Goal: Task Accomplishment & Management: Manage account settings

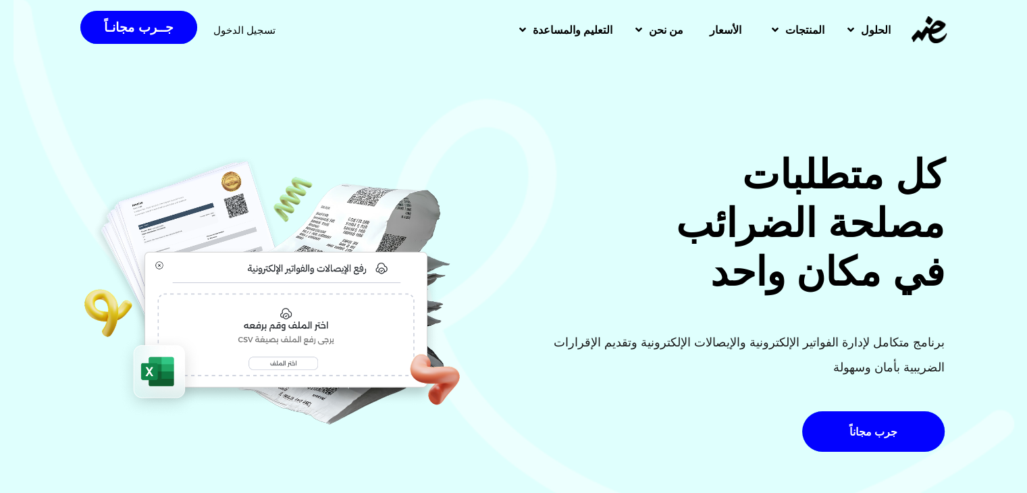
click at [238, 47] on div "تسجيل الدخول جــرب مجانـاً" at bounding box center [220, 30] width 281 height 46
click at [240, 41] on div "تسجيل الدخول" at bounding box center [244, 30] width 62 height 25
click at [243, 34] on span "تسجيل الدخول" at bounding box center [244, 30] width 62 height 10
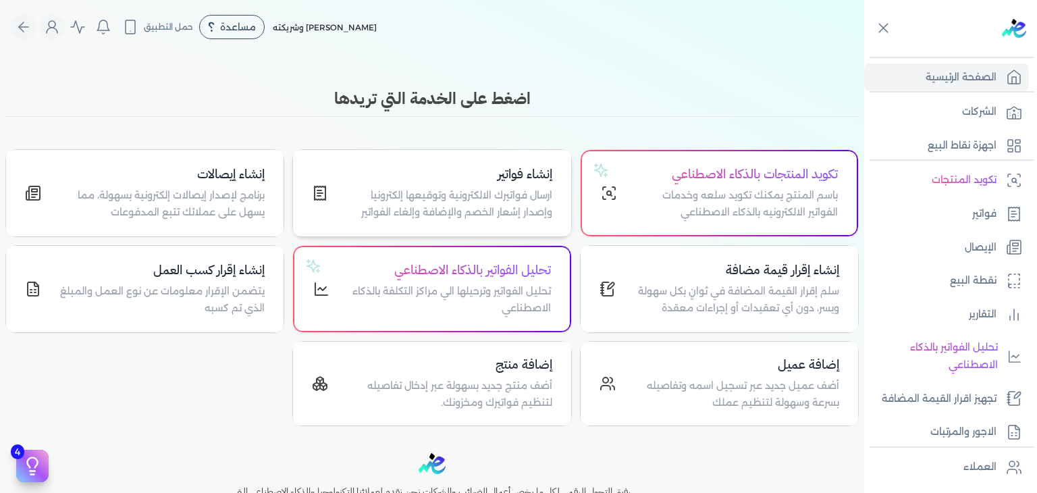
click at [469, 197] on p "ارسال فواتيرك الالكترونية وتوقيعها إلكترونيا وإصدار إشعار الخصم والإضافة وإلغاء…" at bounding box center [447, 204] width 207 height 34
click at [997, 208] on link "فواتير" at bounding box center [946, 214] width 165 height 28
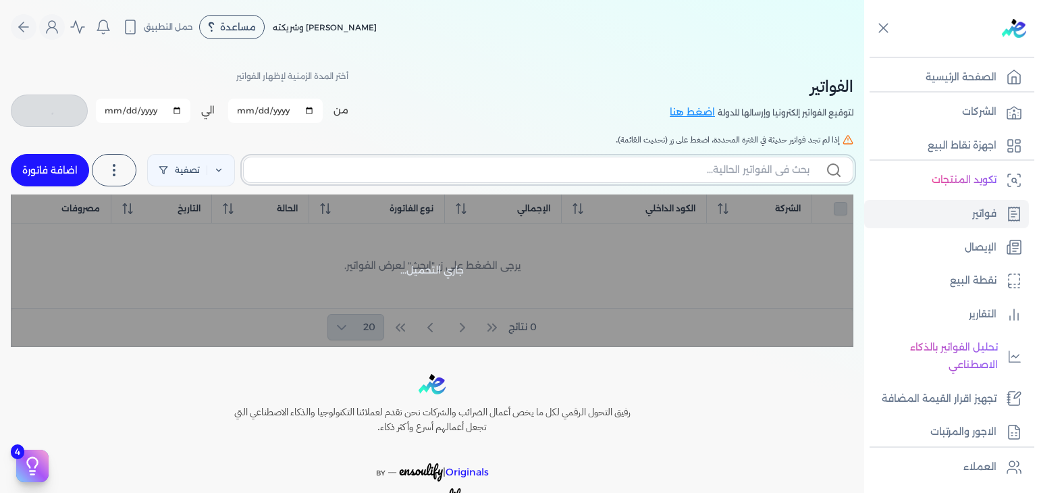
click at [678, 171] on input "text" at bounding box center [531, 170] width 555 height 14
paste input "EG3HLVOVR-GEIJ000001"
type input "EG3HLVOVR-GEIJ000001"
checkbox input "false"
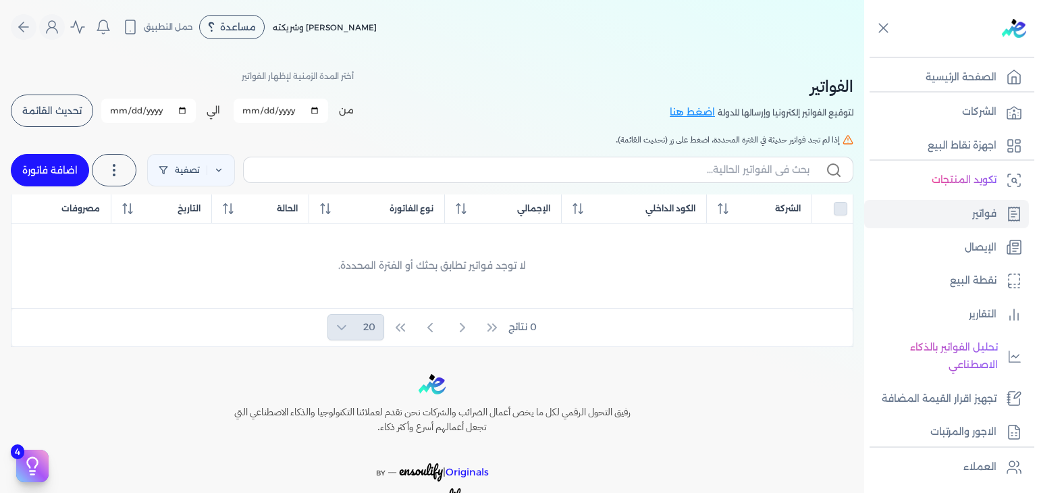
click at [76, 118] on button "تحديث القائمة" at bounding box center [52, 110] width 82 height 32
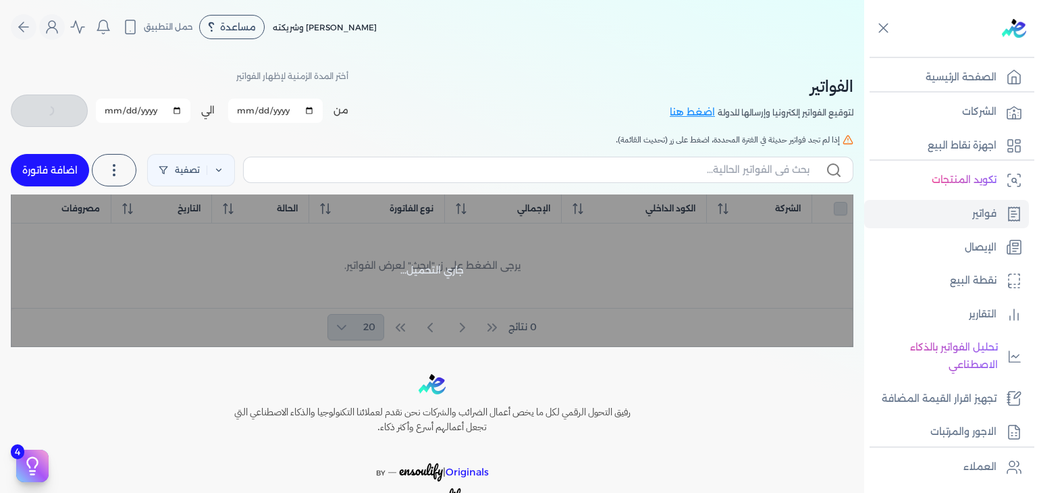
checkbox input "false"
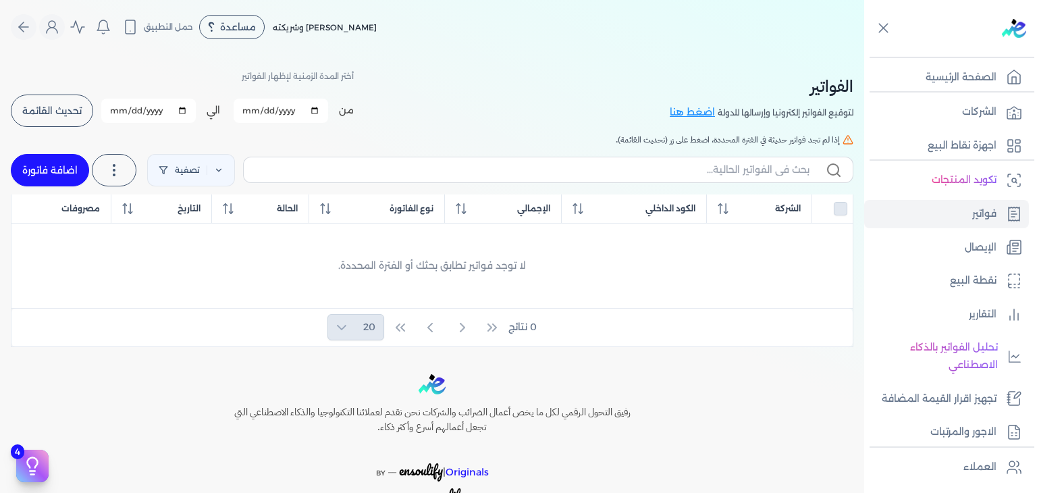
click at [276, 110] on input "2025-10-01" at bounding box center [281, 111] width 94 height 24
click at [250, 109] on input "2025-10-01" at bounding box center [281, 111] width 94 height 24
click at [265, 109] on input "2025-10-01" at bounding box center [281, 111] width 94 height 24
type input "2025-09-01"
click at [72, 115] on span "تحديث القائمة" at bounding box center [51, 110] width 59 height 9
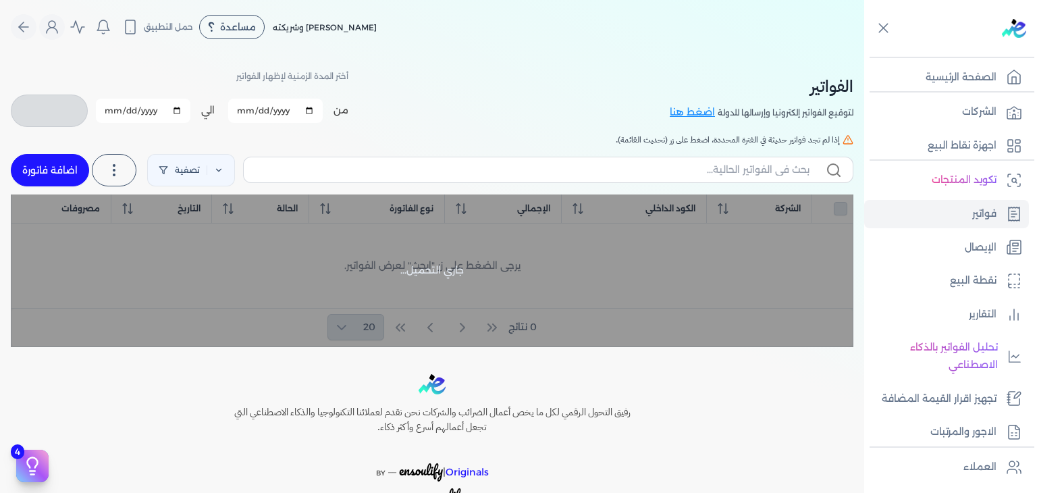
checkbox input "false"
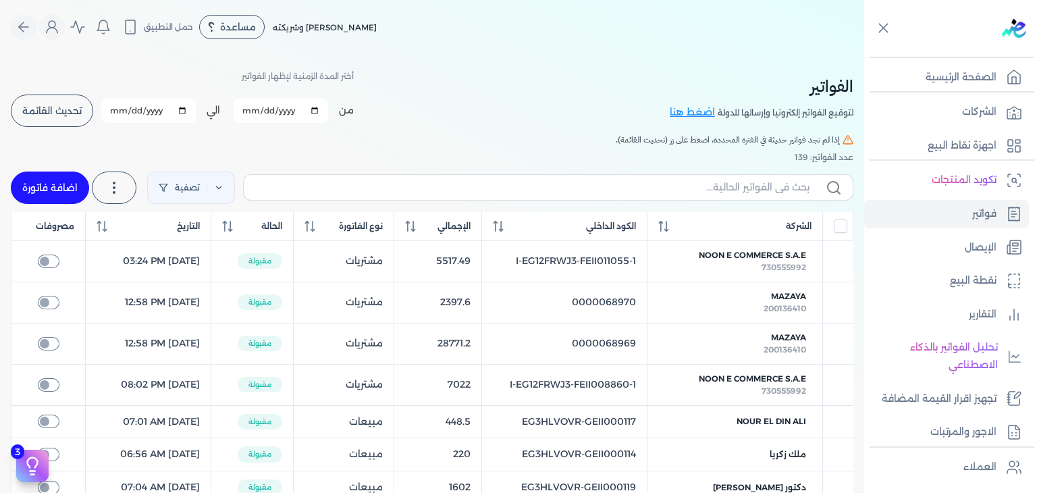
click at [59, 194] on link "اضافة فاتورة" at bounding box center [50, 187] width 78 height 32
click at [54, 190] on link "اضافة فاتورة" at bounding box center [50, 187] width 78 height 32
click at [62, 187] on link "اضافة فاتورة" at bounding box center [50, 187] width 78 height 32
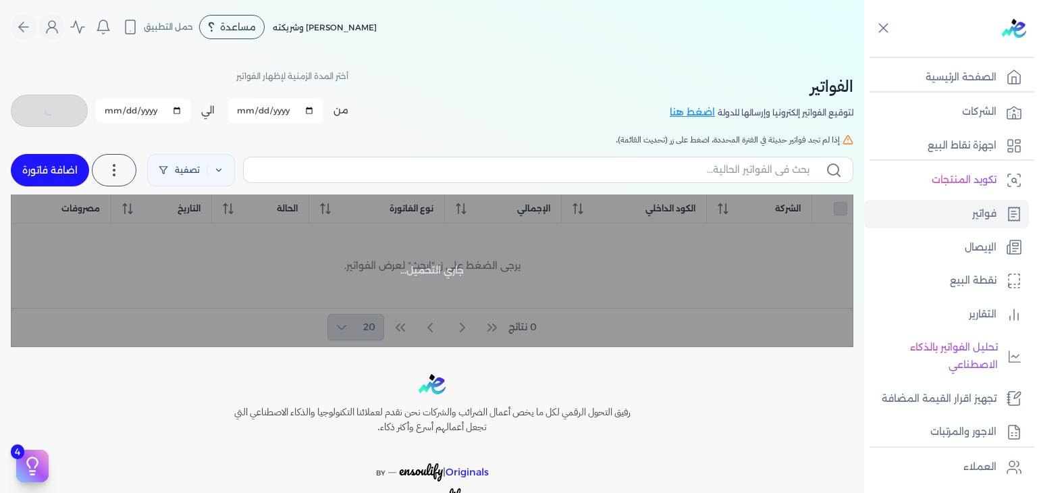
checkbox input "false"
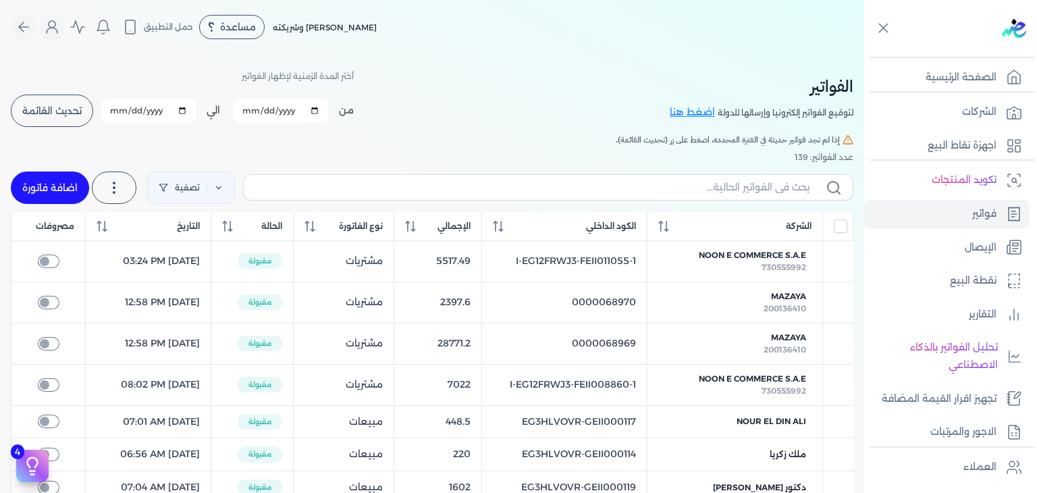
click at [46, 186] on link "اضافة فاتورة" at bounding box center [50, 187] width 78 height 32
select select "EGP"
select select "B"
select select "EGS"
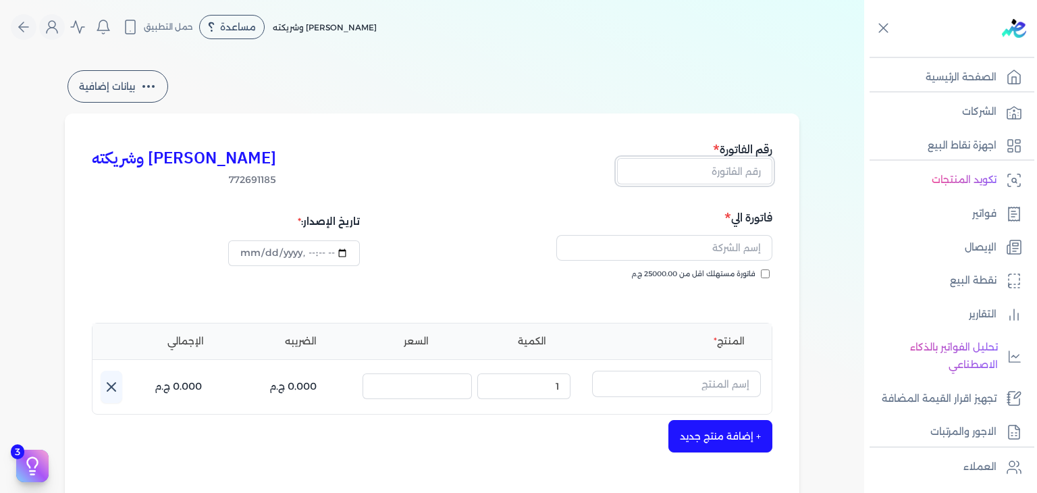
drag, startPoint x: 749, startPoint y: 165, endPoint x: 750, endPoint y: 200, distance: 34.5
click at [749, 165] on input "text" at bounding box center [694, 171] width 155 height 26
paste input "EG3HLVOVR-GEIJ000001"
type input "EG3HLVOVR-GEIJ000001"
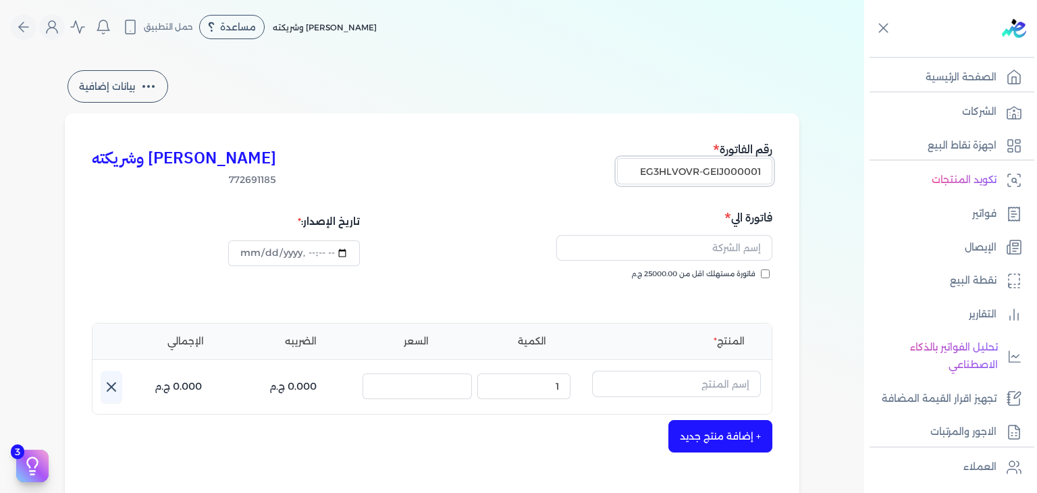
scroll to position [0, 0]
drag, startPoint x: 727, startPoint y: 250, endPoint x: 739, endPoint y: 259, distance: 15.0
click at [727, 250] on input "text" at bounding box center [664, 248] width 216 height 26
paste input "shawky belal"
type input "shawky belal"
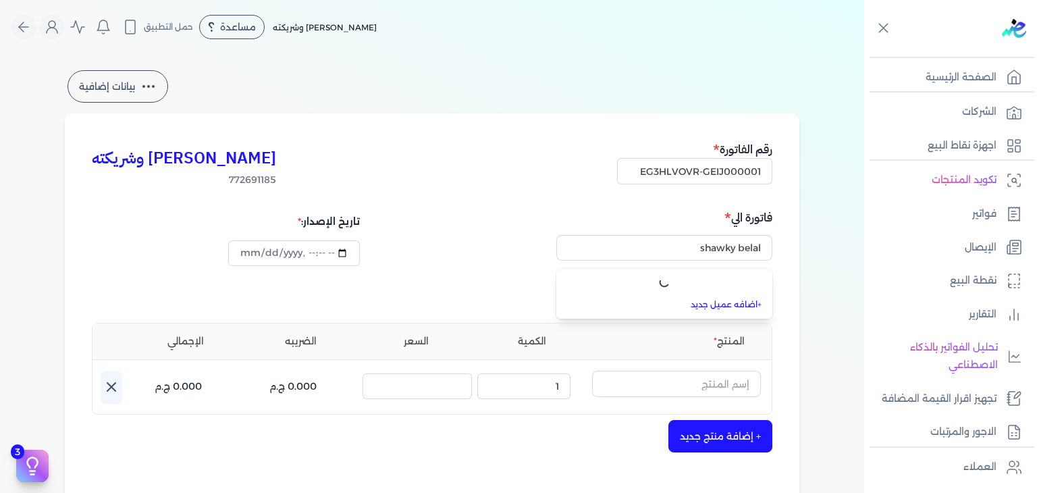
click at [782, 271] on div "كريم محمود ابراهيم الدقلة وشريكته 772691185 رقم الفاتورة EG3HLVOVR-GEIJ000001 ف…" at bounding box center [432, 418] width 734 height 611
click at [767, 275] on input "فاتورة مستهلك اقل من 25000.00 ج.م" at bounding box center [765, 273] width 9 height 9
checkbox input "true"
click at [745, 245] on input "text" at bounding box center [664, 248] width 216 height 26
paste input "shawky belal"
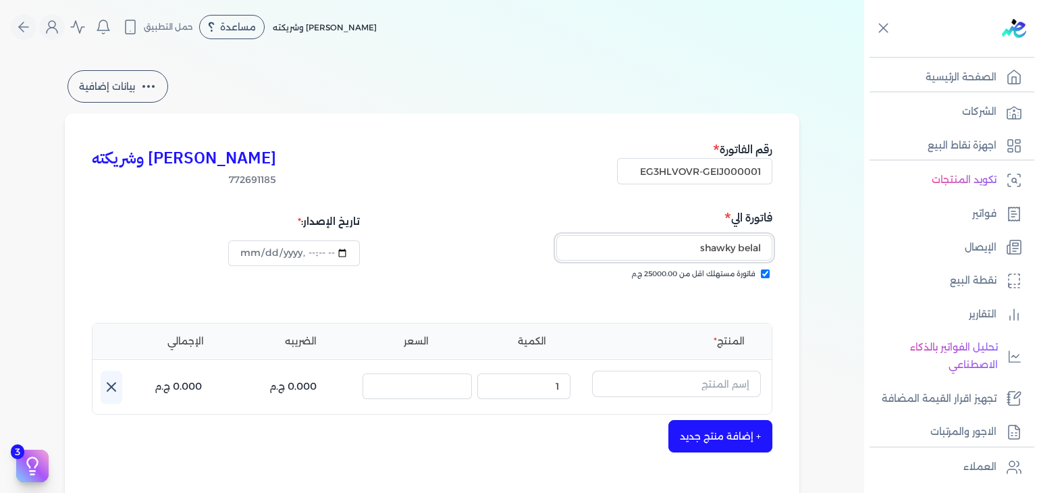
type input "shawky belal"
click at [700, 389] on input "text" at bounding box center [676, 384] width 169 height 26
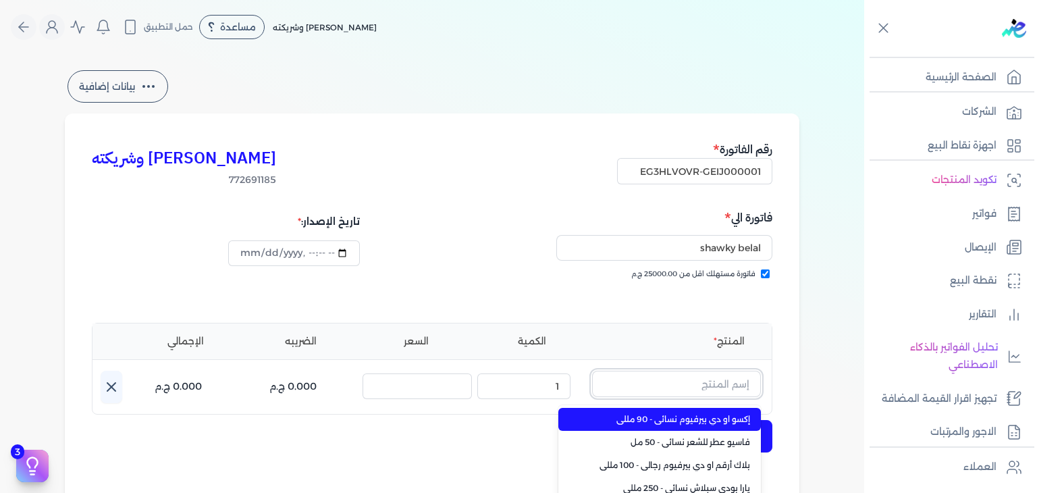
paste input "اليشون او دي بيرفيوم رجالي - 100 مللي"
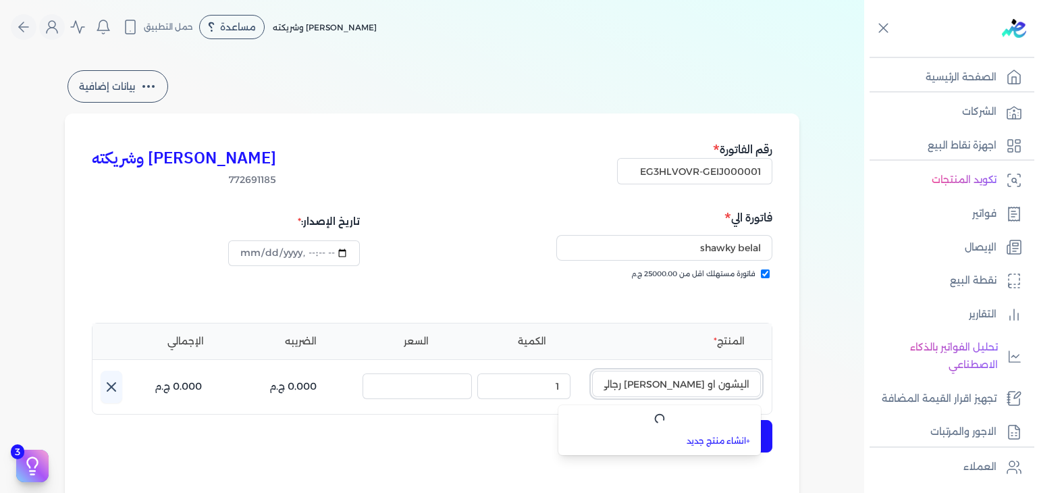
scroll to position [0, -21]
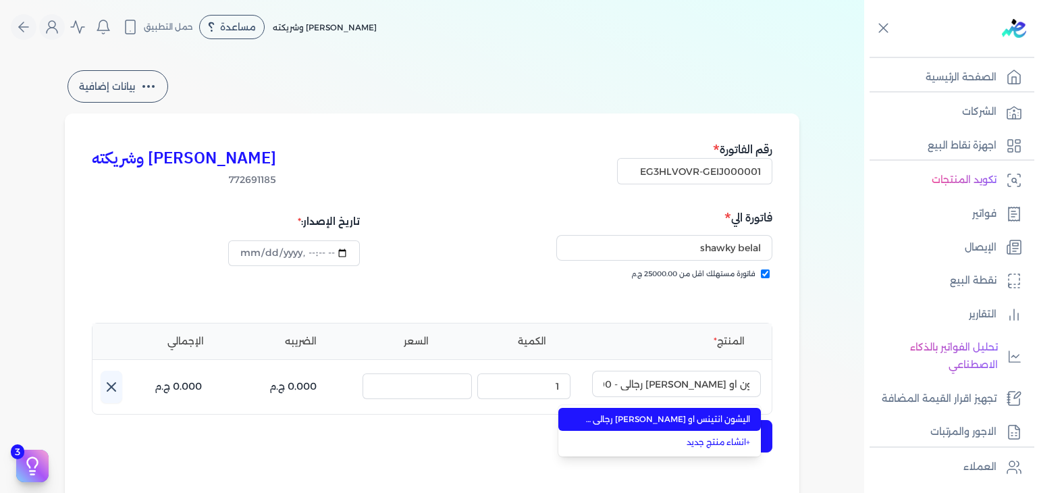
click at [730, 418] on span "اليشون انتينس او دي بيرفيوم رجالي - 100 مللي" at bounding box center [667, 419] width 165 height 12
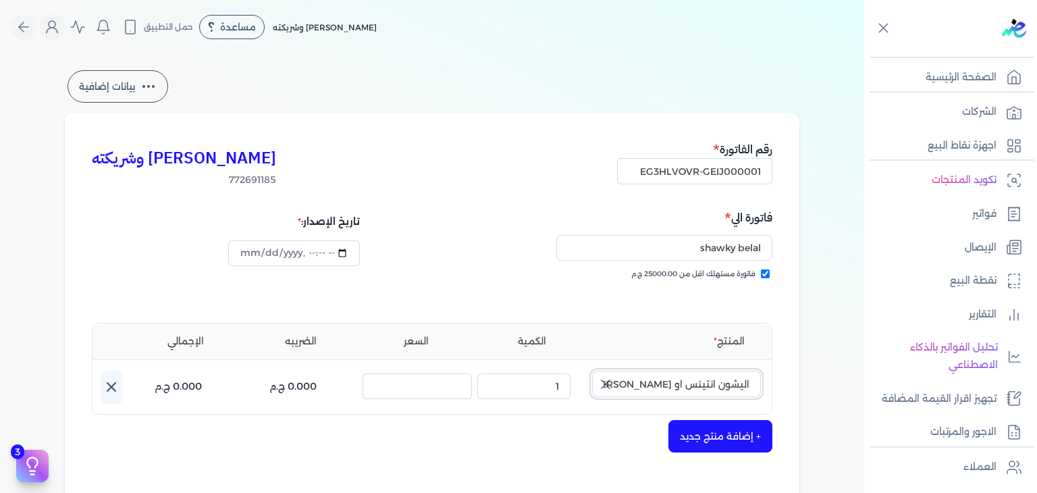
click at [736, 384] on input "اليشون انتينس او دي بيرفيوم رجالي - 100 مللي" at bounding box center [676, 384] width 169 height 26
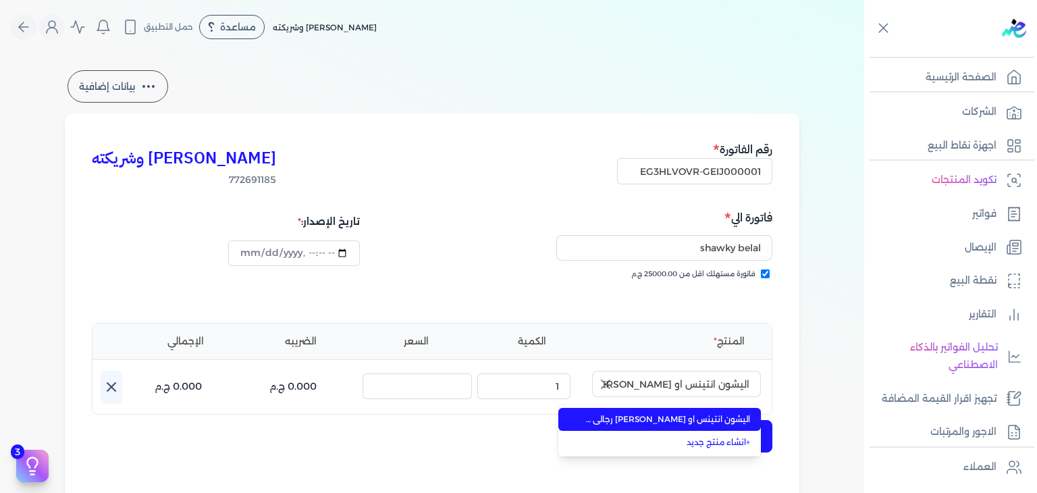
drag, startPoint x: 618, startPoint y: 423, endPoint x: 640, endPoint y: 431, distance: 23.7
click at [618, 423] on span "اليشون انتينس او دي بيرفيوم رجالي - 100 مللي" at bounding box center [667, 419] width 165 height 12
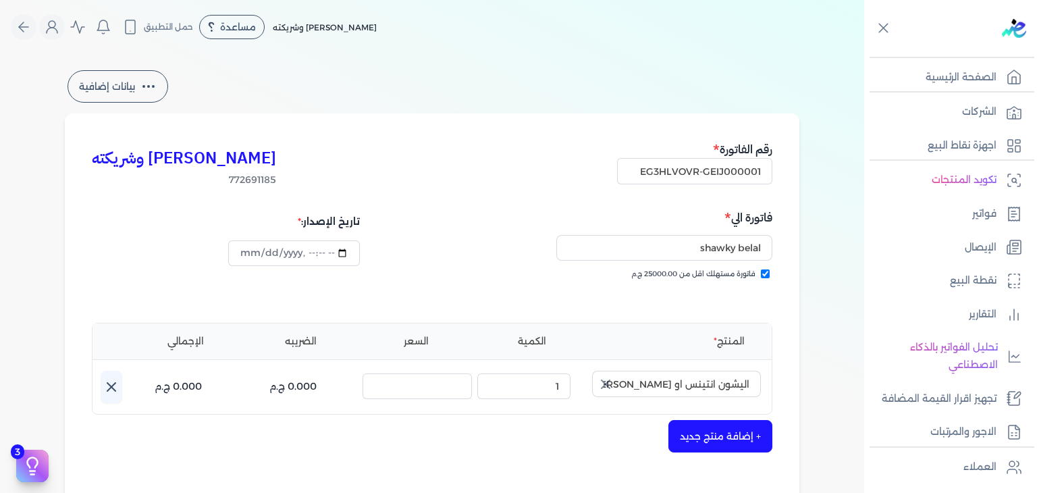
click at [742, 431] on button "+ إضافة منتج جديد" at bounding box center [720, 436] width 104 height 32
click at [685, 387] on input "اليشون انتينس او دي بيرفيوم رجالي - 100 مللي" at bounding box center [676, 384] width 169 height 26
type input "اليشون انتينس او دي بيرفيوم رجالي - 100 مللي"
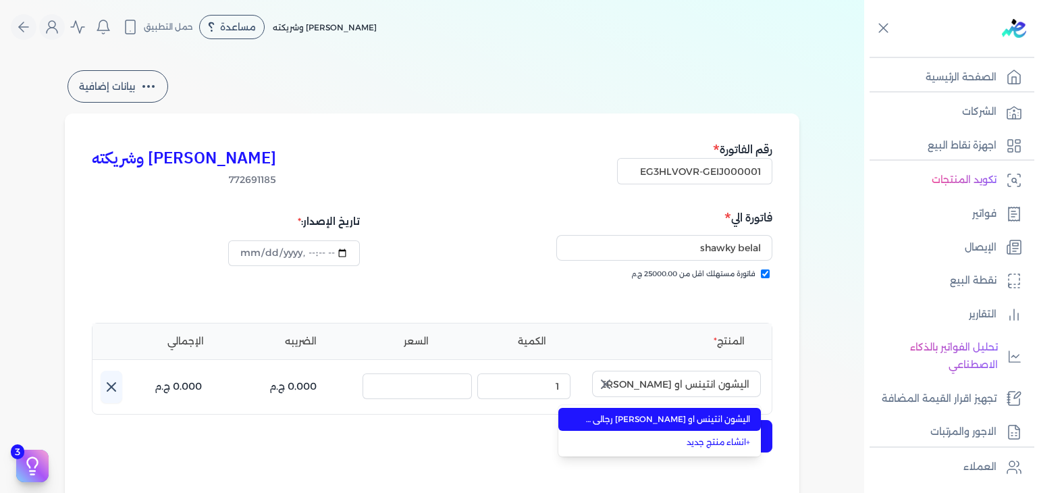
click at [605, 382] on icon "button" at bounding box center [605, 384] width 8 height 8
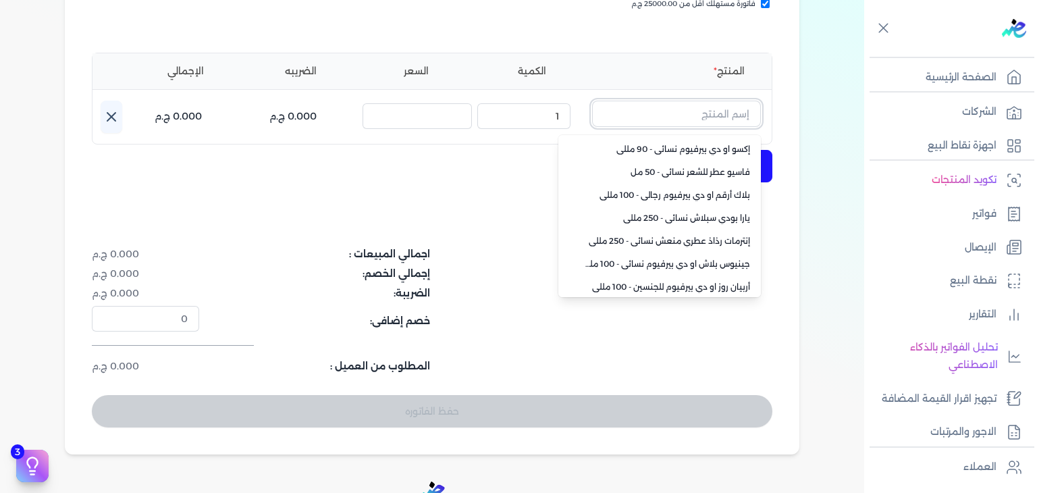
click at [718, 124] on input "text" at bounding box center [676, 114] width 169 height 26
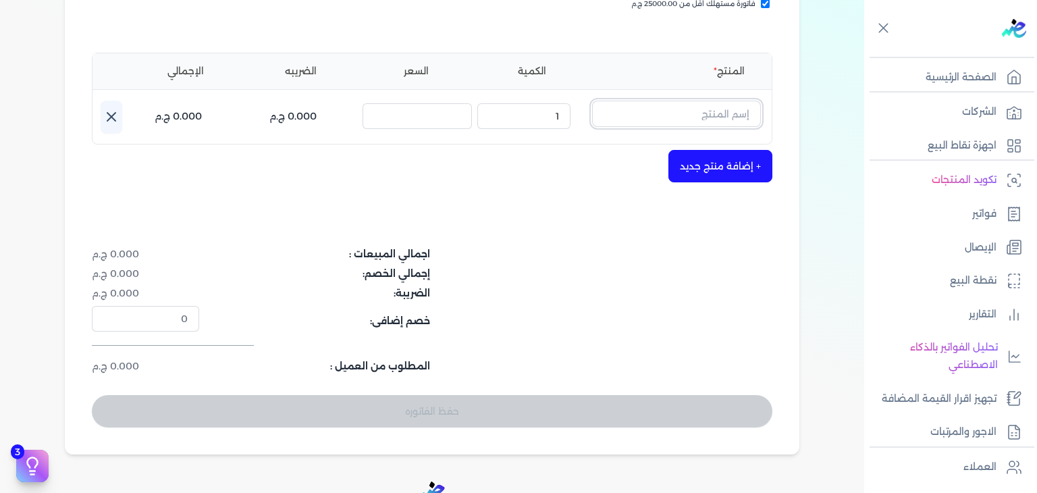
paste input "اليشون او دي بيرفيوم رجالي - 100 مللي"
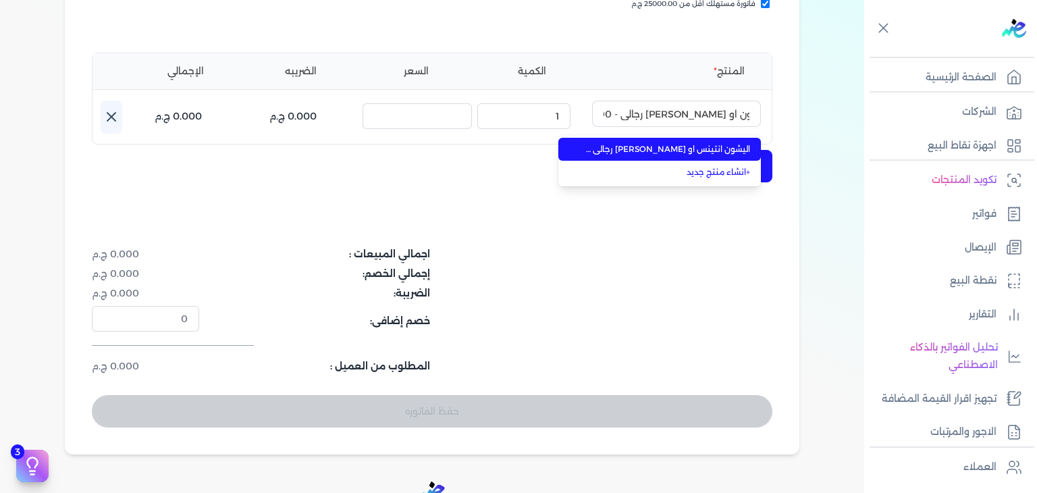
click at [727, 153] on span "اليشون انتينس او دي بيرفيوم رجالي - 100 مللي" at bounding box center [667, 149] width 165 height 12
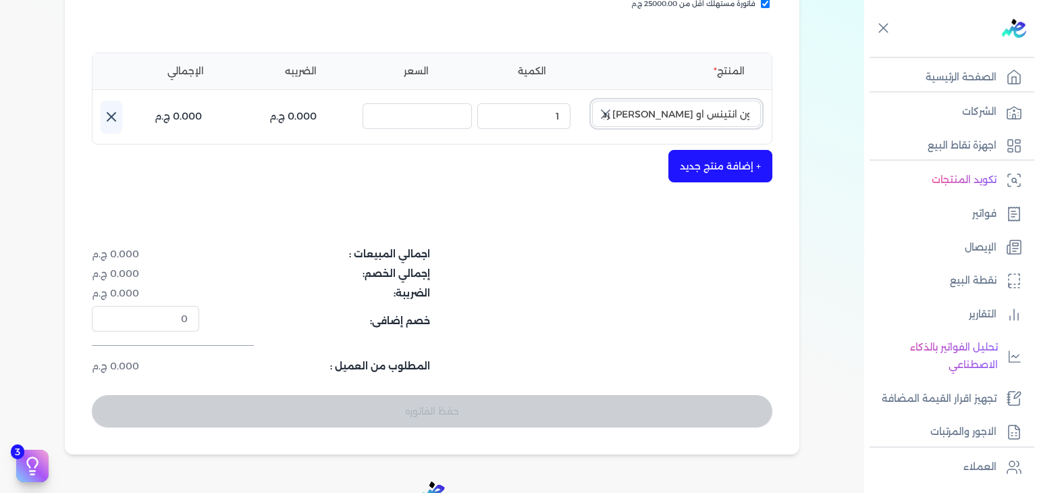
scroll to position [0, 0]
click at [726, 162] on button "+ إضافة منتج جديد" at bounding box center [720, 166] width 104 height 32
click at [713, 129] on button "اليشون انتينس او دي بيرفيوم رجالي - 100 مللي" at bounding box center [676, 116] width 169 height 31
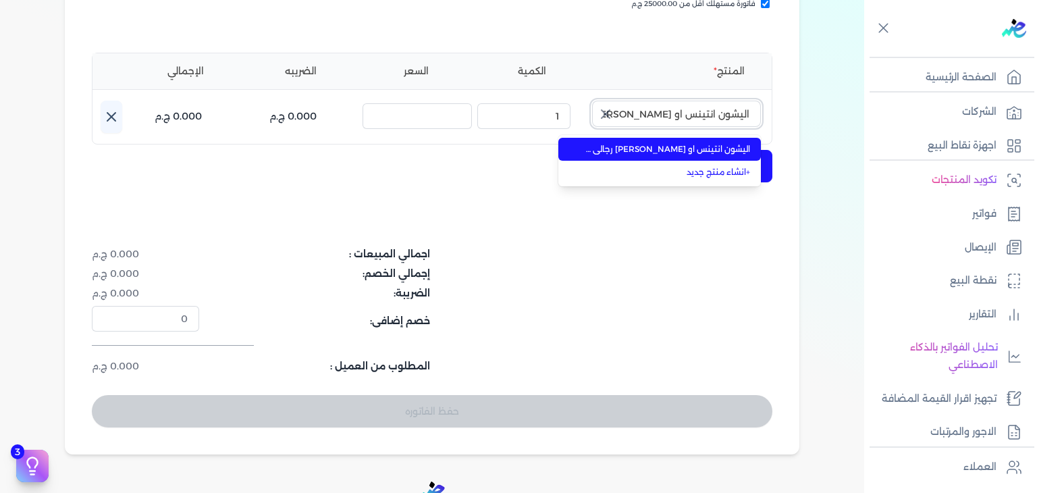
click at [713, 117] on input "اليشون انتينس او دي بيرفيوم رجالي - 100 مللي" at bounding box center [676, 114] width 169 height 26
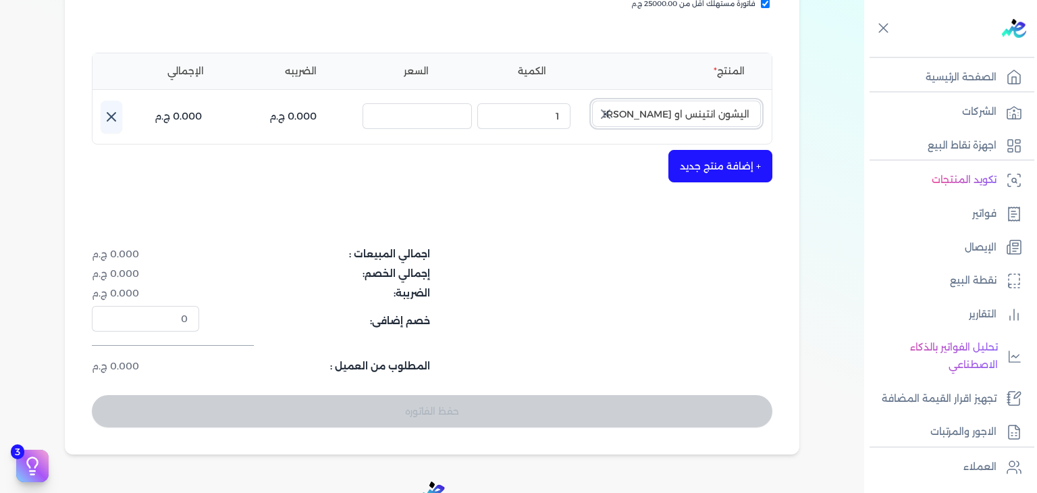
click at [699, 119] on input "اليشون انتينس او دي بيرفيوم رجالي - 100 مللي" at bounding box center [676, 114] width 169 height 26
type input "اليشون انتينس او دي بيرفيوم رجالي - 100 مللي"
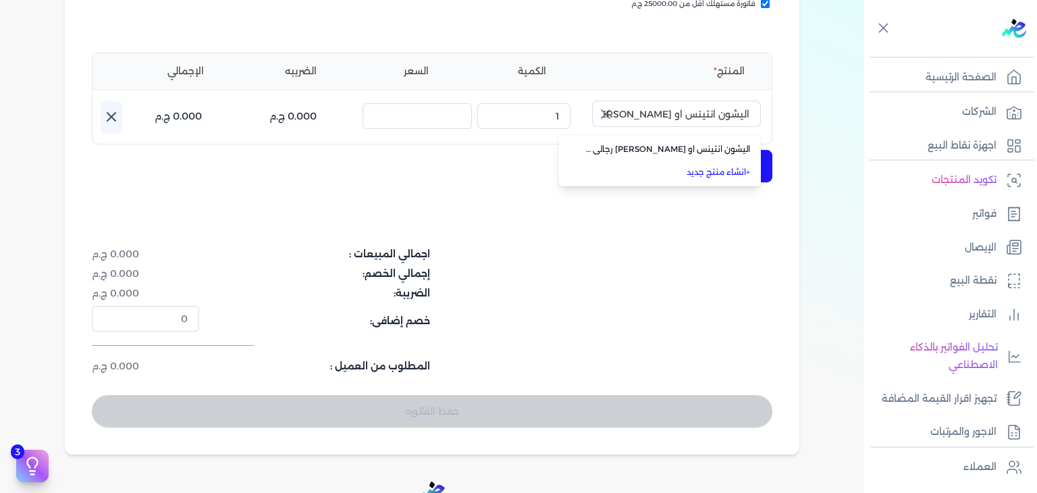
click at [713, 171] on link "+ انشاء منتج جديد" at bounding box center [667, 172] width 165 height 12
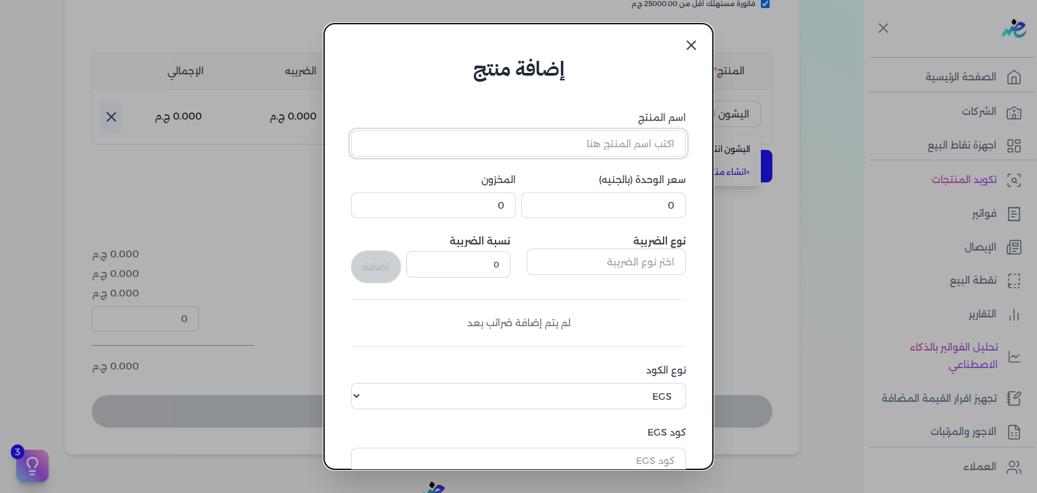
click at [630, 155] on input "اسم المنتج" at bounding box center [518, 143] width 335 height 26
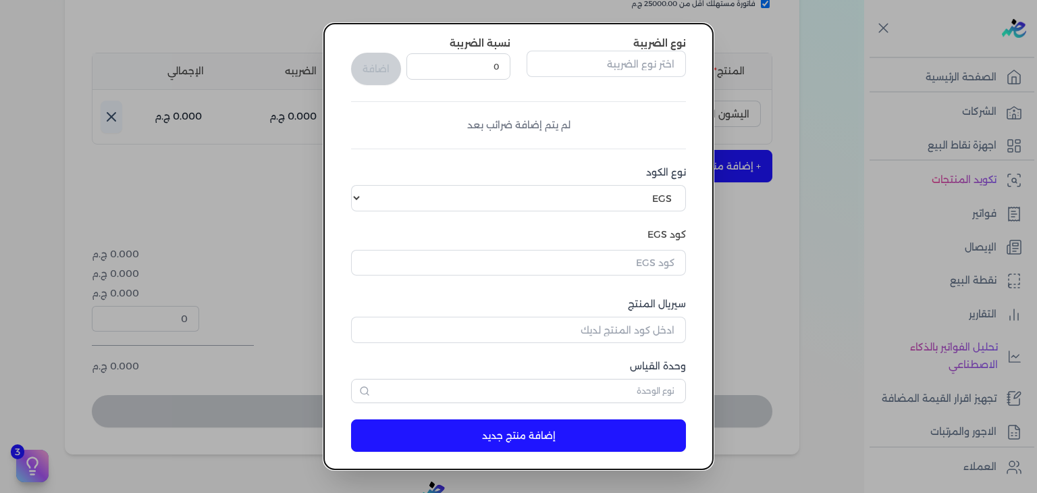
scroll to position [221, 0]
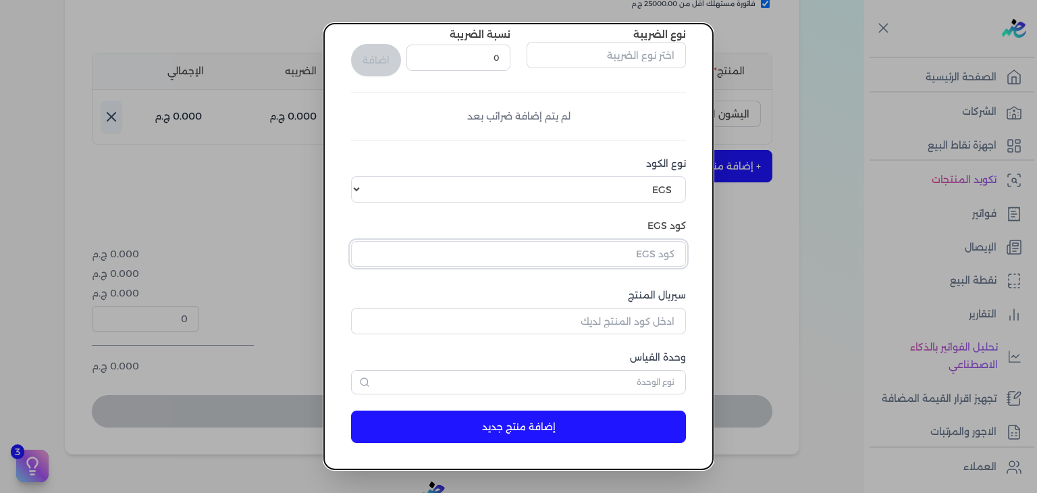
click at [593, 255] on input "text" at bounding box center [518, 254] width 335 height 26
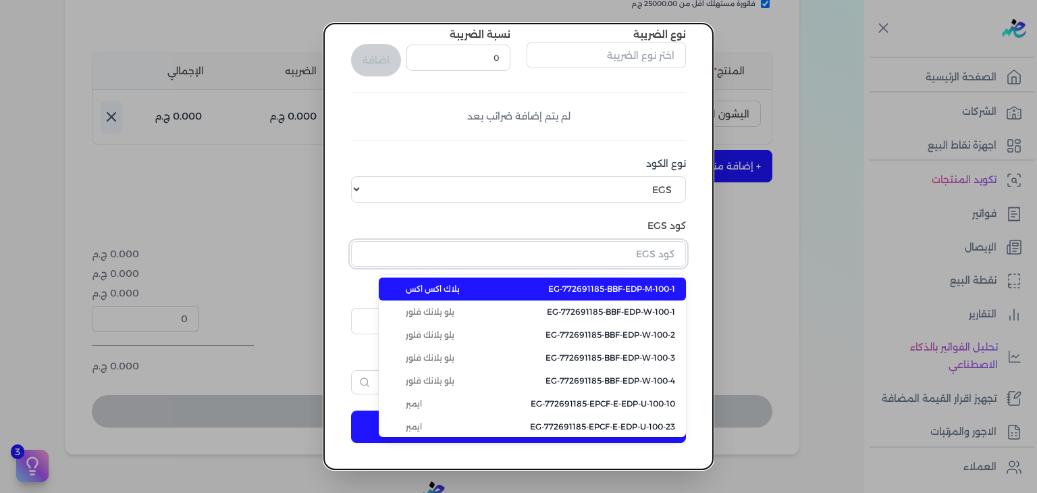
paste input "EG-772691185-EPCF-P-EDP-M-100-1"
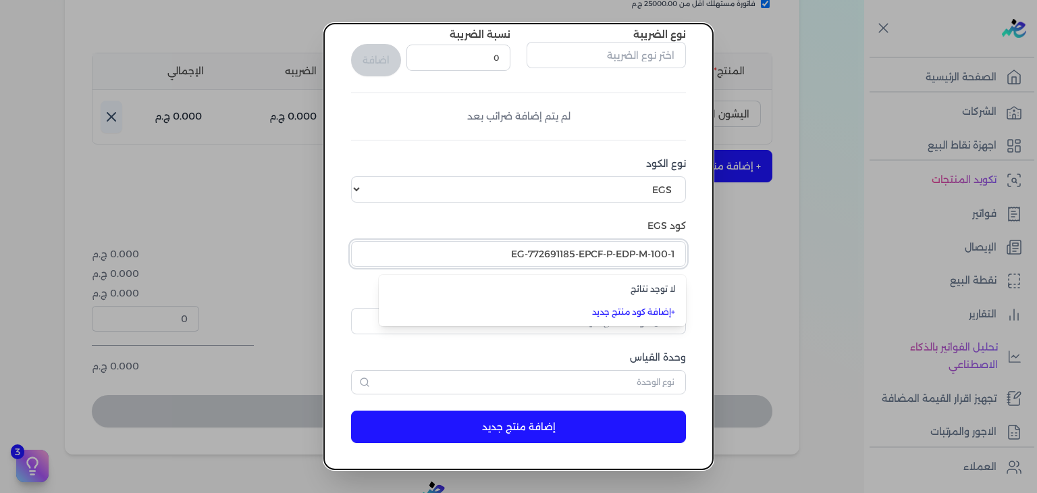
type input "EG-772691185-EPCF-P-EDP-M-100-1"
click at [491, 222] on label "كود EGS" at bounding box center [518, 226] width 335 height 14
click at [531, 269] on button "button" at bounding box center [518, 256] width 335 height 31
click at [537, 256] on input "text" at bounding box center [518, 254] width 335 height 26
paste input "EG-772691185-EPCF-P-EDP-M-100-1"
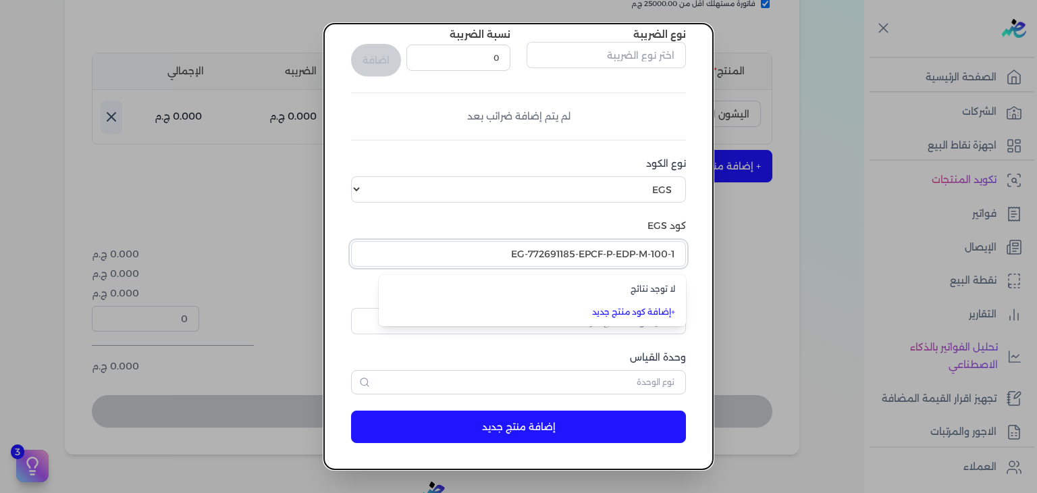
type input "EG-772691185-EPCF-P-EDP-M-100-1"
click at [597, 220] on label "كود EGS" at bounding box center [518, 226] width 335 height 14
click at [616, 249] on input "text" at bounding box center [518, 254] width 335 height 26
paste input "EG-772691185-EPCF-P-EDP-M-100-1"
type input "EG-772691185-EPCF-P-EDP-M-100-1"
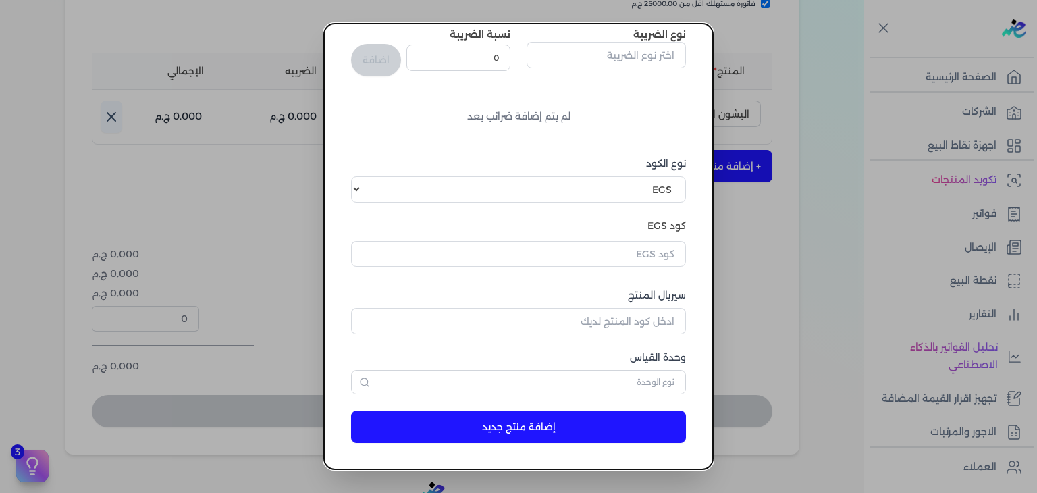
click at [628, 211] on div "اسم المنتج برجاء ادخال أسم المنتج سعر الوحدة (بالجنيه) 0 المخزون 0 نوع الضريبة …" at bounding box center [518, 141] width 335 height 505
click at [658, 249] on input "text" at bounding box center [518, 254] width 335 height 26
paste input "EG-772691185-EPCF-P-EDP-M-100-1"
type input "EG-772691185-EPCF-P-EDP-M-100-1"
click at [795, 281] on dialog "إضافة منتج اسم المنتج برجاء ادخال أسم المنتج سعر الوحدة (بالجنيه) 0 المخزون 0 ن…" at bounding box center [518, 246] width 1037 height 493
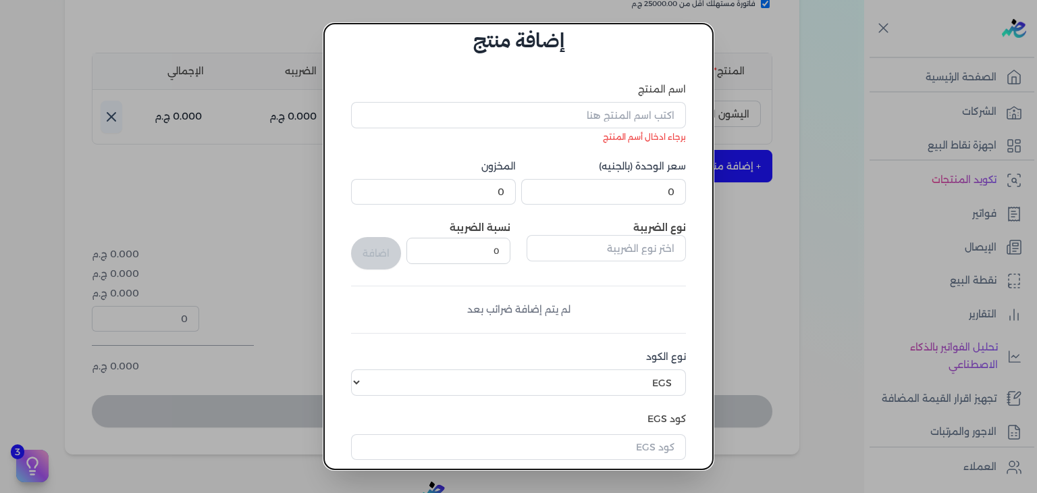
scroll to position [0, 0]
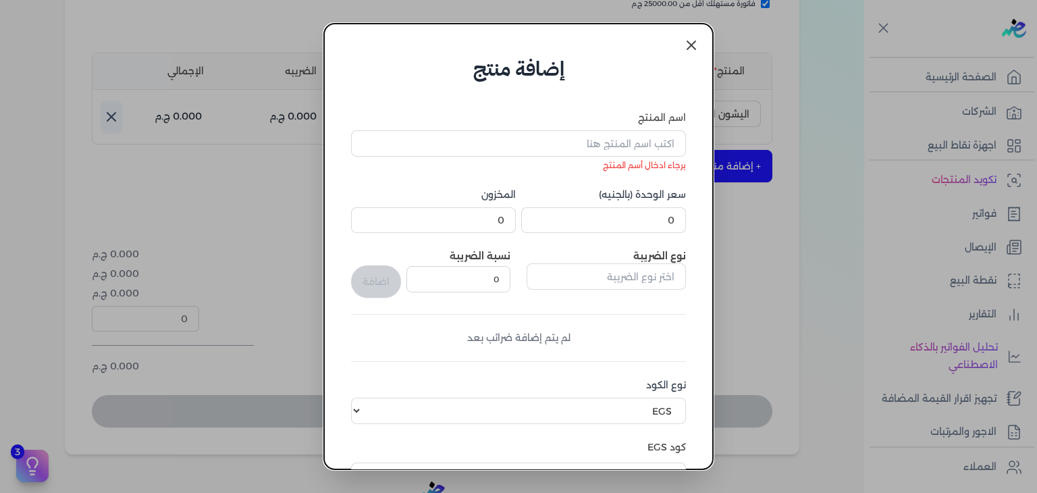
click at [688, 42] on icon at bounding box center [691, 45] width 16 height 16
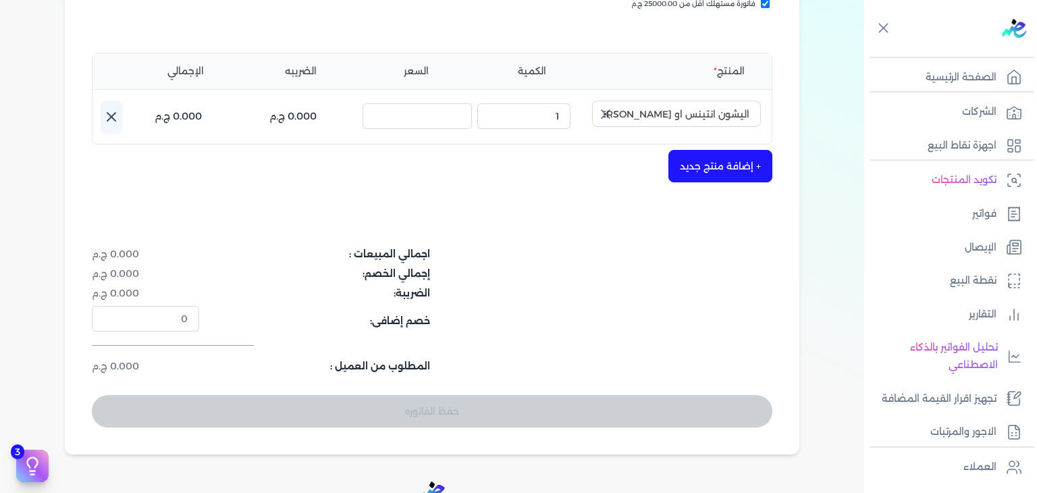
scroll to position [235, 0]
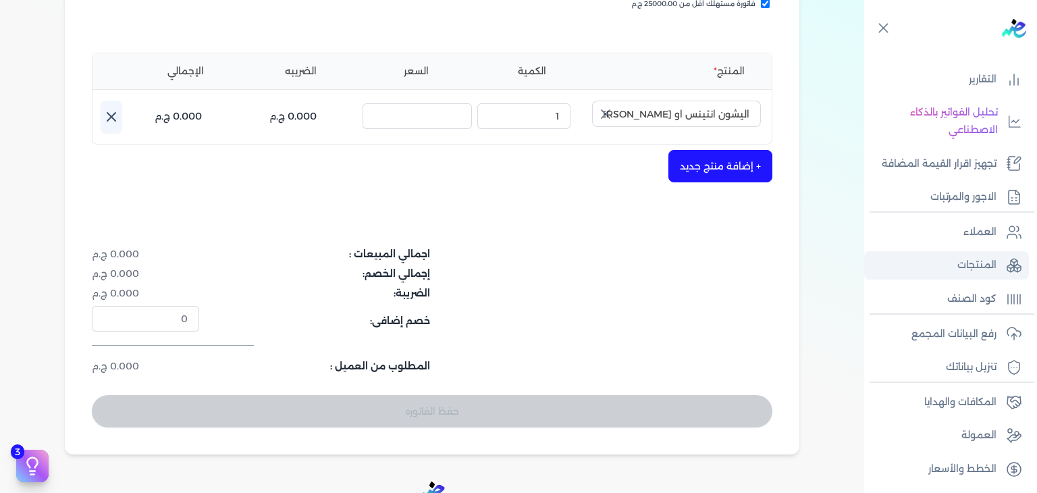
click at [976, 261] on p "المنتجات" at bounding box center [976, 265] width 39 height 18
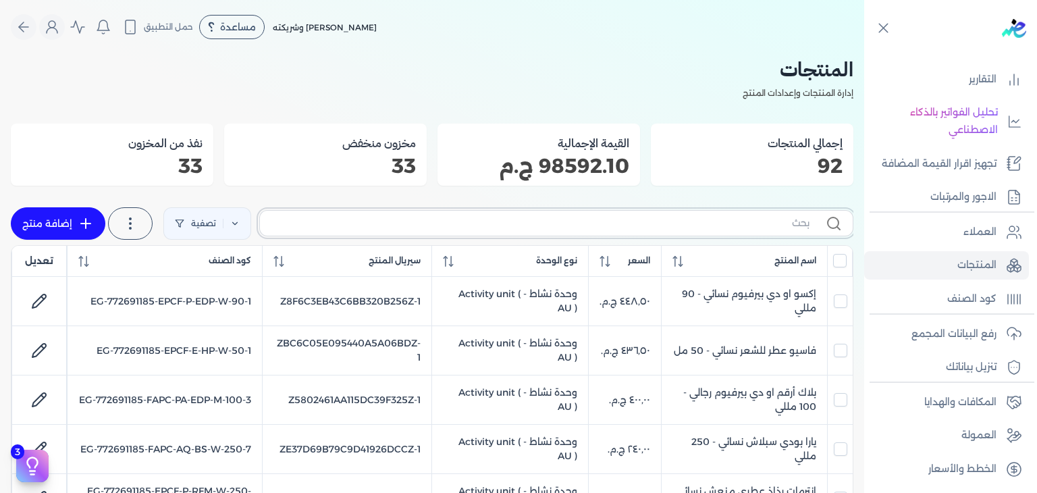
click at [508, 222] on input "text" at bounding box center [540, 223] width 539 height 14
paste input "EG-772691185-EPCF-P-EDP-M-100-1"
type input "EG-772691185-EPCF-P-EDP-M-100-1"
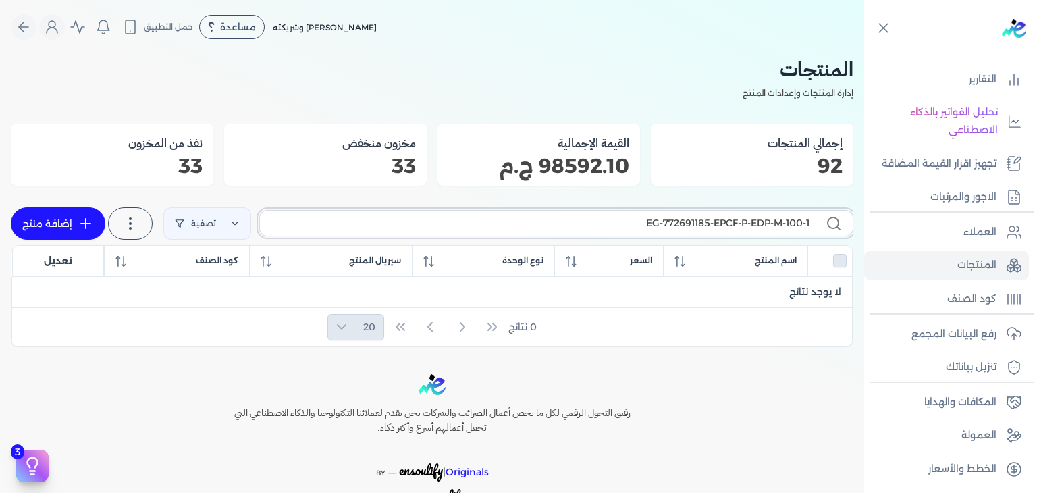
checkbox input "false"
type input "EG-772691185-EPCF-P-EDP-M-100-1"
drag, startPoint x: 45, startPoint y: 205, endPoint x: 46, endPoint y: 217, distance: 12.2
click at [45, 209] on div "تصفية استخرج المنتجات إضافة منتج" at bounding box center [132, 224] width 243 height 38
click at [52, 222] on link "إضافة منتج" at bounding box center [58, 223] width 94 height 32
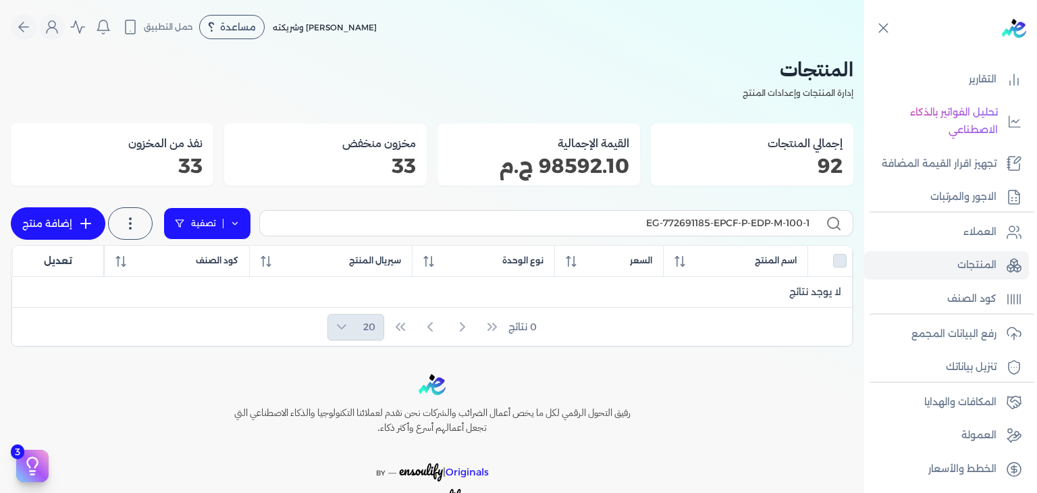
select select "EGS"
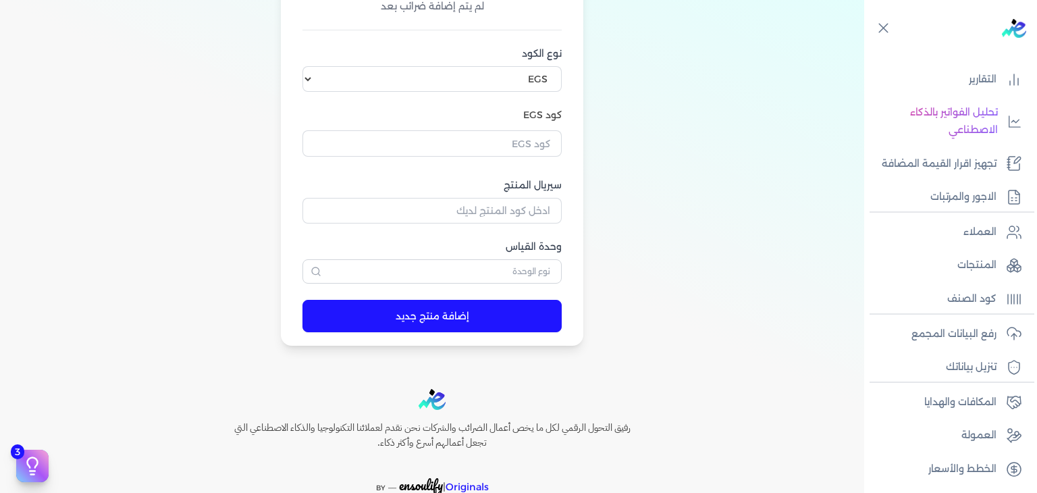
scroll to position [405, 0]
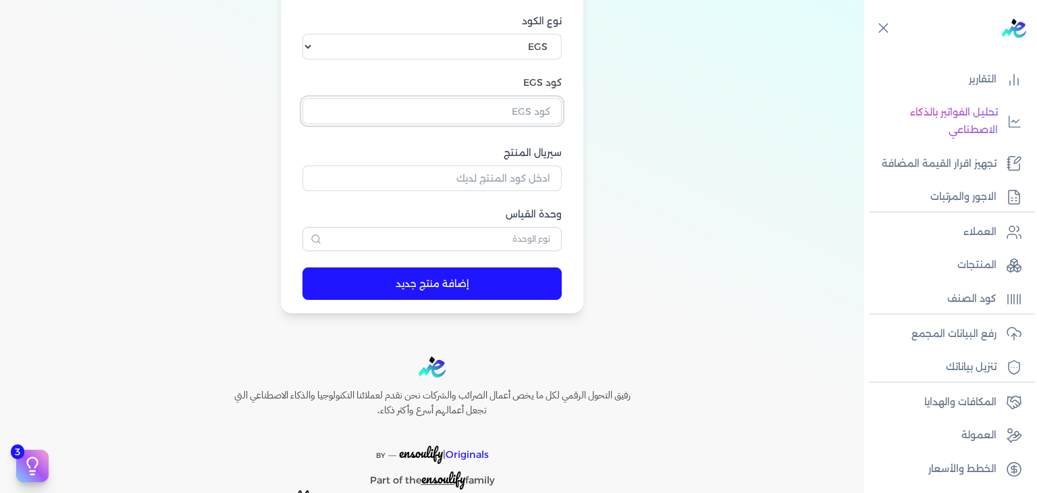
click at [533, 111] on input "text" at bounding box center [431, 111] width 259 height 26
paste input "EG-772691185-EPCF-P-EDP-M-100-1"
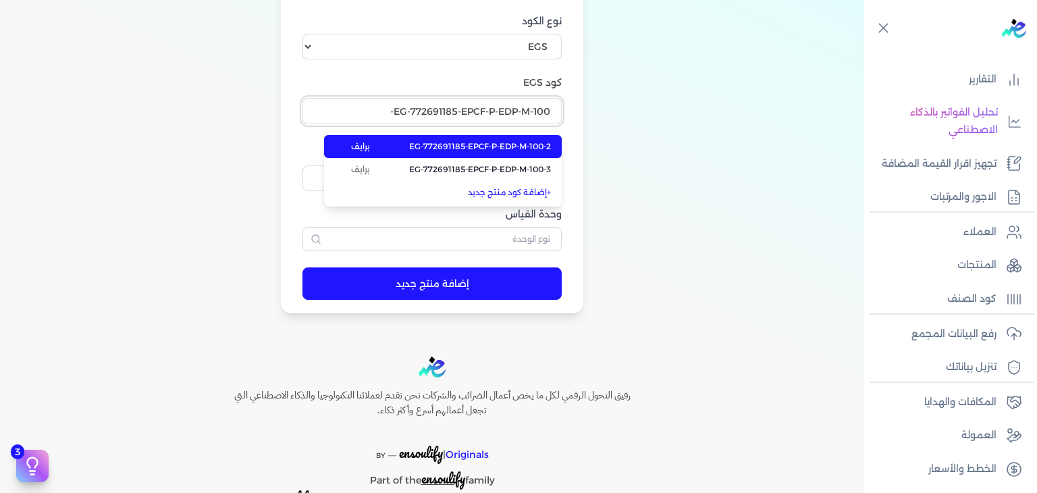
type input "EG-772691185-EPCF-P-EDP-M-100-1"
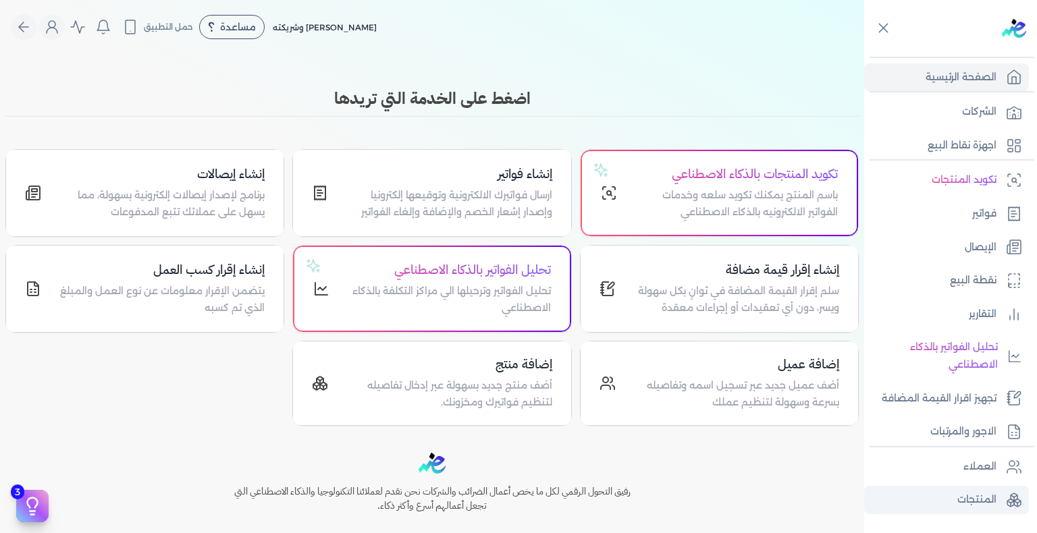
click at [705, 505] on p "المنتجات" at bounding box center [976, 500] width 39 height 18
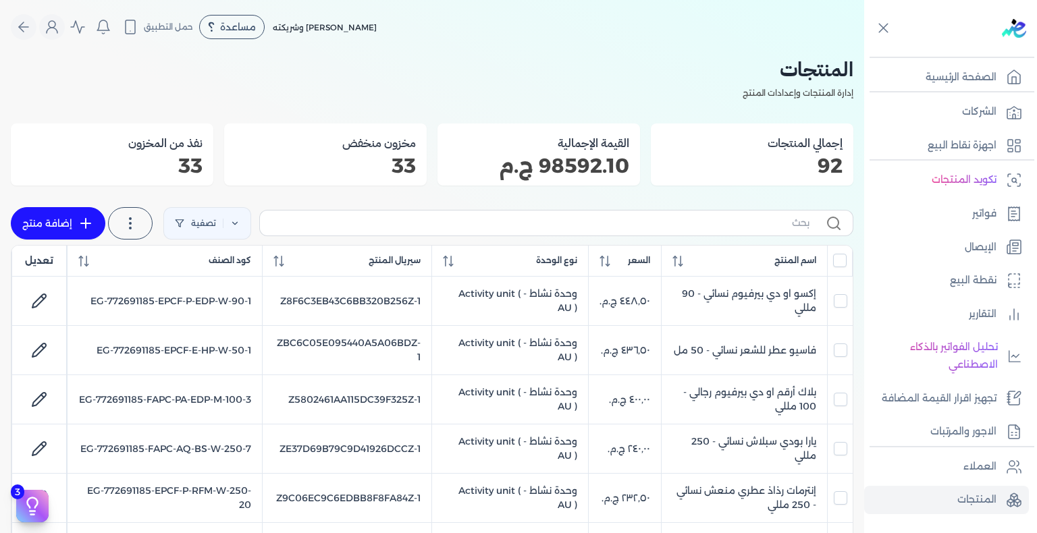
click at [70, 220] on link "إضافة منتج" at bounding box center [58, 223] width 94 height 32
select select "EGS"
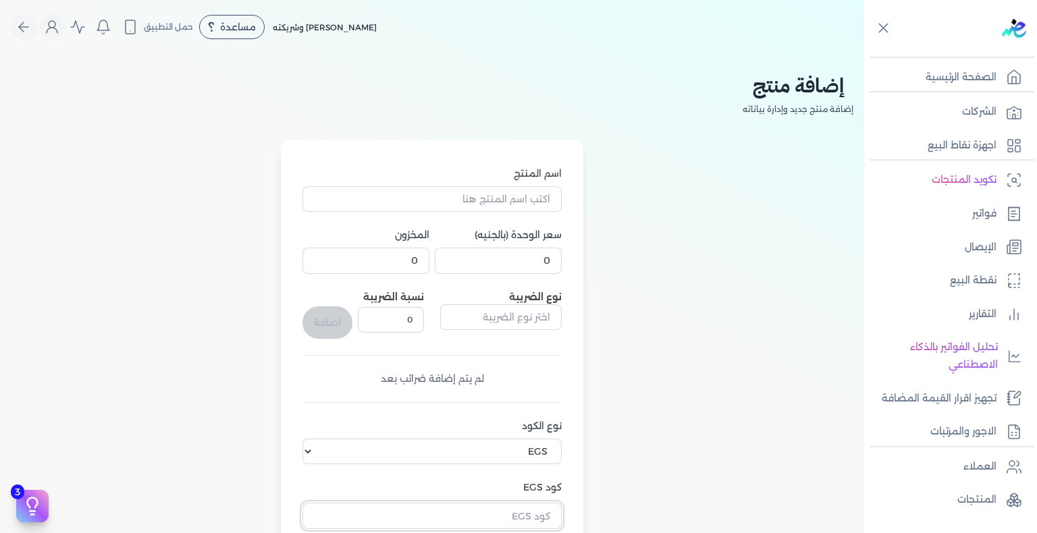
click at [506, 504] on input "text" at bounding box center [431, 516] width 259 height 26
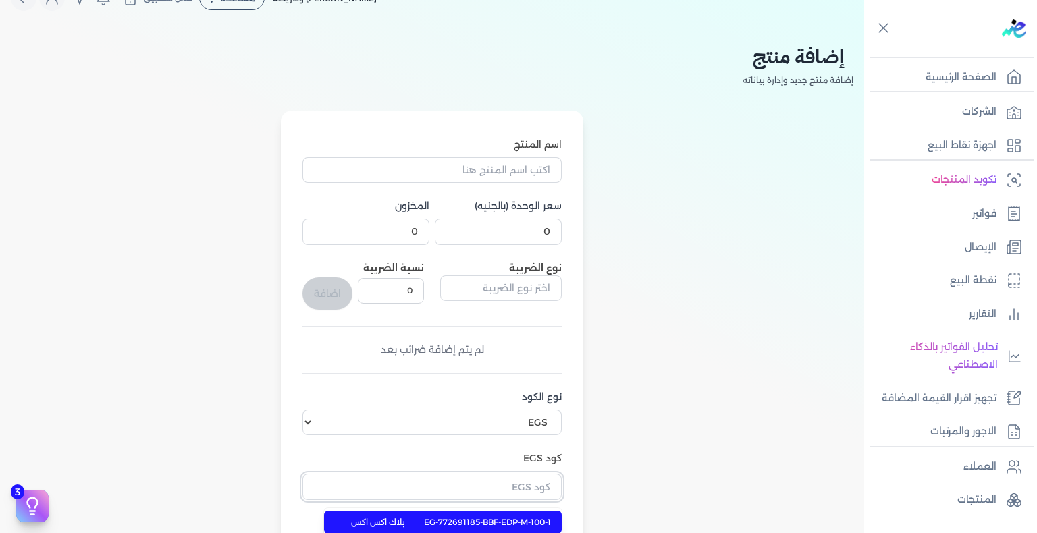
paste input "EG-772691185-EPCF-P-EDP-M-100-1"
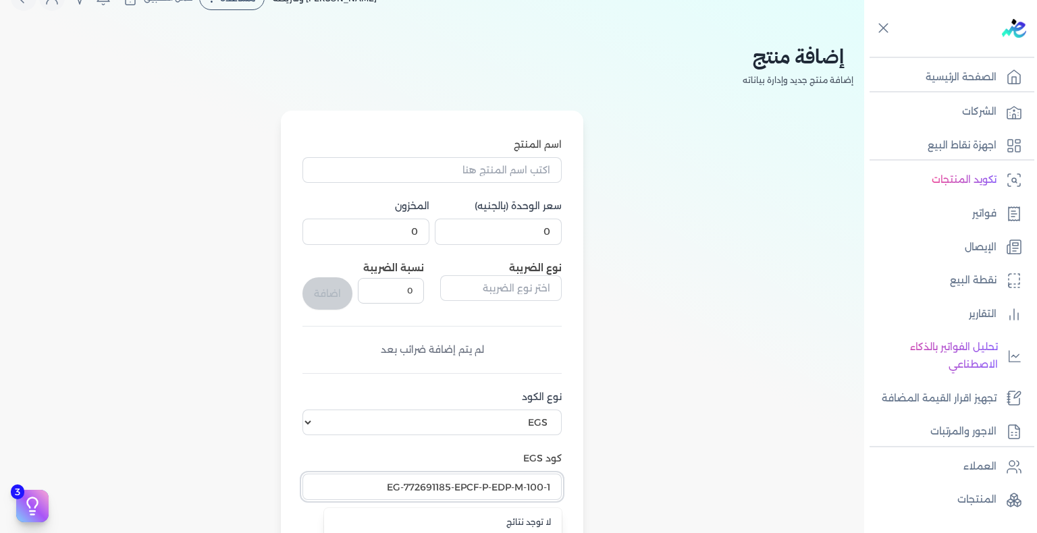
scroll to position [51, 0]
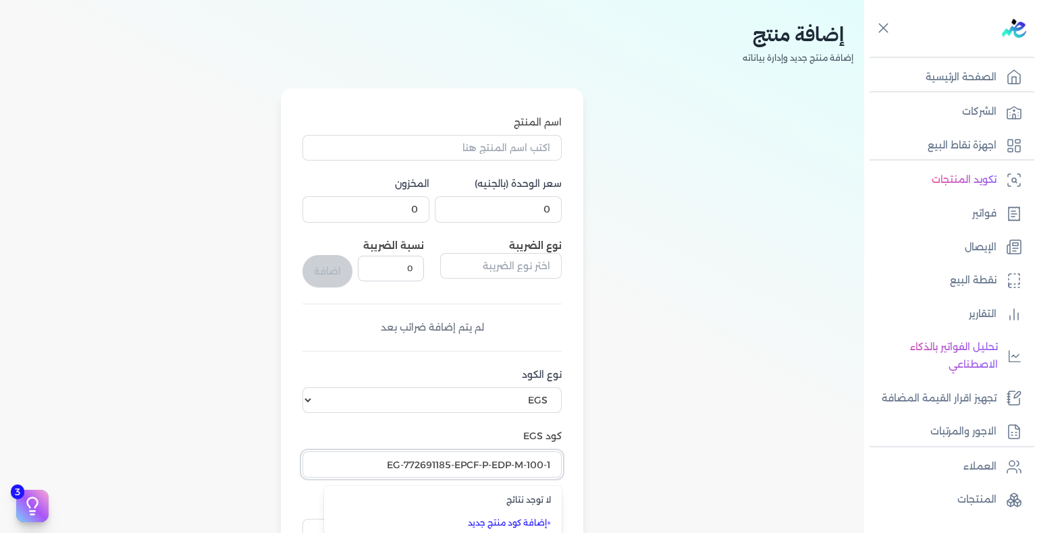
type input "EG-772691185-EPCF-P-EDP-M-100-1"
click at [513, 518] on link "+ إضافة كود منتج جديد" at bounding box center [451, 523] width 200 height 12
click at [497, 452] on input "EG-772691185-EPCF-P-EDP-M-100-1" at bounding box center [431, 465] width 259 height 26
paste input "EG-772691185-EPCF-P-EDP-M-100-1"
type input "EG-772691185-EPCF-P-EDP-M-100-1"
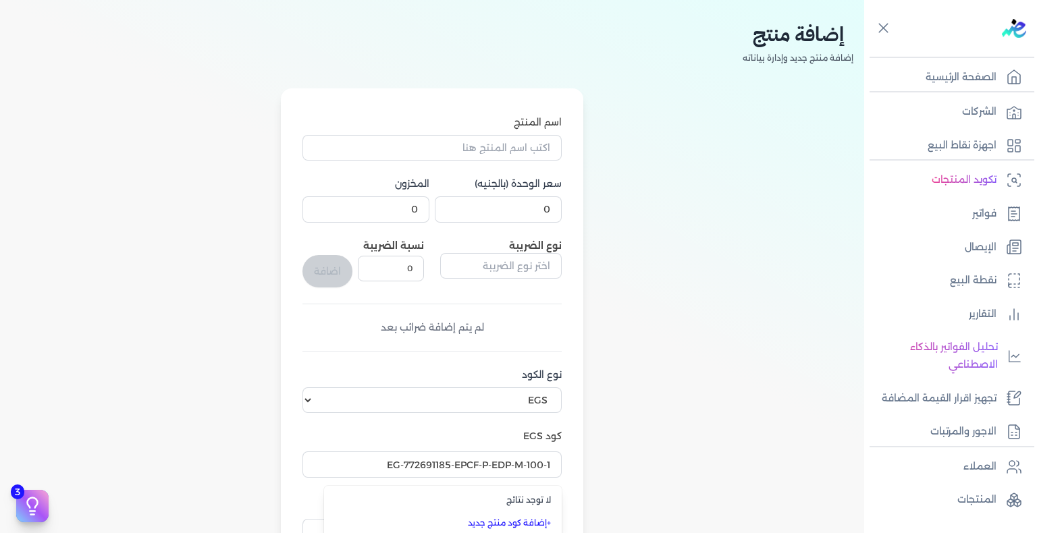
click at [510, 518] on link "+ إضافة كود منتج جديد" at bounding box center [451, 523] width 200 height 12
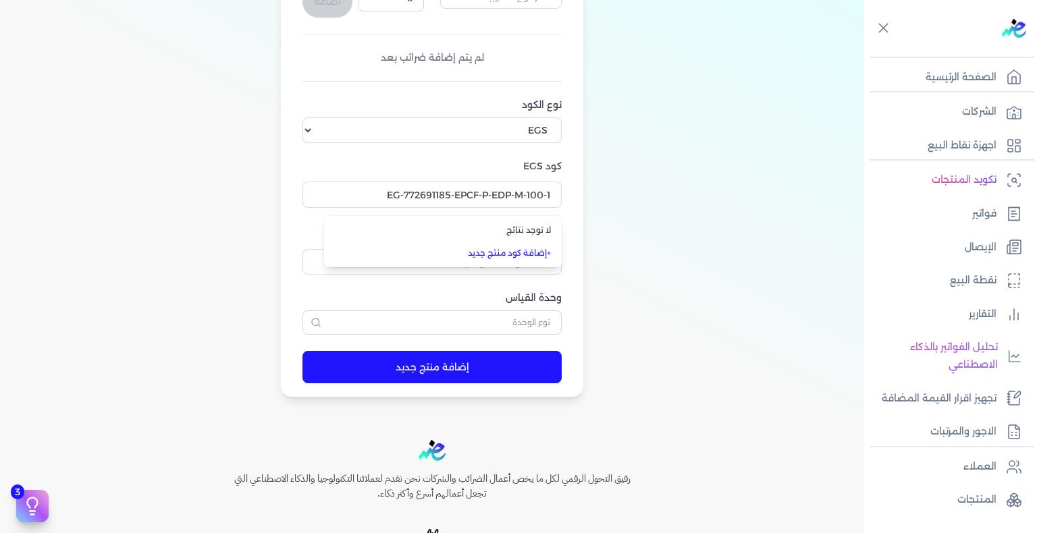
click at [539, 221] on div "لا توجد نتائج" at bounding box center [443, 230] width 238 height 23
click at [373, 174] on div "كود EGS EG-772691185-EPCF-P-EDP-M-100-1 لا توجد نتائج + إضافة كود منتج جديد" at bounding box center [431, 186] width 259 height 54
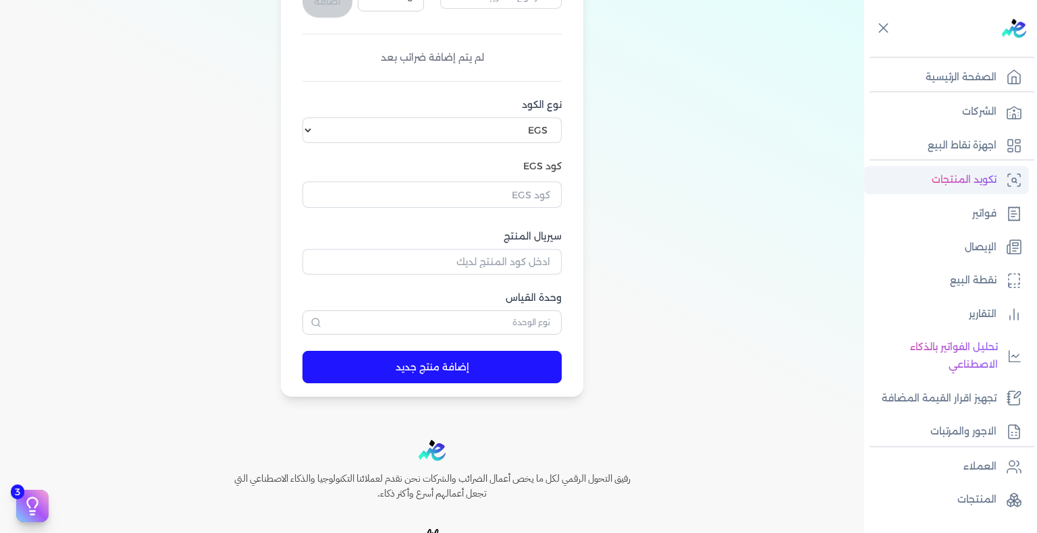
click at [705, 169] on link "تكويد المنتجات" at bounding box center [946, 180] width 165 height 28
click at [705, 180] on p "تكويد المنتجات" at bounding box center [963, 180] width 65 height 18
click at [705, 183] on p "تكويد المنتجات" at bounding box center [963, 180] width 65 height 18
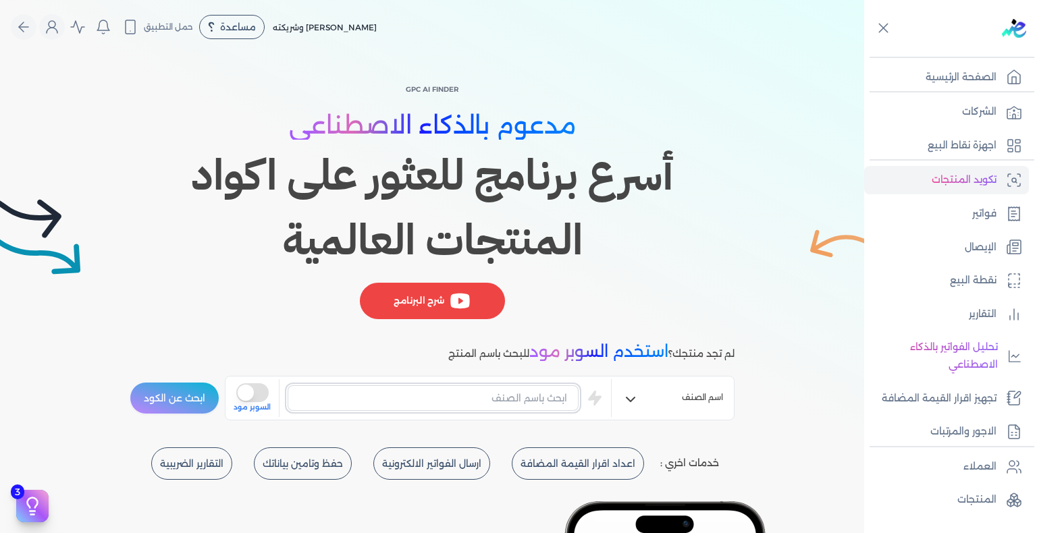
click at [497, 399] on input "text" at bounding box center [433, 398] width 291 height 26
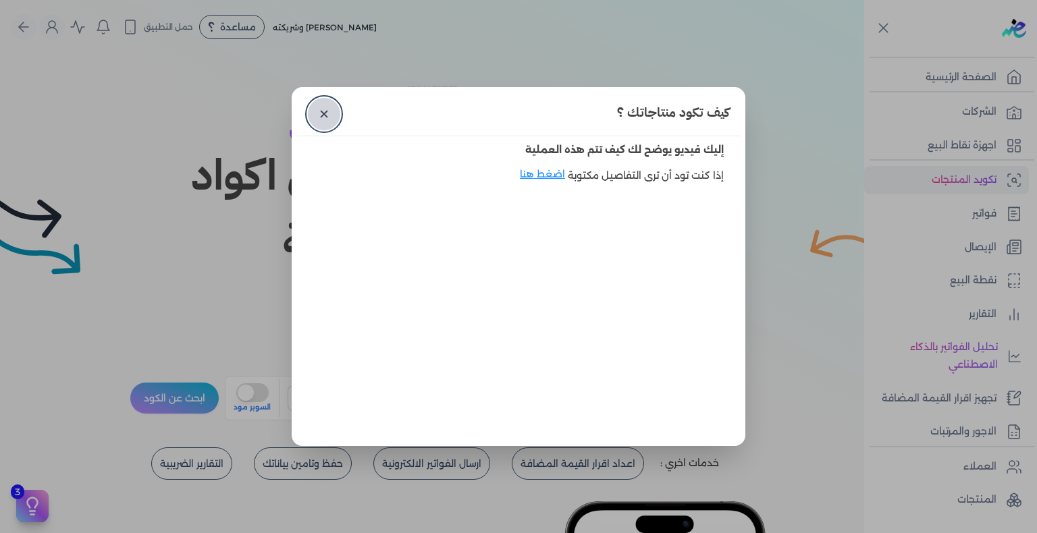
click at [318, 117] on link "✕" at bounding box center [324, 114] width 32 height 32
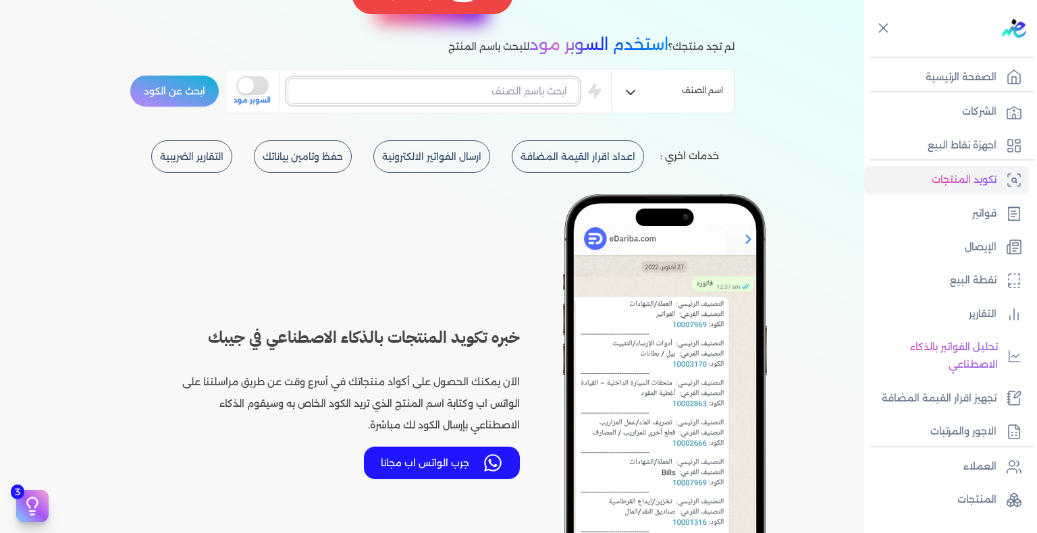
scroll to position [135, 0]
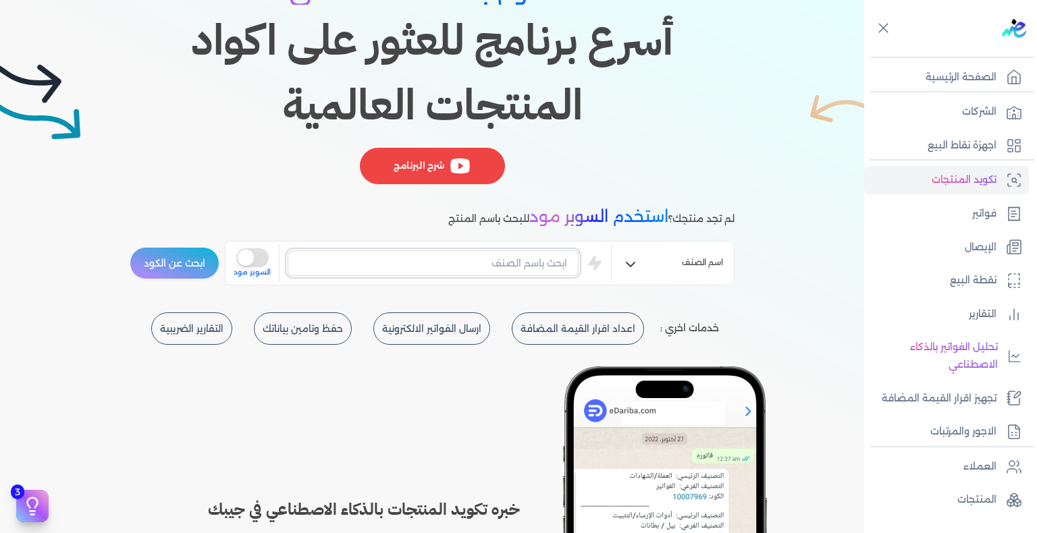
paste input "EG-772691185-EPCF-P-EDP-M-100-1"
type input "EG-772691185-EPCF-P-EDP-M-100-1"
click at [185, 261] on button "ابحث عن الكود" at bounding box center [175, 263] width 90 height 32
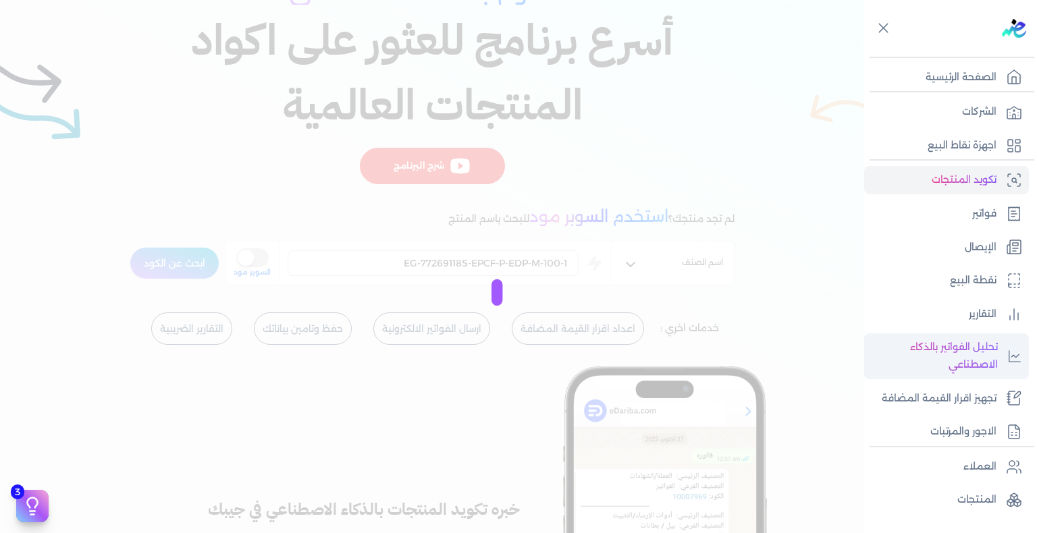
scroll to position [194, 0]
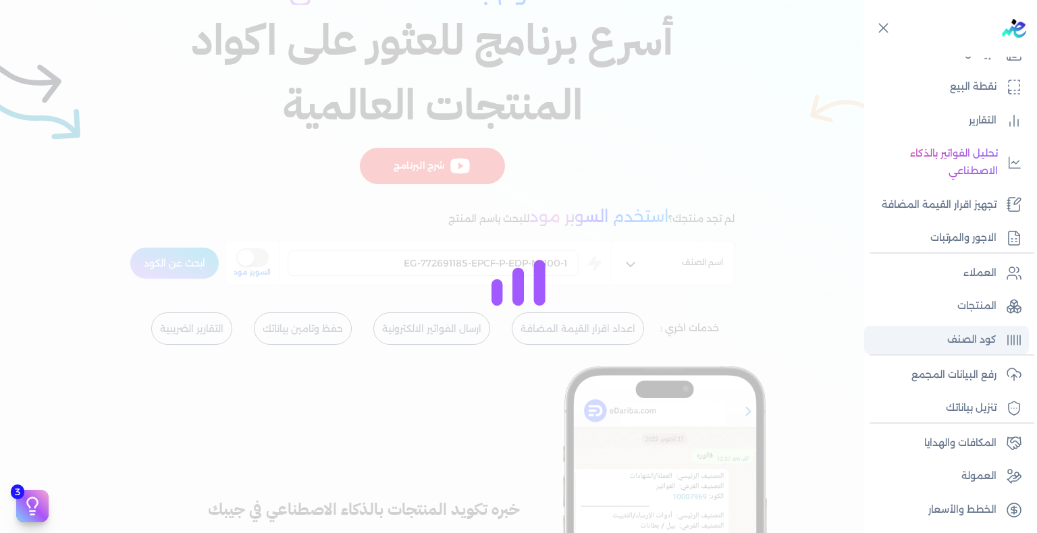
click at [705, 344] on p "كود الصنف" at bounding box center [971, 340] width 49 height 18
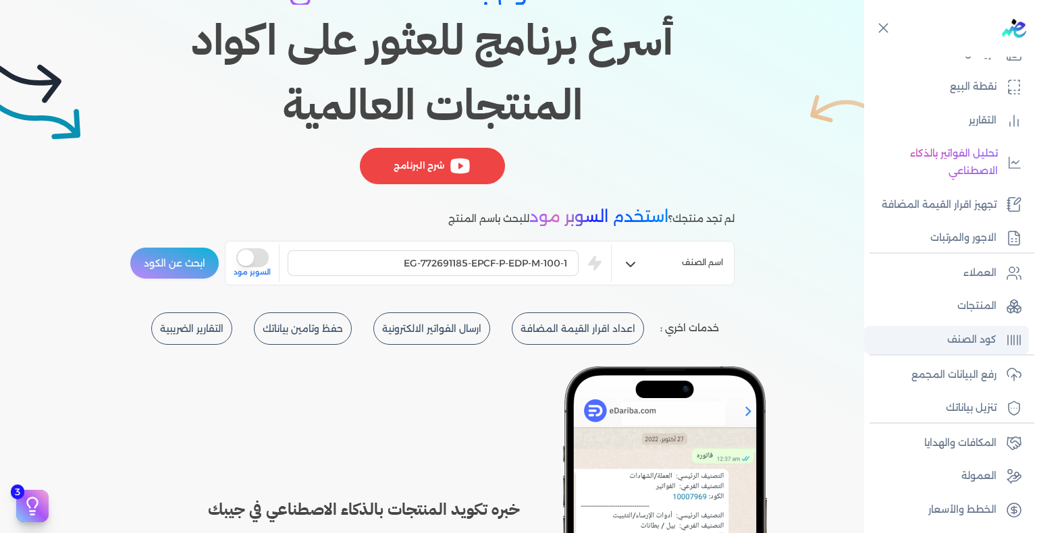
click at [705, 344] on p "كود الصنف" at bounding box center [971, 340] width 49 height 18
click at [705, 306] on p "المنتجات" at bounding box center [976, 307] width 39 height 18
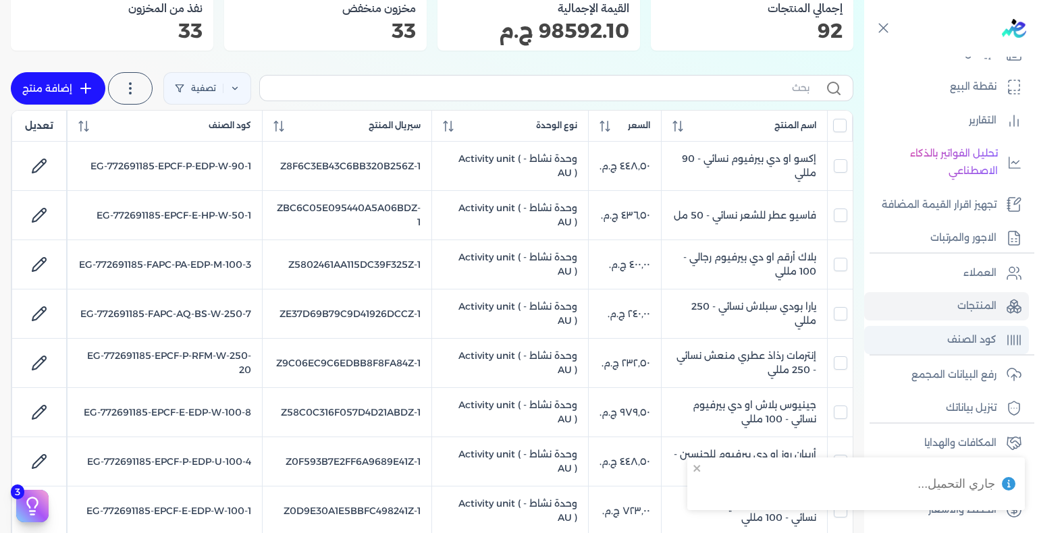
click at [705, 326] on link "كود الصنف" at bounding box center [946, 340] width 165 height 28
click at [705, 340] on p "كود الصنف" at bounding box center [971, 340] width 49 height 18
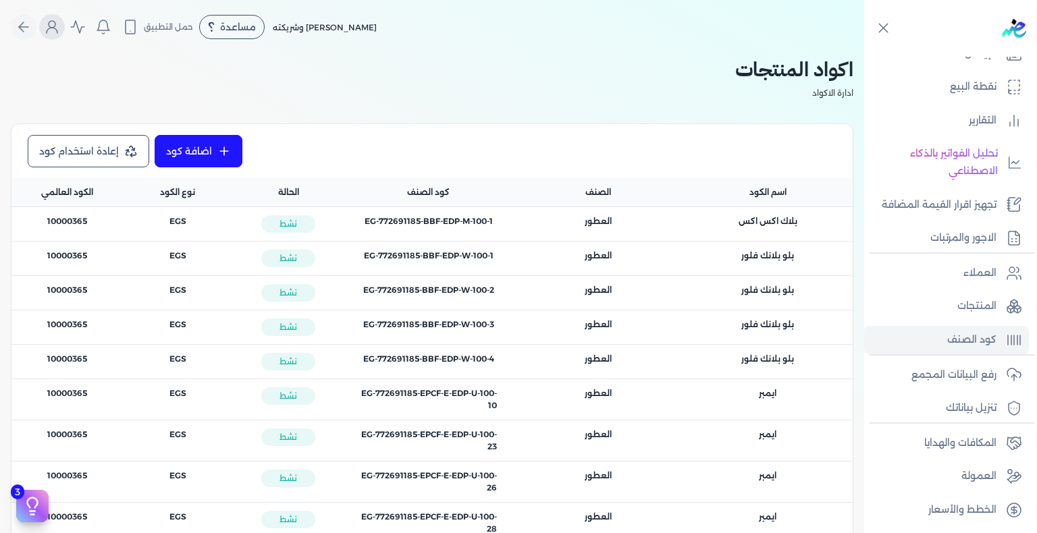
click at [54, 24] on circle "Global" at bounding box center [52, 24] width 7 height 7
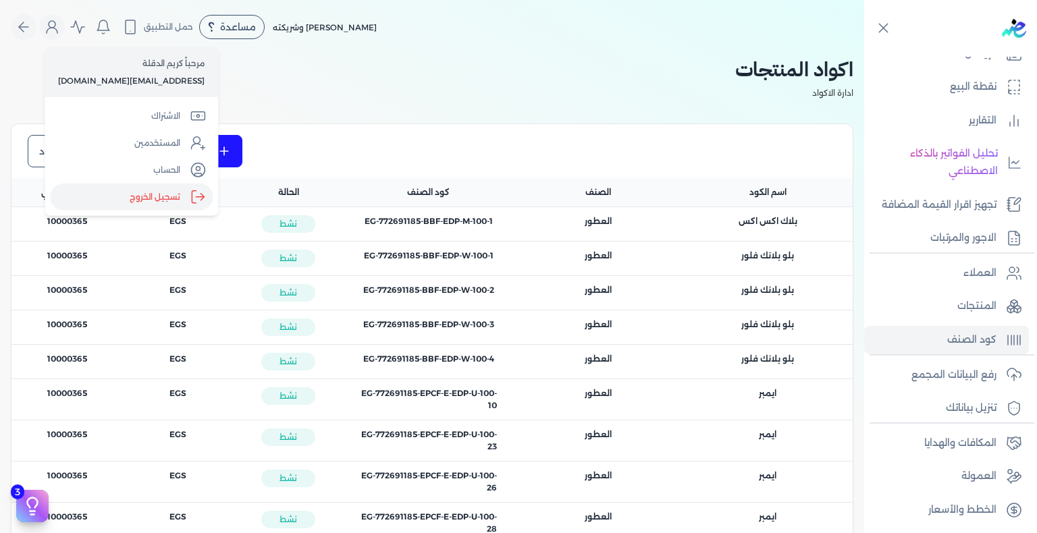
click at [181, 189] on label "تسجيل الخروج" at bounding box center [131, 197] width 163 height 27
click at [705, 54] on input "Close" at bounding box center [864, 54] width 0 height 0
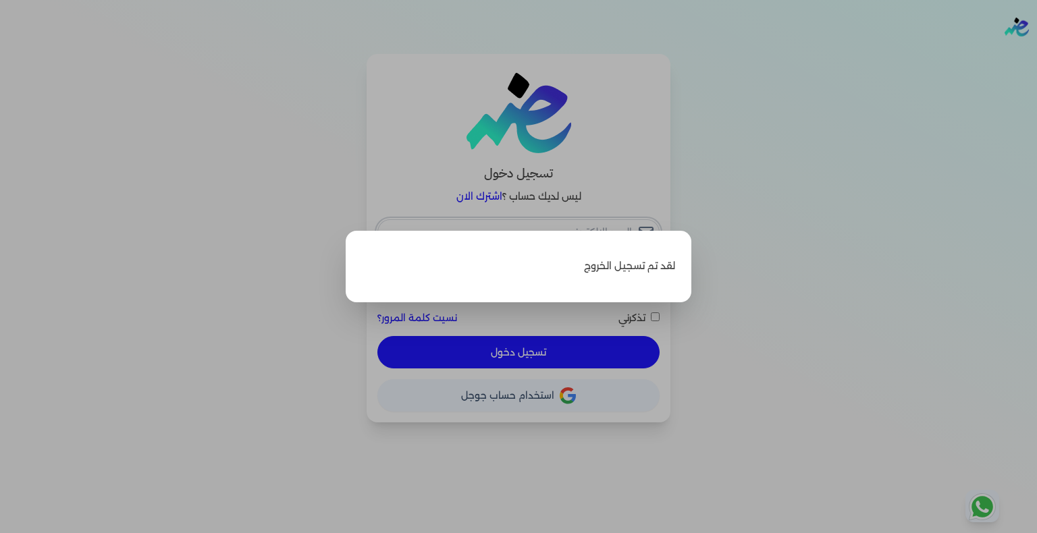
type input "[EMAIL_ADDRESS][DOMAIN_NAME]"
drag, startPoint x: 724, startPoint y: 195, endPoint x: 699, endPoint y: 207, distance: 26.9
click at [705, 195] on label "Close" at bounding box center [518, 266] width 1037 height 533
click at [705, 54] on input "Close" at bounding box center [1037, 54] width 0 height 0
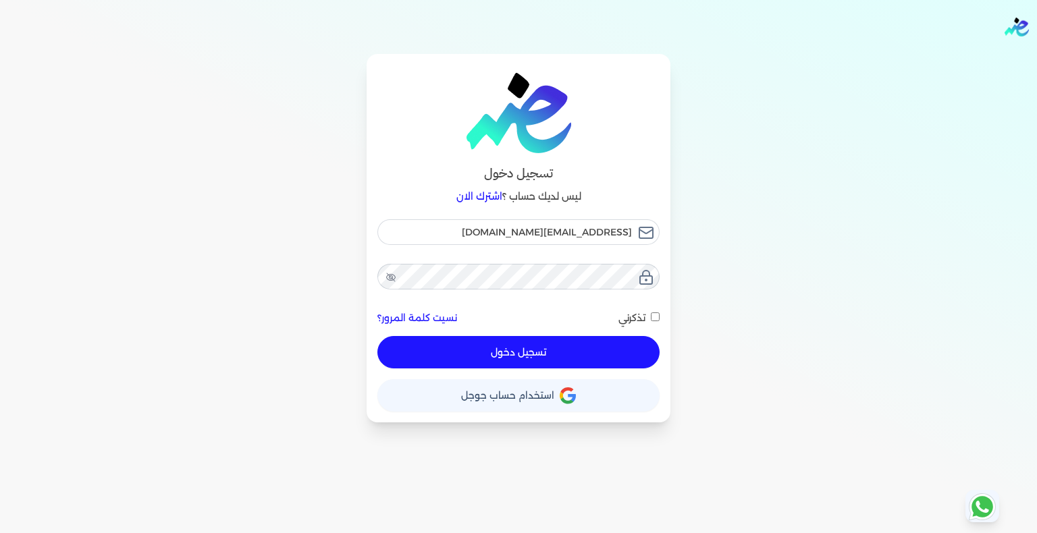
click at [655, 320] on input "تذكرني" at bounding box center [655, 317] width 9 height 9
checkbox input "true"
click at [618, 359] on button "تسجيل دخول" at bounding box center [518, 352] width 282 height 32
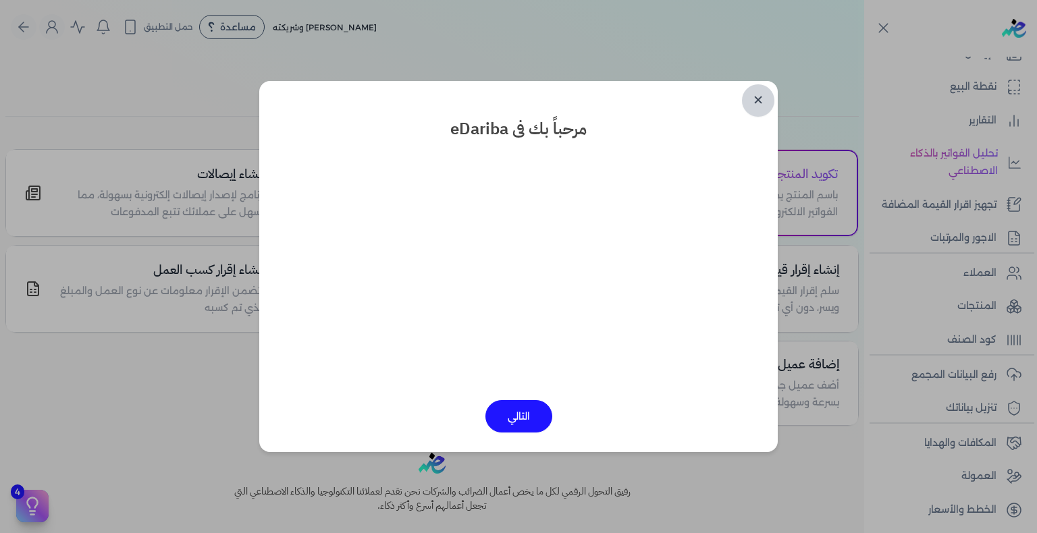
click at [705, 101] on link "✕" at bounding box center [758, 100] width 32 height 32
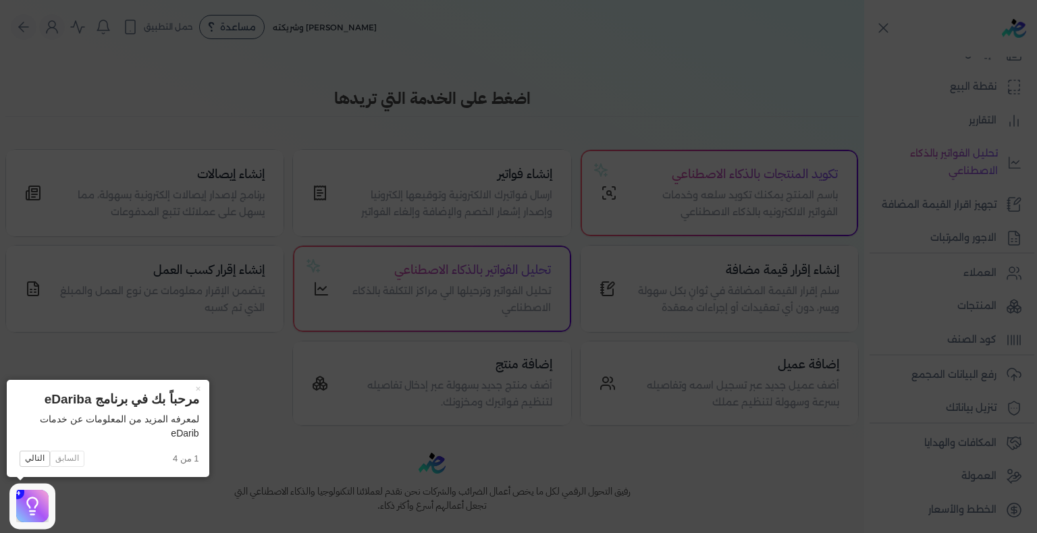
click at [705, 329] on icon at bounding box center [518, 266] width 1037 height 533
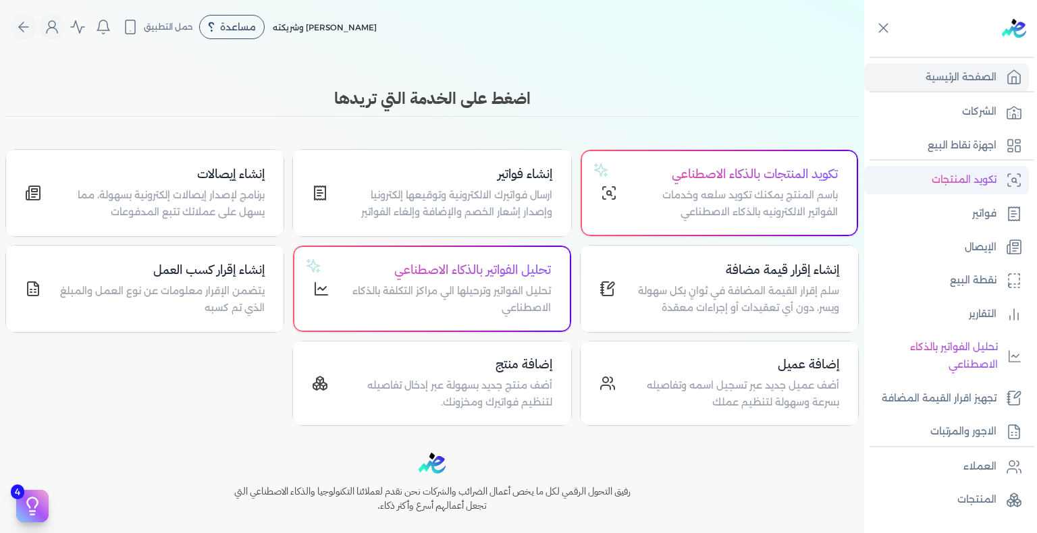
click at [705, 177] on p "تكويد المنتجات" at bounding box center [963, 180] width 65 height 18
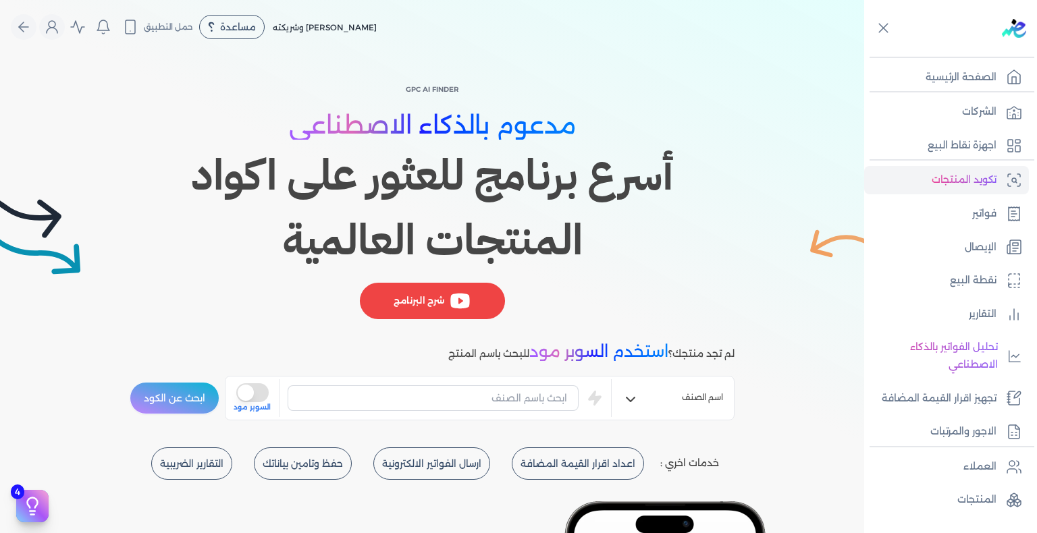
scroll to position [194, 0]
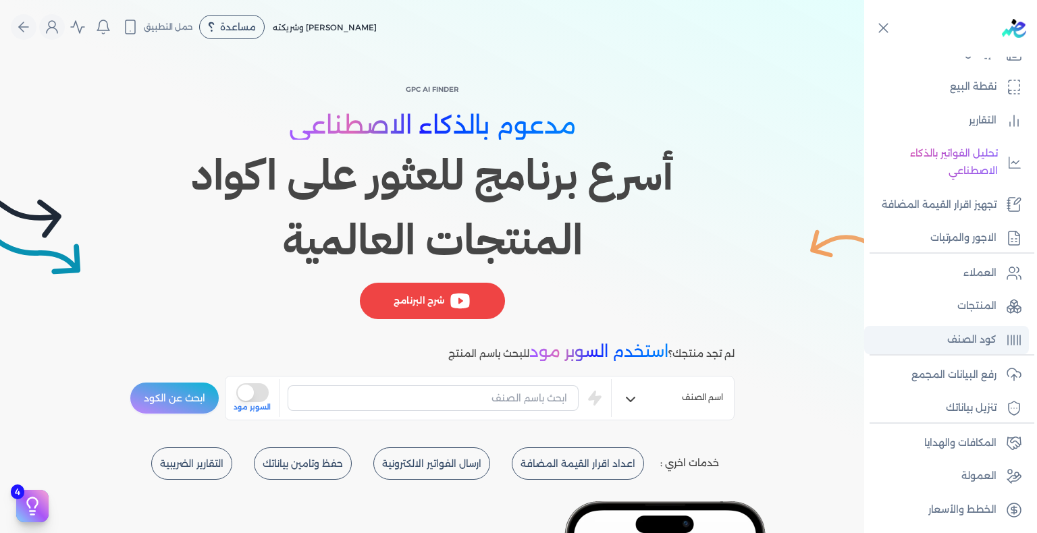
click at [705, 342] on p "كود الصنف" at bounding box center [971, 340] width 49 height 18
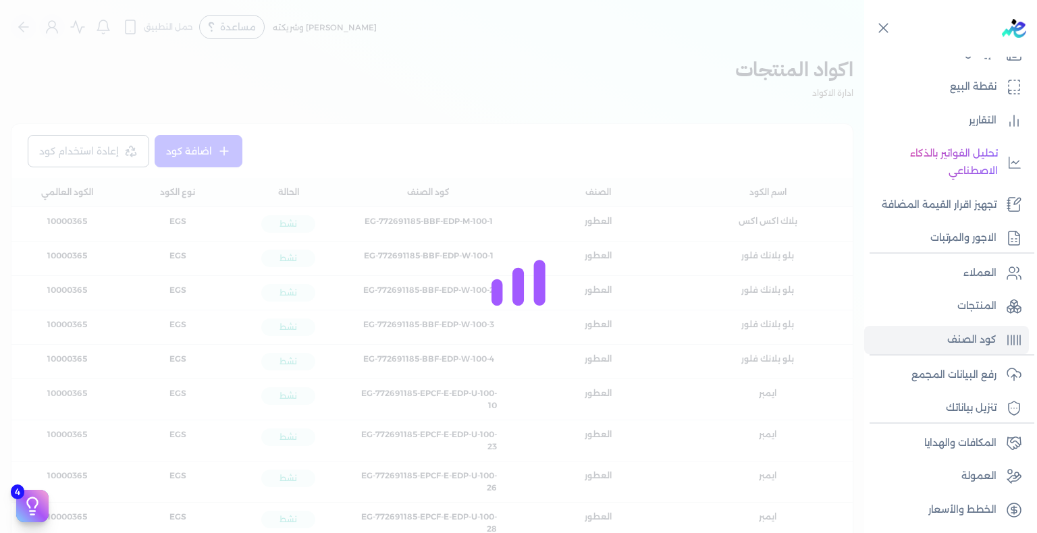
scroll to position [1930, 0]
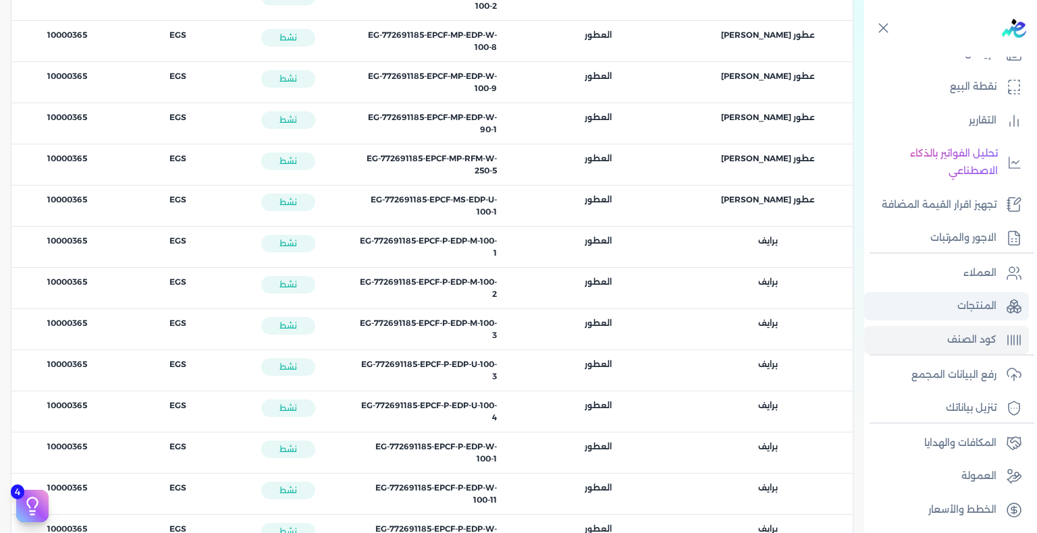
click at [705, 298] on p "المنتجات" at bounding box center [976, 307] width 39 height 18
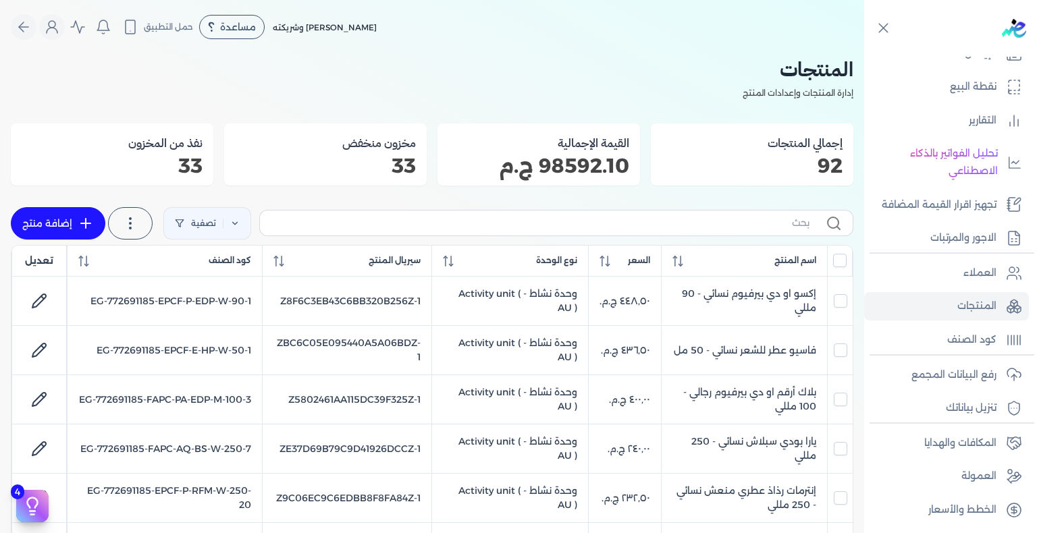
click at [84, 220] on icon at bounding box center [86, 223] width 16 height 16
select select "EGS"
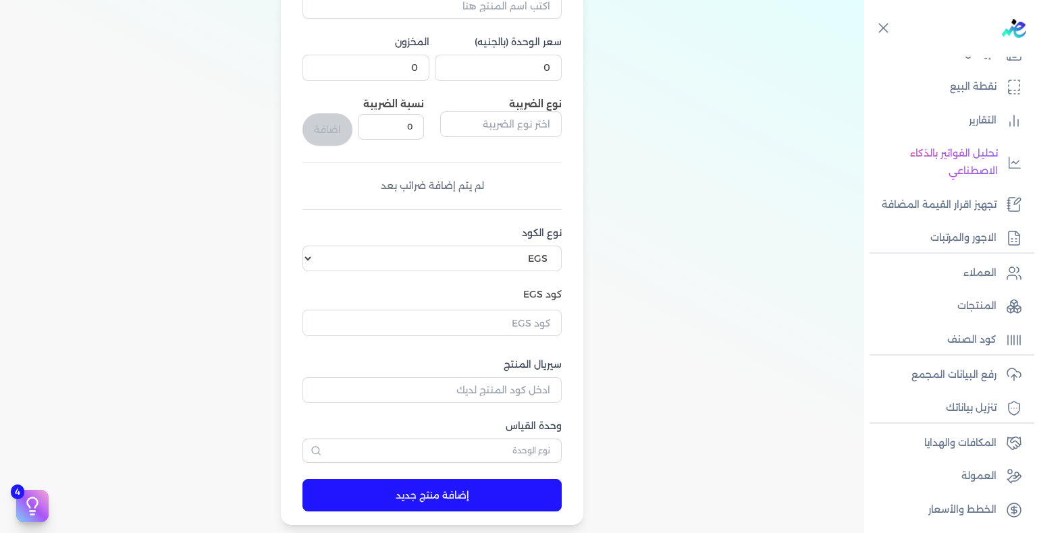
scroll to position [337, 0]
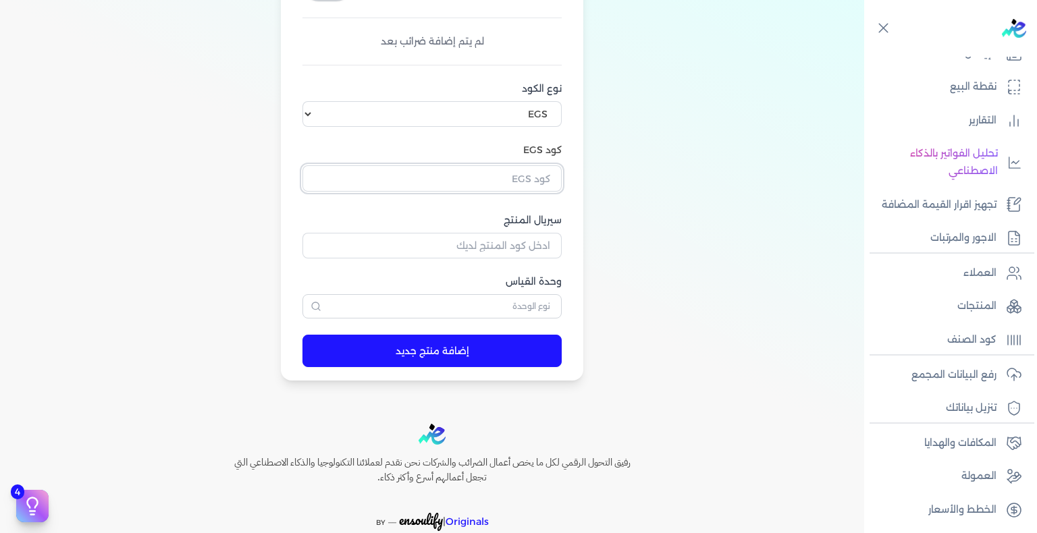
click at [540, 180] on input "text" at bounding box center [431, 178] width 259 height 26
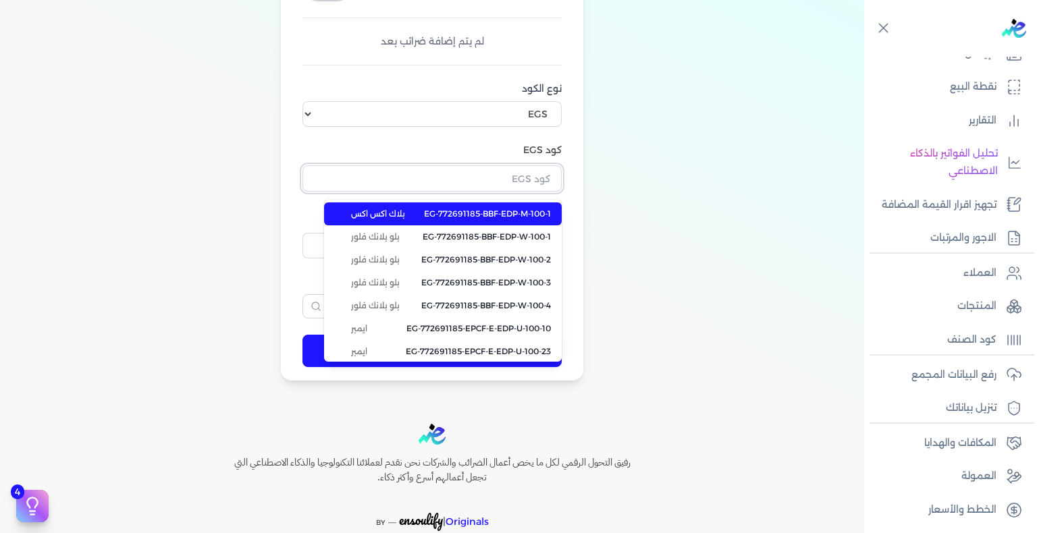
paste input "EG-772691185-EPCF-P-EDP-M-100-1"
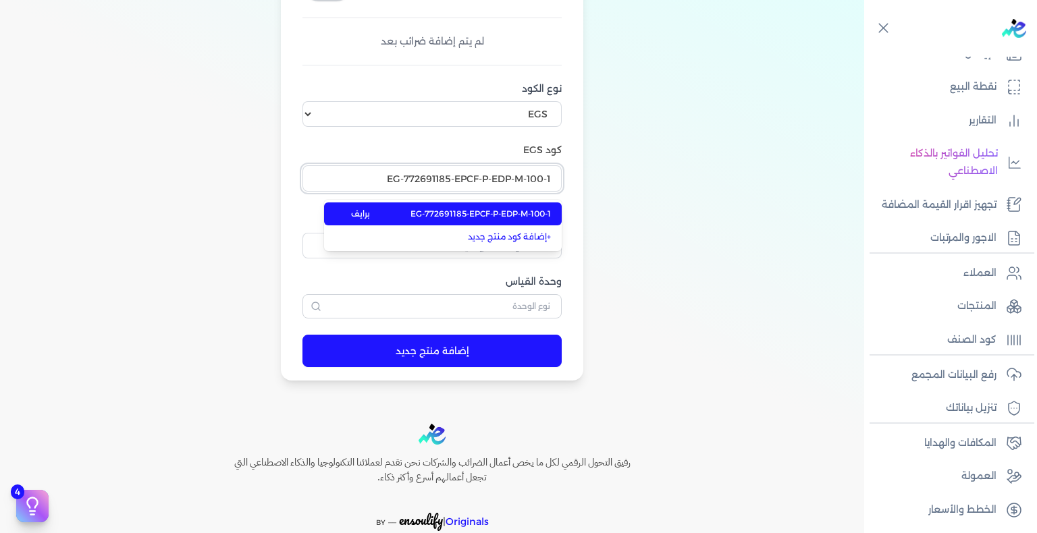
type input "EG-772691185-EPCF-P-EDP-M-100-1"
click at [532, 215] on span "EG-772691185-EPCF-P-EDP-M-100-1" at bounding box center [480, 214] width 140 height 12
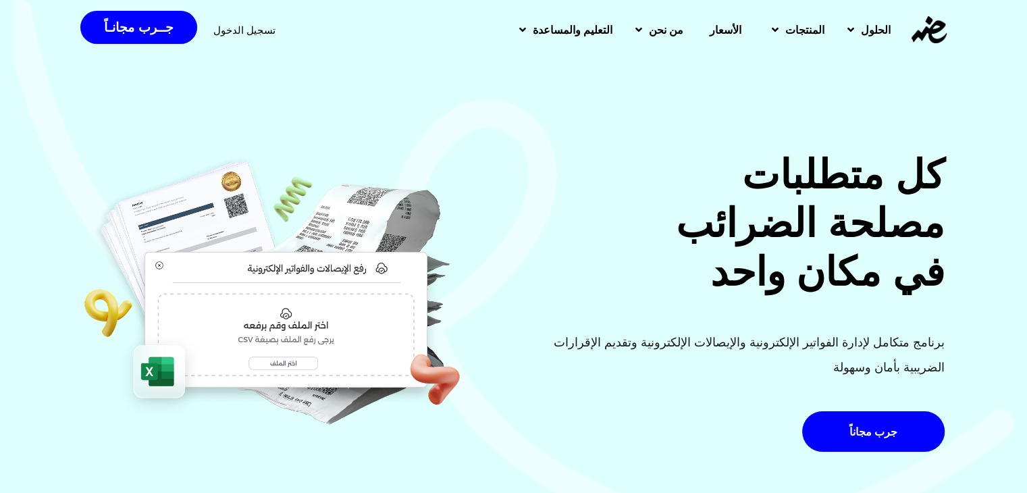
click at [243, 26] on span "تسجيل الدخول" at bounding box center [244, 30] width 62 height 10
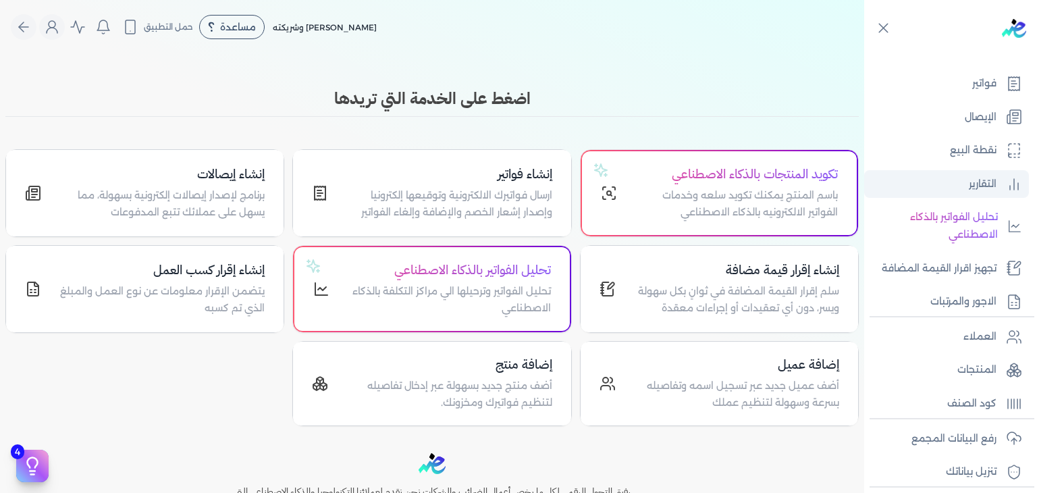
scroll to position [202, 0]
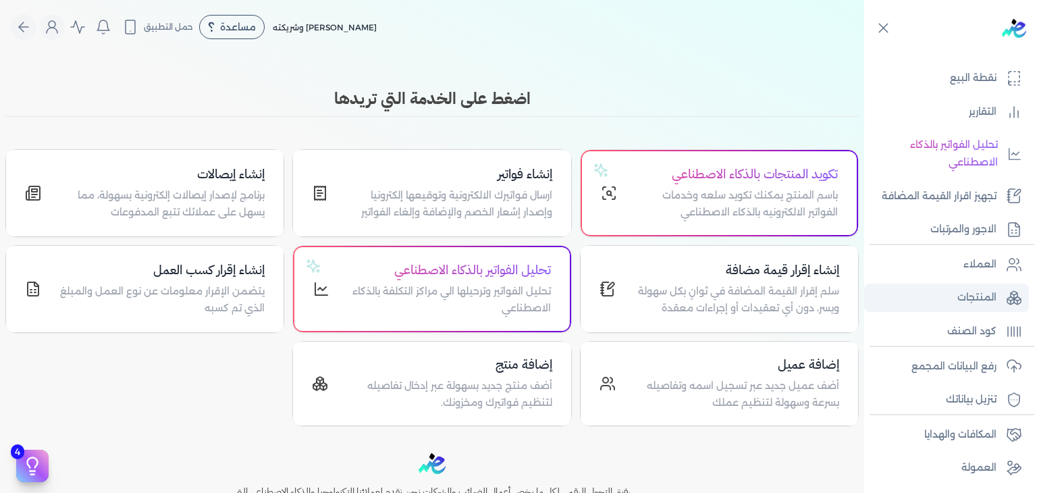
click at [969, 302] on p "المنتجات" at bounding box center [976, 298] width 39 height 18
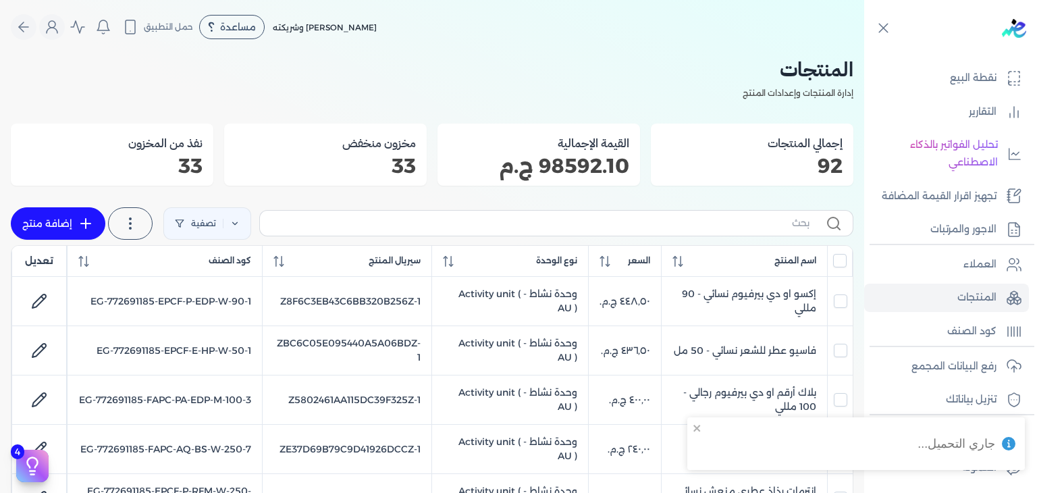
click at [64, 219] on link "إضافة منتج" at bounding box center [58, 223] width 94 height 32
select select "EGS"
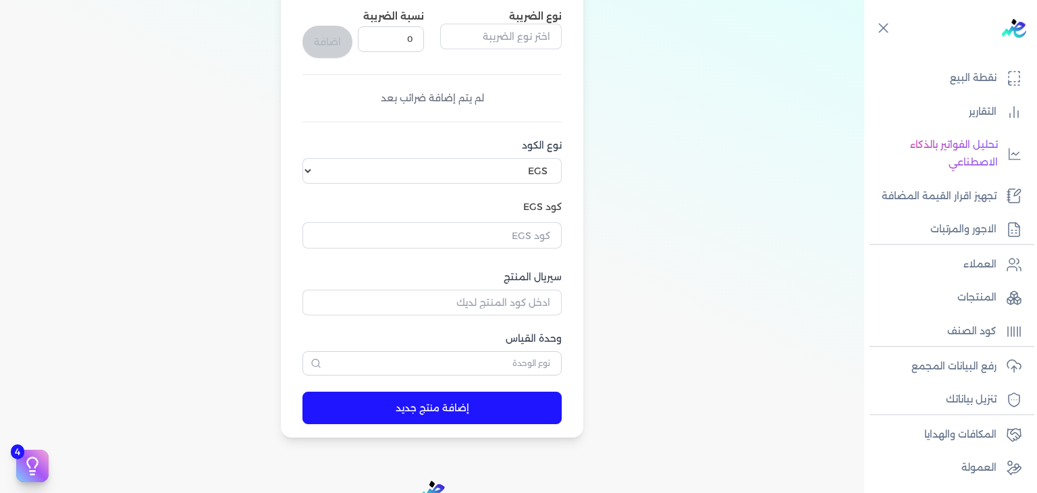
scroll to position [405, 0]
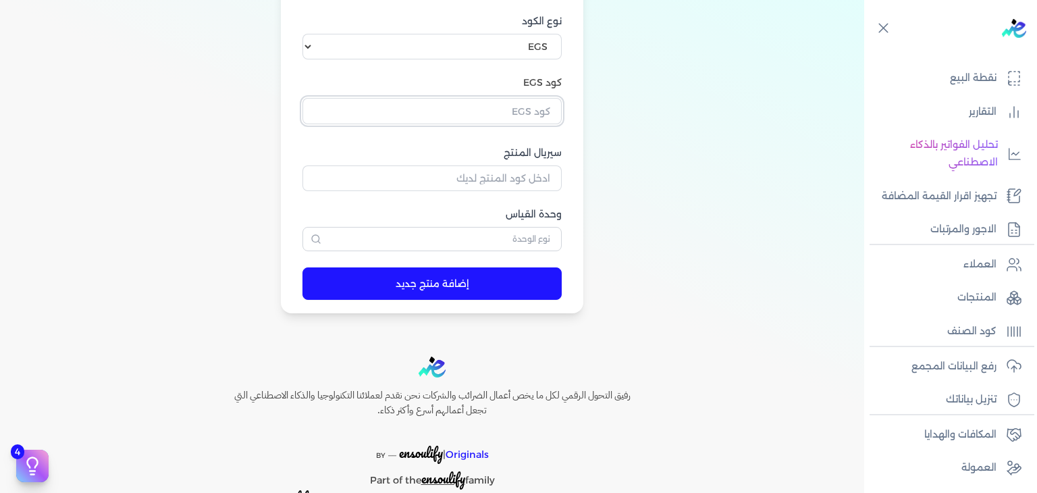
click at [542, 114] on input "text" at bounding box center [431, 111] width 259 height 26
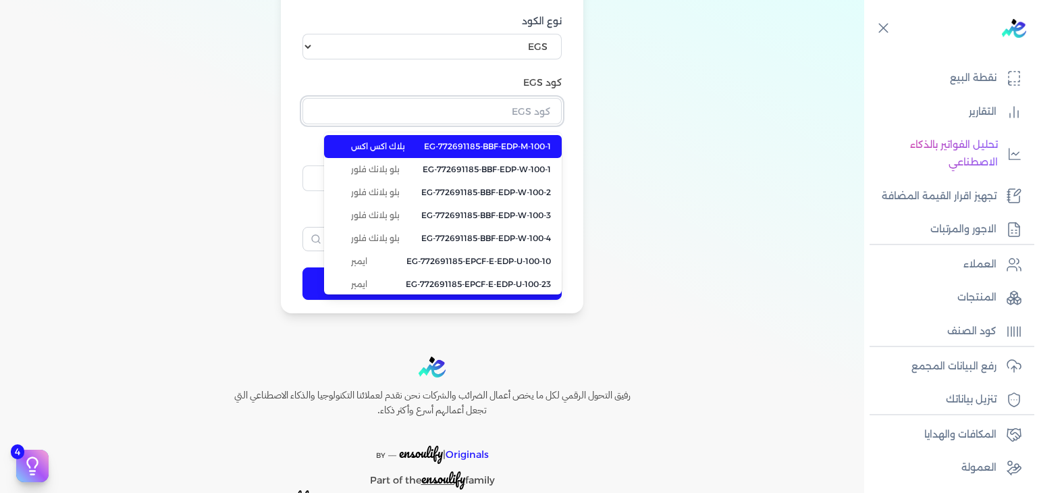
paste input "EG-772691185-EPCF-P-EDP-M-100-1"
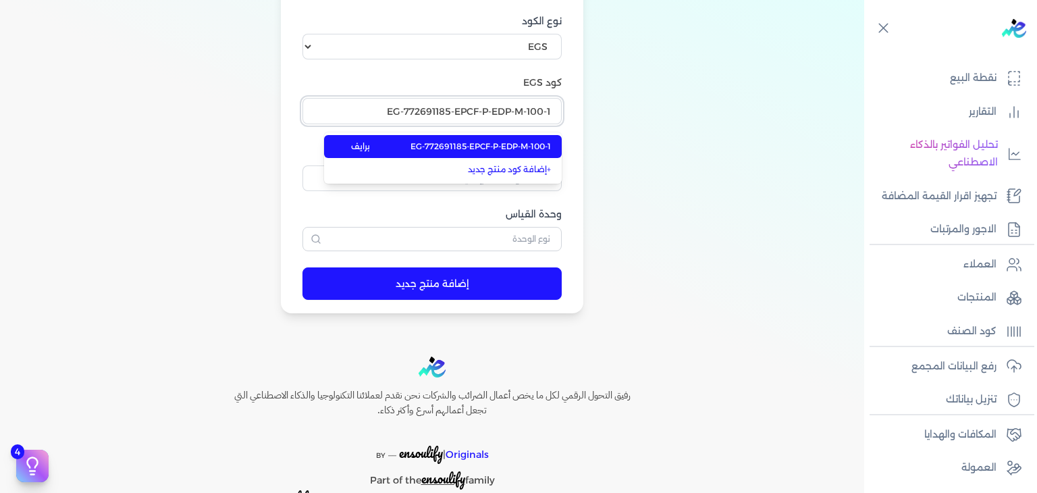
type input "EG-772691185-EPCF-P-EDP-M-100-1"
click at [514, 142] on span "EG-772691185-EPCF-P-EDP-M-100-1" at bounding box center [480, 146] width 140 height 12
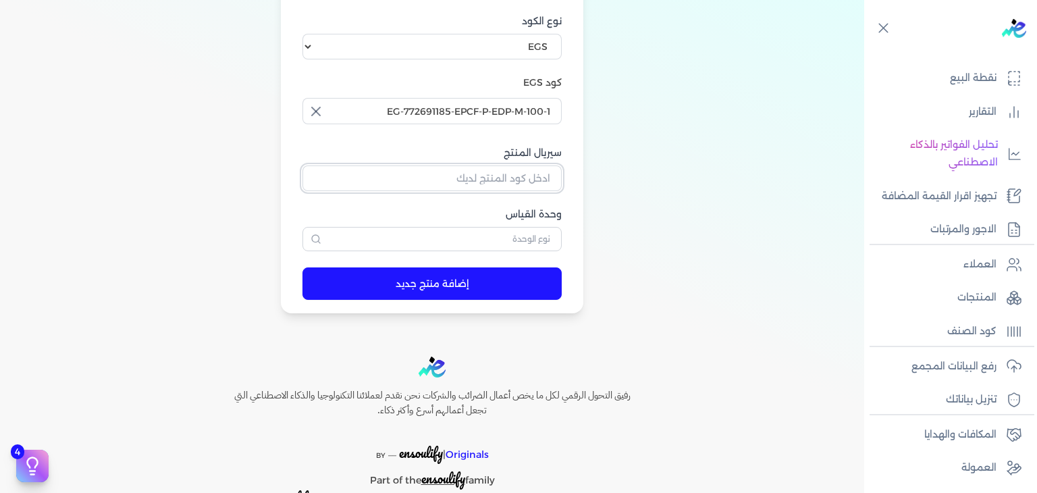
click at [540, 182] on input "سيريال المنتج" at bounding box center [431, 178] width 259 height 26
paste input "ZA1D23435547A634528F5Z-1"
type input "ZA1D23435547A634528F5Z-1"
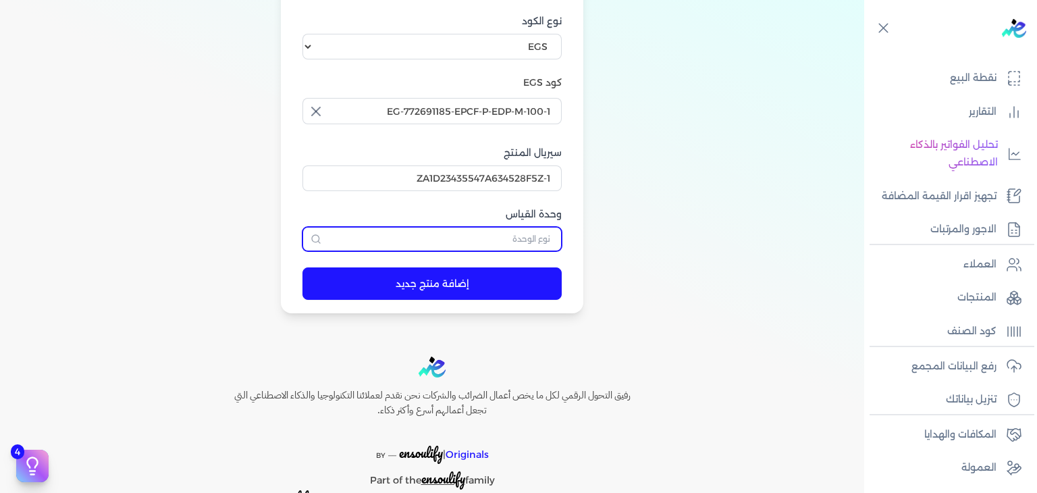
click at [543, 234] on input "text" at bounding box center [431, 239] width 259 height 24
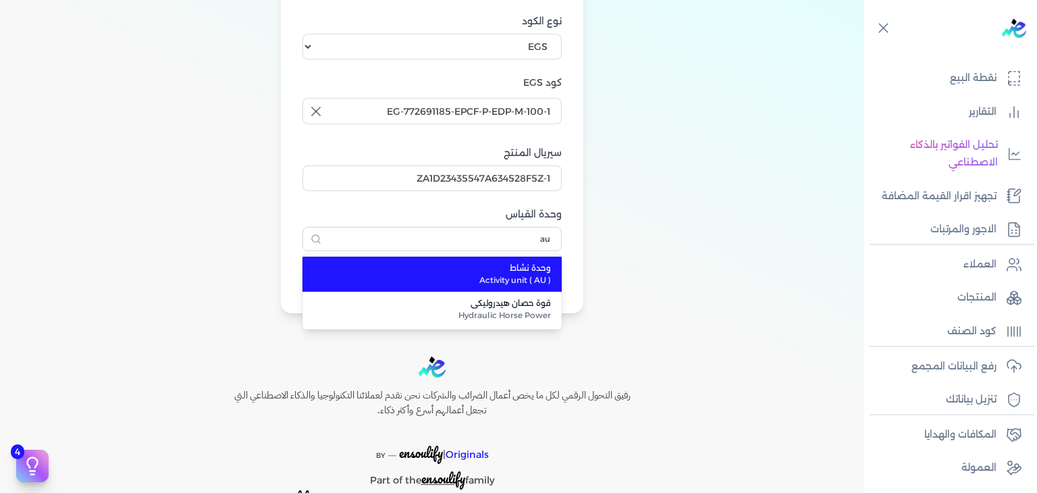
click at [519, 279] on span "Activity unit ( AU )" at bounding box center [439, 280] width 221 height 12
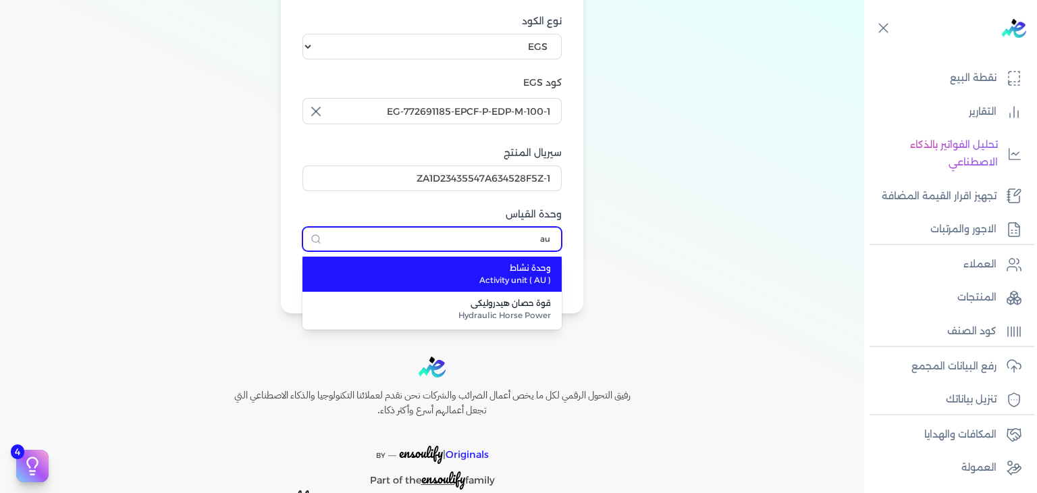
type input "وحدة نشاط"
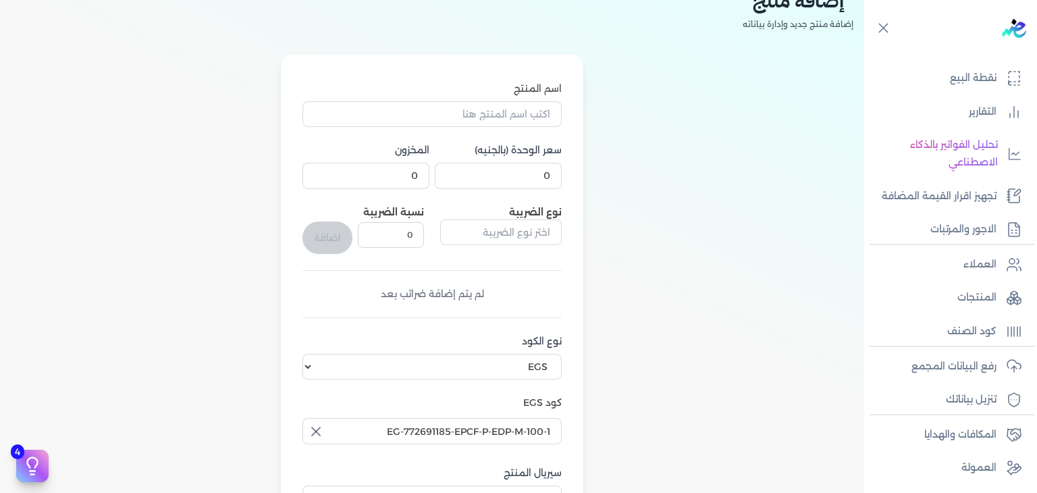
scroll to position [0, 0]
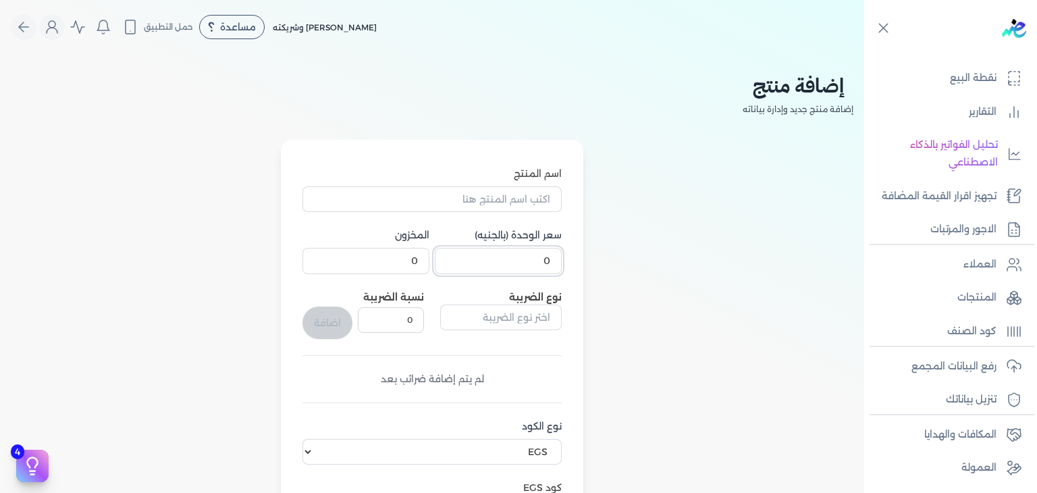
click at [526, 265] on input "0" at bounding box center [498, 261] width 127 height 26
type input "448.5"
click at [433, 212] on div "اسم المنتج سعر الوحدة (بالجنيه) 448.5 المخزون 0 نوع الضريبة نسبة الضريبة 0 اضاف…" at bounding box center [431, 412] width 259 height 490
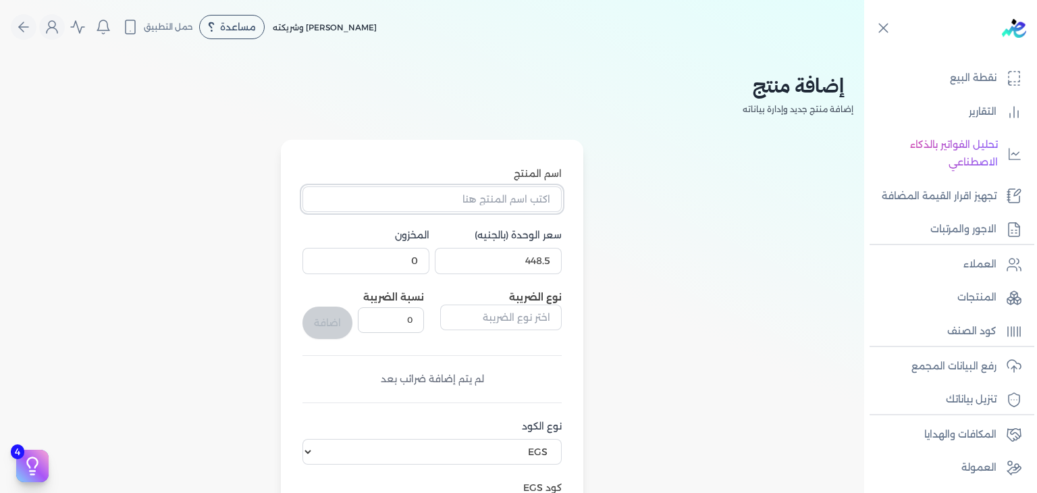
click at [448, 194] on input "اسم المنتج" at bounding box center [431, 199] width 259 height 26
paste input "اليشون او دي بيرفيوم رجالي - 100 مللي"
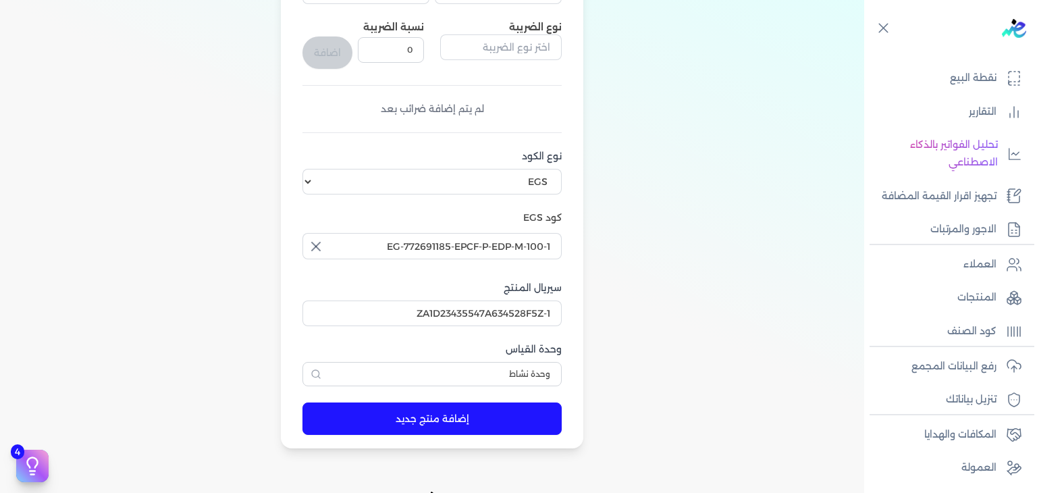
type input "اليشون او دي بيرفيوم رجالي - 100 مللي"
drag, startPoint x: 429, startPoint y: 416, endPoint x: 497, endPoint y: 456, distance: 78.0
click at [429, 416] on button "إضافة منتج جديد" at bounding box center [431, 418] width 259 height 32
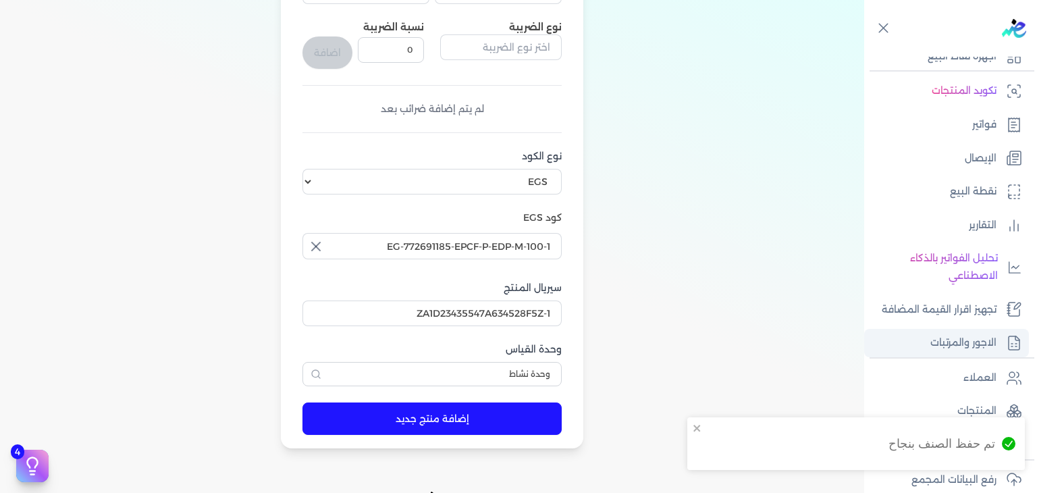
scroll to position [0, 0]
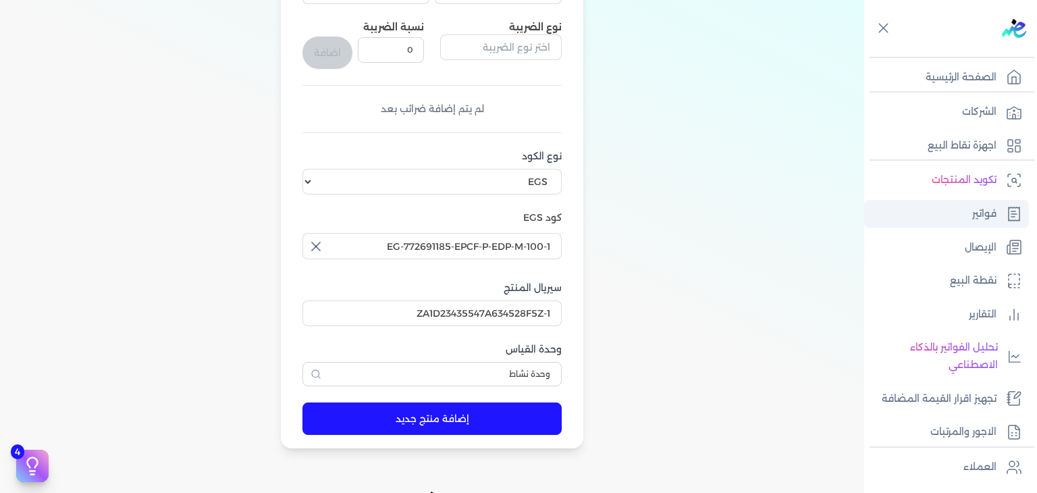
click at [967, 211] on link "فواتير" at bounding box center [946, 214] width 165 height 28
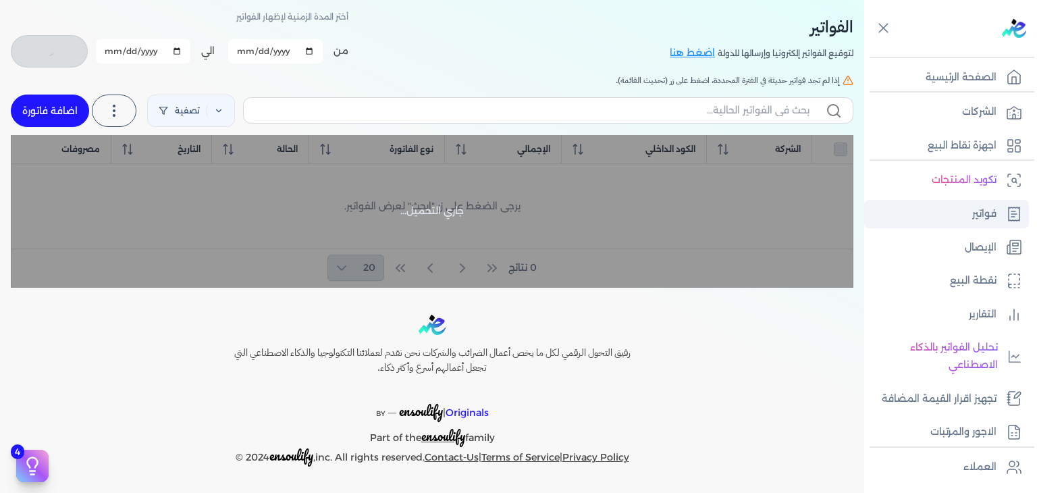
scroll to position [58, 0]
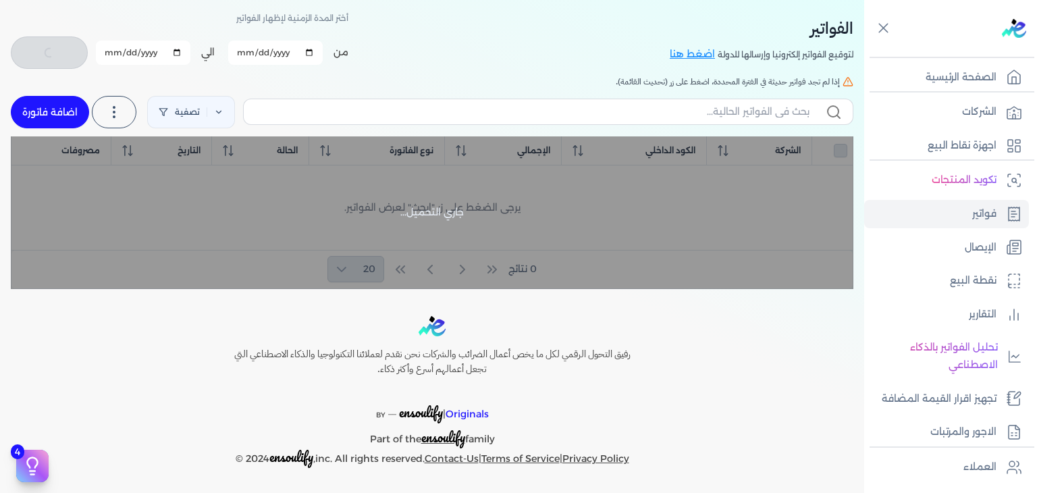
checkbox input "false"
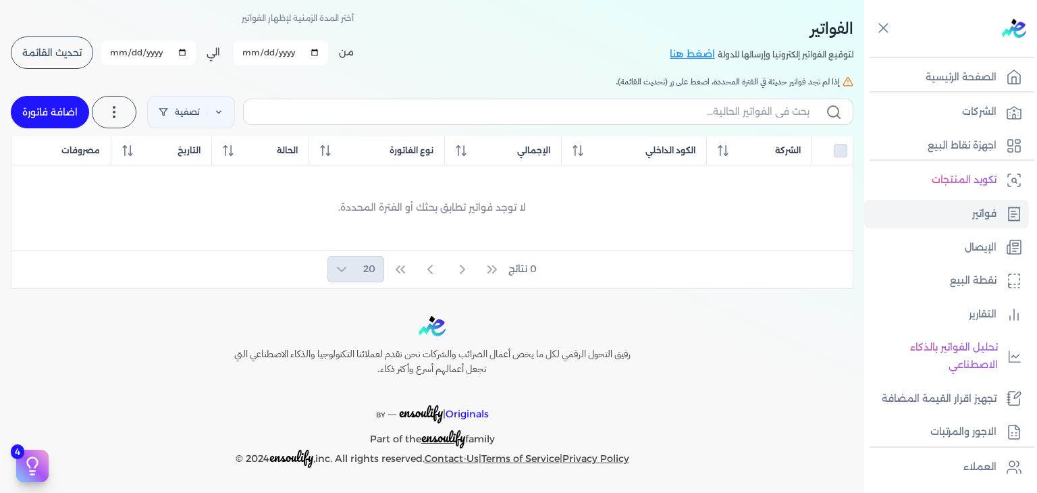
click at [80, 117] on link "اضافة فاتورة" at bounding box center [50, 112] width 78 height 32
select select "EGP"
select select "B"
select select "EGS"
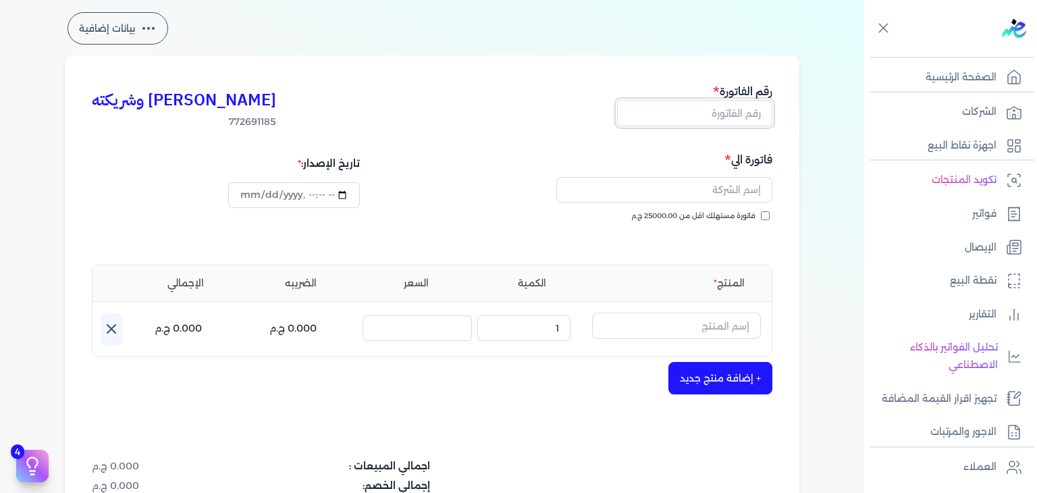
click at [732, 105] on input "text" at bounding box center [694, 113] width 155 height 26
paste input "EG3HLVOVR-GEIJ000001"
type input "EG3HLVOVR-GEIJ000001"
click at [767, 217] on input "فاتورة مستهلك اقل من 25000.00 ج.م" at bounding box center [765, 215] width 9 height 9
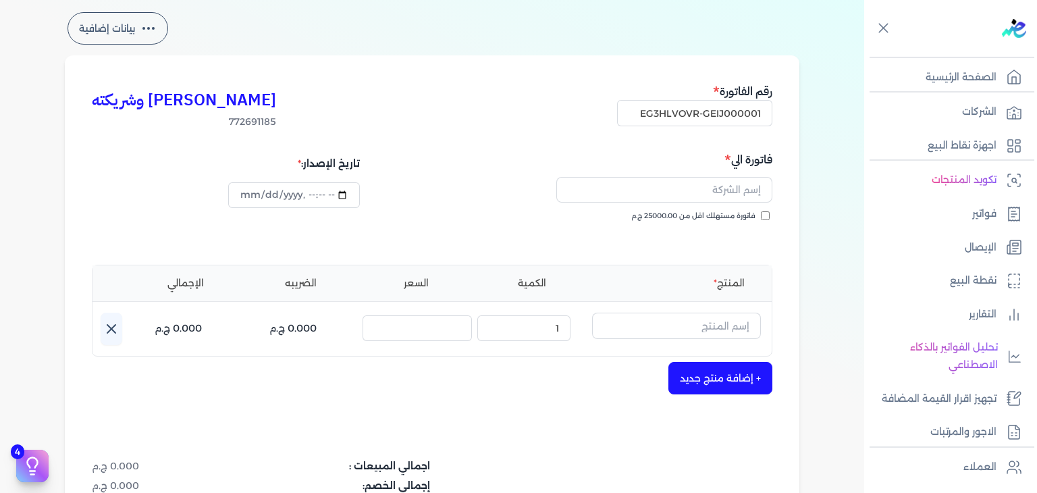
checkbox input "true"
drag, startPoint x: 717, startPoint y: 197, endPoint x: 713, endPoint y: 205, distance: 8.8
click at [717, 197] on input "text" at bounding box center [664, 190] width 216 height 26
paste input "shawky belal"
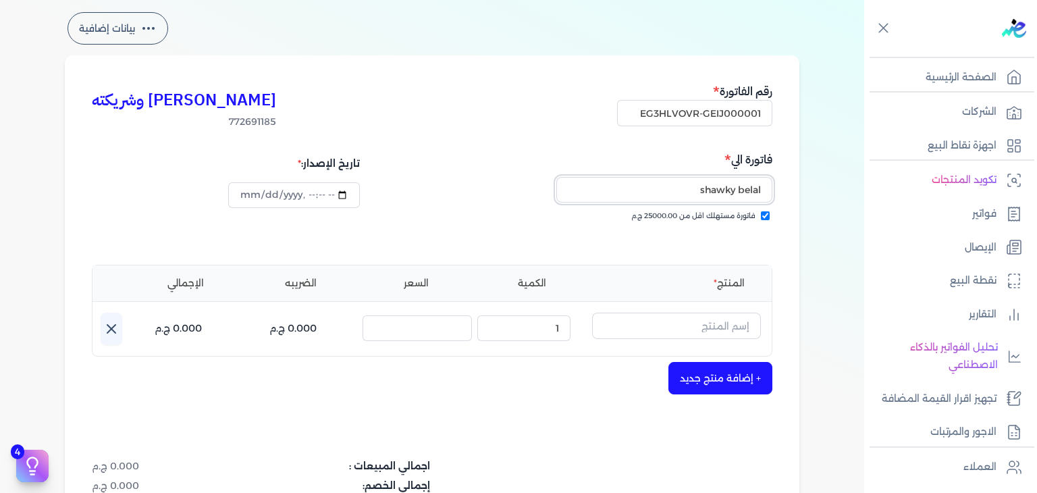
type input "shawky belal"
click at [713, 339] on button "button" at bounding box center [676, 328] width 169 height 31
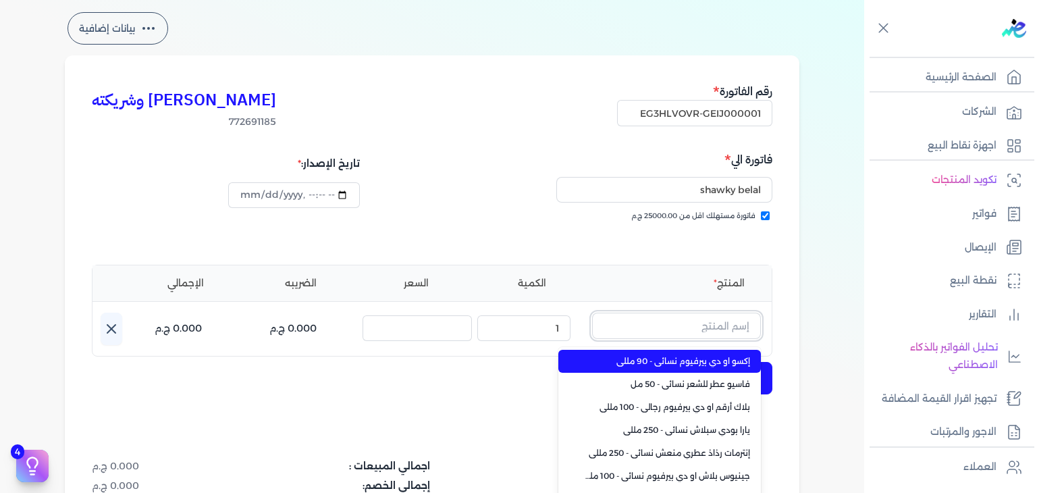
click at [713, 328] on input "text" at bounding box center [676, 326] width 169 height 26
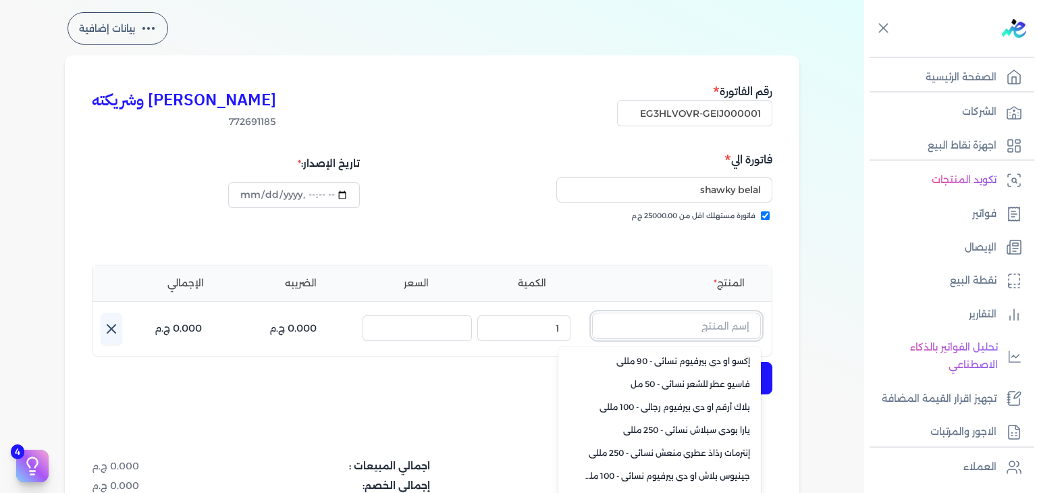
paste input "اليشون او دي بيرفيوم رجالي - 100 مللي"
type input "اليشون او دي بيرفيوم رجالي - 100 مللي"
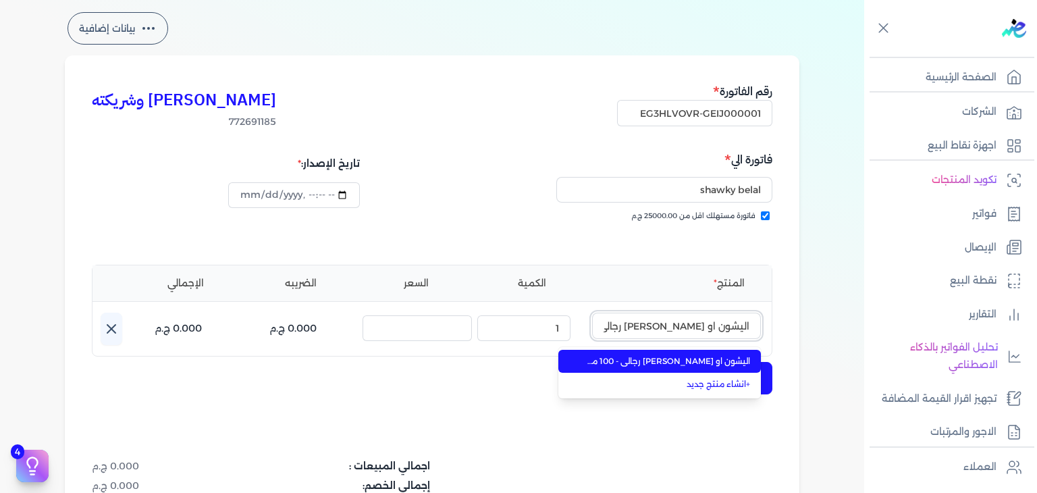
scroll to position [0, -21]
click at [697, 360] on span "اليشون او دي بيرفيوم رجالي - 100 مللي" at bounding box center [667, 361] width 165 height 12
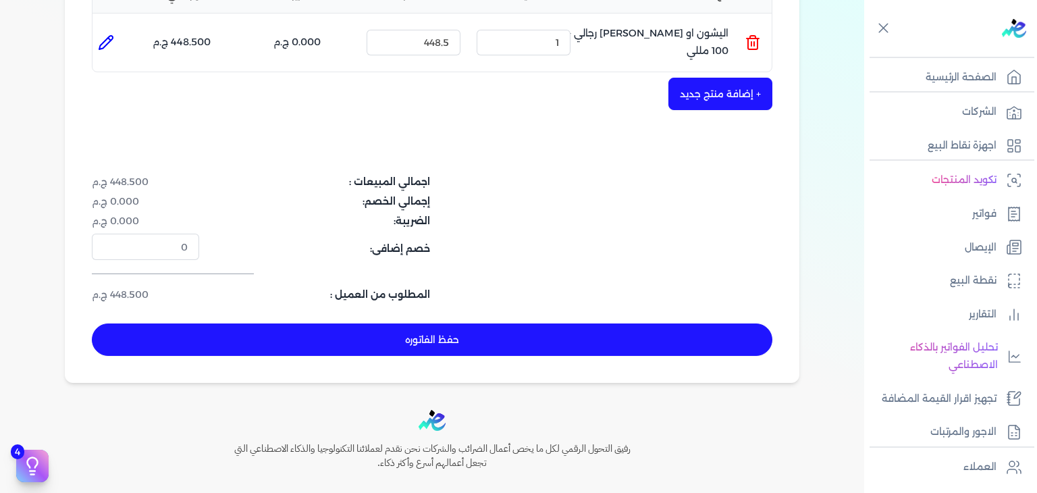
scroll to position [440, 0]
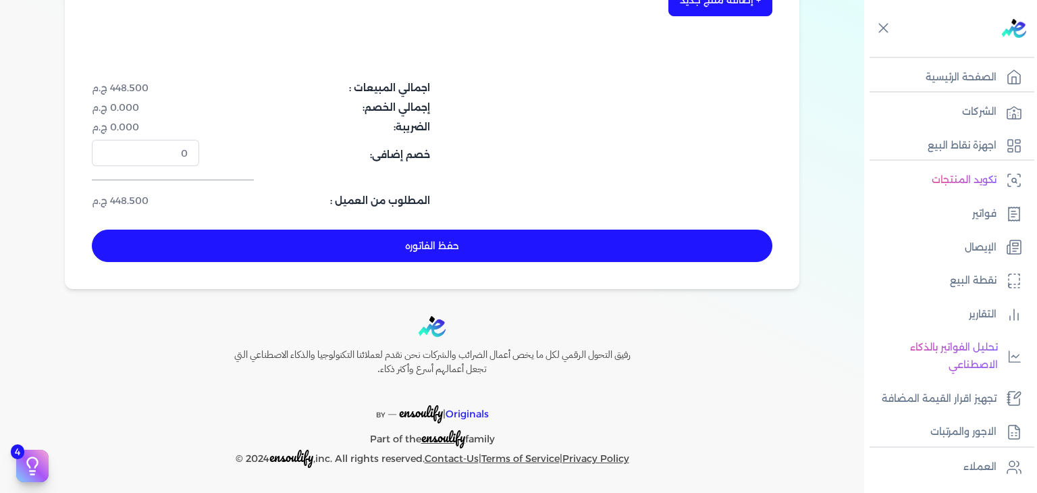
click at [478, 253] on button "حفظ الفاتوره" at bounding box center [432, 245] width 680 height 32
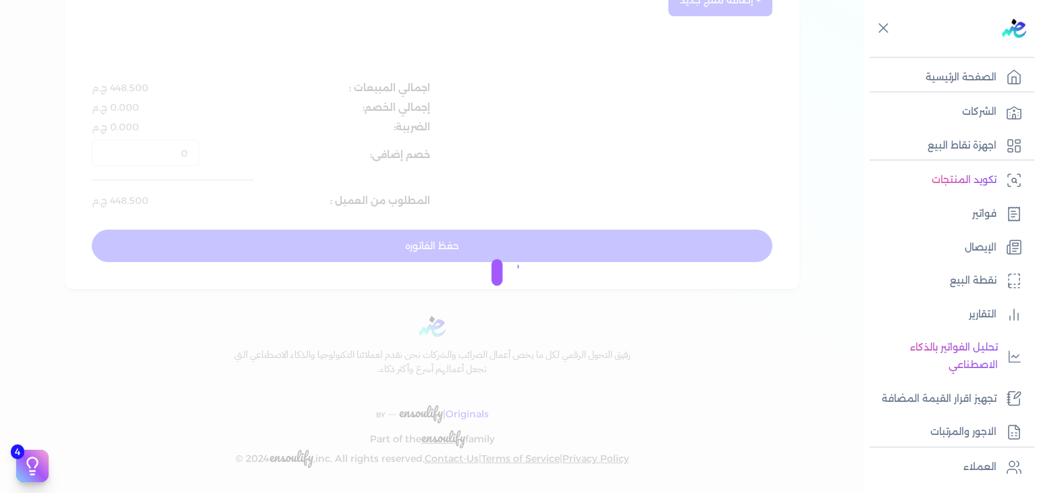
type input "2025-10-01"
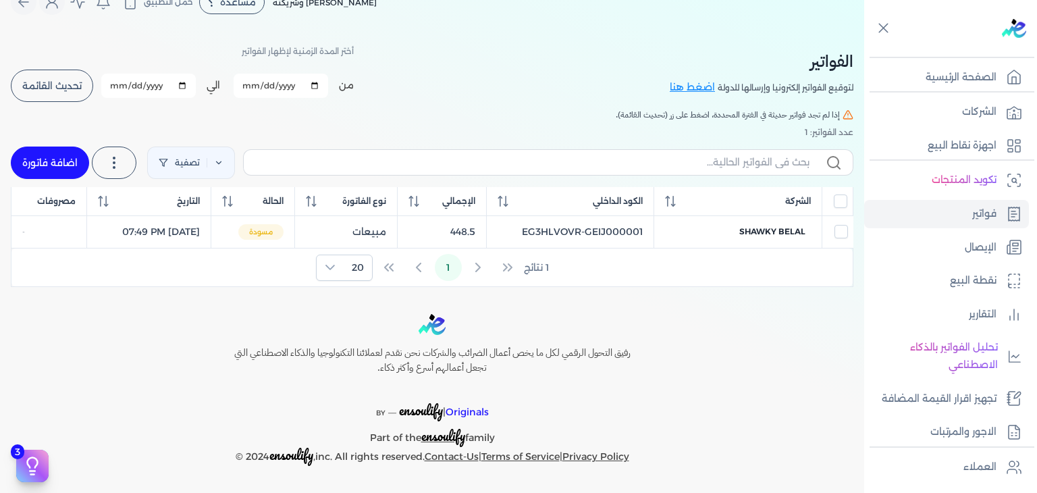
scroll to position [23, 0]
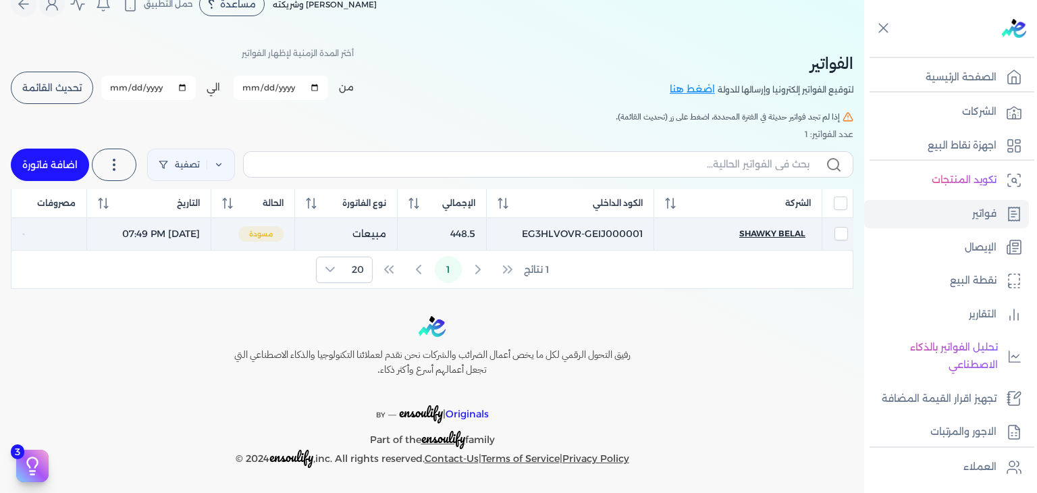
click at [774, 234] on span "shawky belal" at bounding box center [772, 233] width 66 height 12
select select "EGP"
select select "B"
select select "EGS"
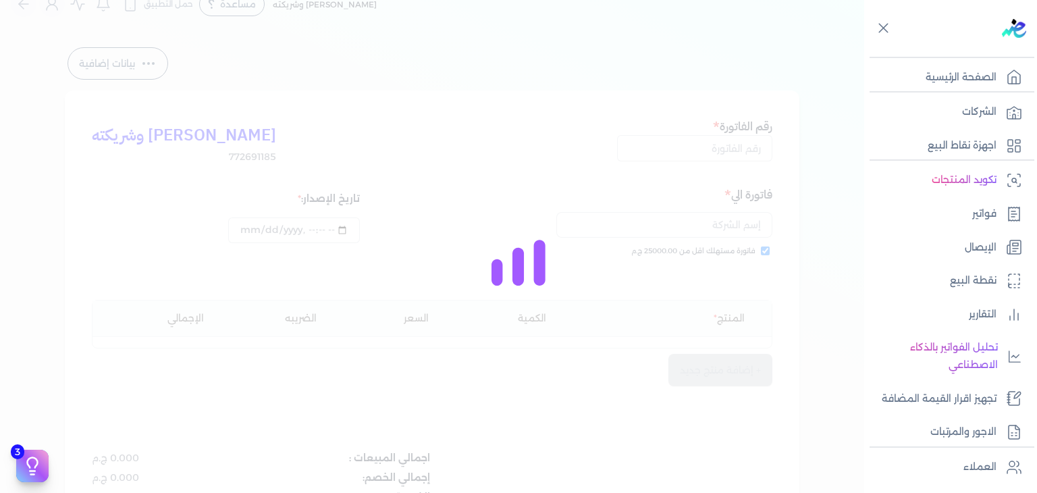
type input "EG3HLVOVR-GEIJ000001"
checkbox input "true"
type input "2025-10-01T19:49:19"
type input "2025-10-01"
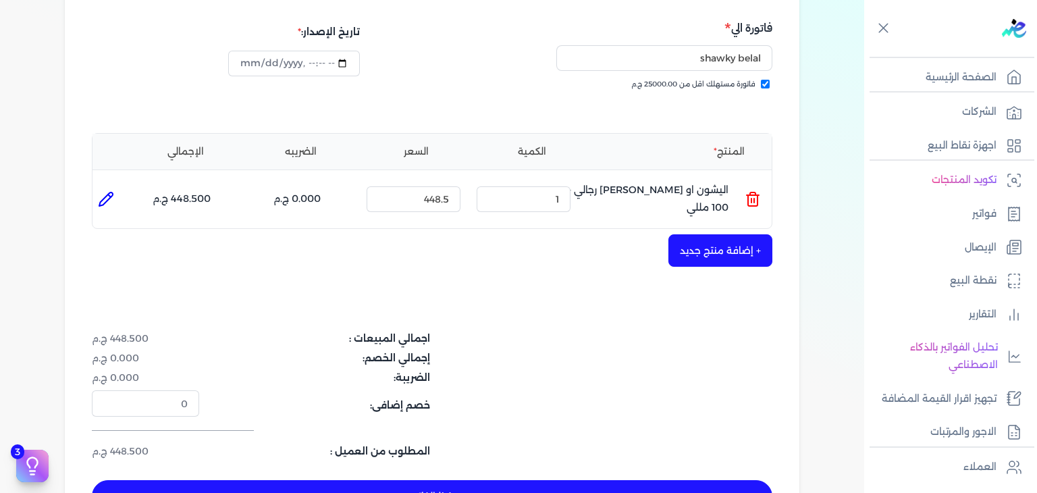
scroll to position [360, 0]
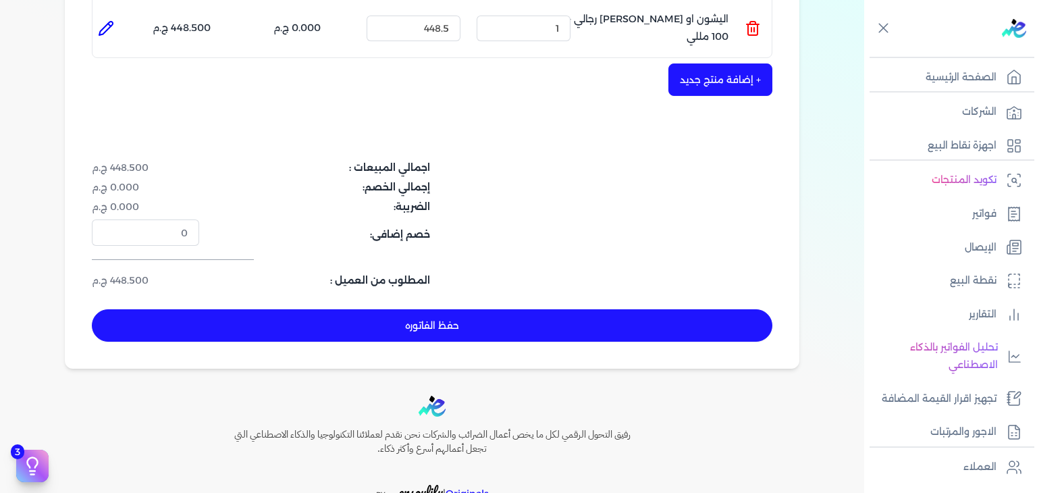
click at [397, 335] on button "حفظ الفاتوره" at bounding box center [432, 325] width 680 height 32
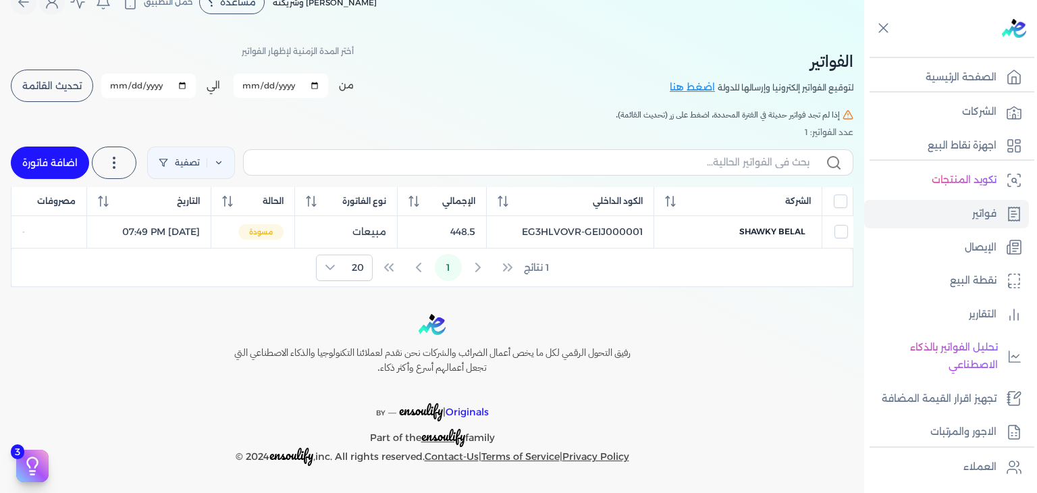
scroll to position [23, 0]
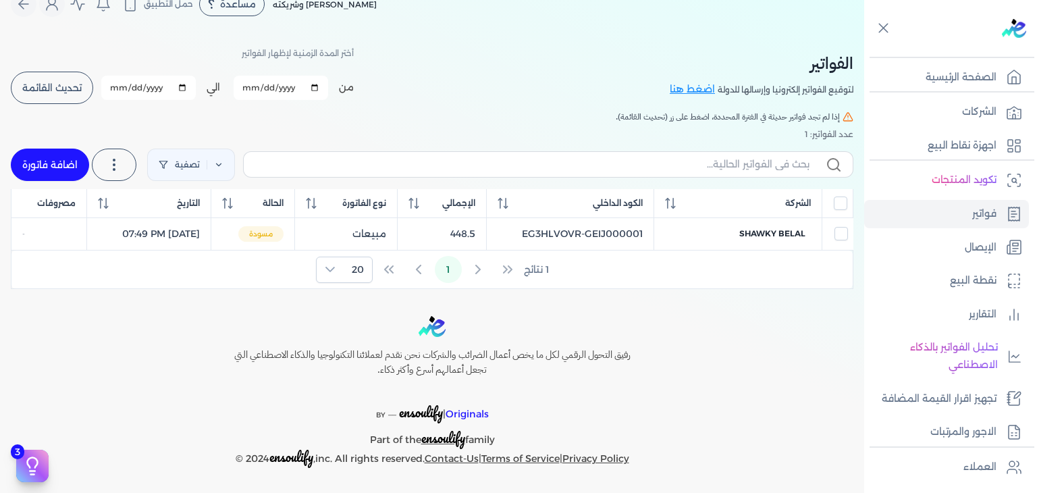
click at [76, 157] on link "اضافة فاتورة" at bounding box center [50, 164] width 78 height 32
select select "EGP"
select select "B"
select select "EGS"
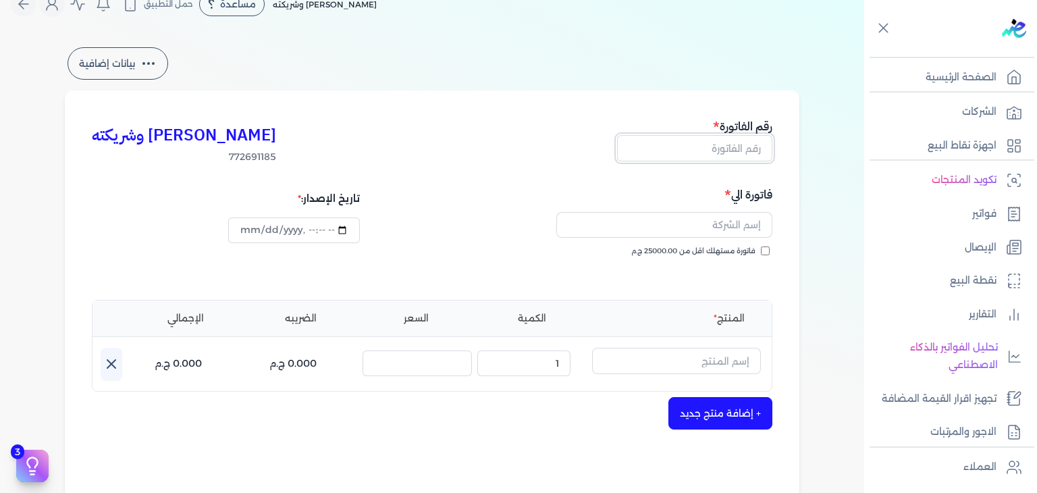
click at [722, 153] on input "text" at bounding box center [694, 148] width 155 height 26
paste input "EG3HLVOVR-GEIJ000002"
type input "EG3HLVOVR-GEIJ000002"
click at [769, 252] on input "فاتورة مستهلك اقل من 25000.00 ج.م" at bounding box center [765, 250] width 9 height 9
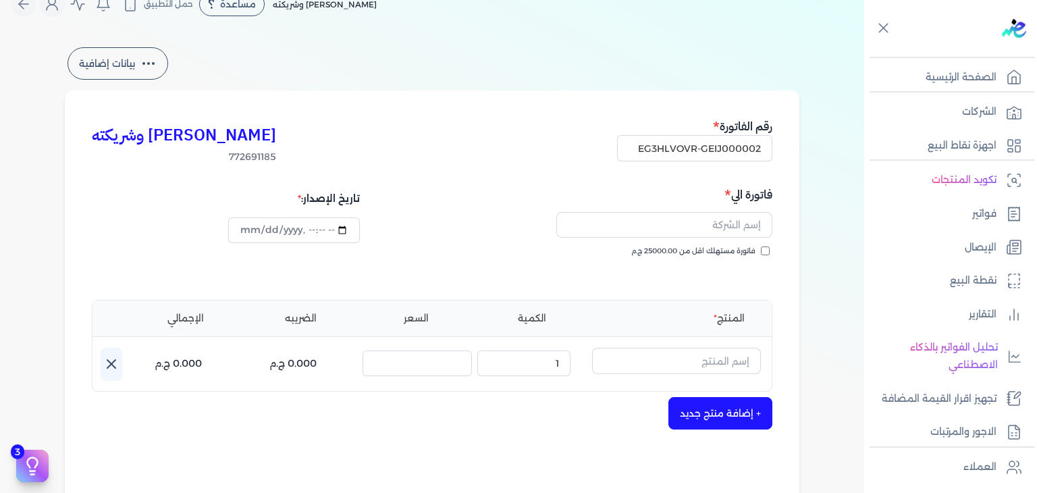
checkbox input "true"
click at [738, 231] on input "text" at bounding box center [664, 225] width 216 height 26
paste input "Mai Mohamed Sayed sayed"
type input "Mai Mohamed Sayed sayed"
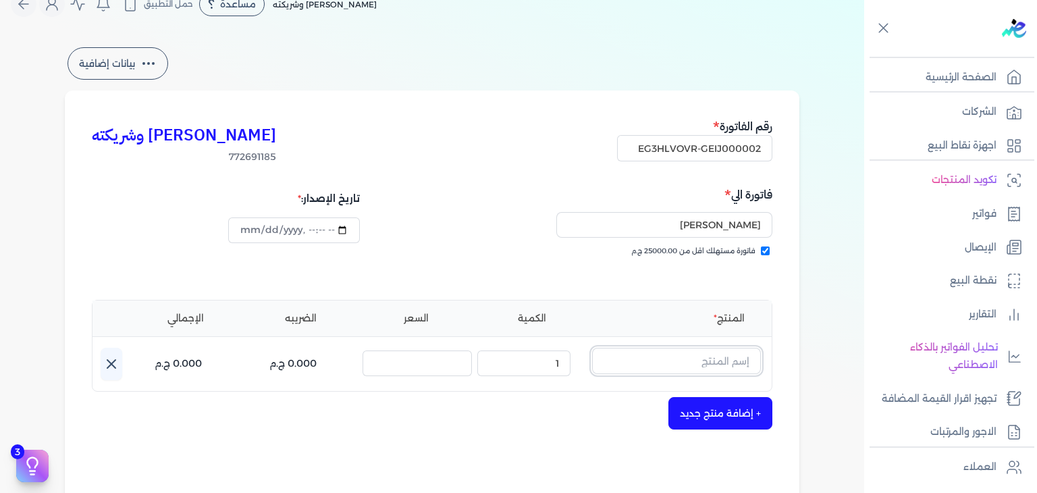
click at [715, 357] on input "text" at bounding box center [676, 361] width 169 height 26
paste input "سكاندل او دي بيرفيوم نسائي - 100 مللي"
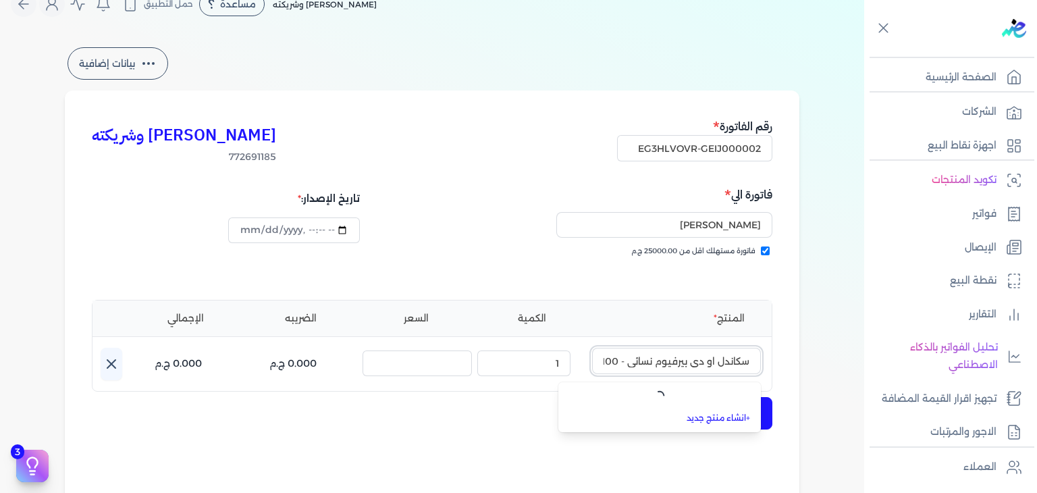
scroll to position [0, -25]
type input "سكاندل او دي بيرفيوم نسائي - 100 مللي"
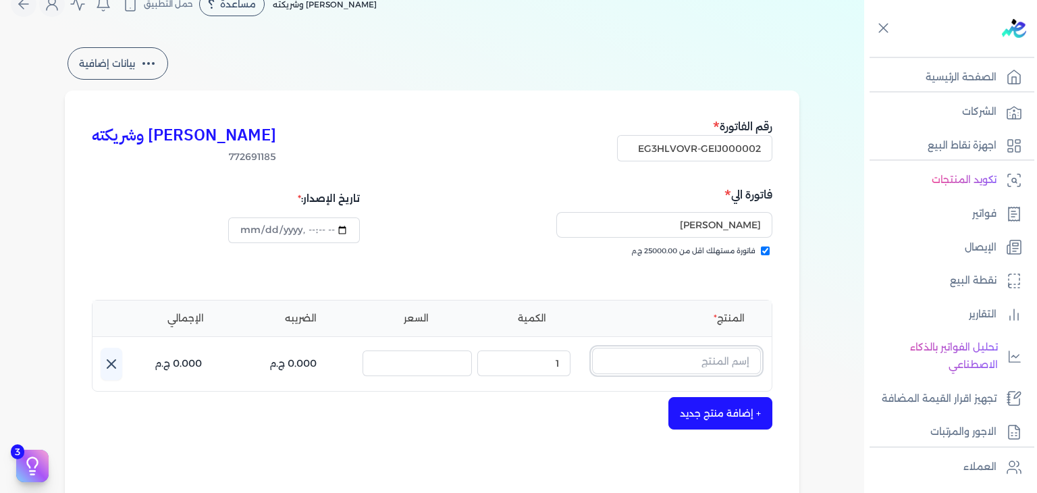
click at [682, 357] on input "text" at bounding box center [676, 361] width 169 height 26
paste input "سكاندل او دي بيرفيوم نسائي - 100 مللي"
type input "سكاندل او دي بيرفيوم نسائي - 100 مللي"
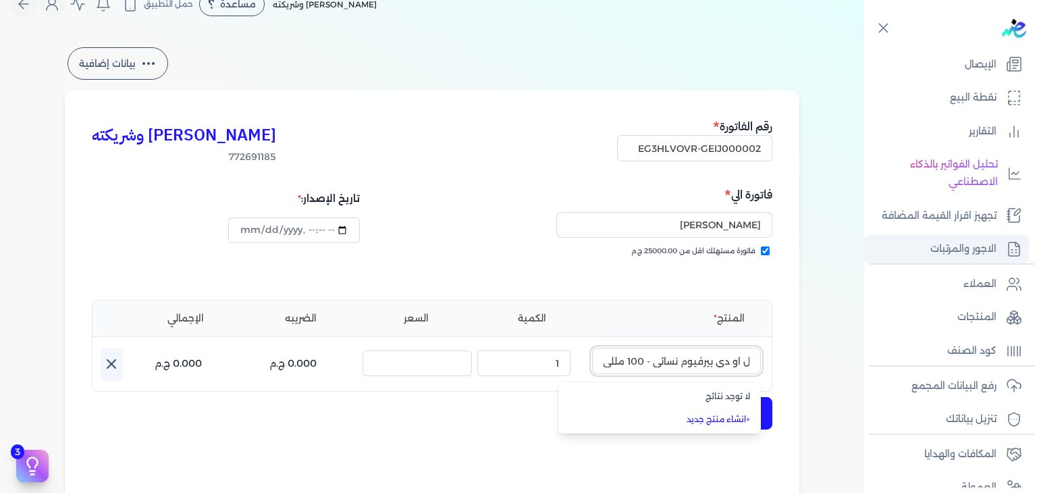
scroll to position [235, 0]
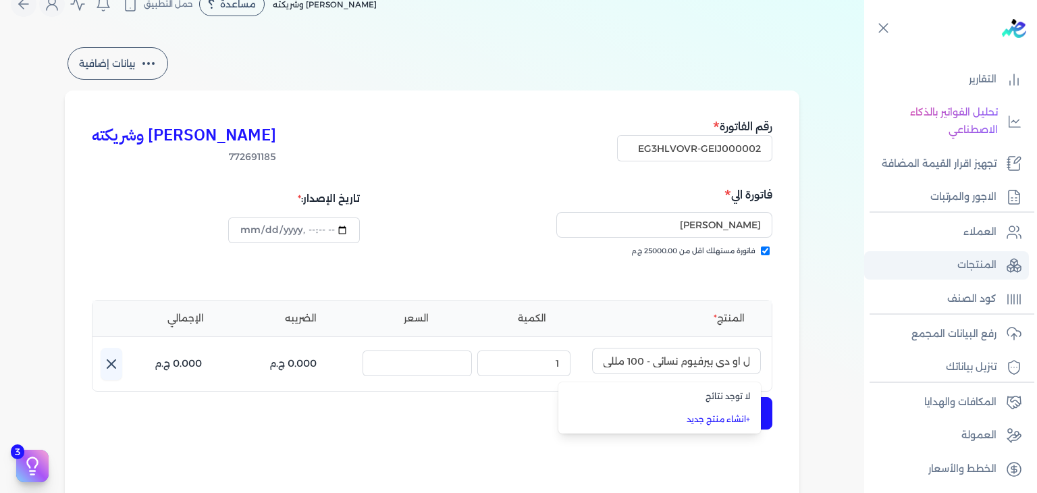
click at [975, 258] on p "المنتجات" at bounding box center [976, 265] width 39 height 18
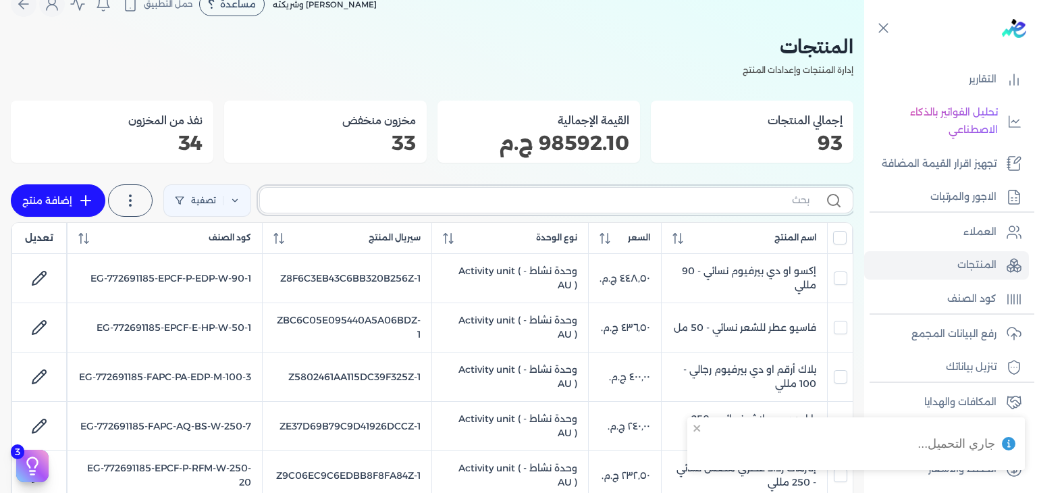
click at [703, 205] on input "text" at bounding box center [540, 200] width 539 height 14
paste input "سكاندل او دي بيرفيوم نسائي - 100 مللي"
type input "سكاندل او دي بيرفيوم نسائي - 100 مللي"
checkbox input "false"
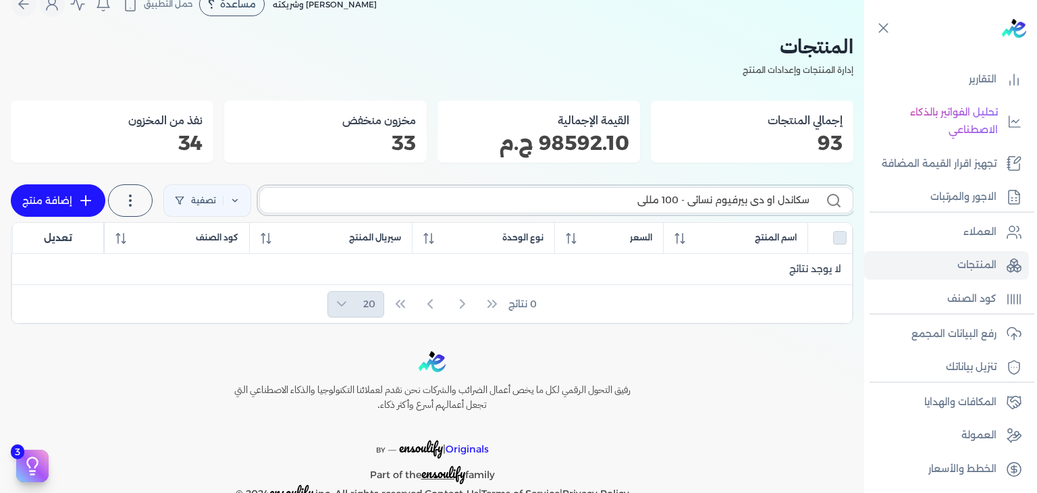
click at [721, 196] on input "سكاندل او دي بيرفيوم نسائي - 100 مللي" at bounding box center [540, 200] width 539 height 14
paste input "BBF-EDP-W-100-1"
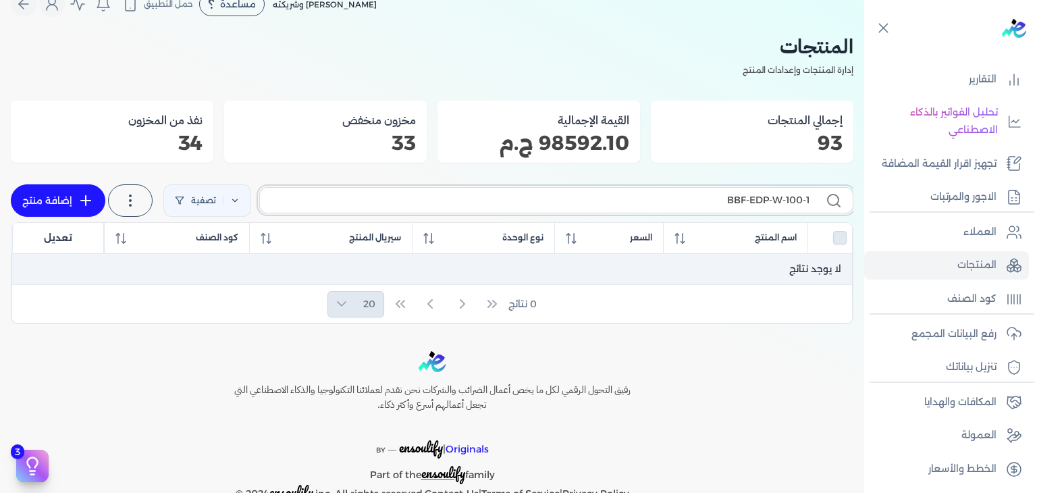
type input "BBF-EDP-W-100-"
checkbox input "false"
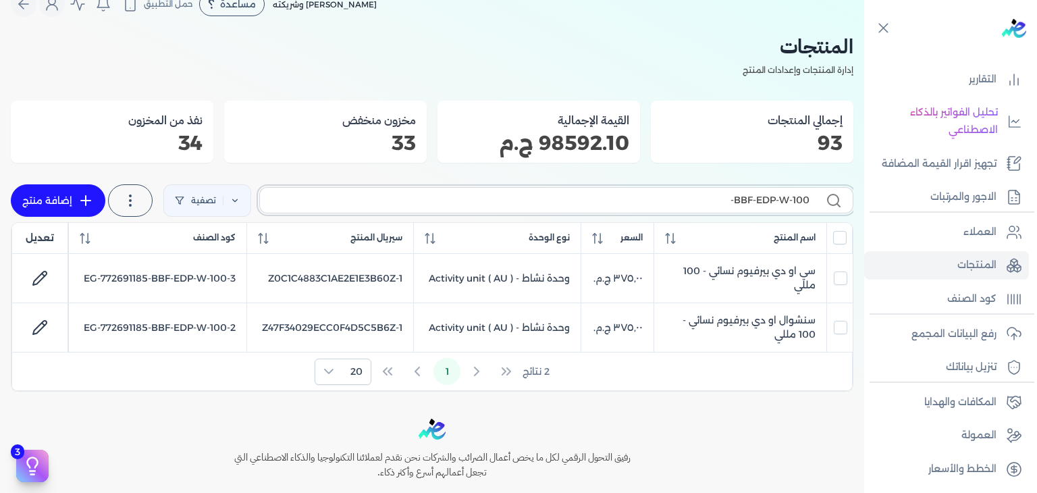
paste input "1"
type input "BBF-EDP-W-100-1"
checkbox input "false"
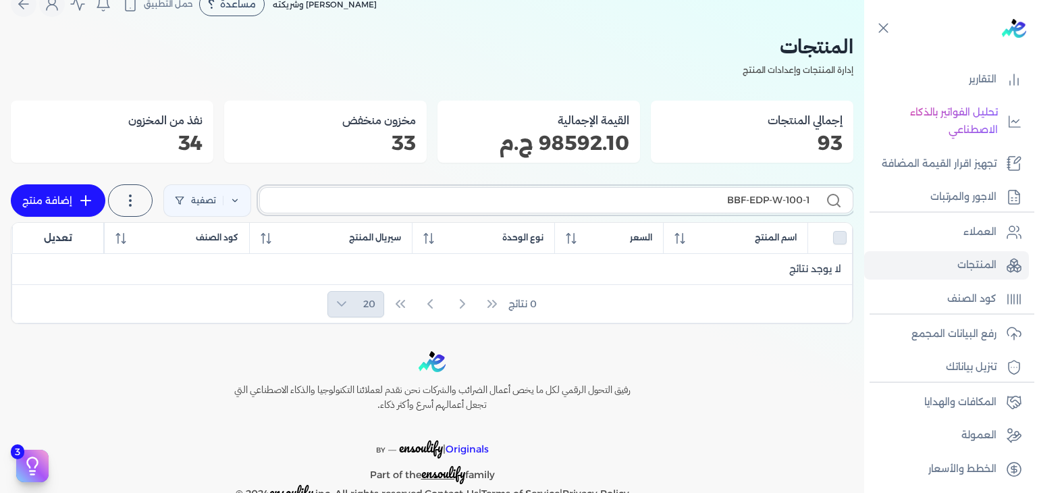
type input "BBF-EDP-W-100-1"
click at [72, 204] on link "إضافة منتج" at bounding box center [58, 200] width 94 height 32
select select "EGS"
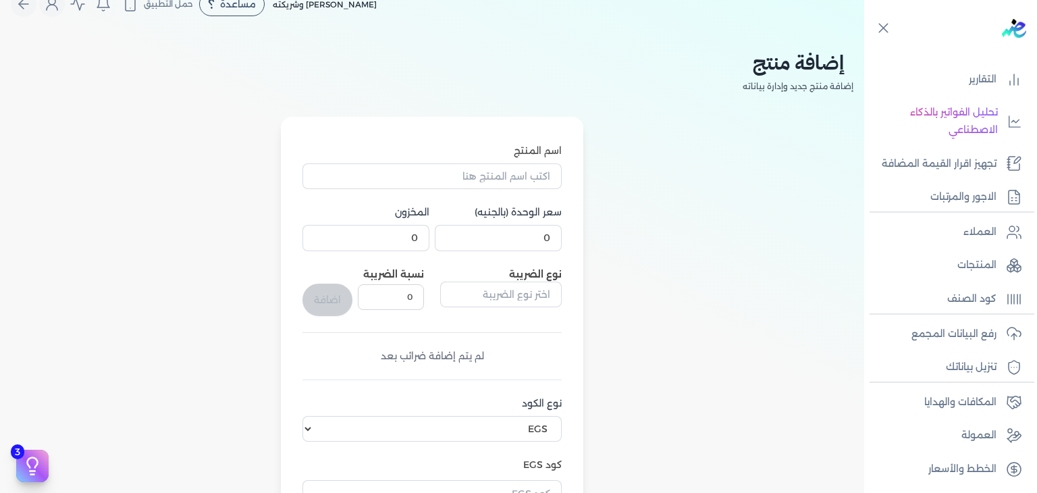
scroll to position [445, 0]
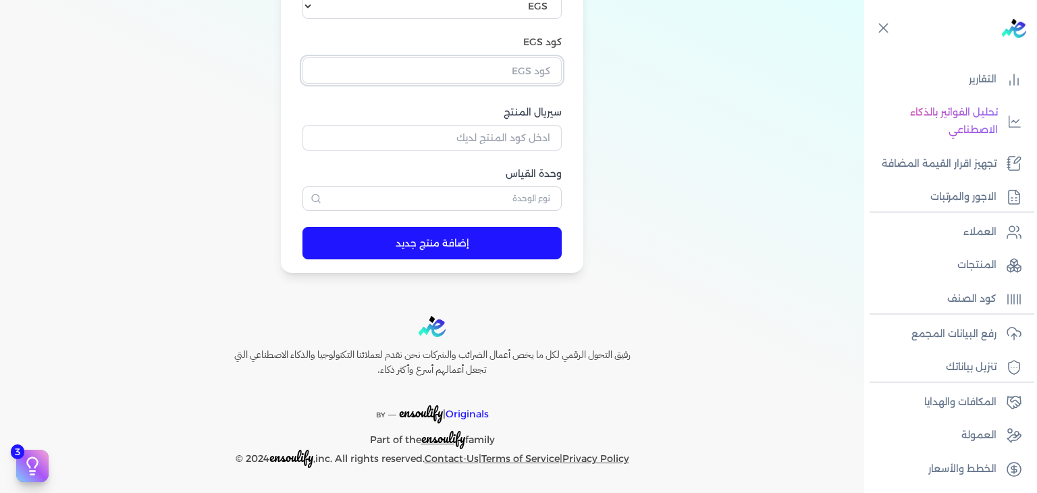
click at [524, 76] on input "text" at bounding box center [431, 70] width 259 height 26
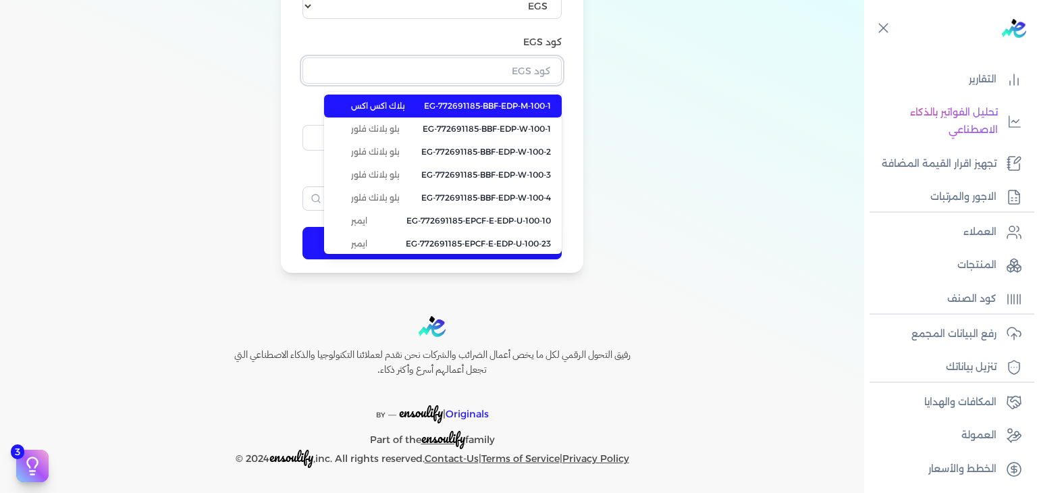
paste input "EG-772691185-BBF-EDP-W-100-1"
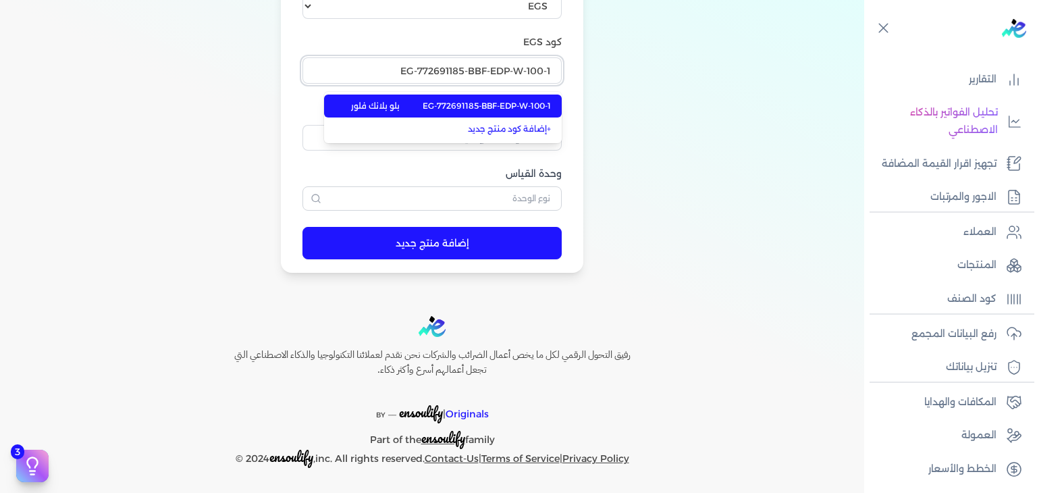
type input "EG-772691185-BBF-EDP-W-100-1"
click at [522, 101] on span "EG-772691185-BBF-EDP-W-100-1" at bounding box center [487, 106] width 128 height 12
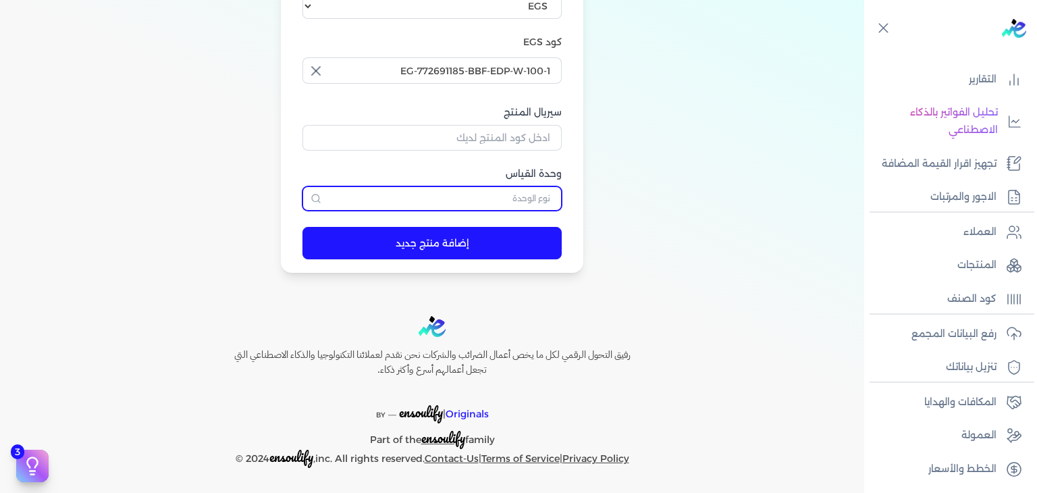
click at [526, 193] on input "text" at bounding box center [431, 198] width 259 height 24
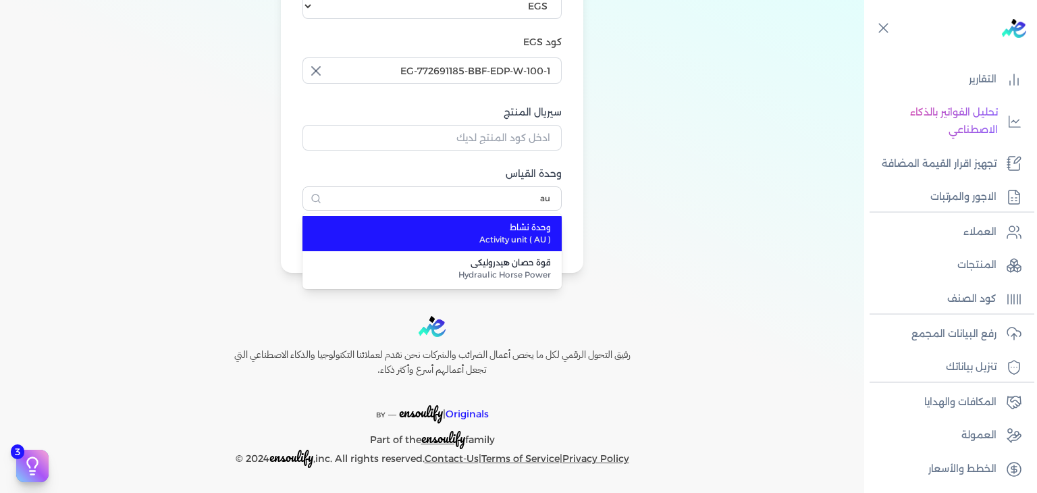
click at [522, 226] on span "وحدة نشاط" at bounding box center [439, 227] width 221 height 12
type input "وحدة نشاط"
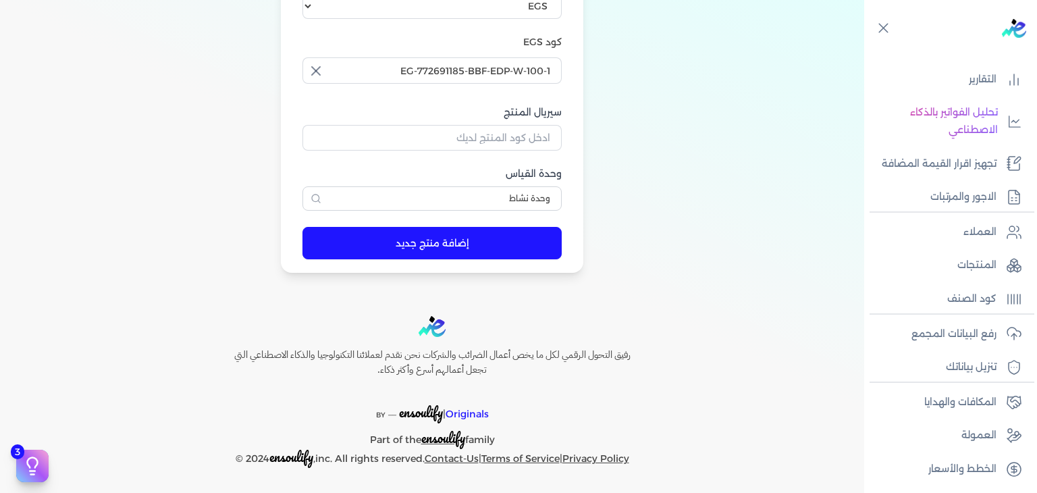
click at [553, 117] on label "سيريال المنتج" at bounding box center [431, 112] width 259 height 14
click at [553, 125] on input "سيريال المنتج" at bounding box center [431, 138] width 259 height 26
click at [543, 131] on input "سيريال المنتج" at bounding box center [431, 138] width 259 height 26
paste input "ZDD053468C01306076AA9Z-1"
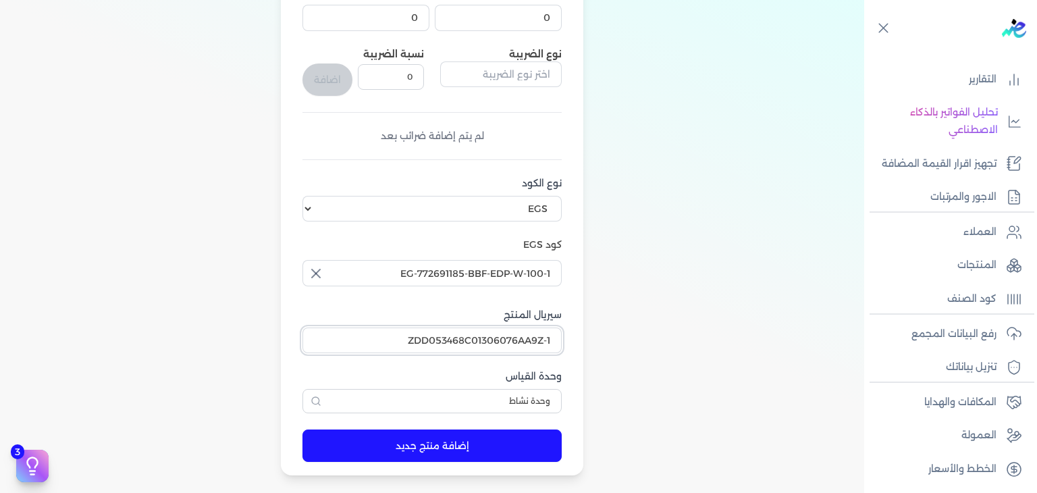
scroll to position [108, 0]
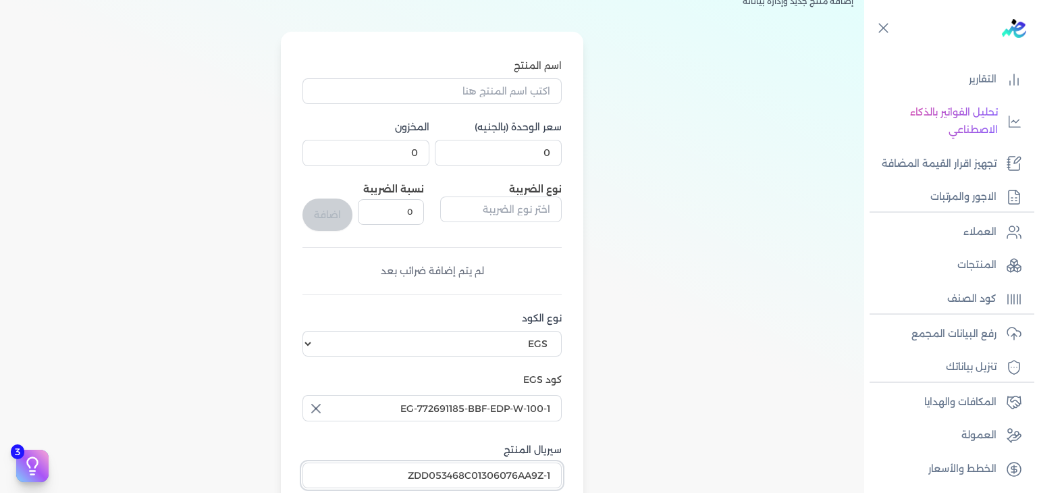
type input "ZDD053468C01306076AA9Z-1"
click at [526, 146] on input "0" at bounding box center [498, 153] width 127 height 26
type input "375"
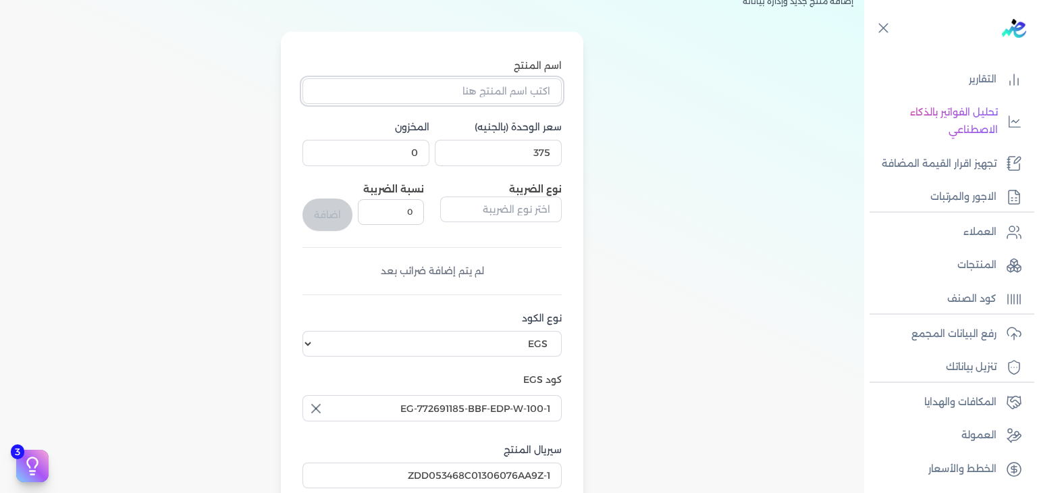
click at [505, 89] on input "اسم المنتج" at bounding box center [431, 91] width 259 height 26
paste input "سكاندل او دي بيرفيوم نسائي - 100 مللي"
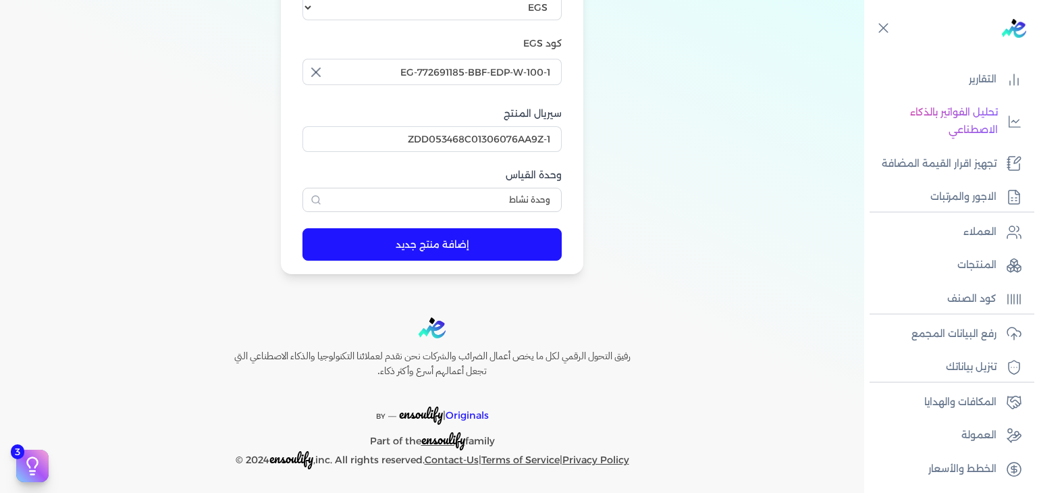
scroll to position [445, 0]
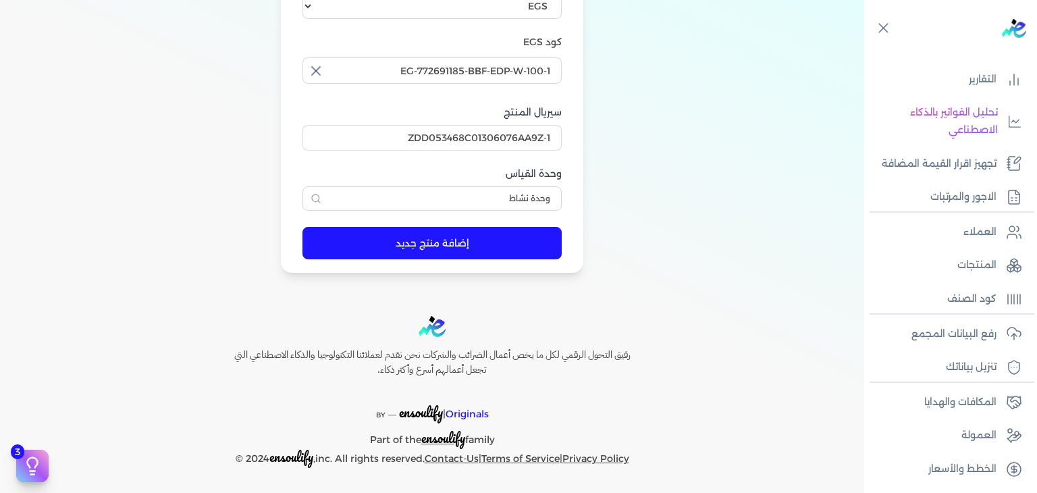
type input "سكاندل او دي بيرفيوم نسائي - 100 مللي"
click at [435, 243] on button "إضافة منتج جديد" at bounding box center [431, 243] width 259 height 32
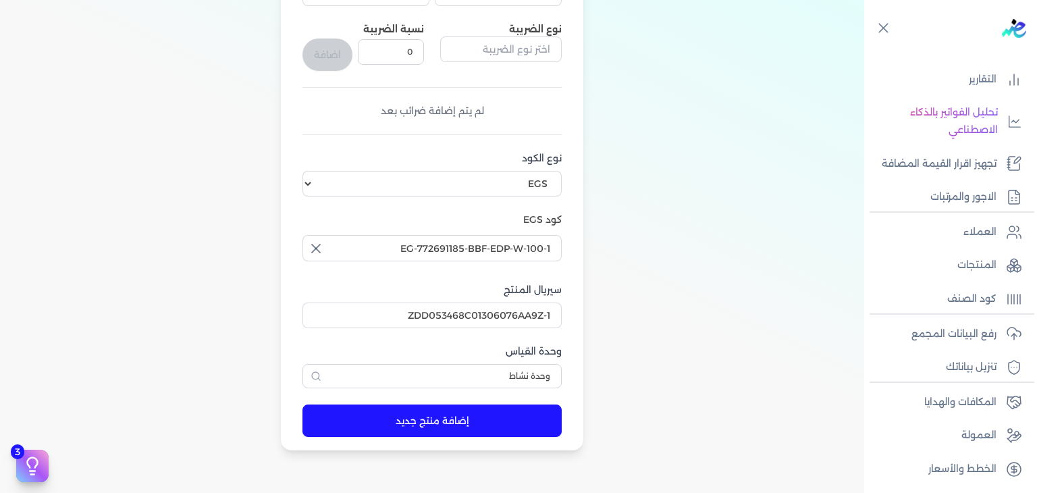
scroll to position [108, 0]
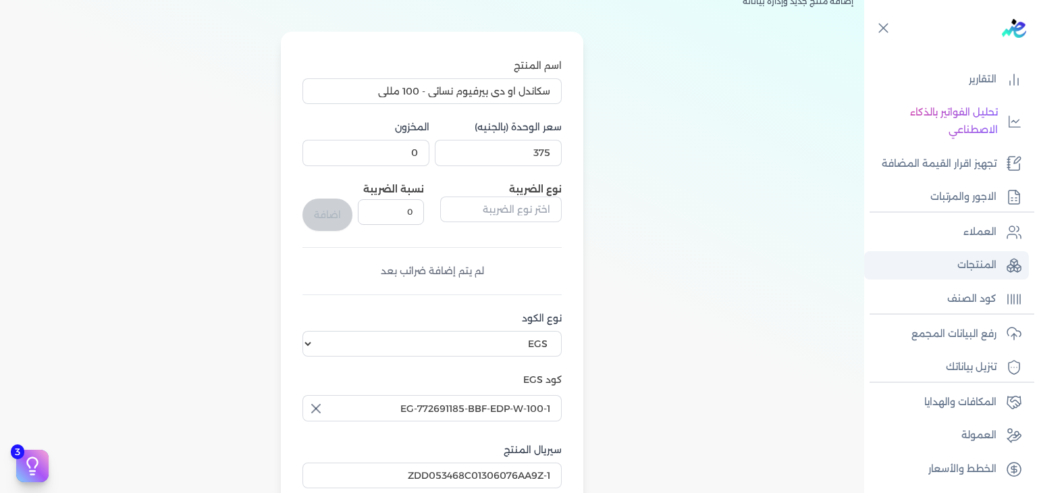
click at [985, 269] on p "المنتجات" at bounding box center [976, 265] width 39 height 18
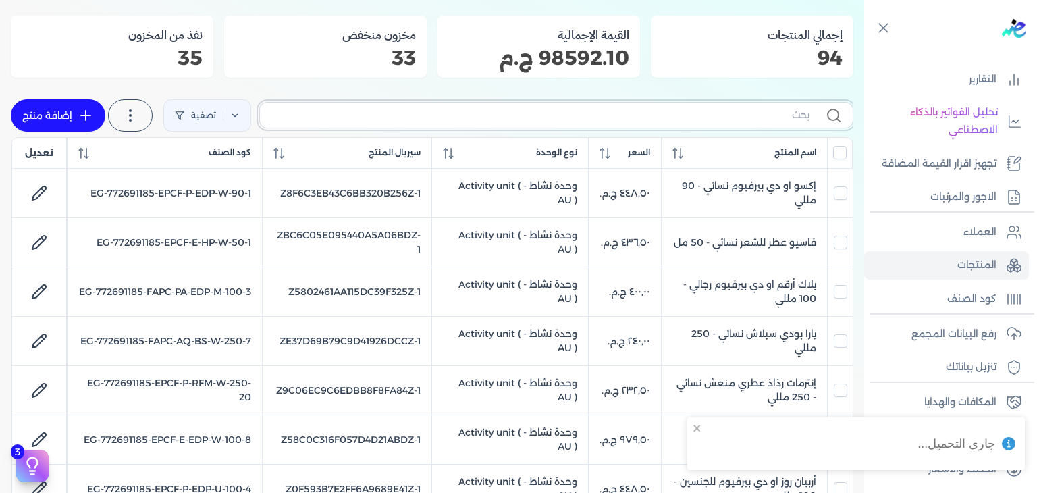
click at [705, 121] on input "text" at bounding box center [540, 115] width 539 height 14
paste input "BBF-EDP-W-100-1"
type input "BBF-EDP-W-100-1"
checkbox input "false"
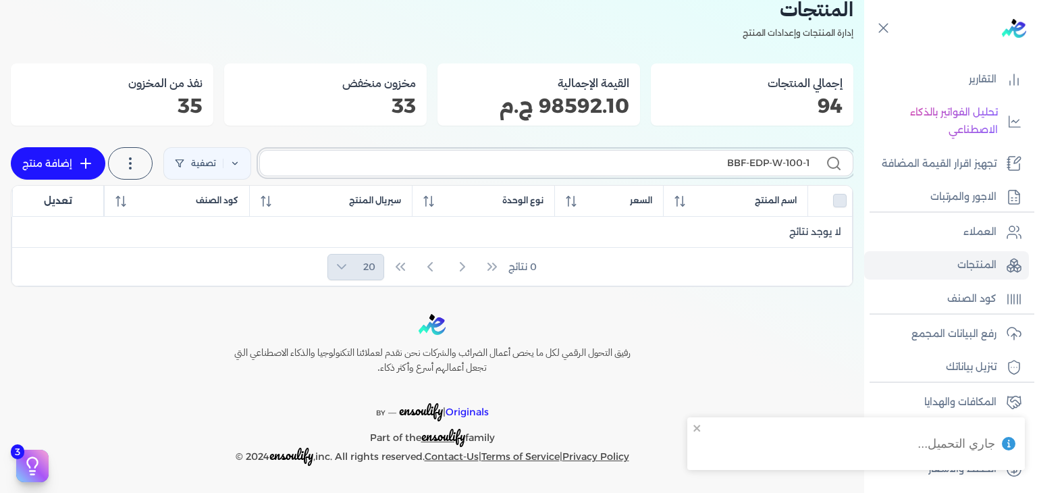
scroll to position [58, 0]
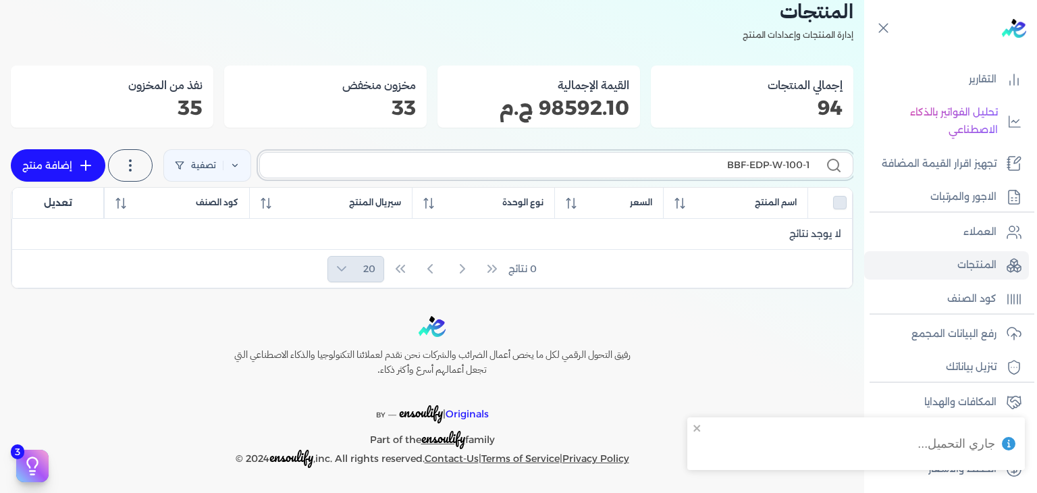
type input "BBF-EDP-W-100-1"
checkbox input "false"
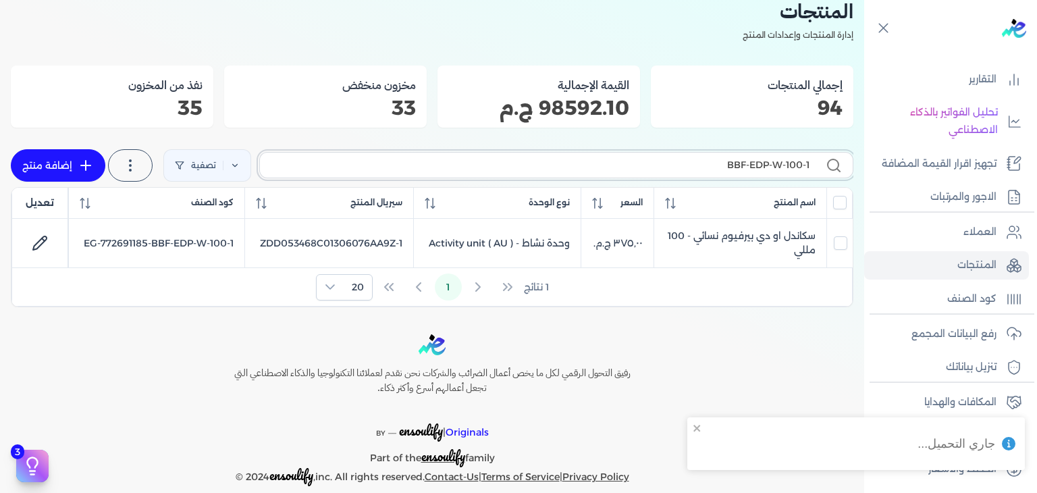
scroll to position [76, 0]
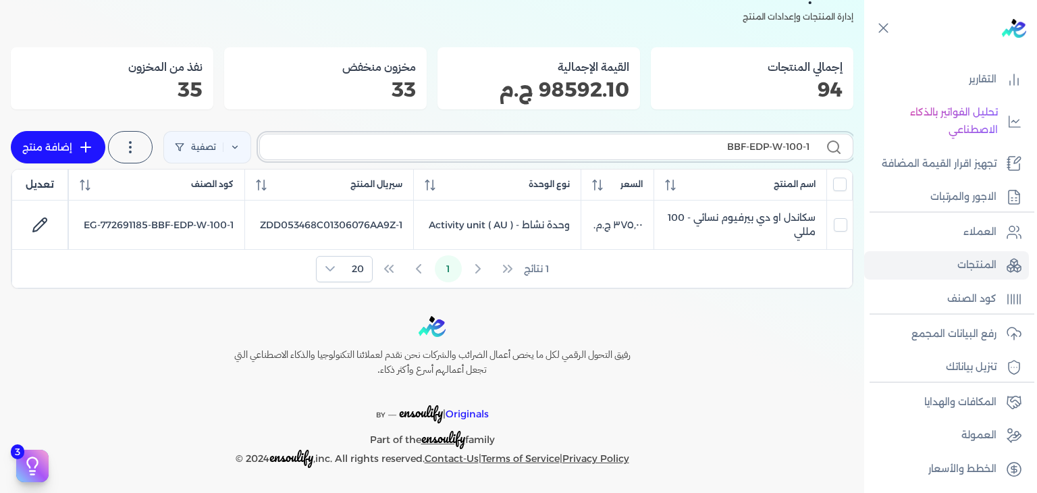
paste input "EPCF-P-EDP-W-100-1"
type input "EPCF-P-EDP-W-100-1"
checkbox input "false"
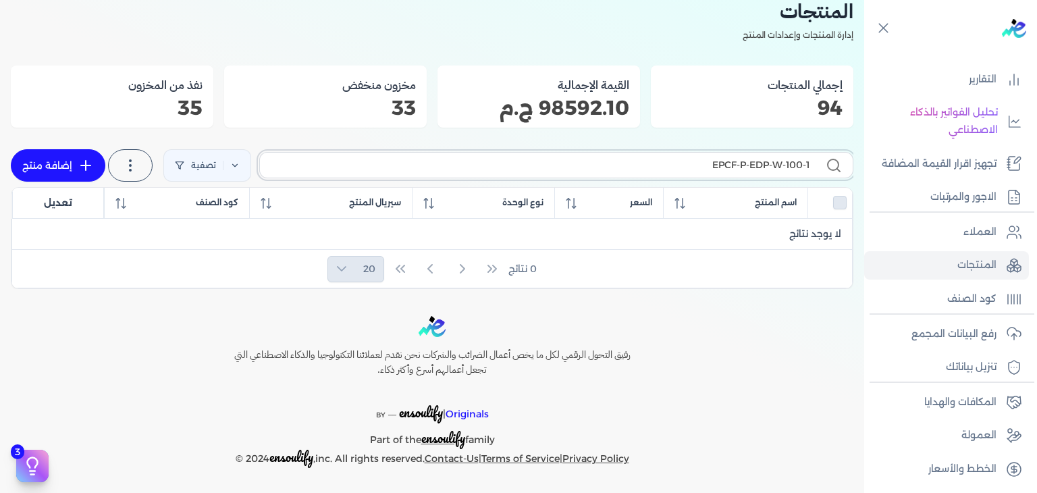
type input "EPCF-P-EDP-W-100-1"
checkbox input "false"
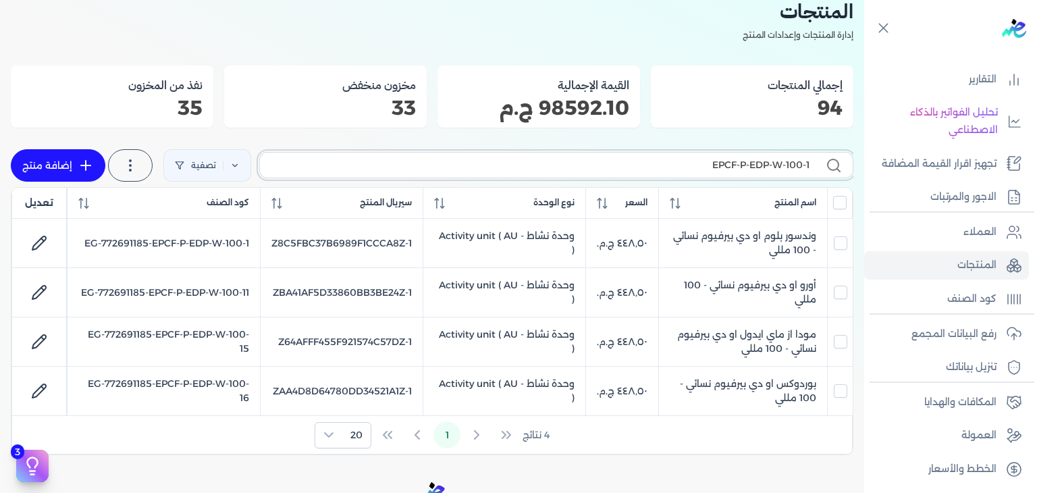
scroll to position [108, 0]
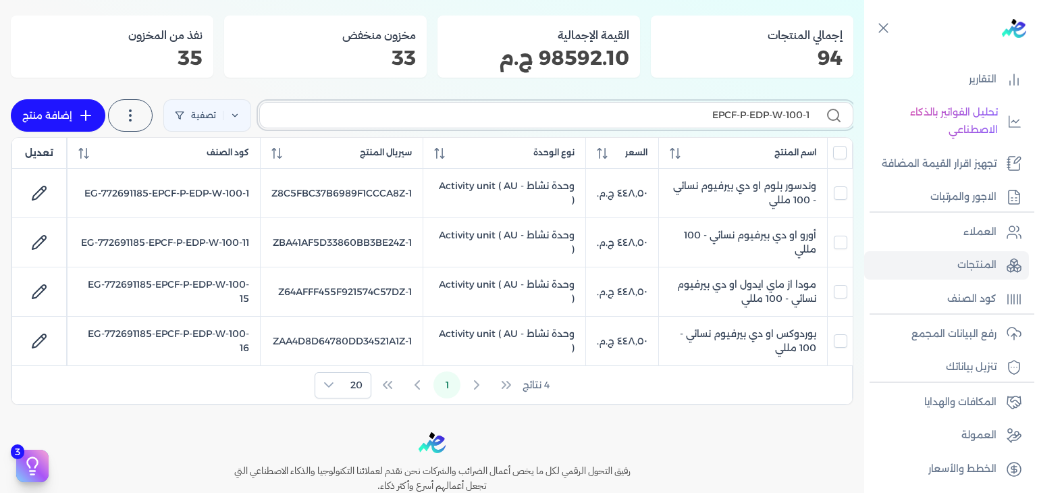
paste input "BBF-EDP-W-100-3"
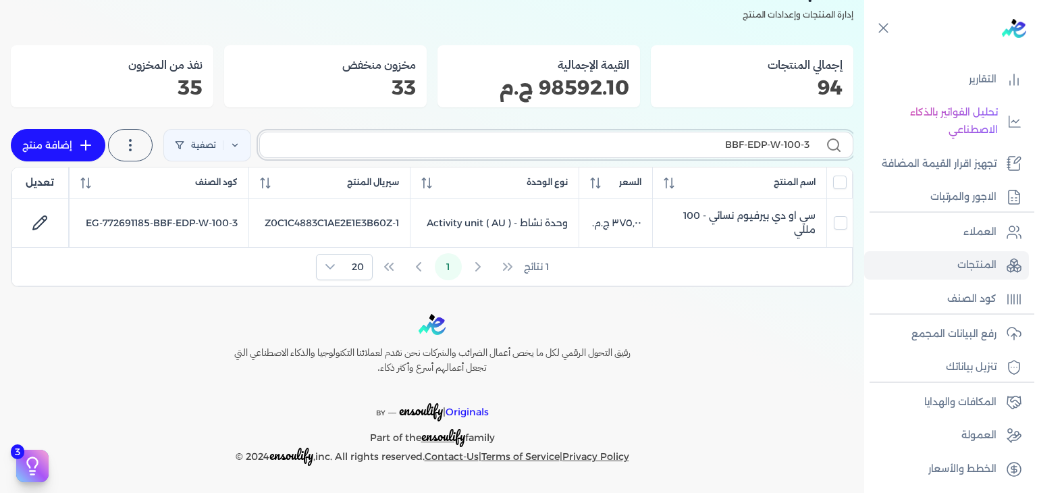
scroll to position [76, 0]
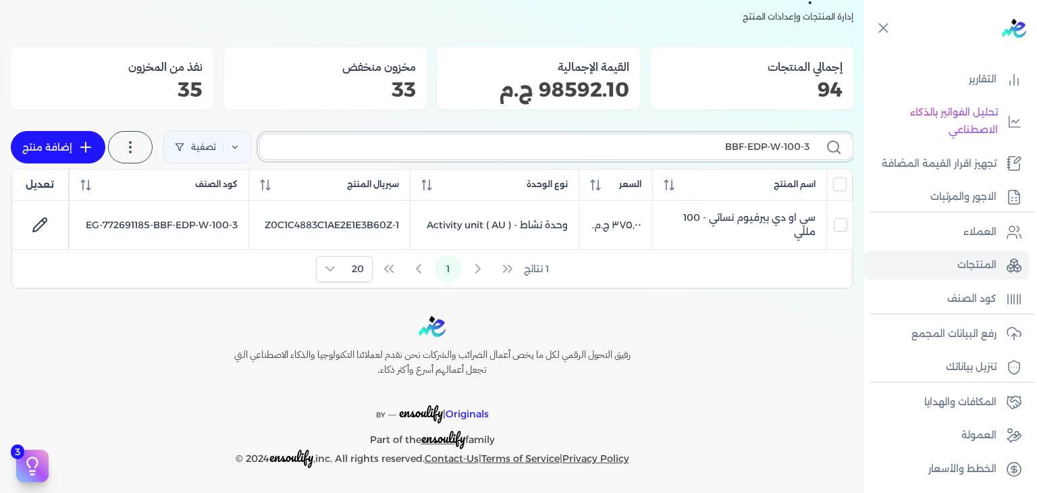
paste input "FAPC-PA-EDP-W-100-4"
type input "FAPC-PA-EDP-W-100-4"
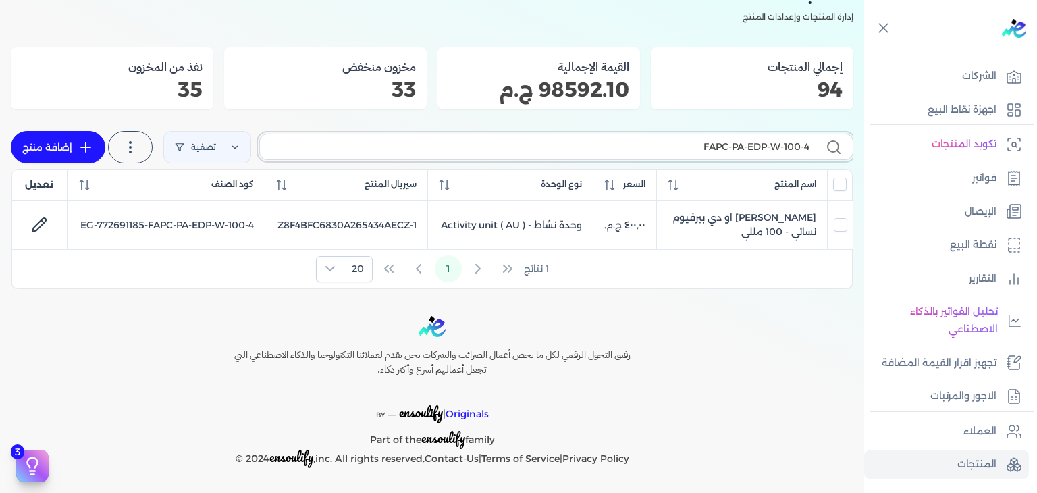
scroll to position [32, 0]
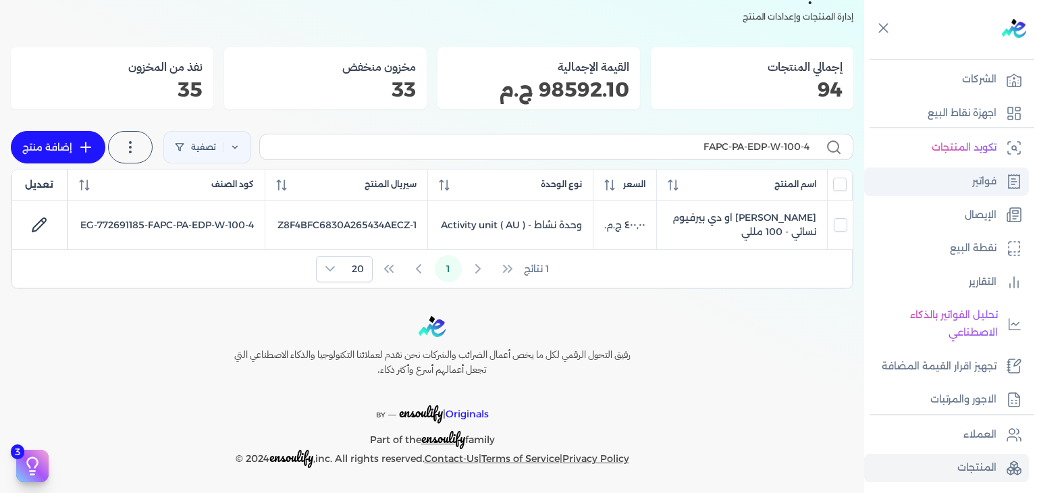
click at [972, 184] on p "فواتير" at bounding box center [984, 182] width 24 height 18
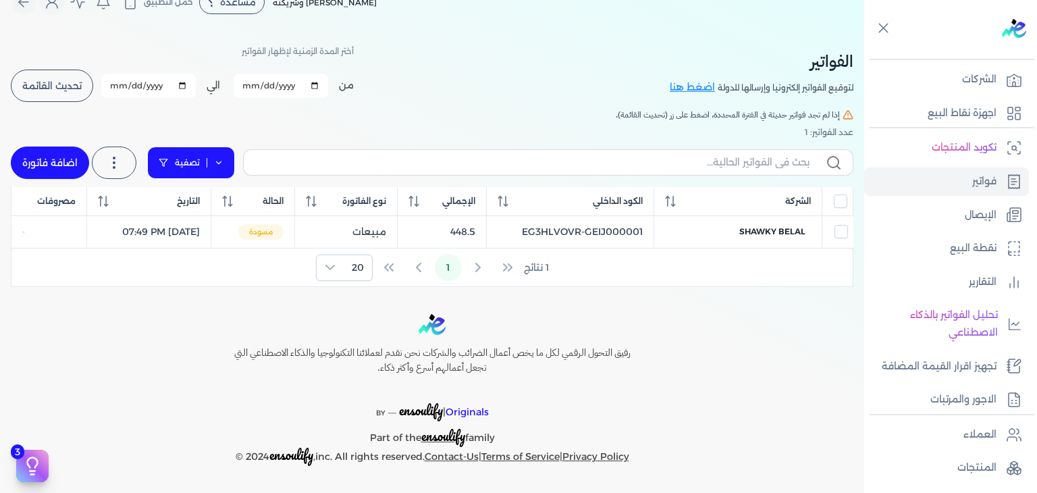
scroll to position [23, 0]
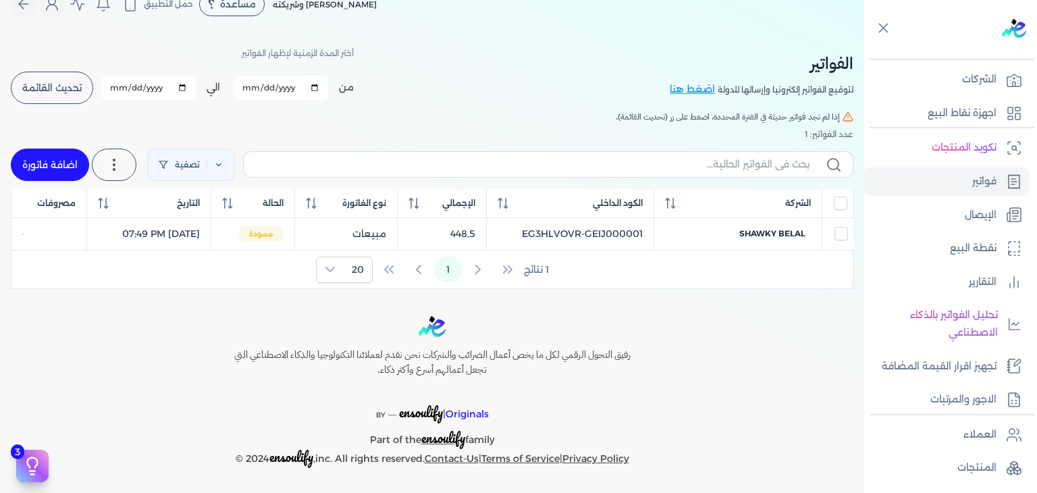
click at [59, 155] on link "اضافة فاتورة" at bounding box center [50, 164] width 78 height 32
select select "EGP"
select select "B"
select select "EGS"
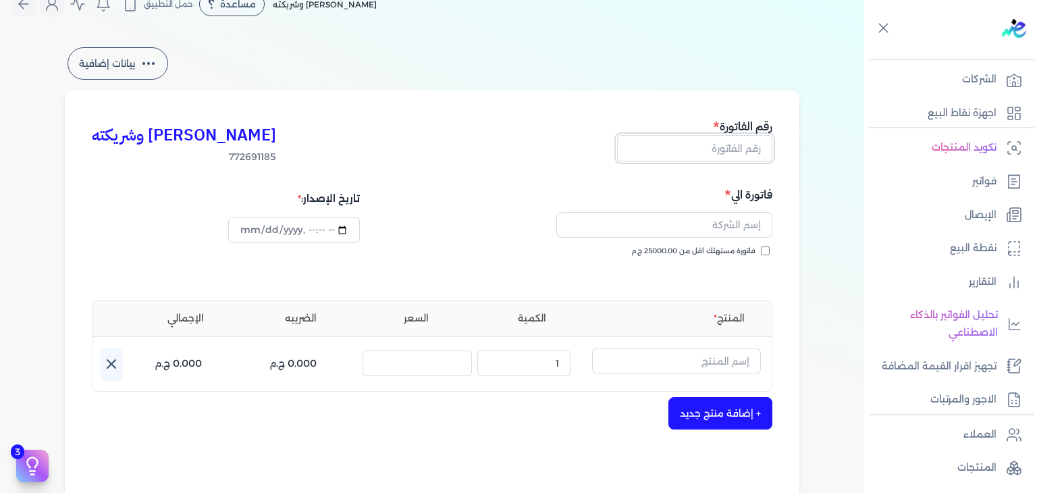
click at [730, 151] on input "text" at bounding box center [694, 148] width 155 height 26
paste input "EG3HLVOVR-GEIJ000002"
type input "EG3HLVOVR-GEIJ000002"
click at [769, 251] on input "فاتورة مستهلك اقل من 25000.00 ج.م" at bounding box center [765, 250] width 9 height 9
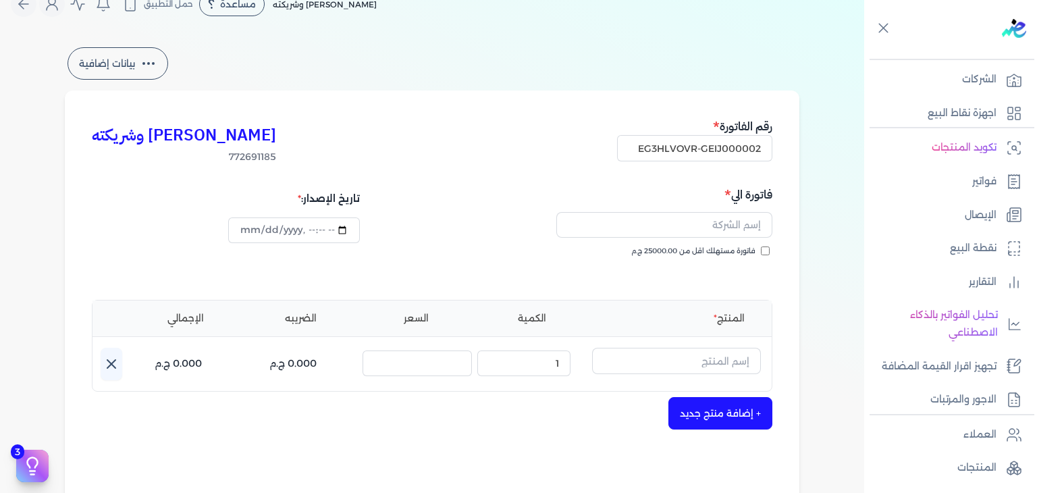
checkbox input "true"
click at [703, 222] on input "text" at bounding box center [664, 225] width 216 height 26
paste input "Mai Mohamed Sayed sayed"
type input "Mai Mohamed Sayed sayed"
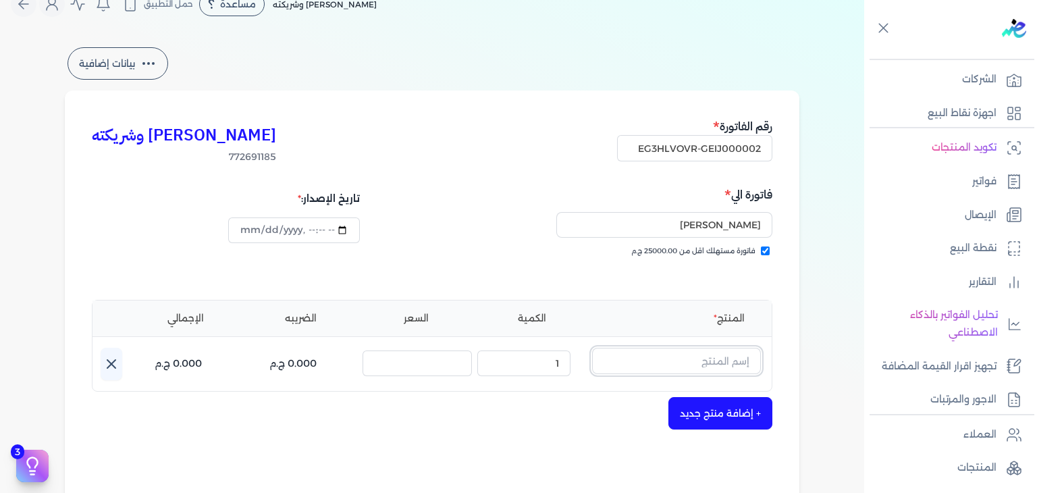
click at [688, 354] on input "text" at bounding box center [676, 361] width 169 height 26
paste input "سكاندل او دي بيرفيوم نسائي - 100 مللي"
type input "سكاندل او دي بيرفيوم نسائي - 100 مللي"
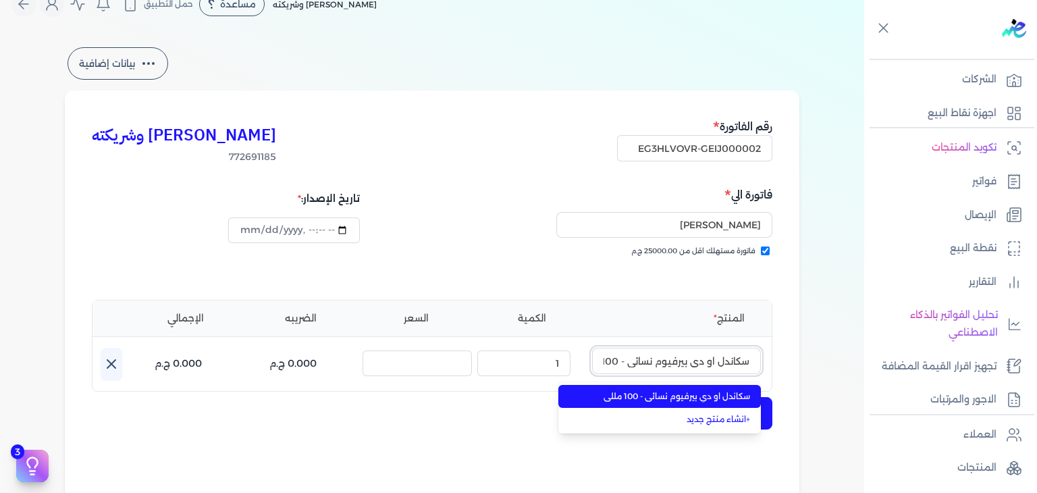
scroll to position [0, -25]
click at [736, 395] on span "سكاندل او دي بيرفيوم نسائي - 100 مللي" at bounding box center [667, 396] width 165 height 12
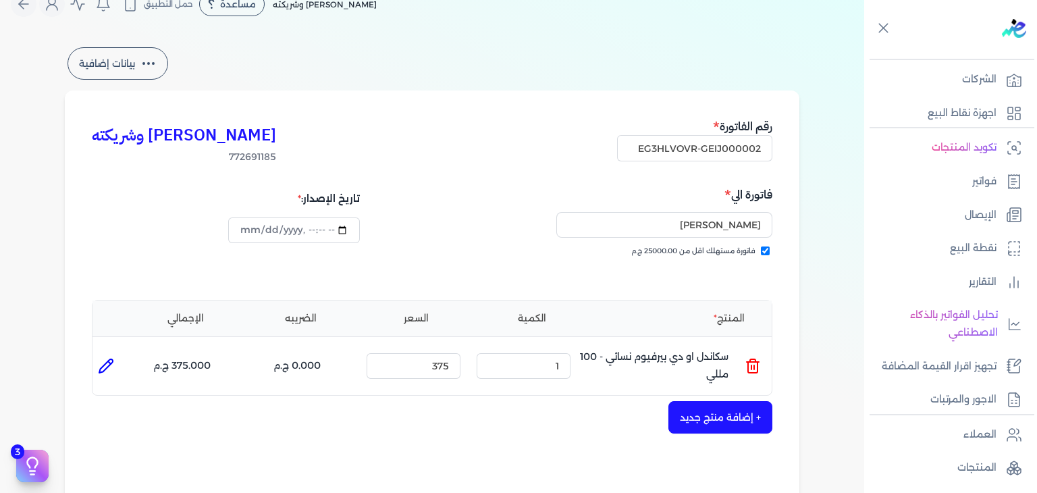
click at [733, 418] on button "+ إضافة منتج جديد" at bounding box center [720, 417] width 104 height 32
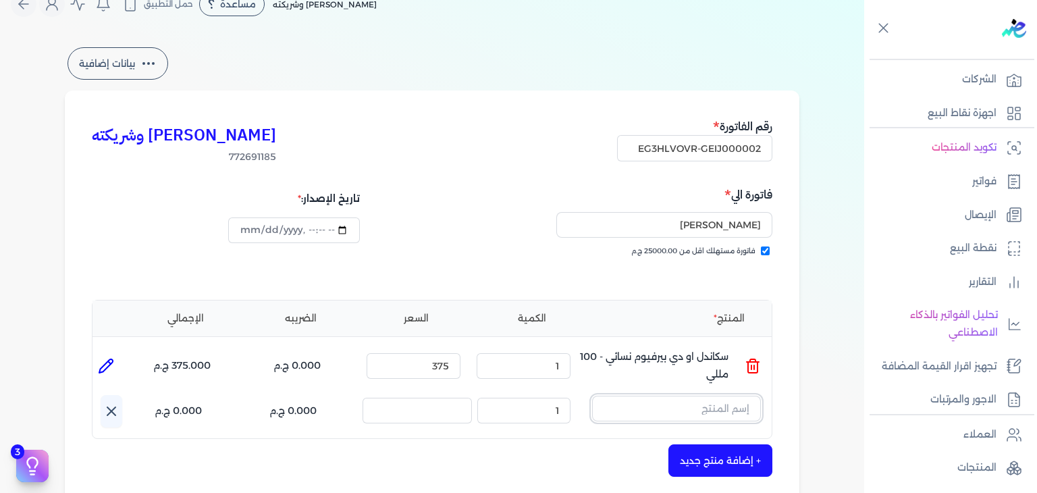
click at [726, 411] on input "text" at bounding box center [676, 409] width 169 height 26
paste input "وندسور بلوم او دي بيرفيوم نسائي - 100 مللي"
type input "وندسور بلوم او دي بيرفيوم نسائي - 100 مللي"
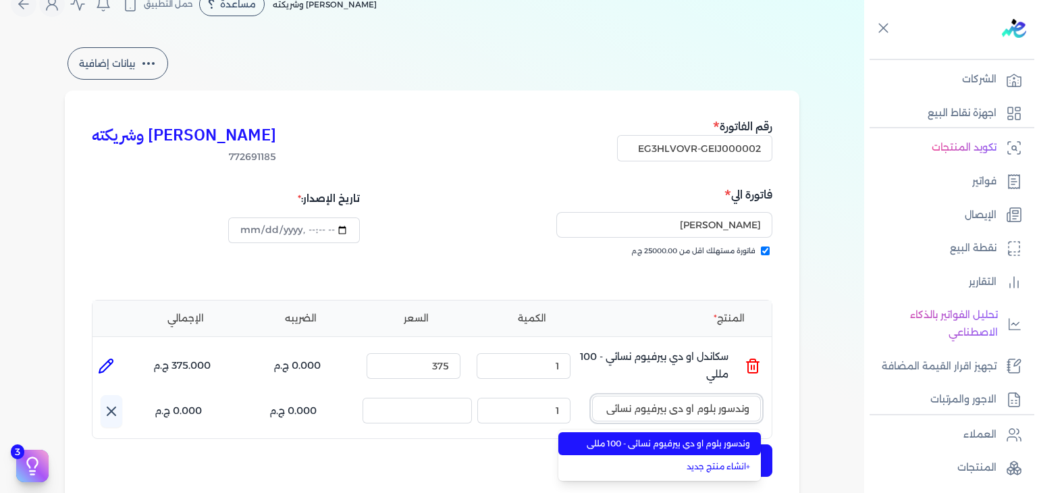
scroll to position [0, -45]
click at [720, 443] on span "وندسور بلوم او دي بيرفيوم نسائي - 100 مللي" at bounding box center [667, 443] width 165 height 12
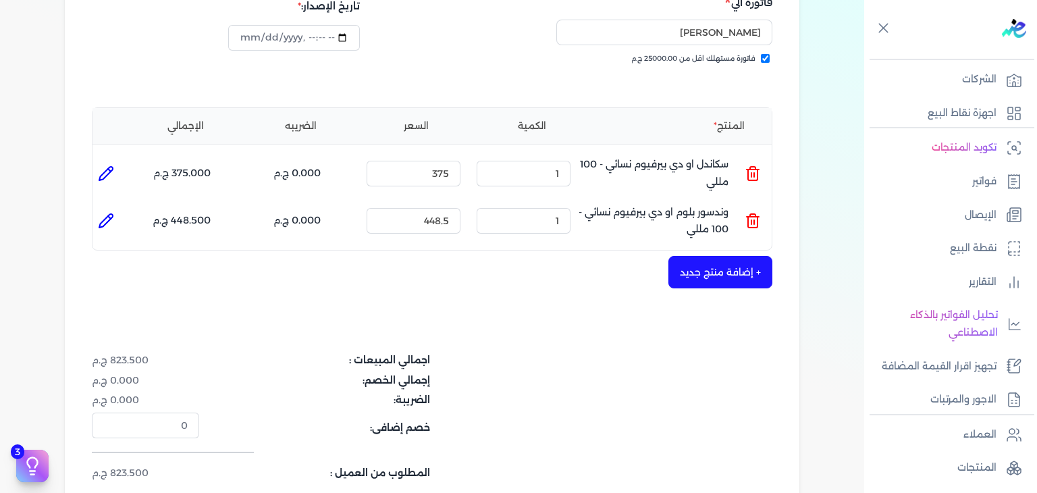
scroll to position [293, 0]
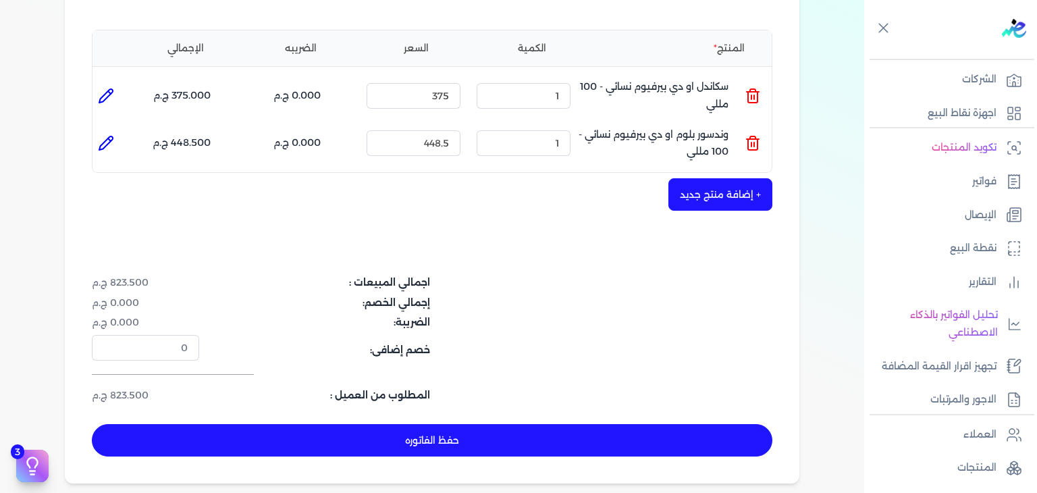
click at [722, 200] on button "+ إضافة منتج جديد" at bounding box center [720, 194] width 104 height 32
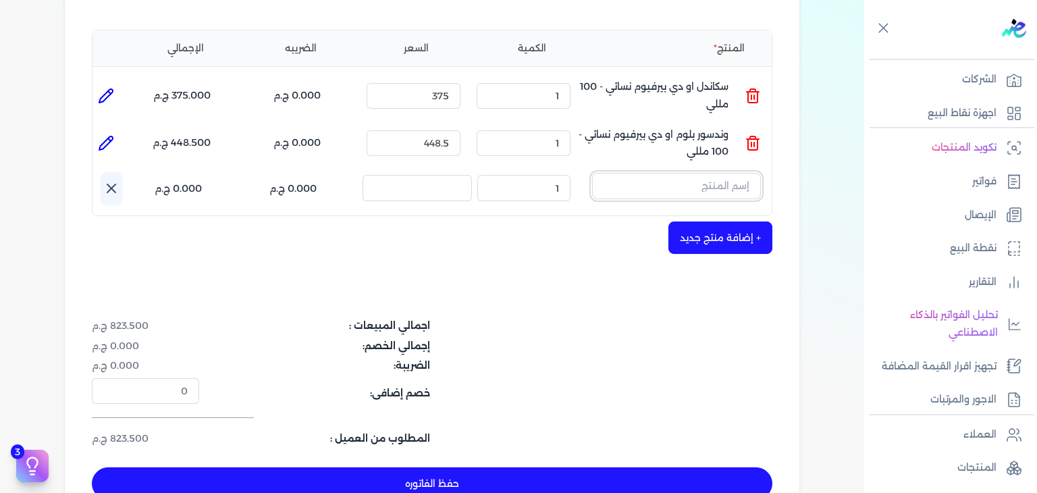
click at [668, 176] on input "text" at bounding box center [676, 186] width 169 height 26
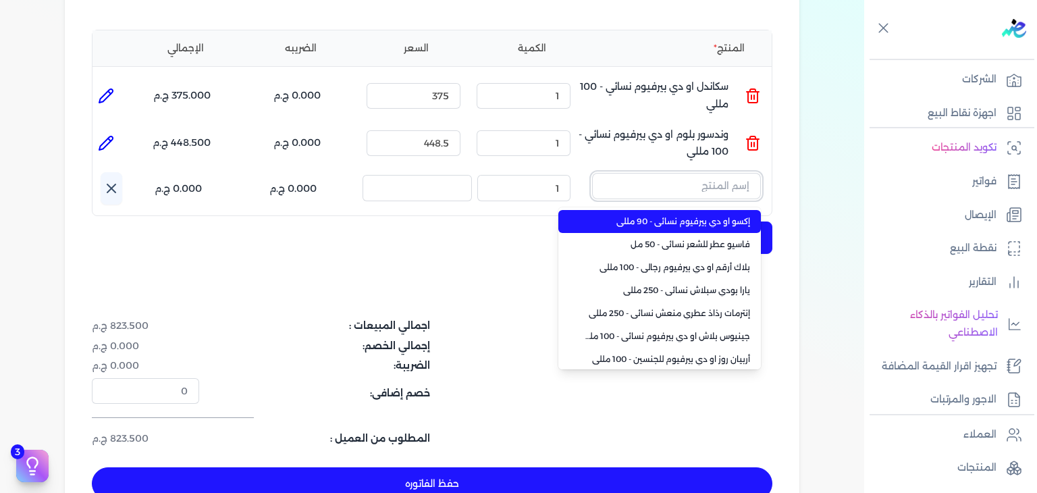
paste input "[PERSON_NAME] عطري منعش نسائي - 250 مللي"
type input "[PERSON_NAME] عطري منعش نسائي - 250 مللي"
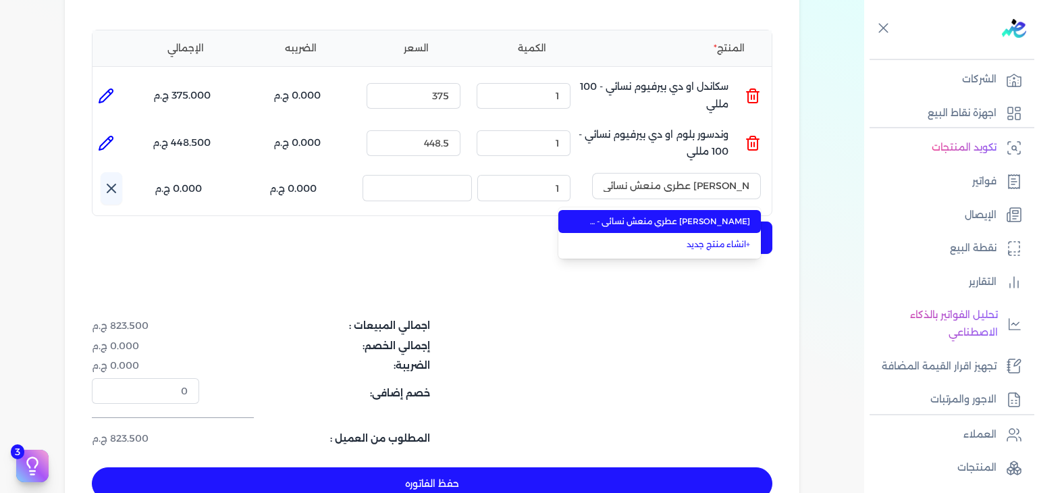
click at [673, 221] on span "[PERSON_NAME] عطري منعش نسائي - 250 مللي" at bounding box center [667, 221] width 165 height 12
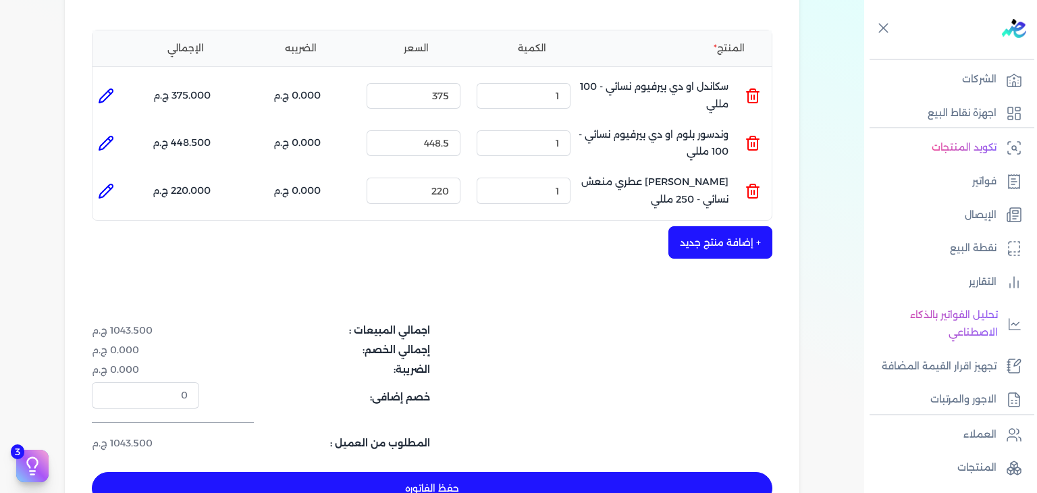
click at [688, 234] on button "+ إضافة منتج جديد" at bounding box center [720, 242] width 104 height 32
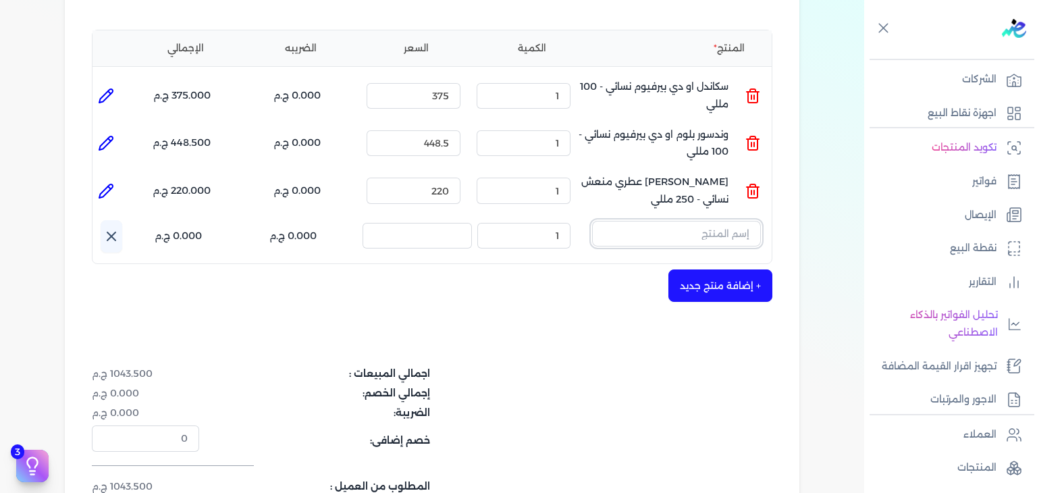
click at [707, 231] on input "text" at bounding box center [676, 234] width 169 height 26
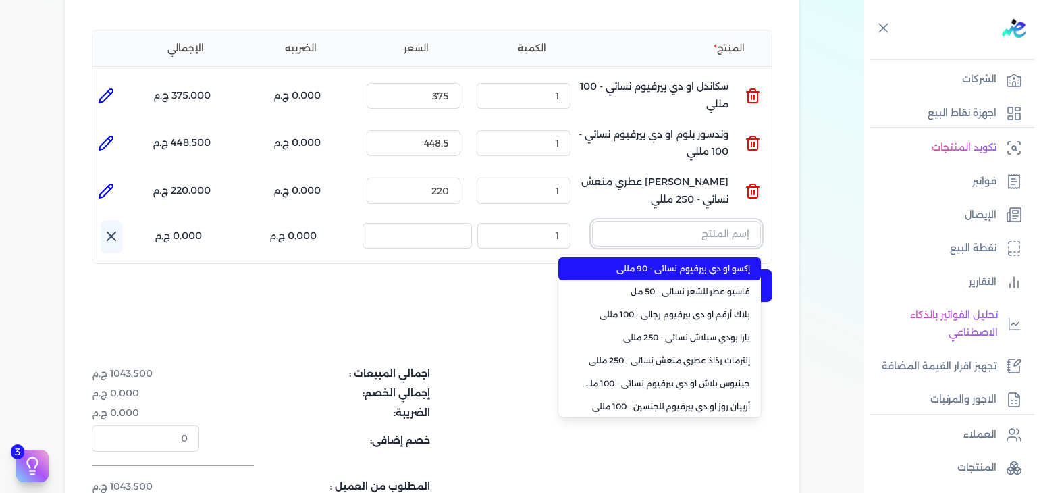
paste input "[PERSON_NAME] او دي بيرفيوم نسائي - 100 مللي"
type input "[PERSON_NAME] او دي بيرفيوم نسائي - 100 مللي"
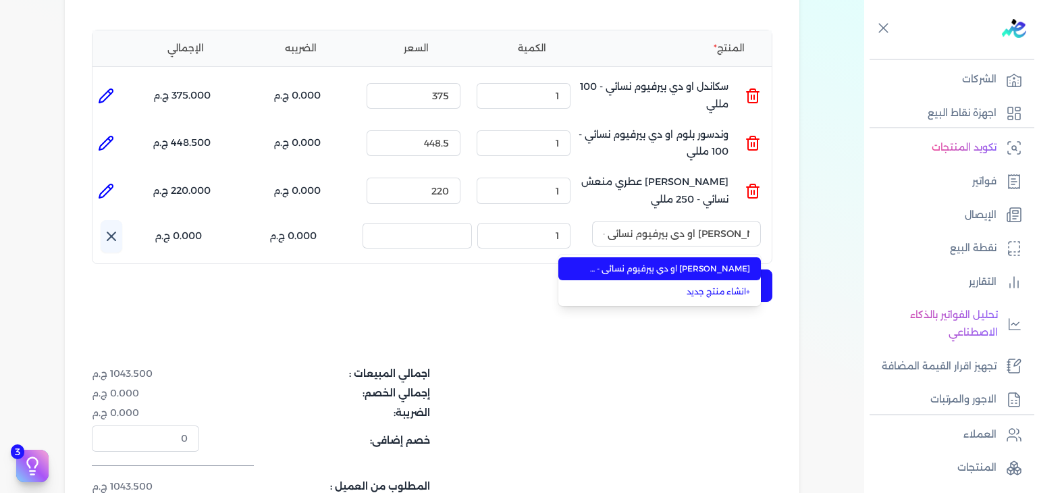
click at [720, 267] on span "[PERSON_NAME] او دي بيرفيوم نسائي - 100 مللي" at bounding box center [667, 269] width 165 height 12
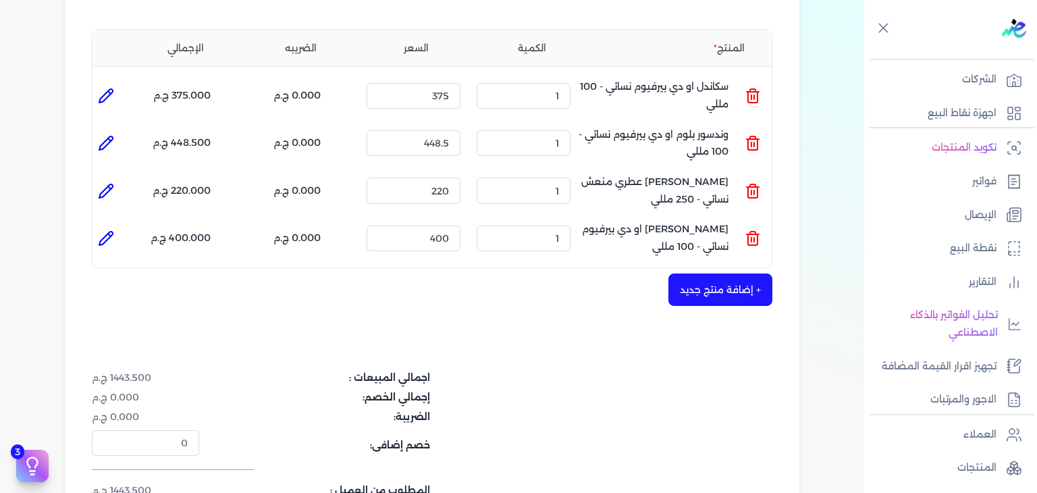
click at [725, 287] on button "+ إضافة منتج جديد" at bounding box center [720, 289] width 104 height 32
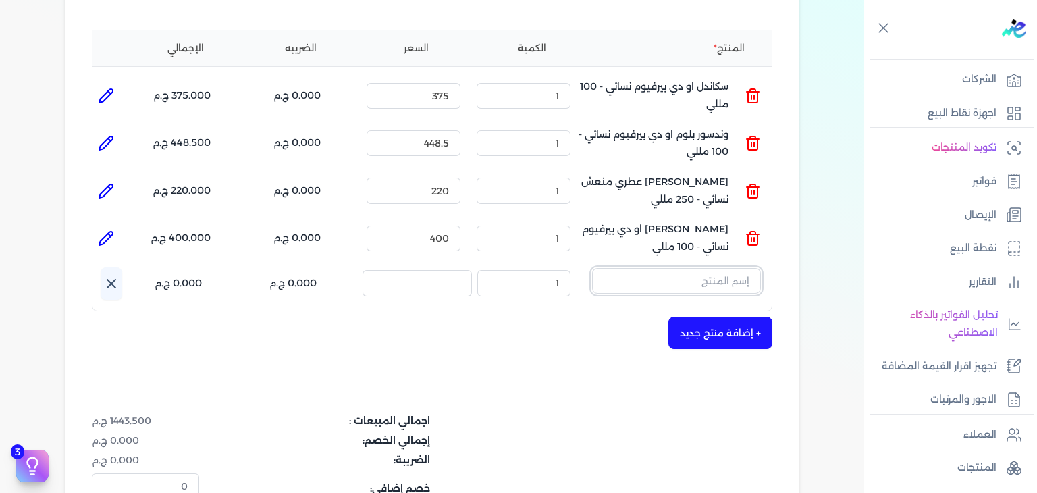
click at [663, 271] on input "text" at bounding box center [676, 281] width 169 height 26
paste input "سي او دي بيرفيوم نسائي - 100 مللي"
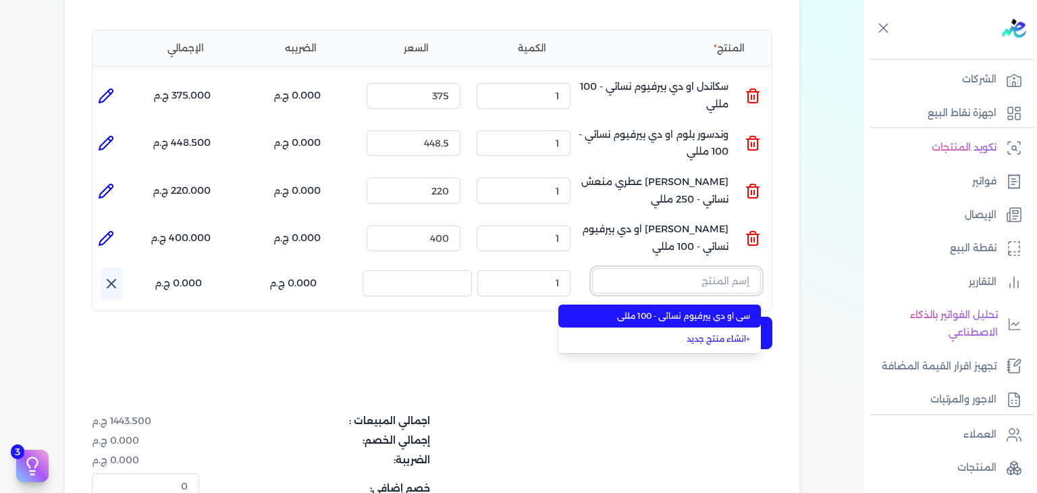
type input "سي او دي بيرفيوم نسائي - 100 مللي"
click at [666, 321] on span "سي او دي بيرفيوم نسائي - 100 مللي" at bounding box center [667, 316] width 165 height 12
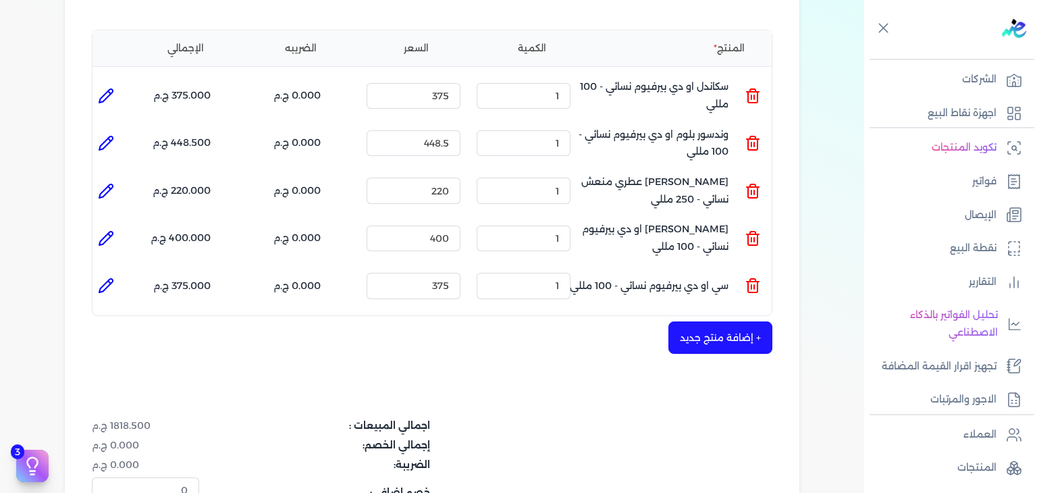
scroll to position [630, 0]
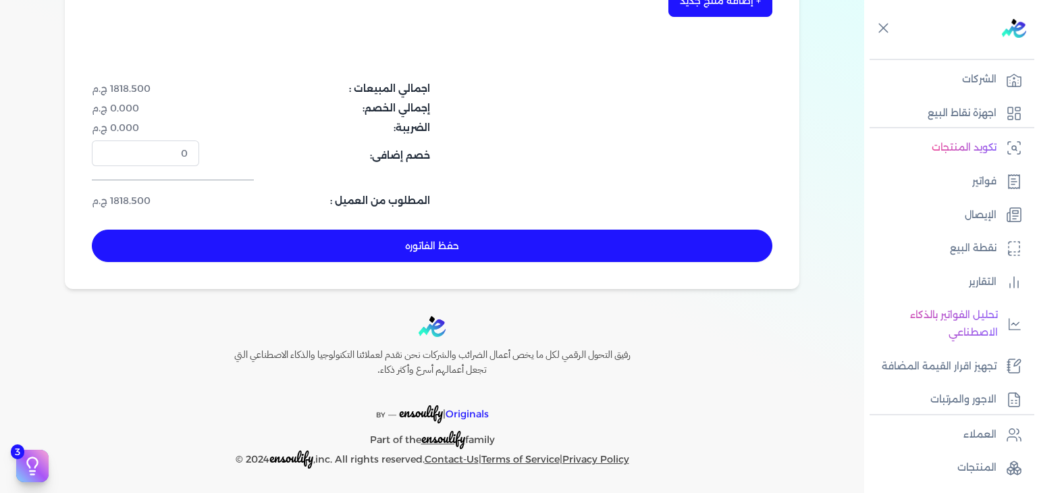
click at [467, 253] on button "حفظ الفاتوره" at bounding box center [432, 245] width 680 height 32
type input "2025-10-01"
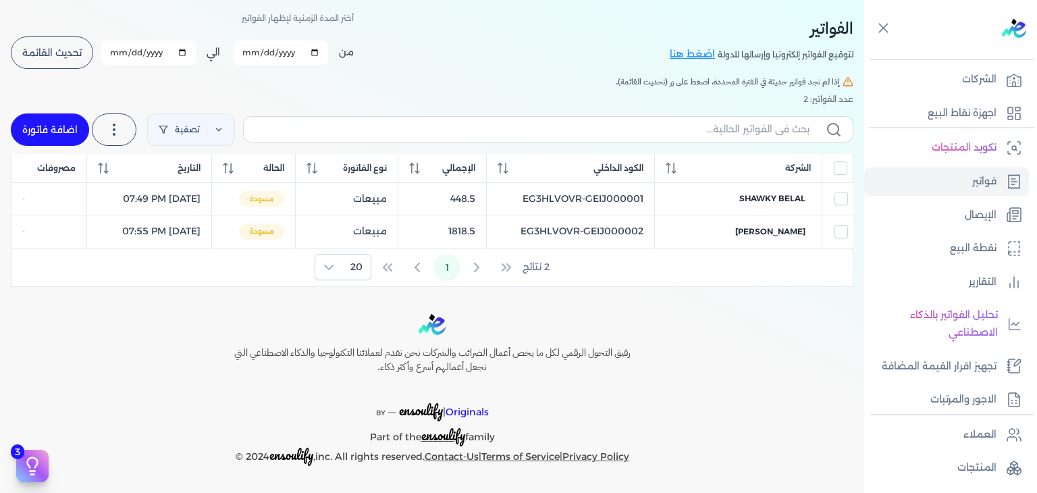
scroll to position [56, 0]
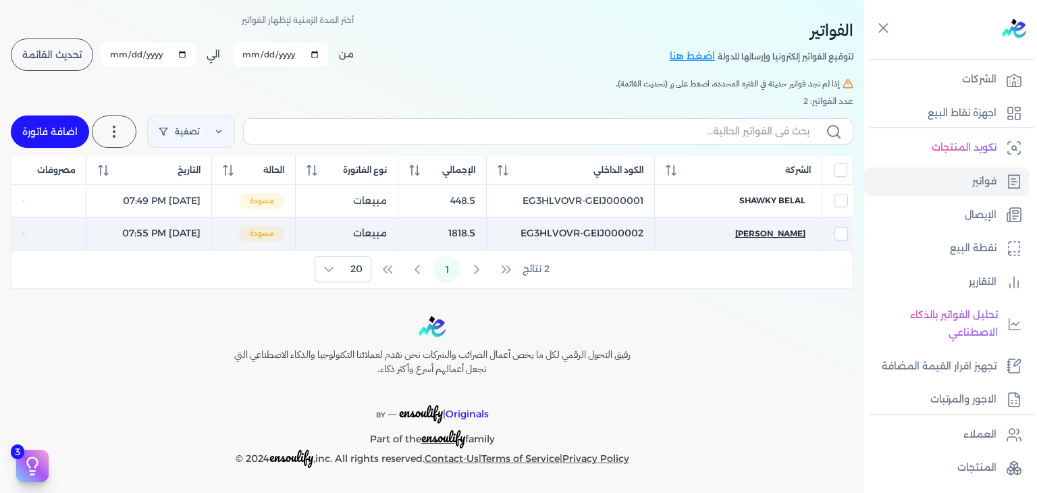
click at [750, 229] on span "Mai Mohamed Sayed sayed" at bounding box center [770, 233] width 70 height 12
select select "EGP"
select select "B"
select select "EGS"
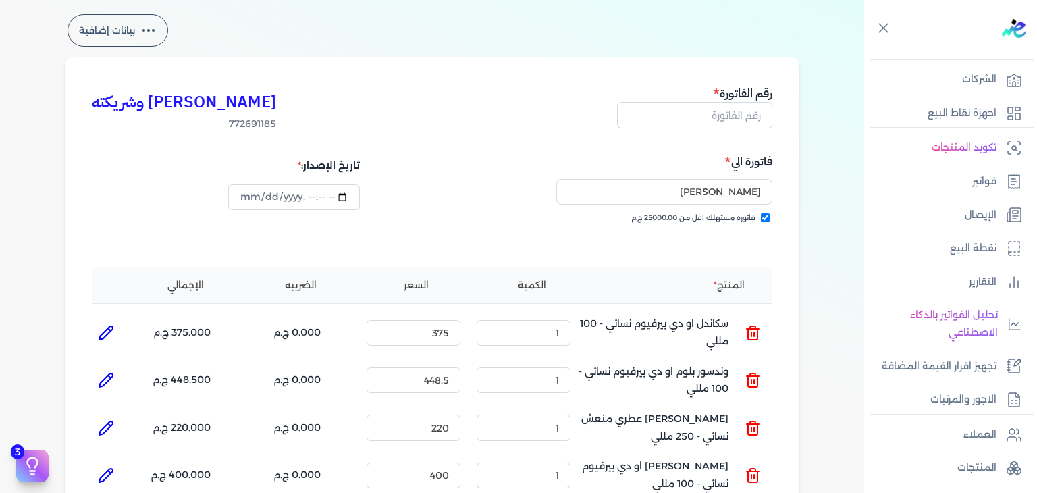
type input "EG3HLVOVR-GEIJ000002"
checkbox input "true"
type input "2025-10-01T19:55:12"
type input "2025-10-01"
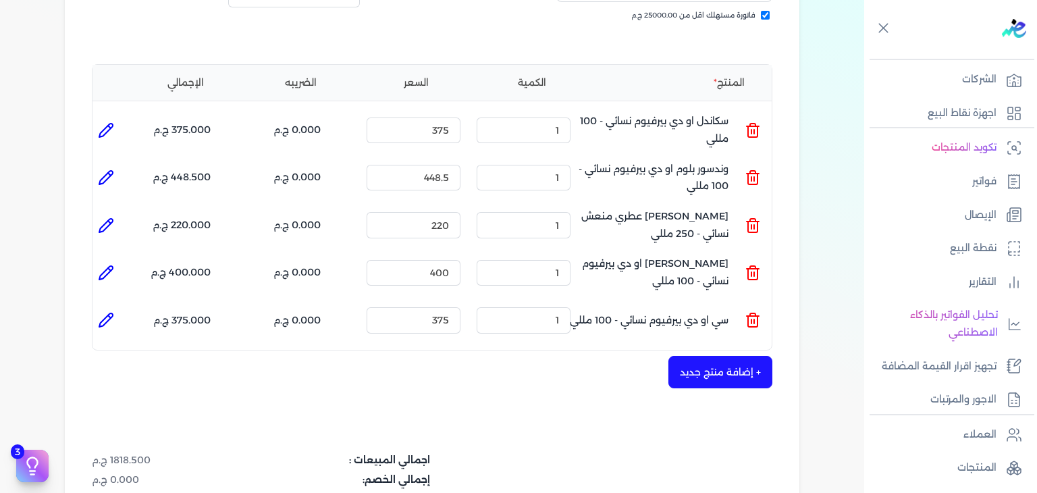
scroll to position [529, 0]
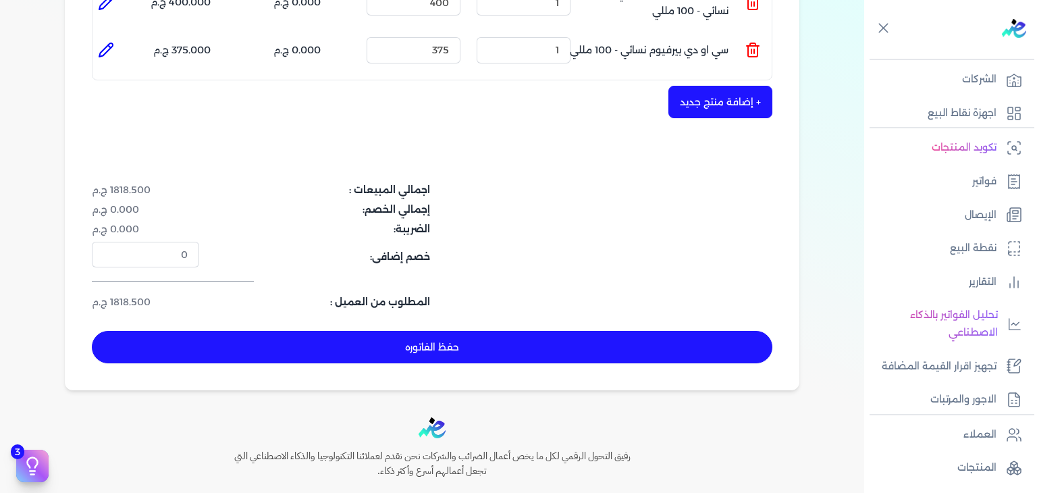
click at [545, 348] on button "حفظ الفاتوره" at bounding box center [432, 347] width 680 height 32
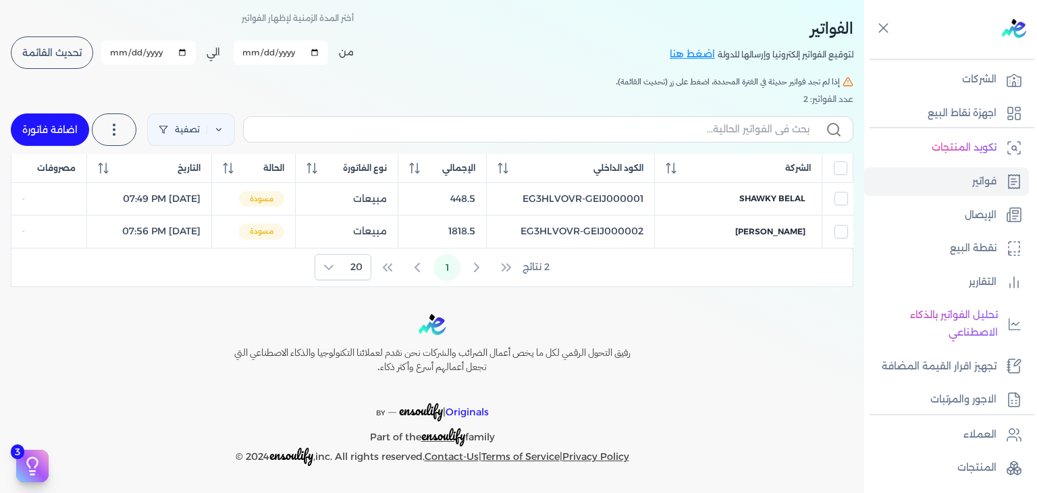
scroll to position [56, 0]
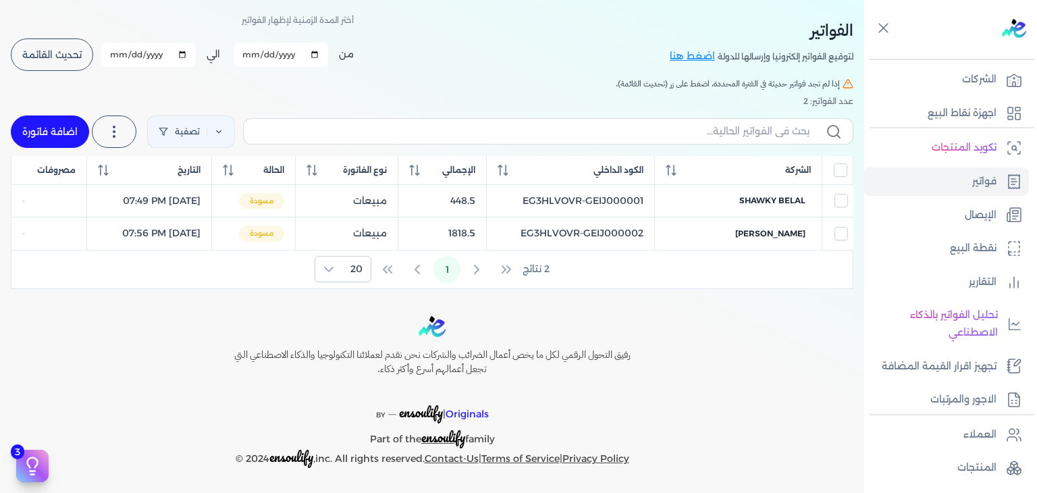
click at [57, 138] on link "اضافة فاتورة" at bounding box center [50, 131] width 78 height 32
select select "EGP"
select select "B"
select select "EGS"
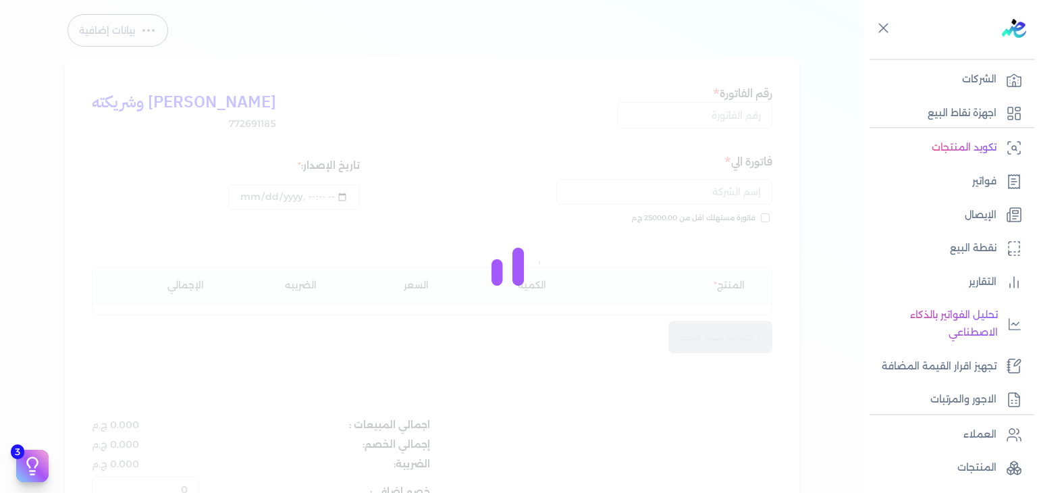
click at [733, 119] on div at bounding box center [518, 246] width 1037 height 493
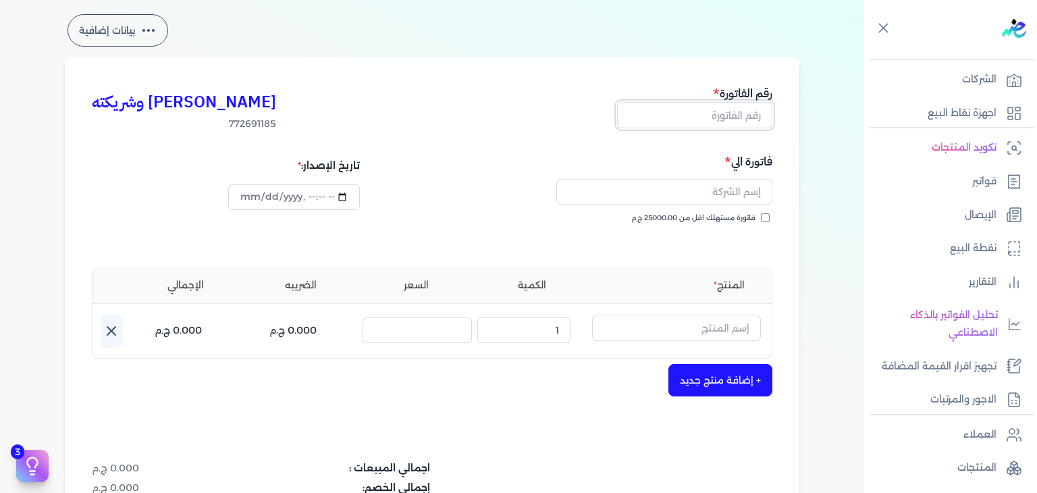
click at [733, 119] on input "text" at bounding box center [694, 115] width 155 height 26
paste input "EG3HLVOVR-GEIJ000003"
type input "EG3HLVOVR-GEIJ000003"
click at [764, 217] on input "فاتورة مستهلك اقل من 25000.00 ج.م" at bounding box center [765, 217] width 9 height 9
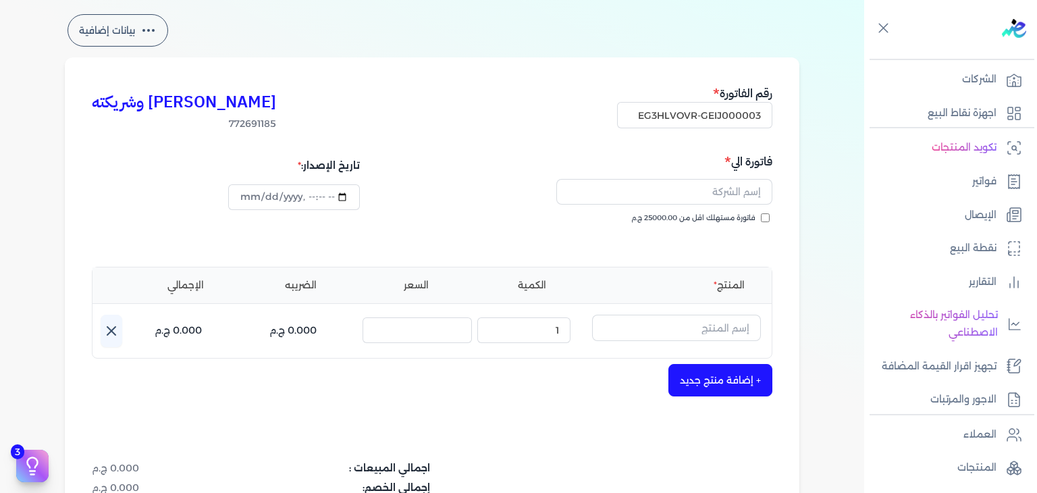
checkbox input "true"
paste input "Safwat Ibrahim"
click at [721, 198] on input "text" at bounding box center [664, 192] width 216 height 26
paste input "m"
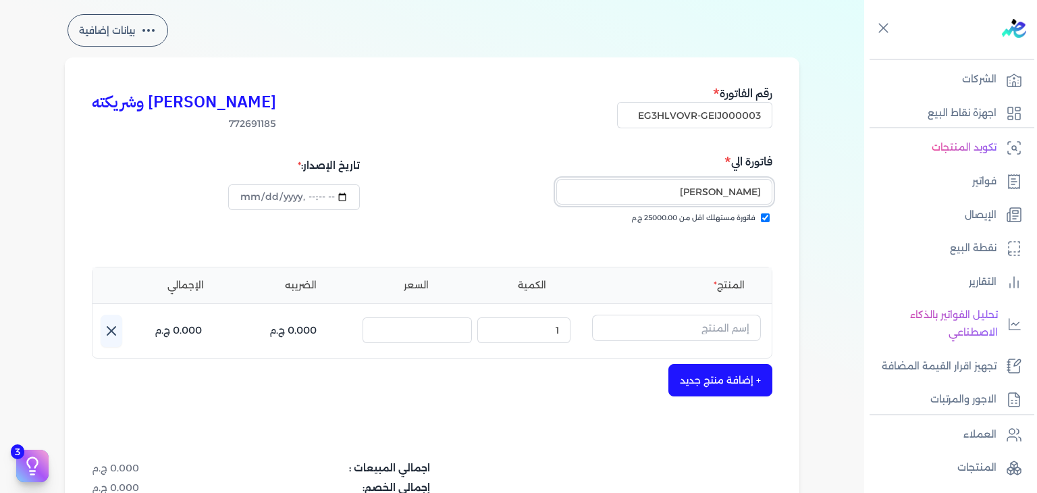
type input "Safwat Ibrahim"
click at [736, 323] on input "text" at bounding box center [676, 328] width 169 height 26
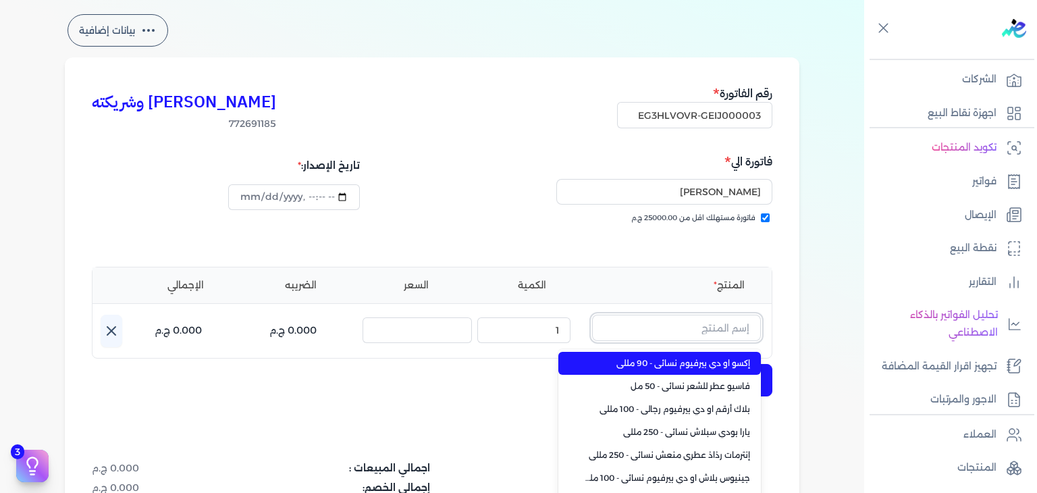
paste input "مونارك باريس انستنت جولد كراش او دي بيرفيوم للجنسين - 100 مللي"
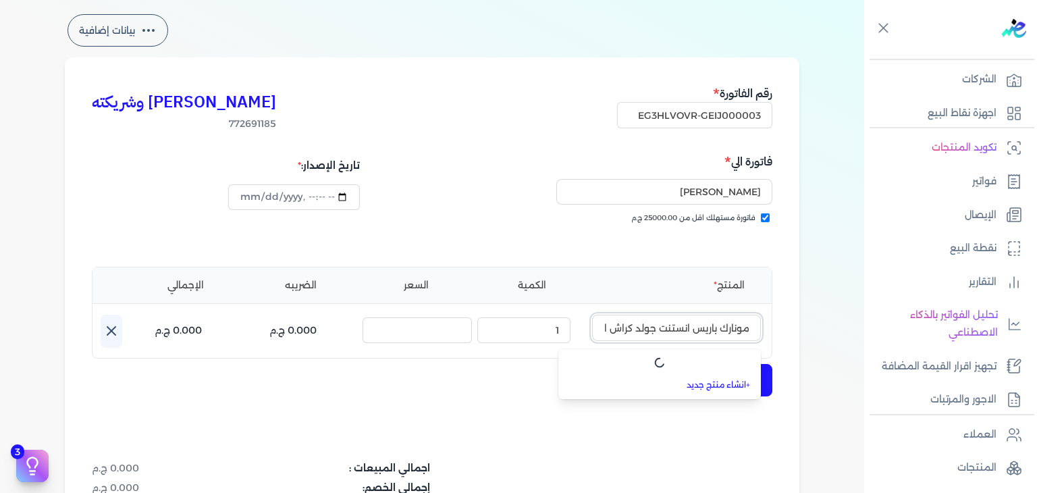
scroll to position [0, -141]
type input "مونارك باريس انستنت جولد كراش او دي بيرفيوم للجنسين - 100 مللي"
click at [719, 389] on link "+ انشاء منتج جديد" at bounding box center [667, 386] width 165 height 12
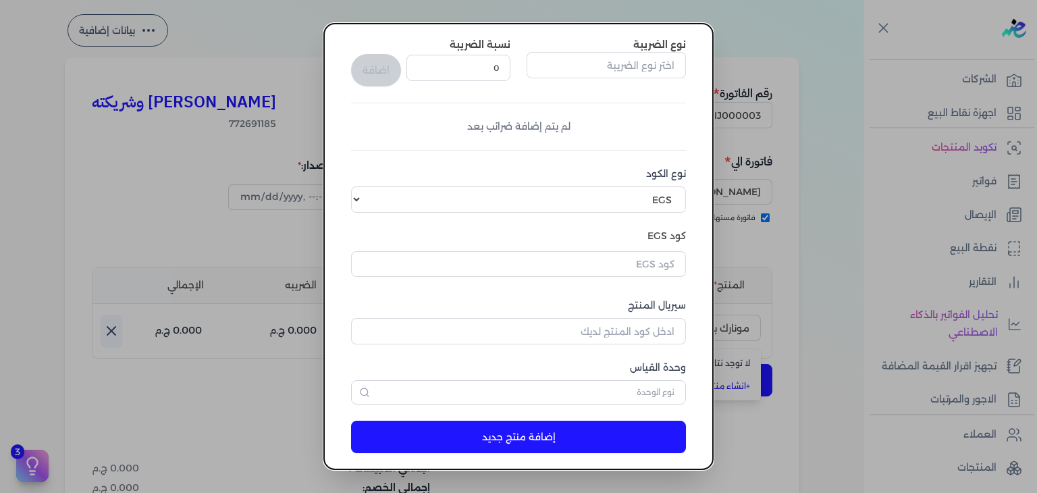
scroll to position [207, 0]
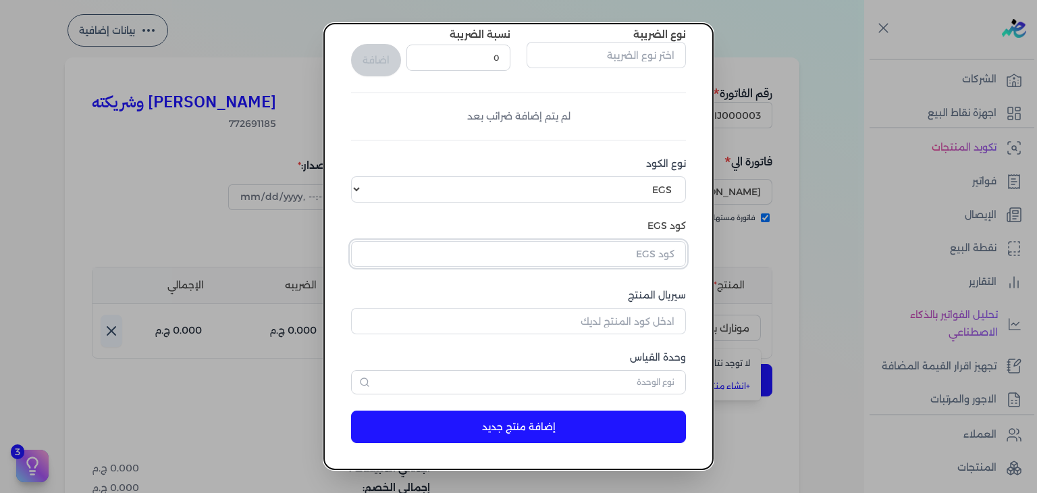
click at [647, 255] on input "text" at bounding box center [518, 254] width 335 height 26
paste input "EG-772691185-EPCF-MP-EDP-U-100-19"
type input "EG-772691185-EPCF-MP-EDP-U-100-19"
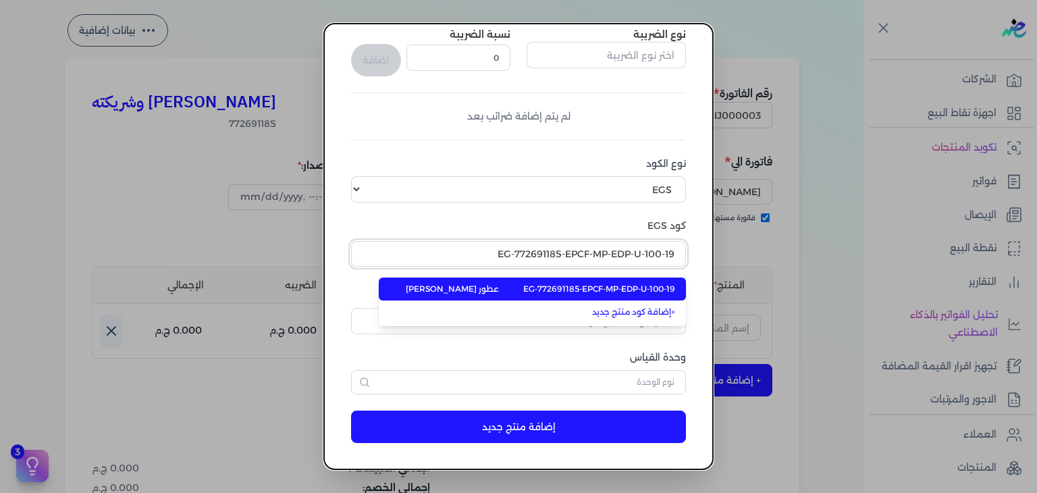
type input "EG-772691185-EPCF-MP-EDP-U-100-19"
click at [653, 290] on span "EG-772691185-EPCF-MP-EDP-U-100-19" at bounding box center [599, 289] width 152 height 12
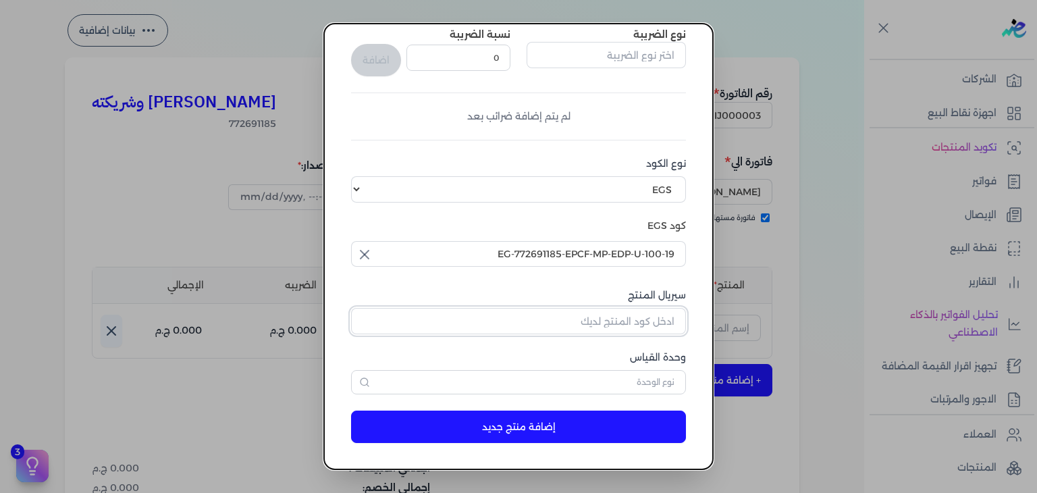
click at [645, 325] on input "سيريال المنتج" at bounding box center [518, 321] width 335 height 26
paste input "Z3E57EA1BA9EA3CA1E2D8Z-1"
type input "Z3E57EA1BA9EA3CA1E2D8Z-1"
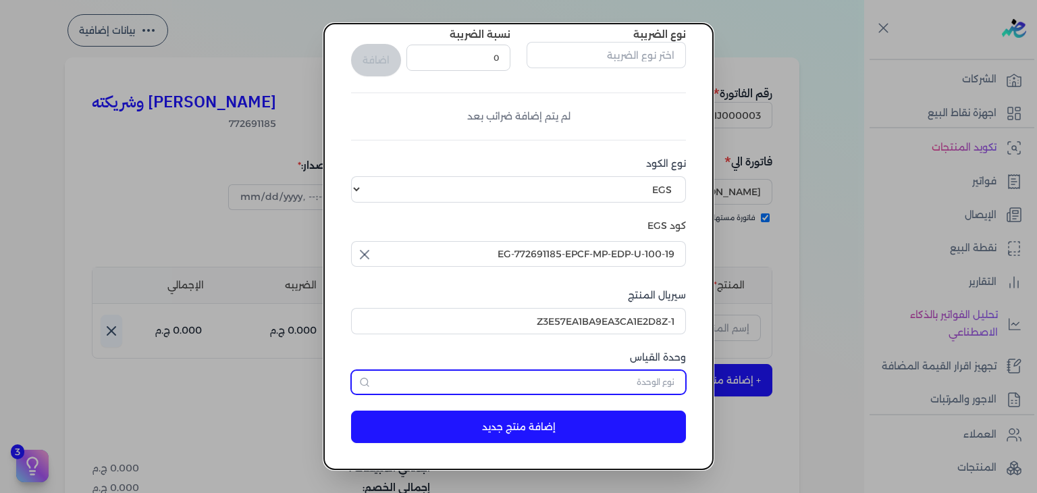
click at [649, 379] on input "text" at bounding box center [518, 382] width 335 height 24
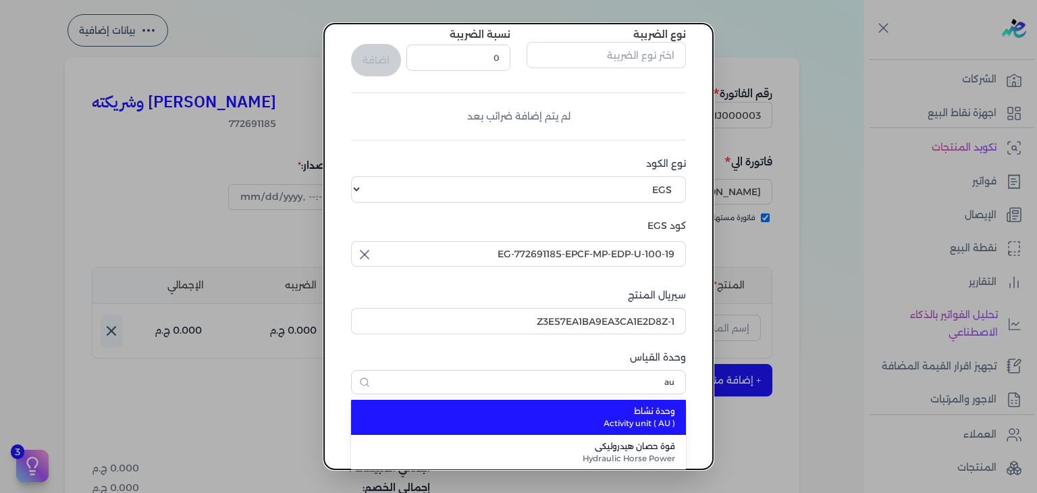
click at [637, 428] on span "Activity unit ( AU )" at bounding box center [526, 423] width 297 height 12
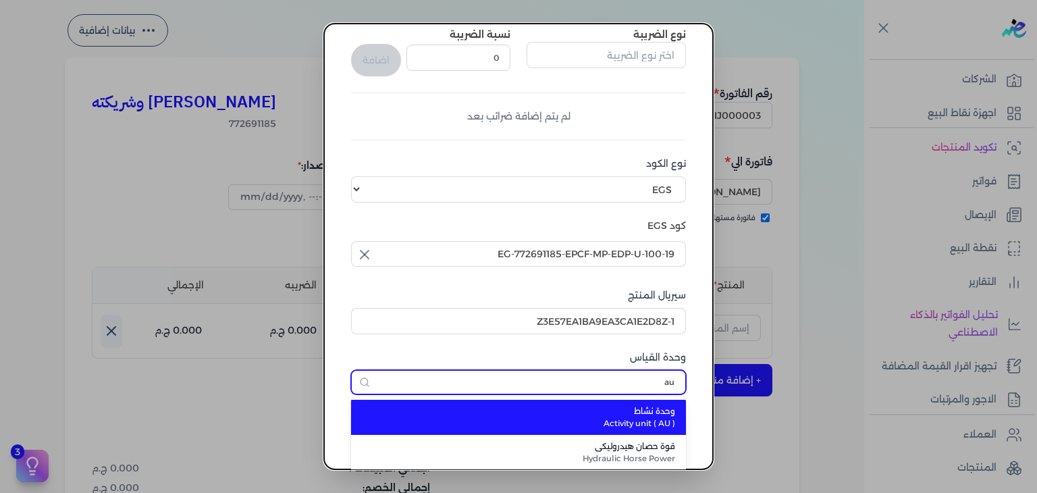
type input "وحدة نشاط"
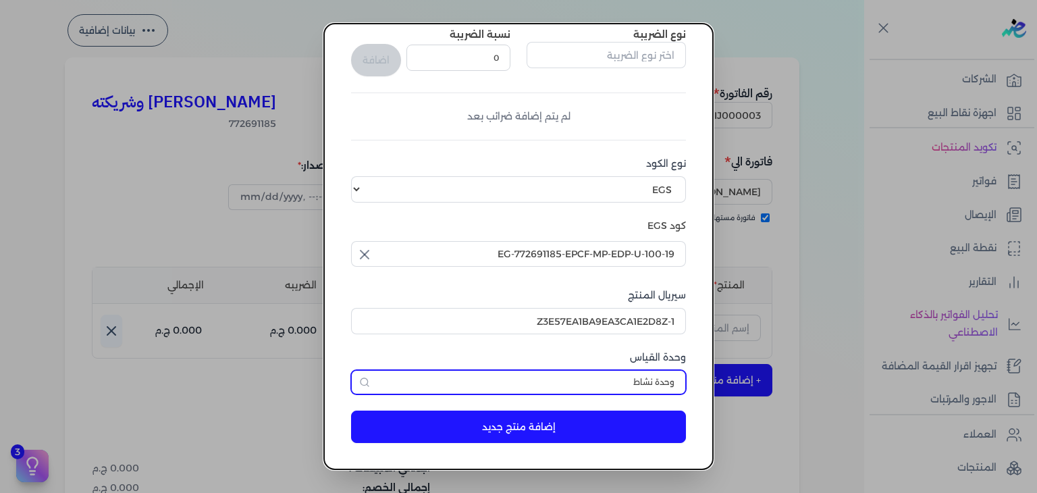
scroll to position [0, 0]
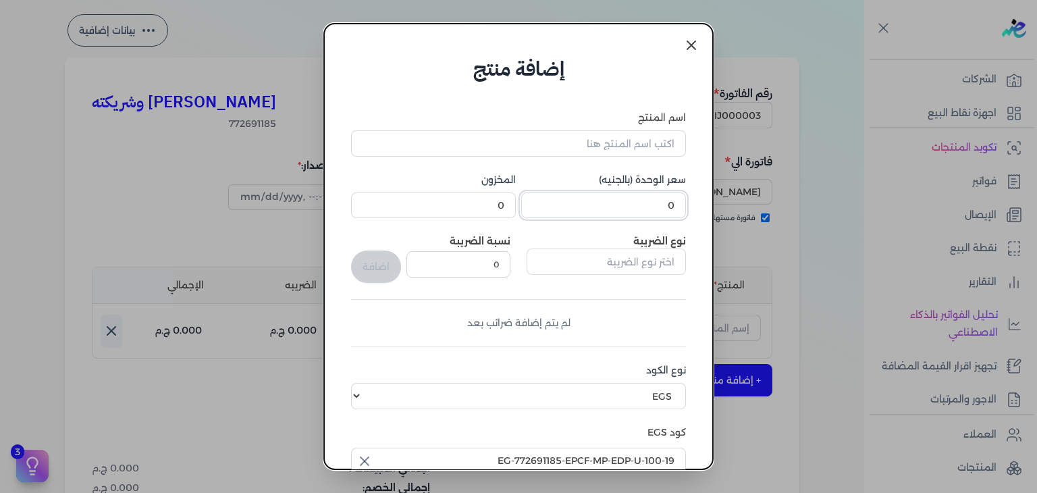
click at [652, 207] on input "0" at bounding box center [603, 205] width 165 height 26
type input "801"
click at [562, 151] on input "اسم المنتج" at bounding box center [518, 143] width 335 height 26
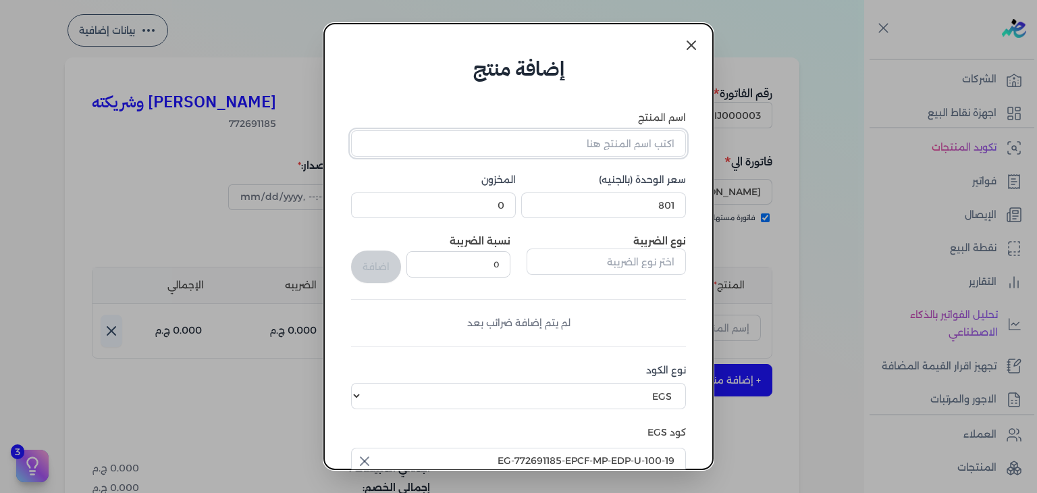
paste input "مونارك باريس انستنت جولد كراش او دي بيرفيوم للجنسين - 100 مللي"
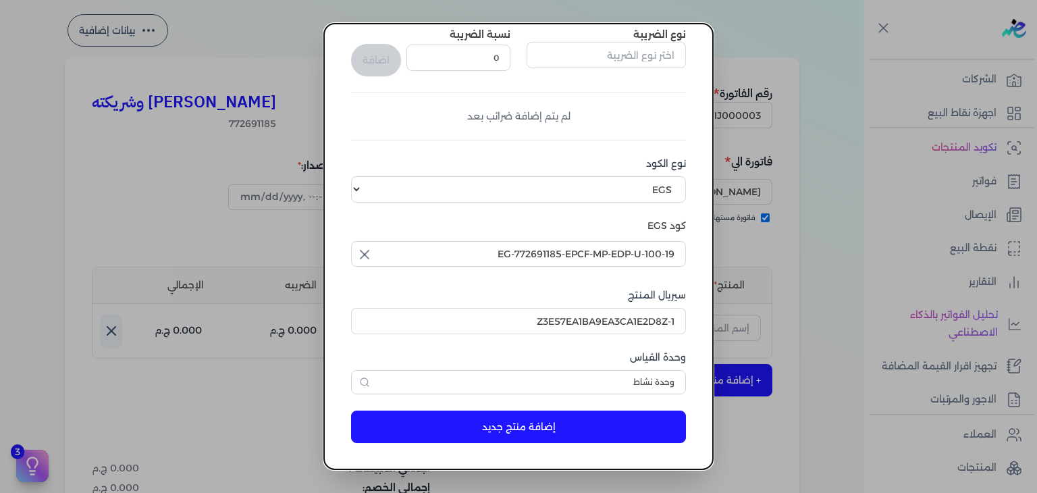
type input "مونارك باريس انستنت جولد كراش او دي بيرفيوم للجنسين - 100 مللي"
click at [536, 430] on button "إضافة منتج جديد" at bounding box center [518, 426] width 335 height 32
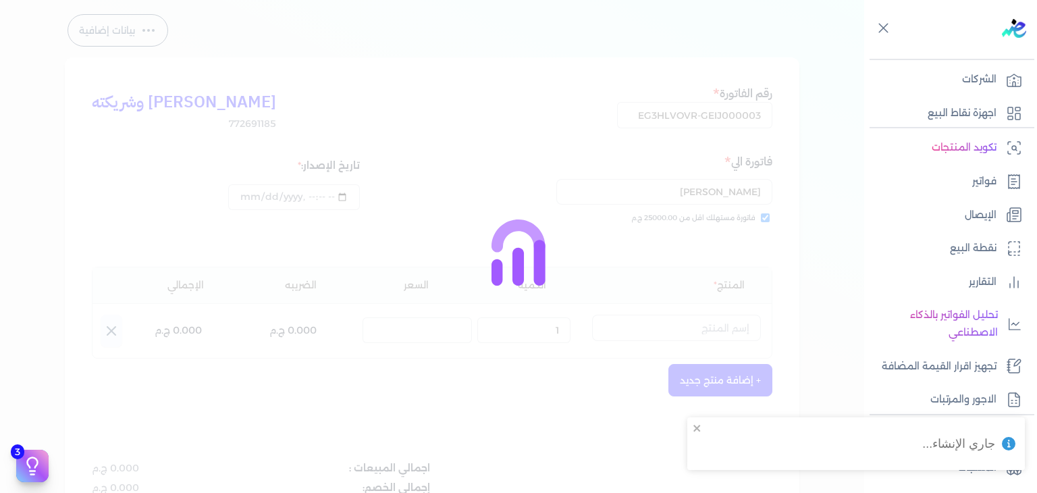
select select "EGS"
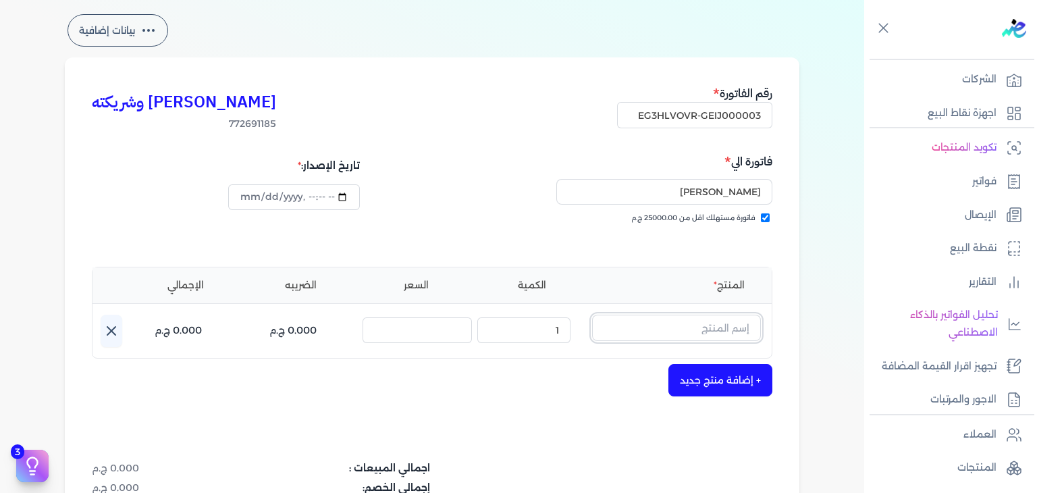
click at [667, 318] on input "text" at bounding box center [676, 328] width 169 height 26
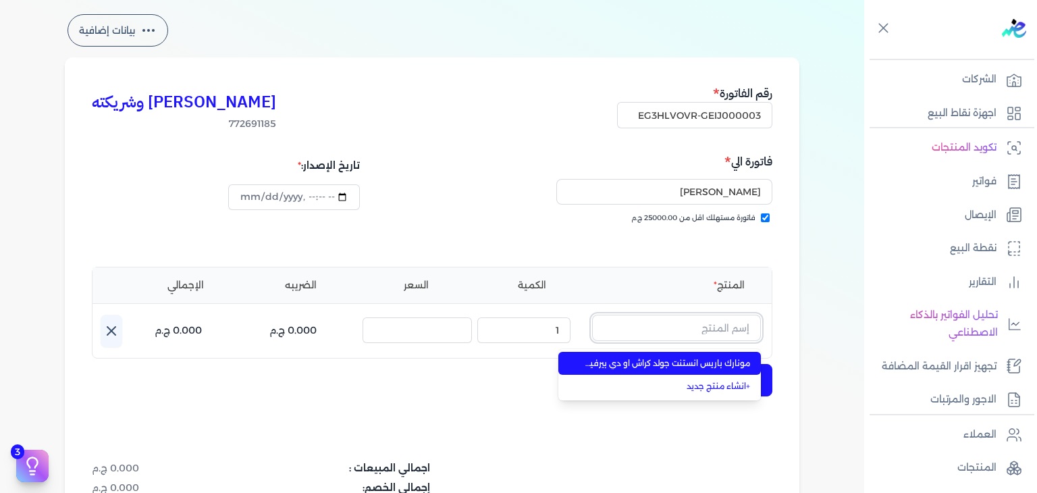
paste input "مونارك باريس انستنت جولد كراش او دي بيرفيوم للجنسين - 100 مللي"
type input "مونارك باريس انستنت جولد كراش او دي بيرفيوم للجنسين - 100 مللي"
click at [667, 359] on span "مونارك باريس انستنت جولد كراش او دي بيرفيوم للجنسين - 100 مللي" at bounding box center [667, 363] width 165 height 12
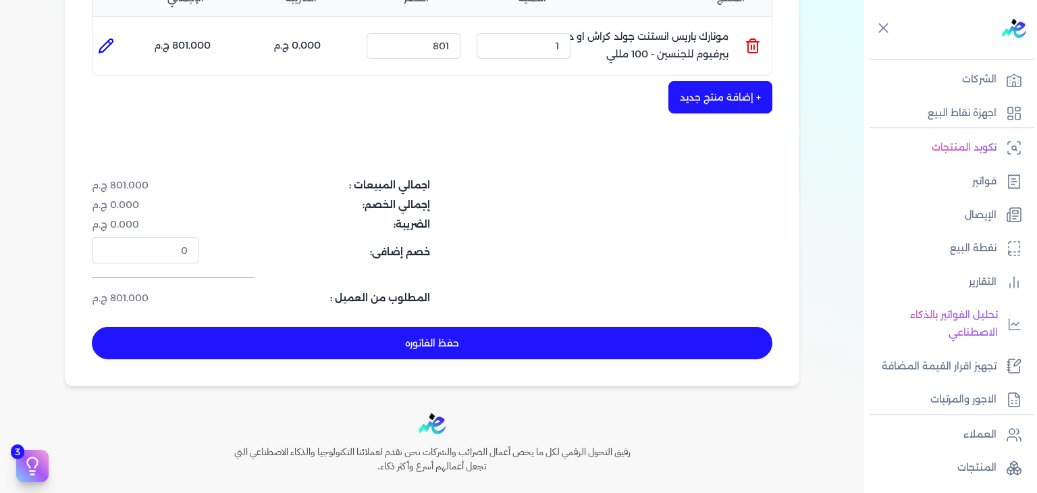
scroll to position [394, 0]
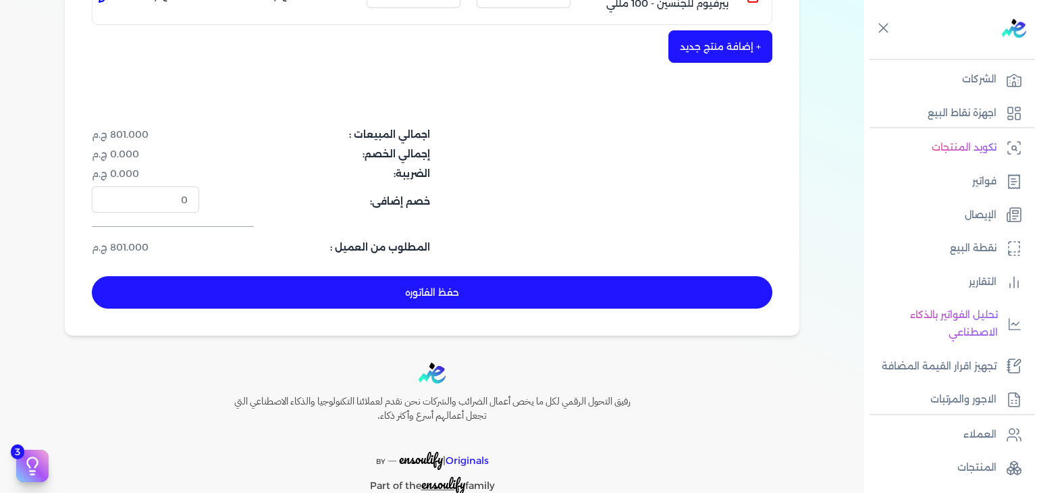
click at [515, 290] on button "حفظ الفاتوره" at bounding box center [432, 292] width 680 height 32
type input "2025-10-01"
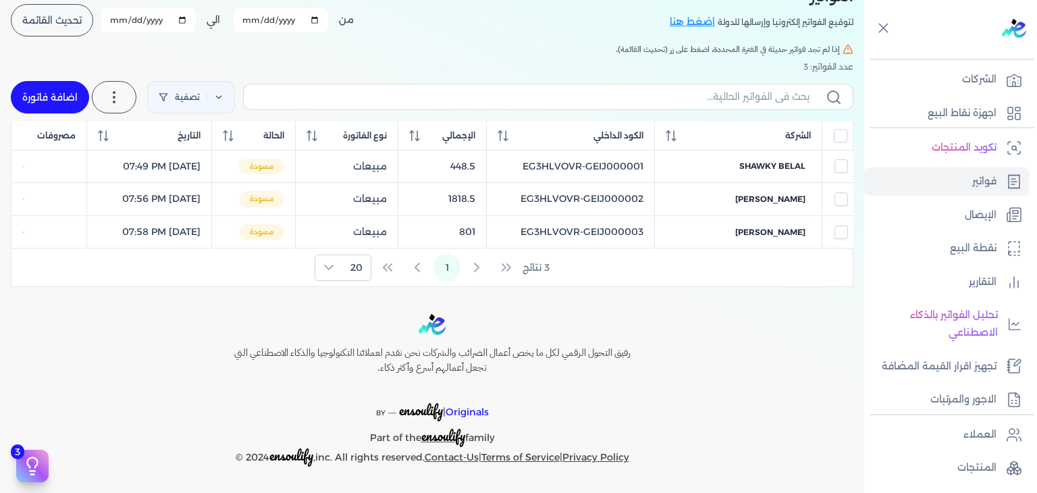
scroll to position [88, 0]
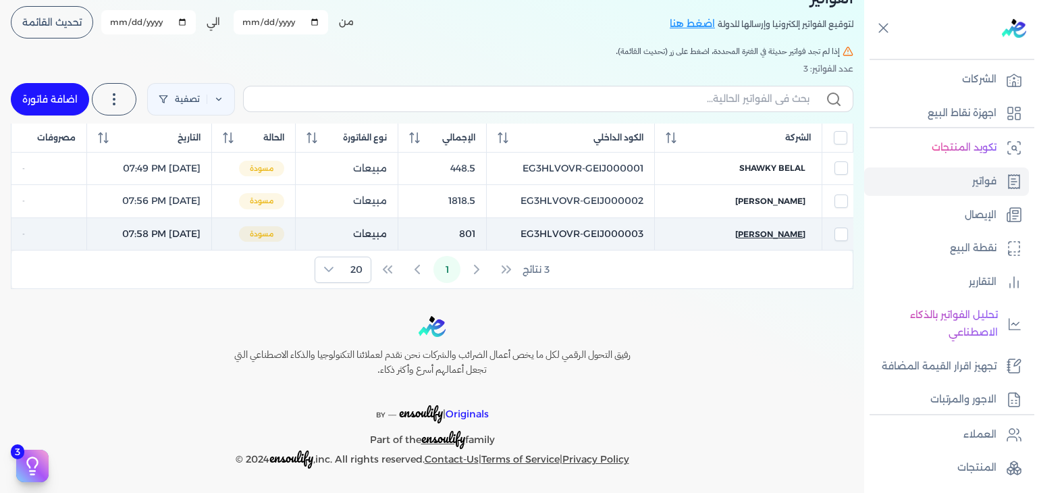
click at [771, 236] on span "Safwat Ibrahim" at bounding box center [770, 234] width 70 height 12
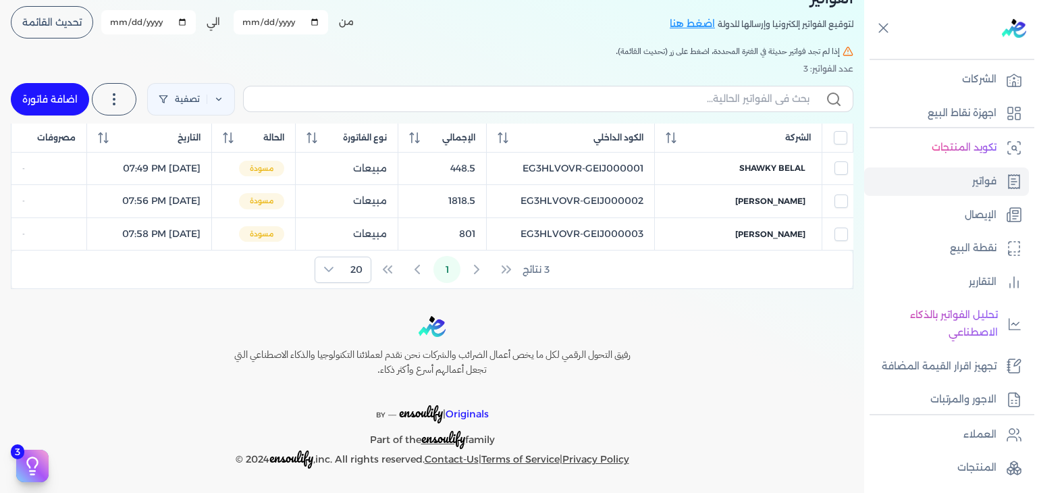
select select "EGP"
select select "B"
select select "EGS"
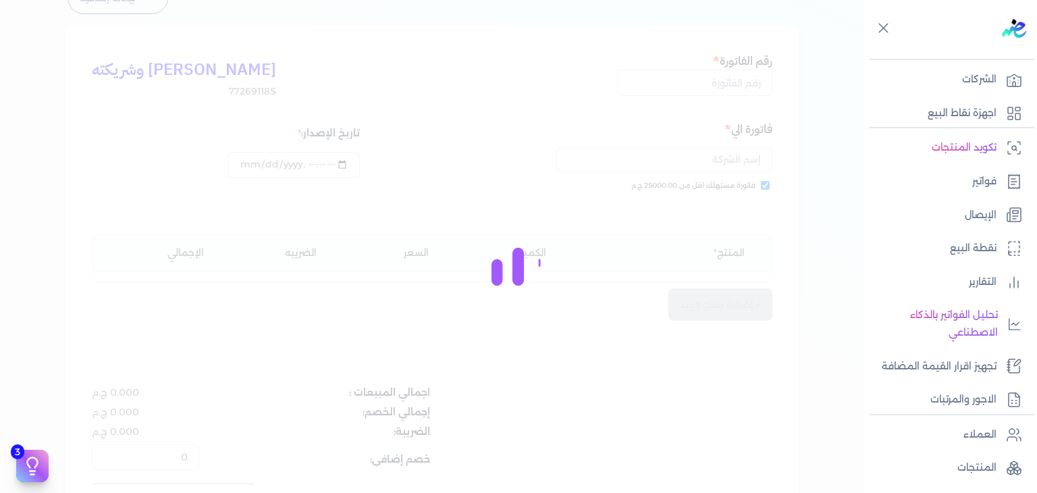
type input "EG3HLVOVR-GEIJ000003"
checkbox input "true"
type input "2025-10-01T19:58:18"
type input "2025-10-01"
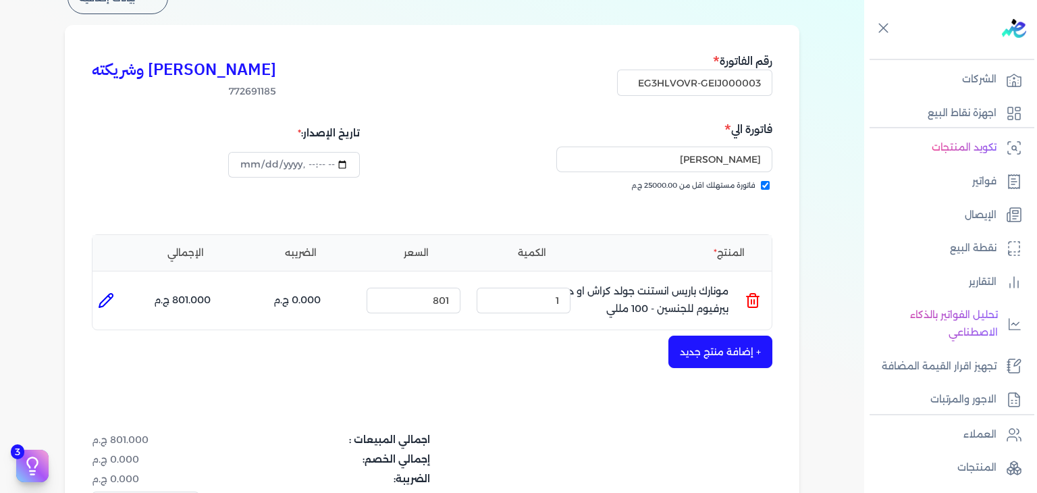
scroll to position [426, 0]
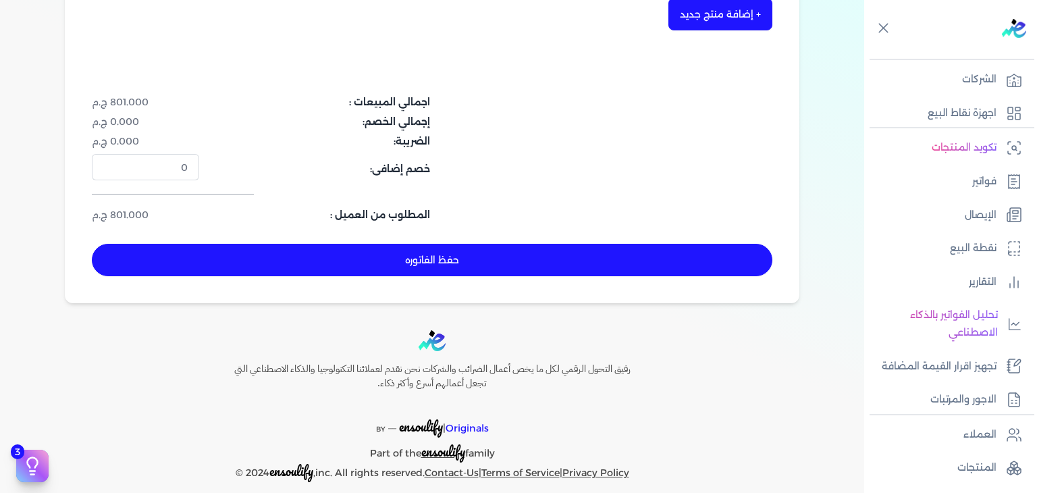
click at [542, 265] on button "حفظ الفاتوره" at bounding box center [432, 260] width 680 height 32
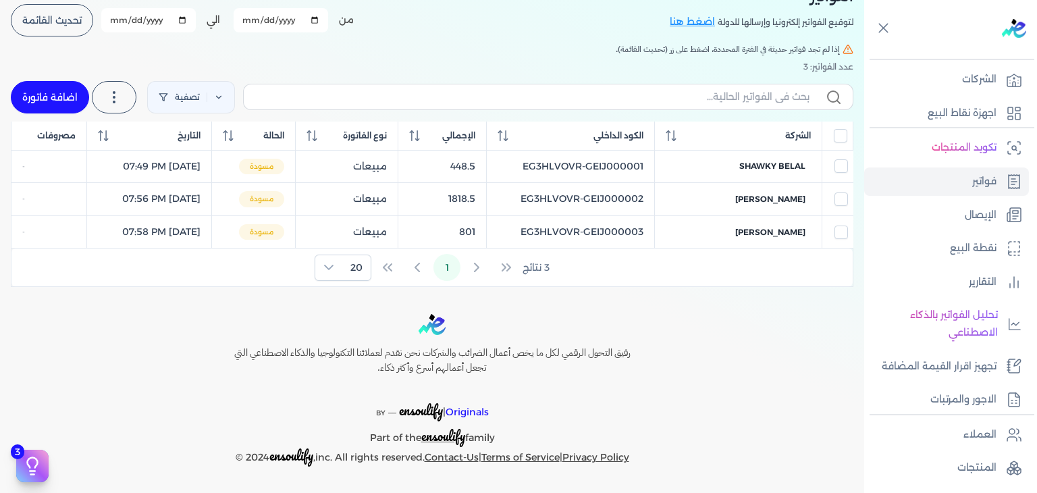
scroll to position [88, 0]
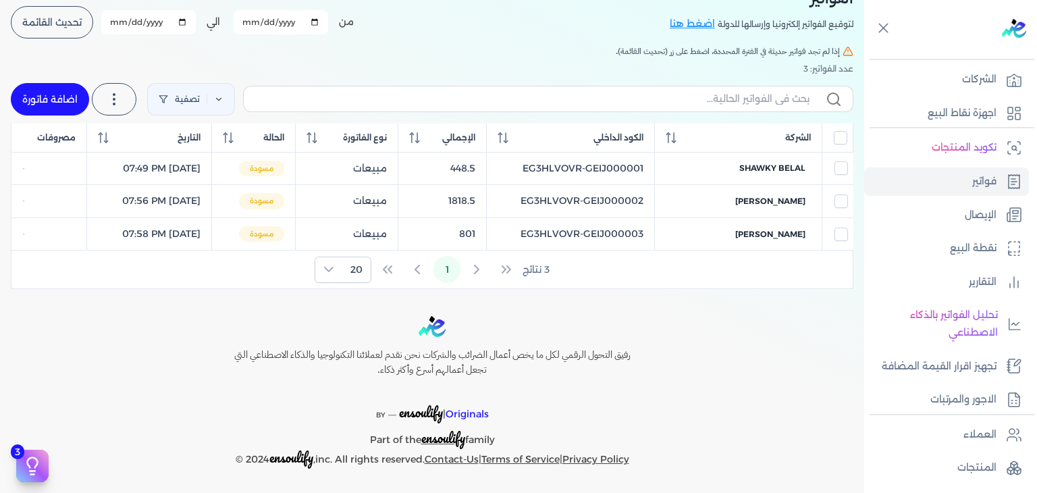
click at [70, 87] on link "اضافة فاتورة" at bounding box center [50, 99] width 78 height 32
select select "EGP"
select select "B"
select select "EGS"
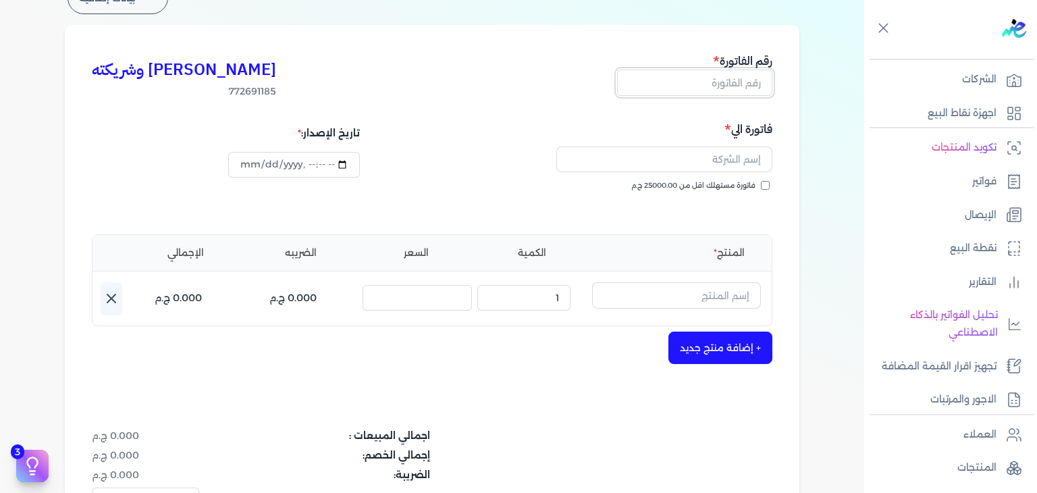
click at [738, 84] on input "text" at bounding box center [694, 83] width 155 height 26
paste input "EG3HLVOVR-GEIJ000004"
type input "EG3HLVOVR-GEIJ000004"
click at [764, 184] on input "فاتورة مستهلك اقل من 25000.00 ج.م" at bounding box center [765, 185] width 9 height 9
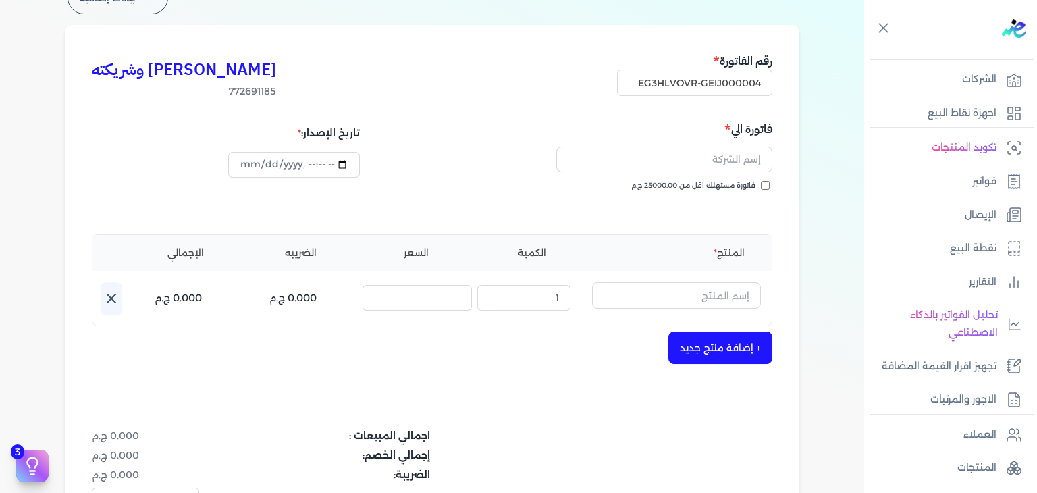
checkbox input "true"
click at [730, 163] on input "text" at bounding box center [664, 159] width 216 height 26
paste input "eslam sobhy"
type input "eslam sobhy"
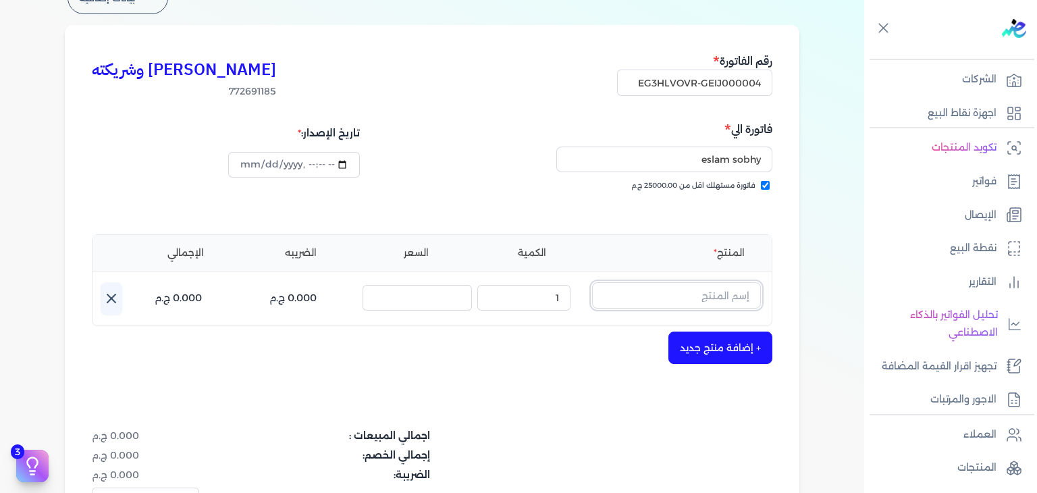
click at [679, 287] on input "text" at bounding box center [676, 295] width 169 height 26
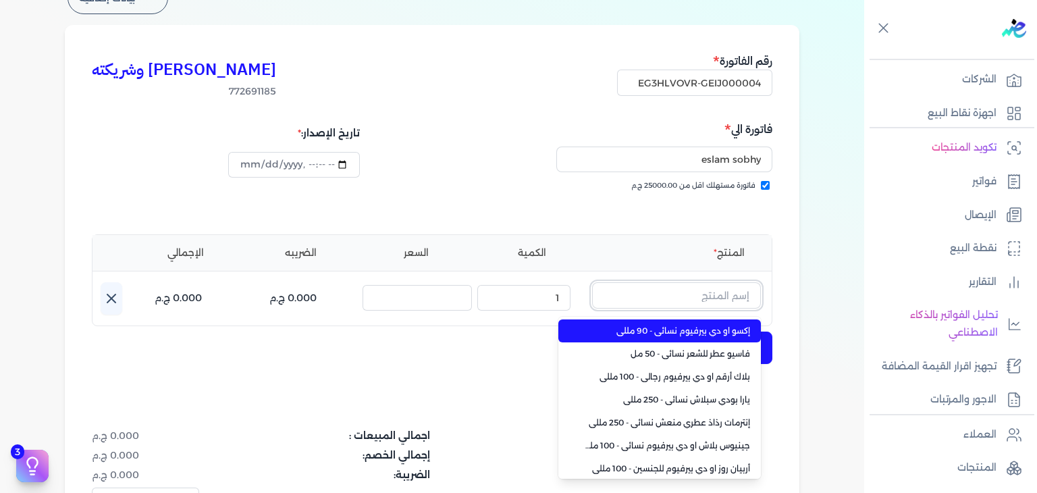
paste input "شنسي دي بلو او [PERSON_NAME] رجالي - 100 مللي"
type input "شنسي دي بلو او [PERSON_NAME] رجالي - 100 مللي"
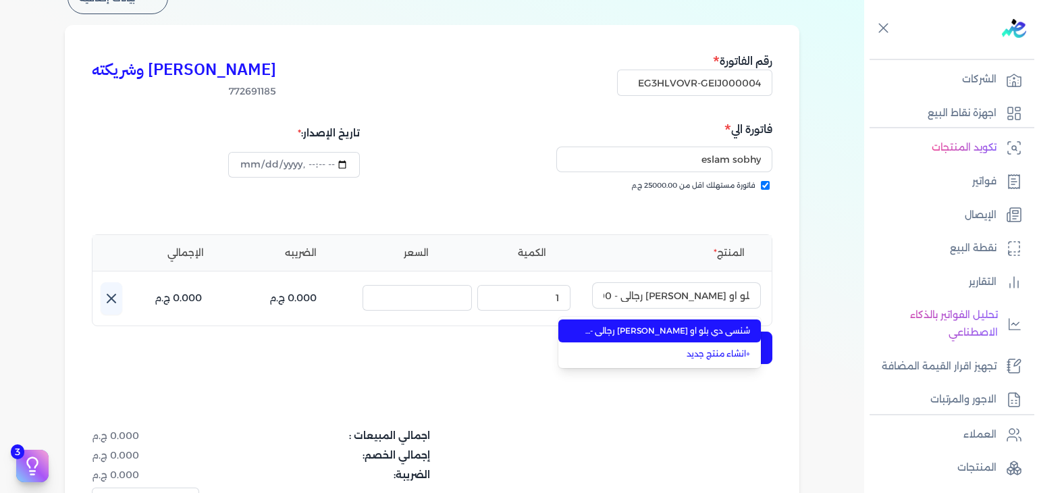
click at [705, 330] on span "شنسي دي بلو او [PERSON_NAME] رجالي - 100 مللي" at bounding box center [667, 331] width 165 height 12
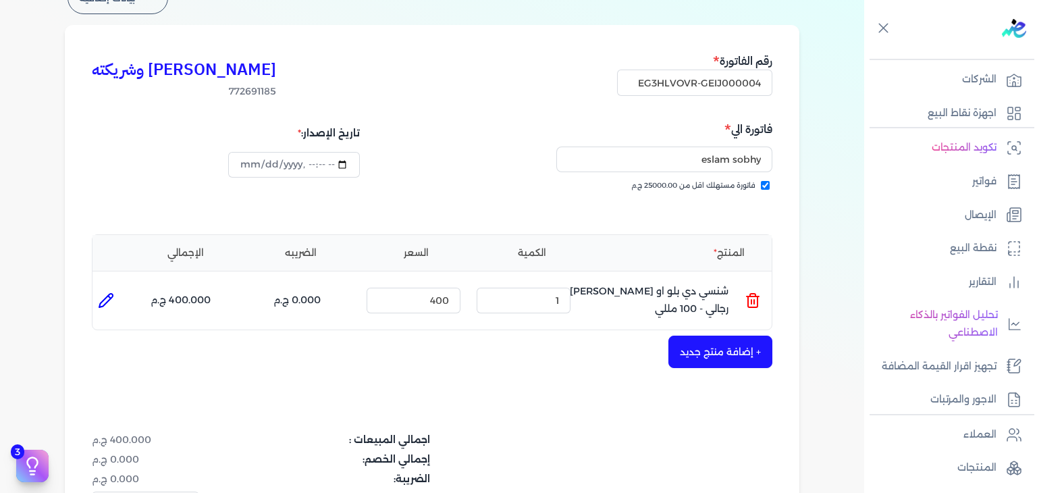
click at [721, 344] on button "+ إضافة منتج جديد" at bounding box center [720, 351] width 104 height 32
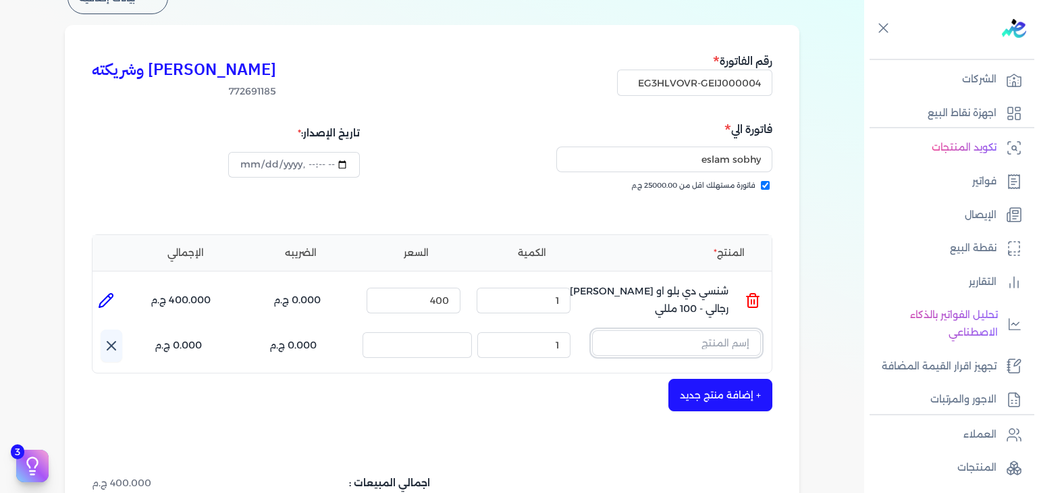
click at [728, 342] on input "text" at bounding box center [676, 343] width 169 height 26
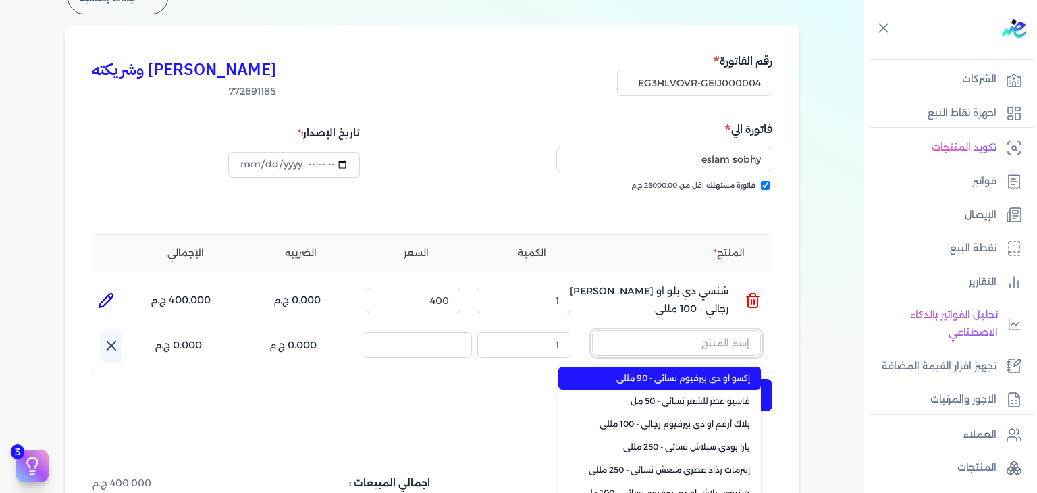
paste input "شنسي دي بلو او [PERSON_NAME] رجالي - 100 مللي"
type input "شنسي دي بلو او [PERSON_NAME] رجالي - 100 مللي"
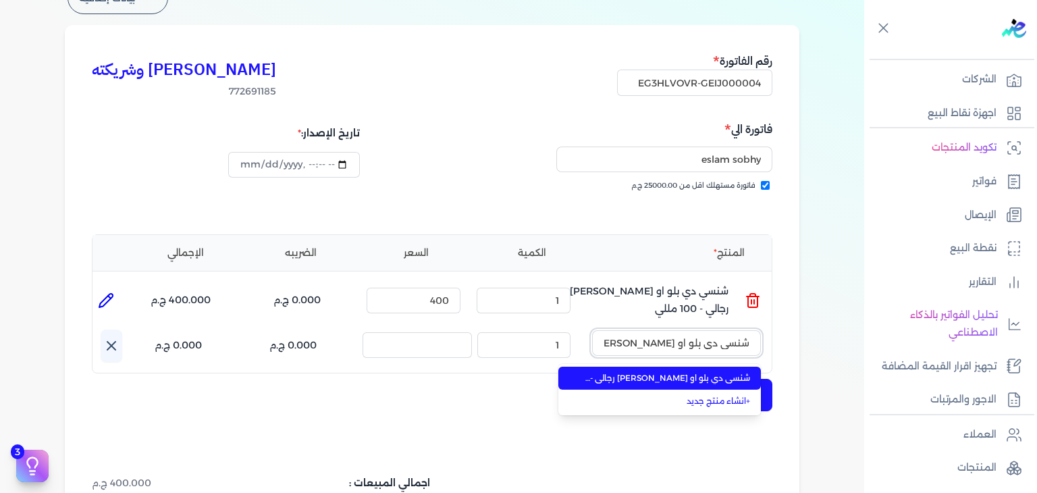
scroll to position [0, -51]
click at [688, 377] on span "شنسي دي بلو او [PERSON_NAME] رجالي - 100 مللي" at bounding box center [667, 378] width 165 height 12
type input "2"
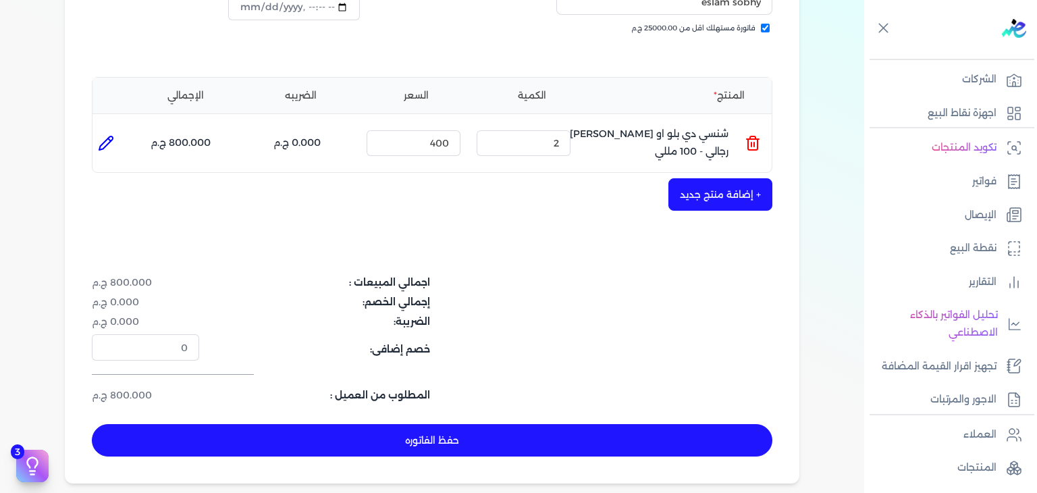
scroll to position [440, 0]
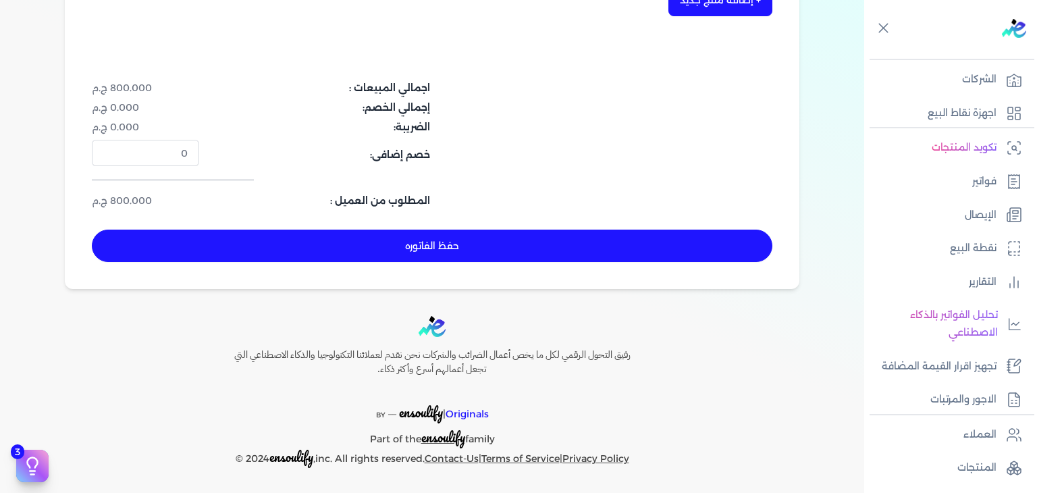
click at [526, 249] on button "حفظ الفاتوره" at bounding box center [432, 245] width 680 height 32
type input "2025-10-01"
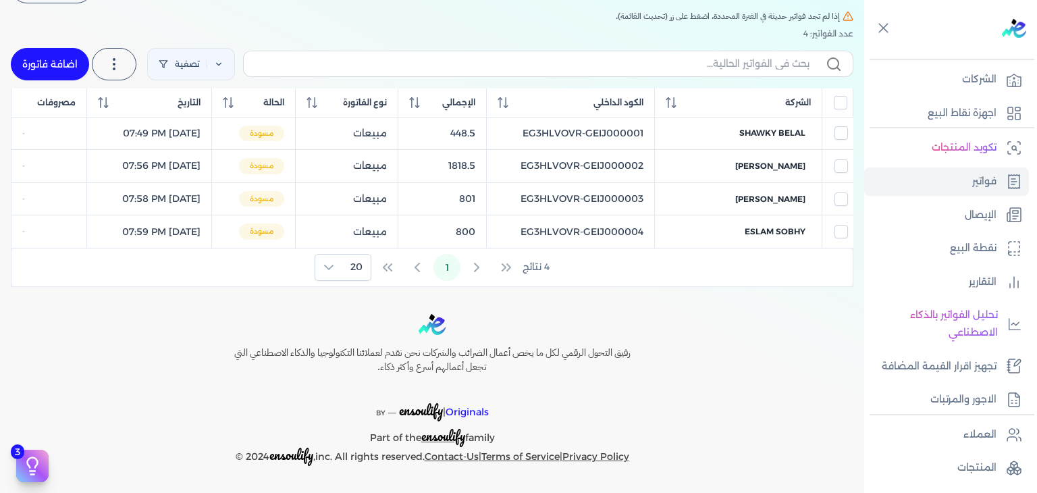
scroll to position [121, 0]
click at [772, 55] on label at bounding box center [548, 66] width 610 height 26
click at [772, 59] on input "text" at bounding box center [531, 66] width 555 height 14
paste input "EG3HLVOVR-GEIJ000004"
type input "EG3HLVOVR-GEIJ000004"
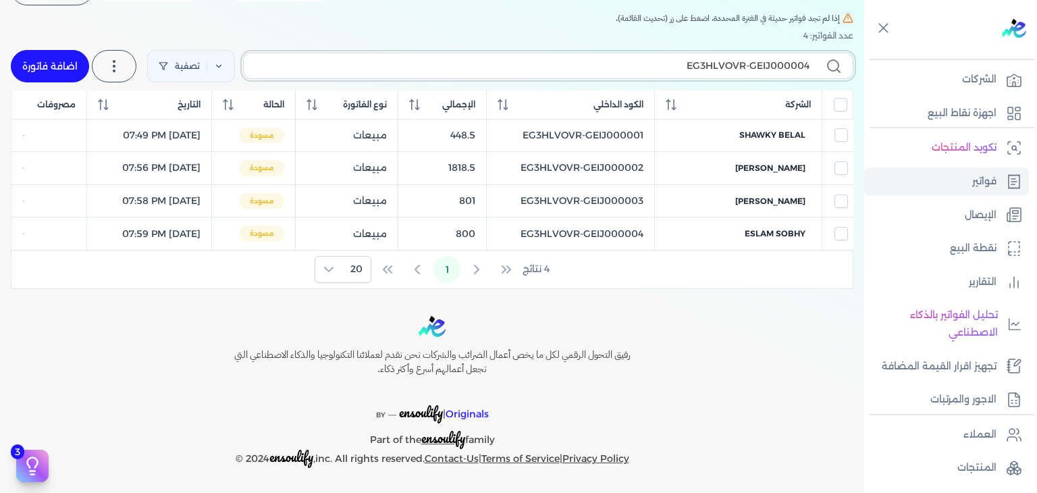
checkbox input "false"
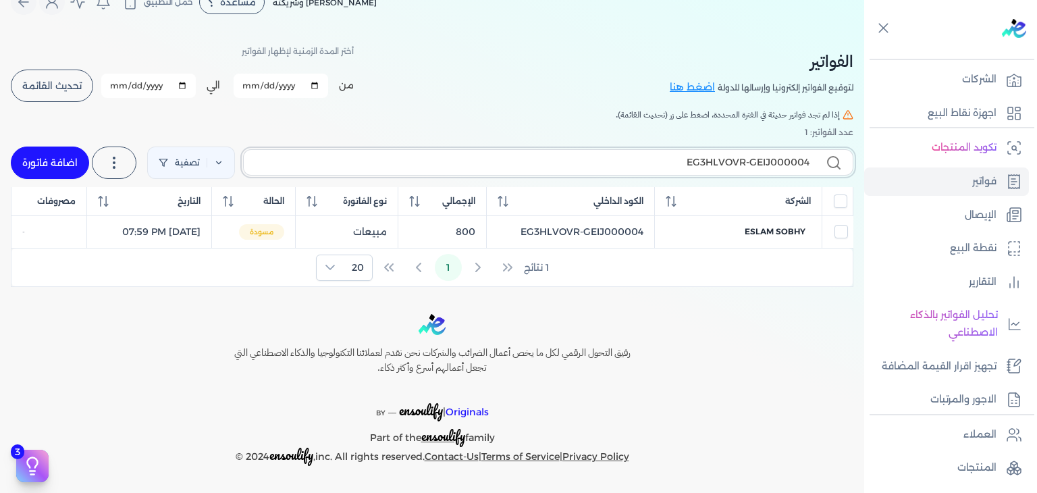
scroll to position [23, 0]
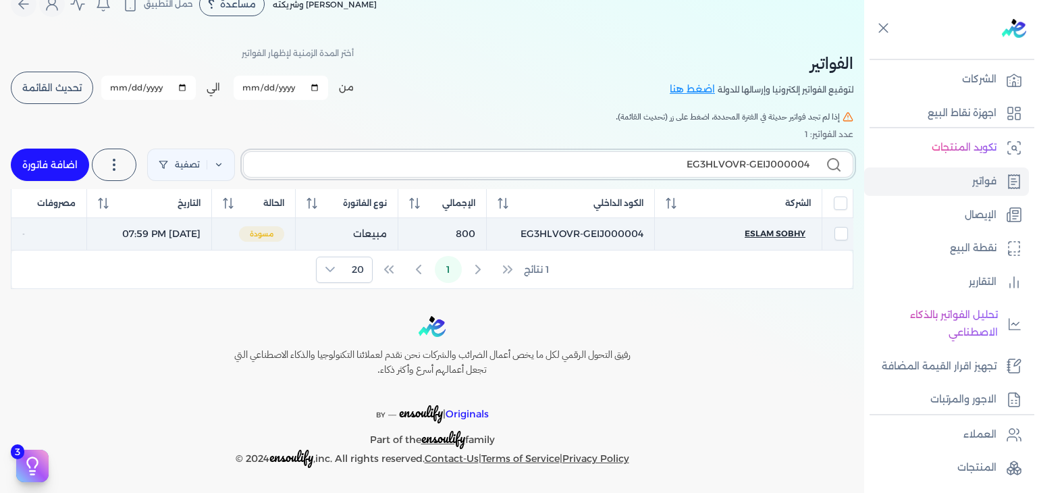
type input "EG3HLVOVR-GEIJ000004"
click at [775, 236] on span "eslam sobhy" at bounding box center [775, 233] width 61 height 12
select select "EGP"
select select "B"
select select "EGS"
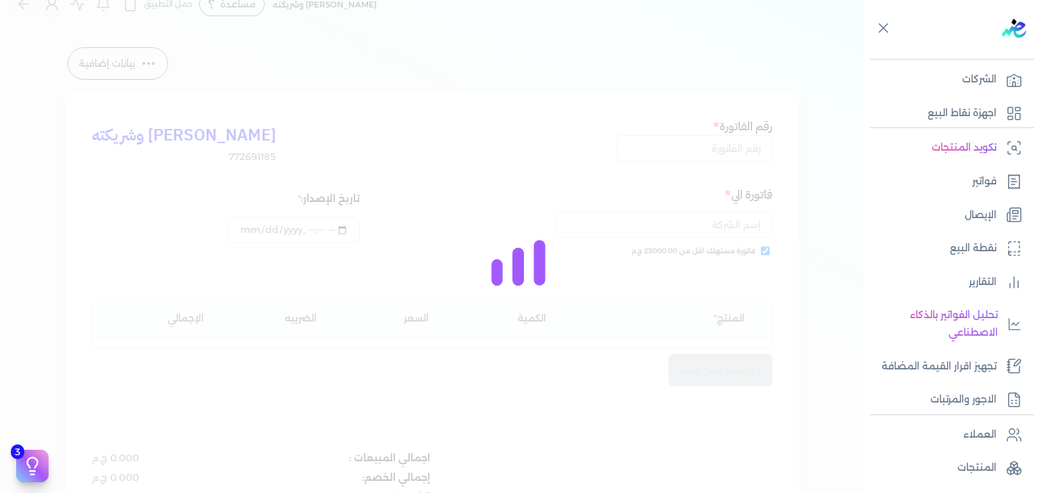
type input "EG3HLVOVR-GEIJ000004"
checkbox input "true"
type input "2025-10-01T19:59:17"
type input "2025-10-01"
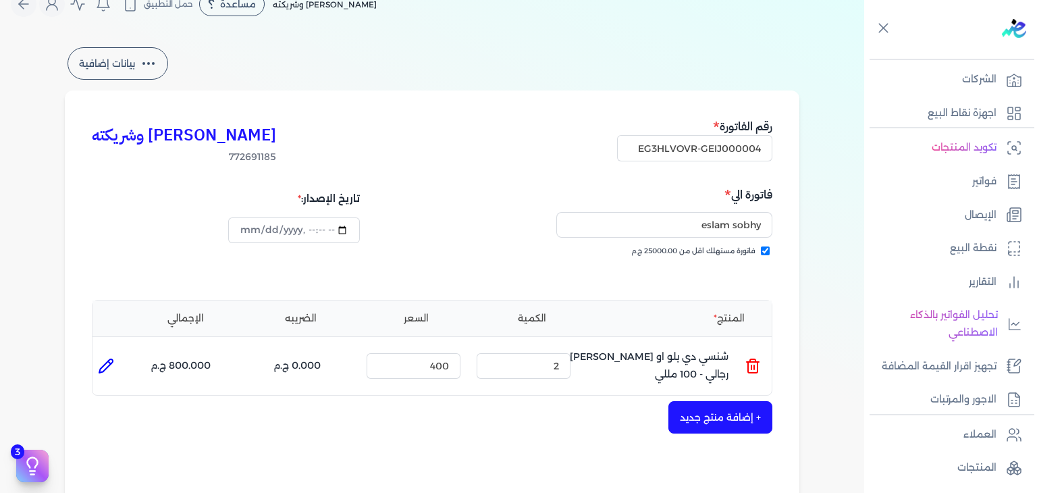
scroll to position [360, 0]
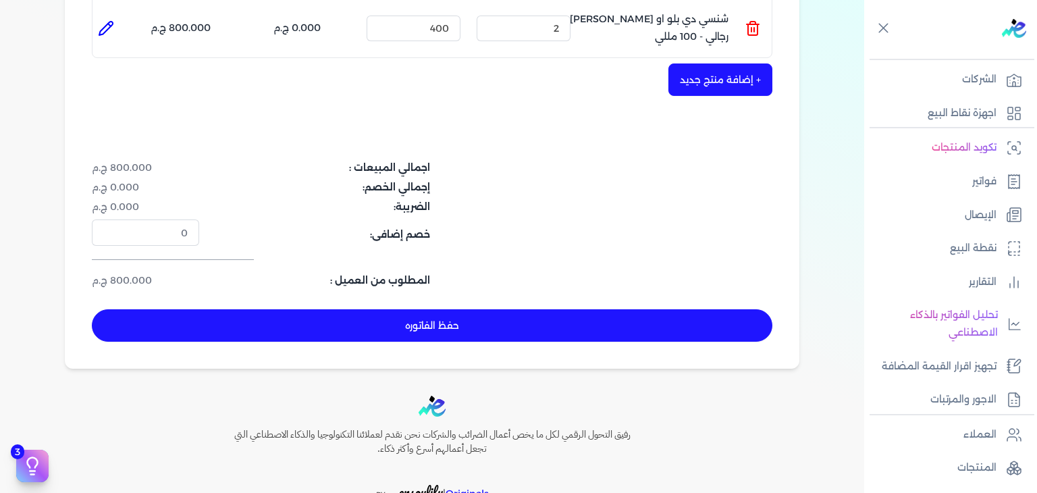
click at [489, 319] on button "حفظ الفاتوره" at bounding box center [432, 325] width 680 height 32
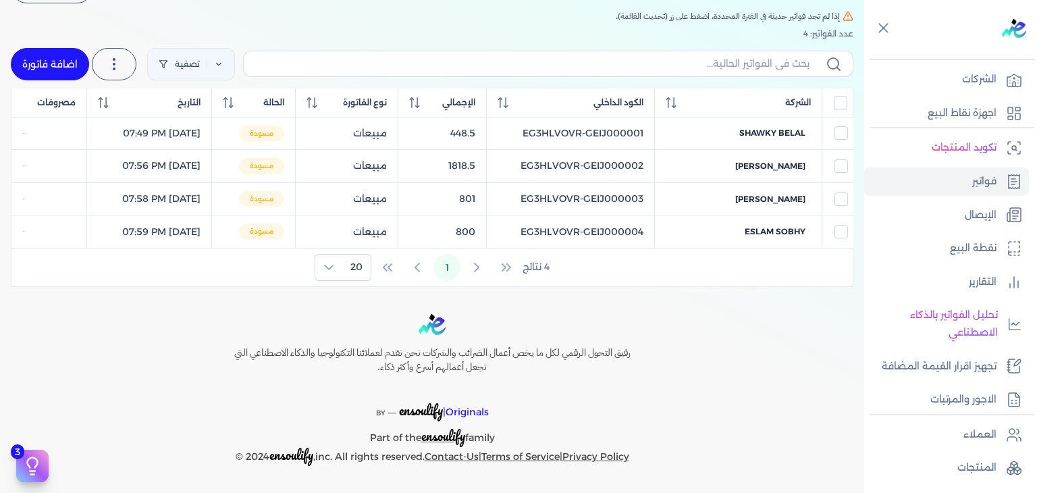
scroll to position [121, 0]
click at [668, 68] on input "text" at bounding box center [531, 66] width 555 height 14
paste input "EG3HLVOVR-GEIJ000005"
type input "EG3HLVOVR-GEIJ000005"
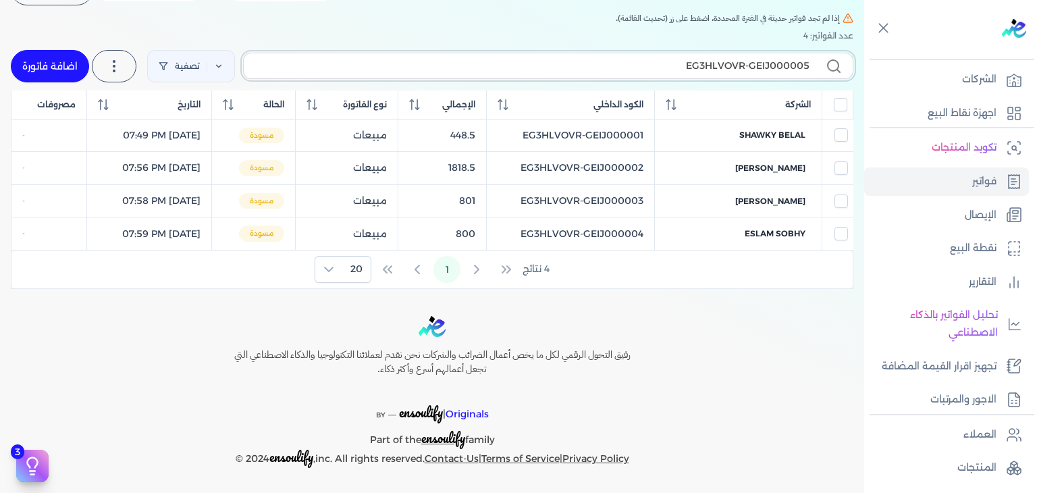
checkbox input "false"
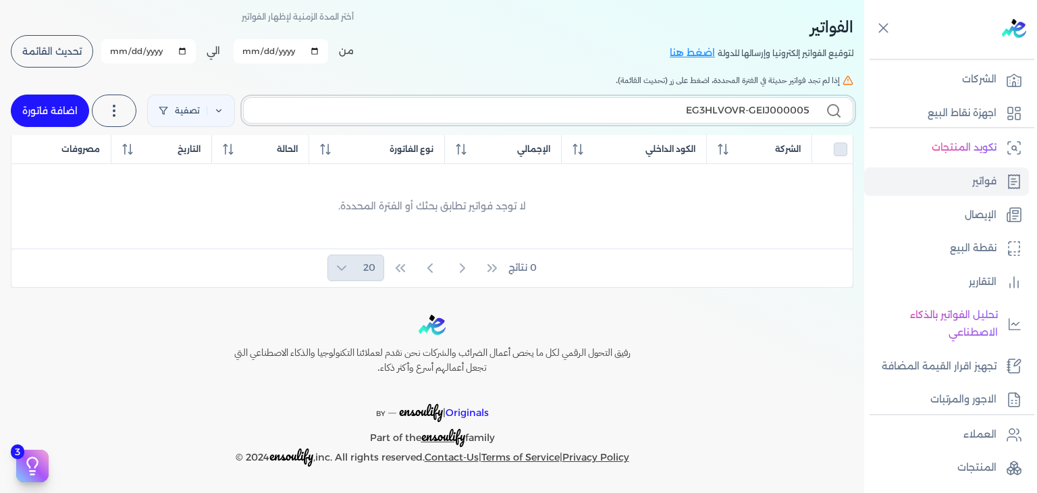
scroll to position [58, 0]
click at [76, 109] on link "اضافة فاتورة" at bounding box center [50, 112] width 78 height 32
select select "EGP"
select select "B"
select select "EGS"
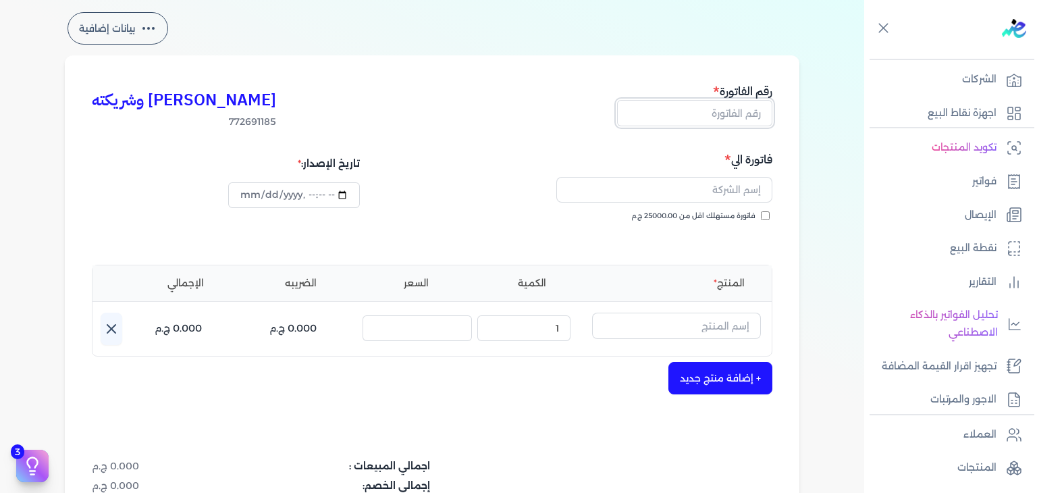
click at [746, 119] on input "text" at bounding box center [694, 113] width 155 height 26
paste input "EG3HLVOVR-GEIJ000005"
type input "EG3HLVOVR-GEIJ000005"
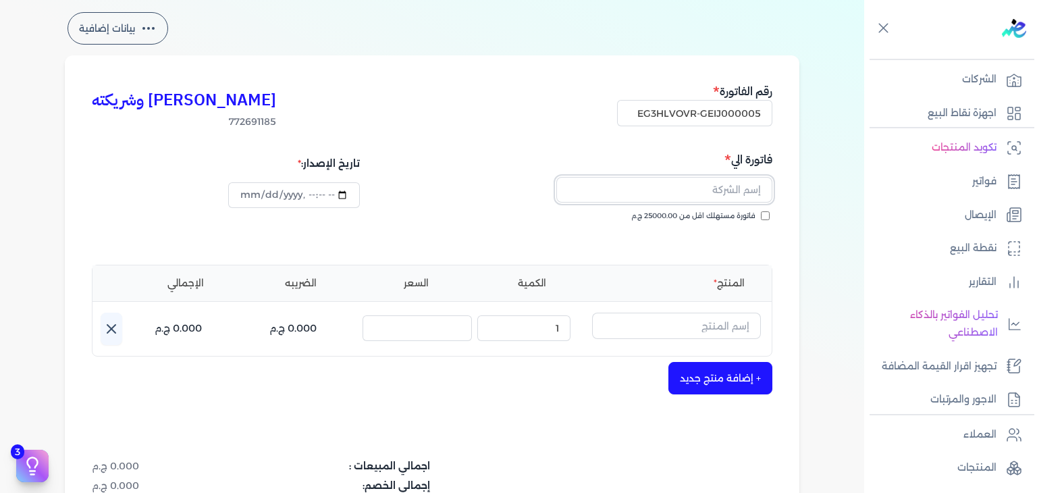
click at [701, 187] on input "text" at bounding box center [664, 190] width 216 height 26
click at [793, 215] on div "كريم محمود ابراهيم الدقلة وشريكته 772691185 رقم الفاتورة EG3HLVOVR-GEIJ000005 ف…" at bounding box center [432, 360] width 734 height 611
click at [766, 217] on input "فاتورة مستهلك اقل من 25000.00 ج.م" at bounding box center [765, 215] width 9 height 9
checkbox input "true"
drag, startPoint x: 732, startPoint y: 187, endPoint x: 727, endPoint y: 200, distance: 14.3
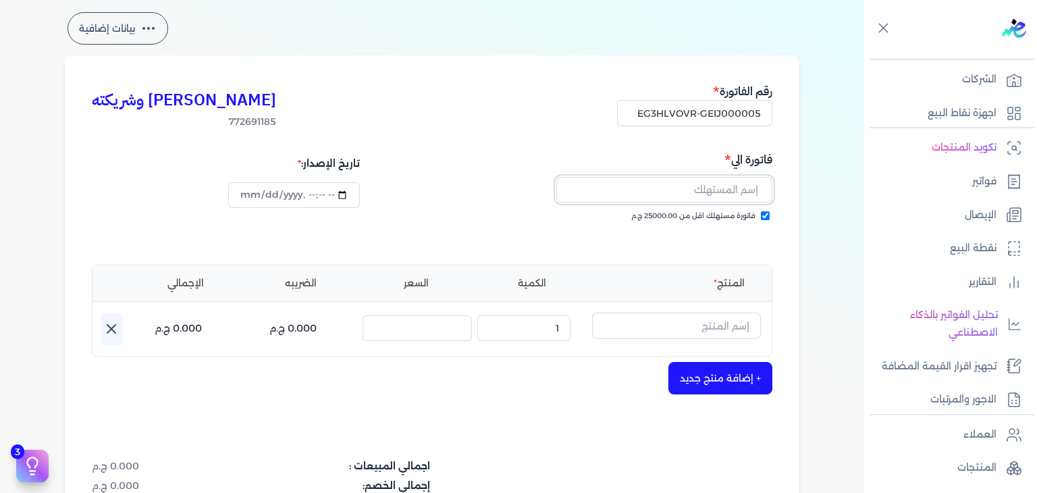
click at [732, 187] on input "text" at bounding box center [664, 190] width 216 height 26
paste input "esraa youssri"
type input "esraa youssri"
click at [699, 325] on input "text" at bounding box center [676, 326] width 169 height 26
paste input "[PERSON_NAME] عطري منعش نسائي - 250 مللي"
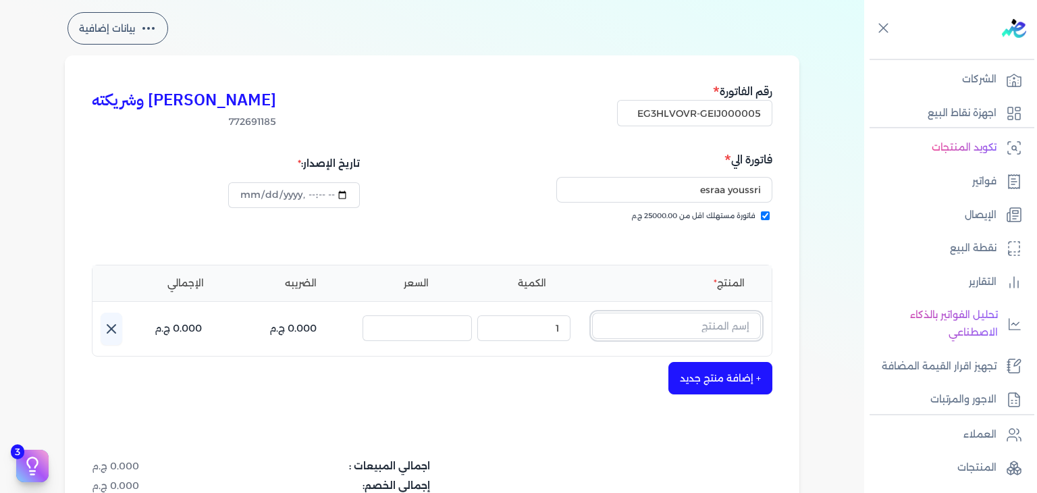
type input "[PERSON_NAME] عطري منعش نسائي - 250 مللي"
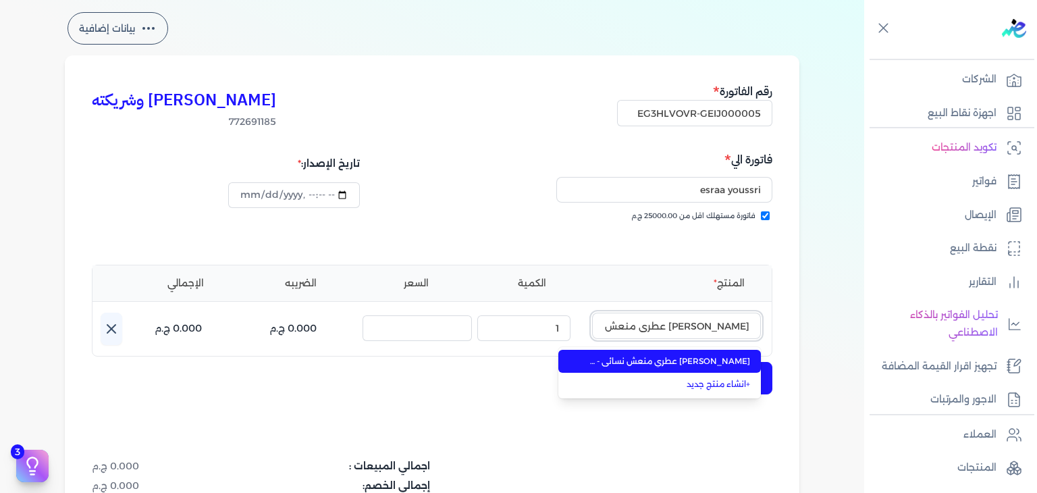
scroll to position [0, -24]
click at [693, 360] on span "[PERSON_NAME] عطري منعش نسائي - 250 مللي" at bounding box center [667, 361] width 165 height 12
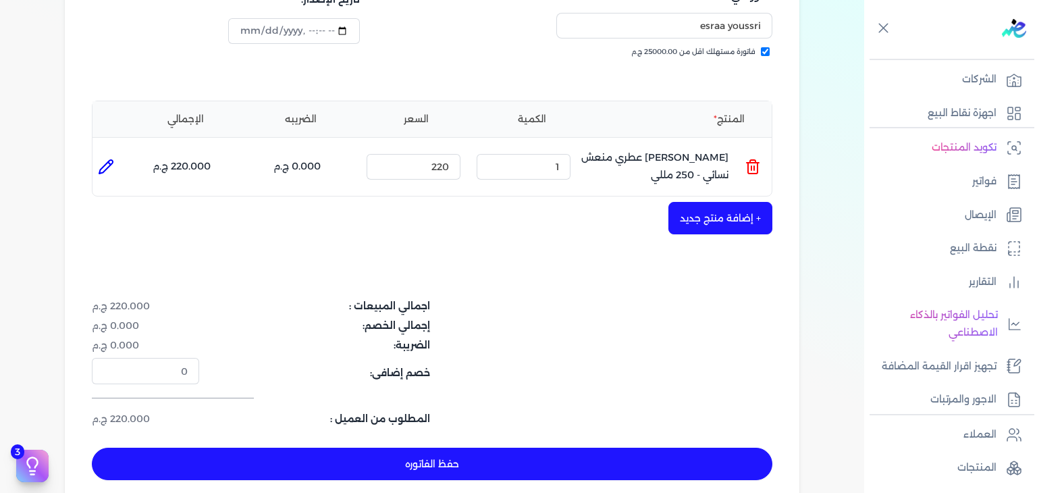
scroll to position [261, 0]
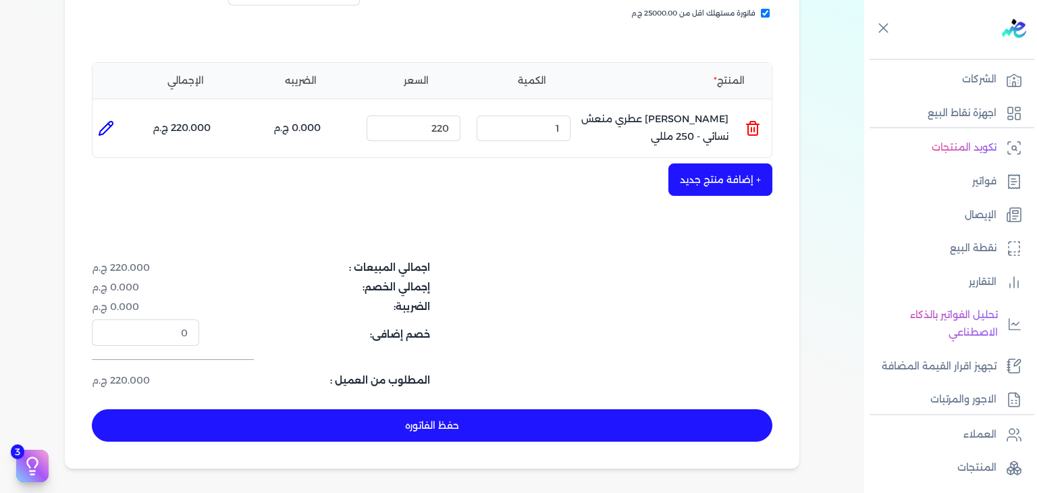
click at [610, 427] on button "حفظ الفاتوره" at bounding box center [432, 425] width 680 height 32
type input "2025-10-01"
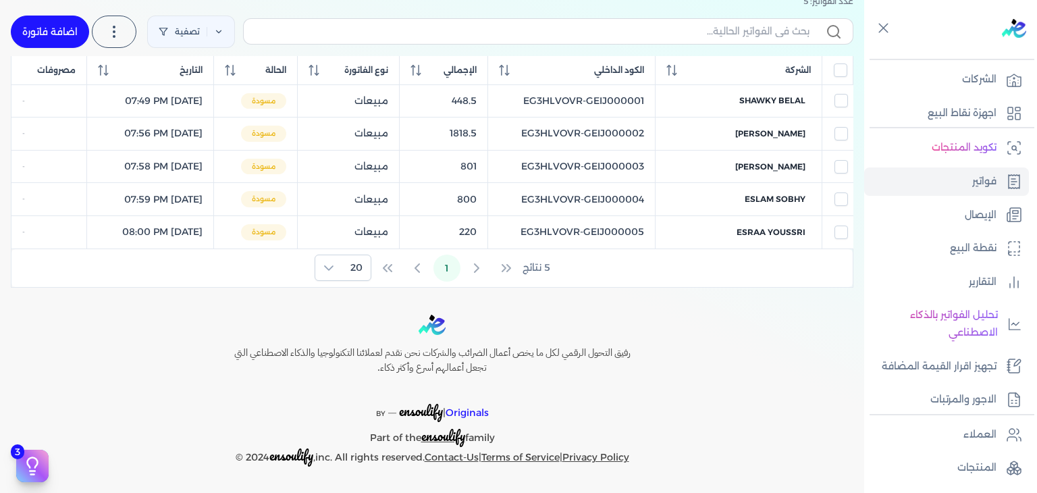
scroll to position [154, 0]
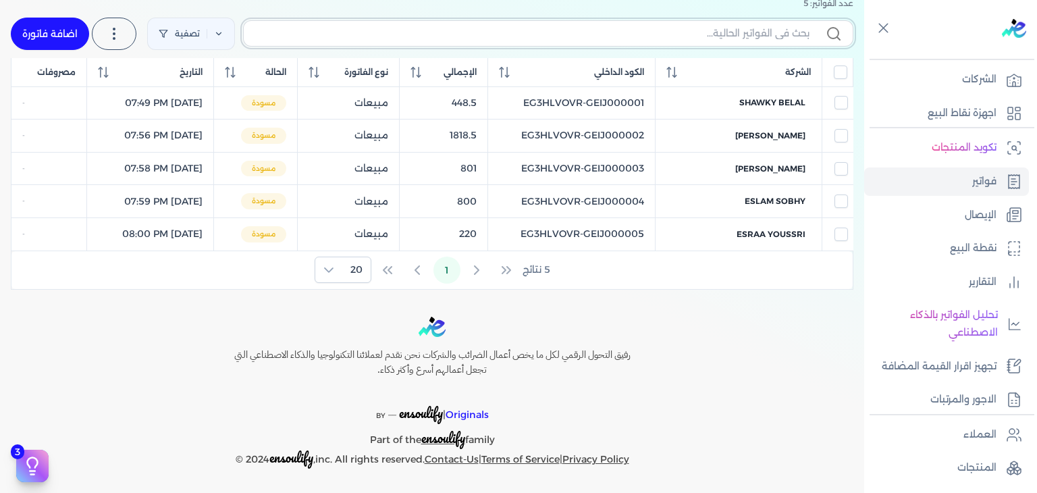
click at [610, 37] on input "text" at bounding box center [531, 33] width 555 height 14
paste input "EG3HLVOVR-GEIJ000005"
type input "EG3HLVOVR-GEIJ000005"
checkbox input "false"
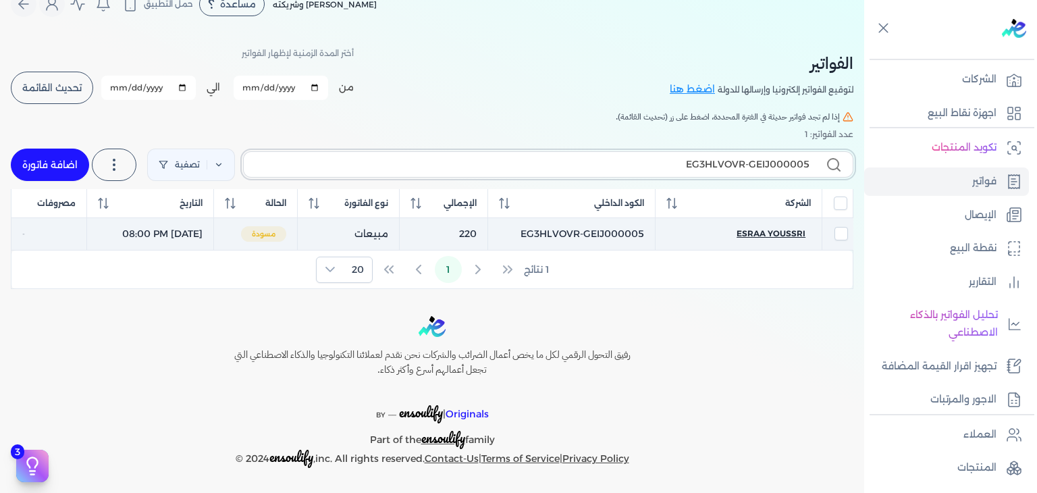
type input "EG3HLVOVR-GEIJ000005"
click at [767, 234] on span "esraa youssri" at bounding box center [770, 233] width 69 height 12
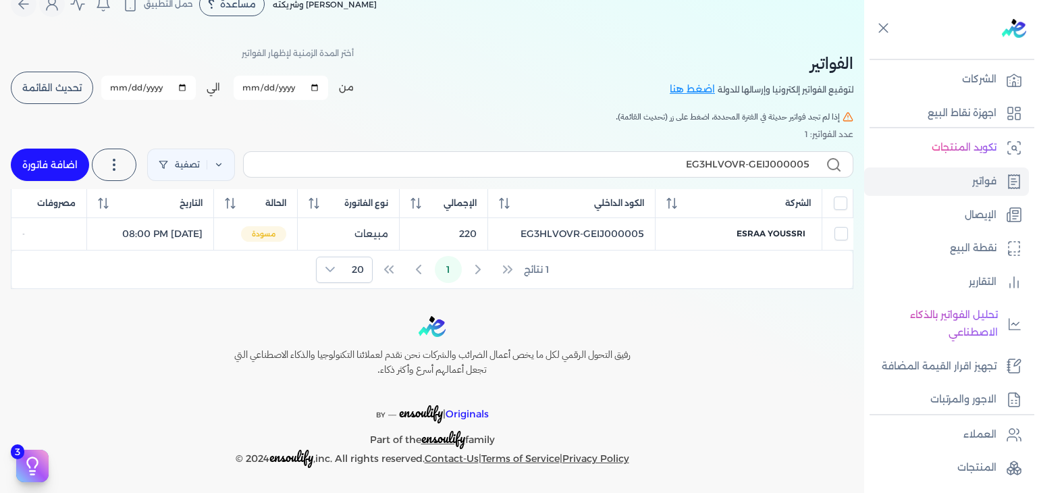
select select "EGP"
select select "B"
select select "EGS"
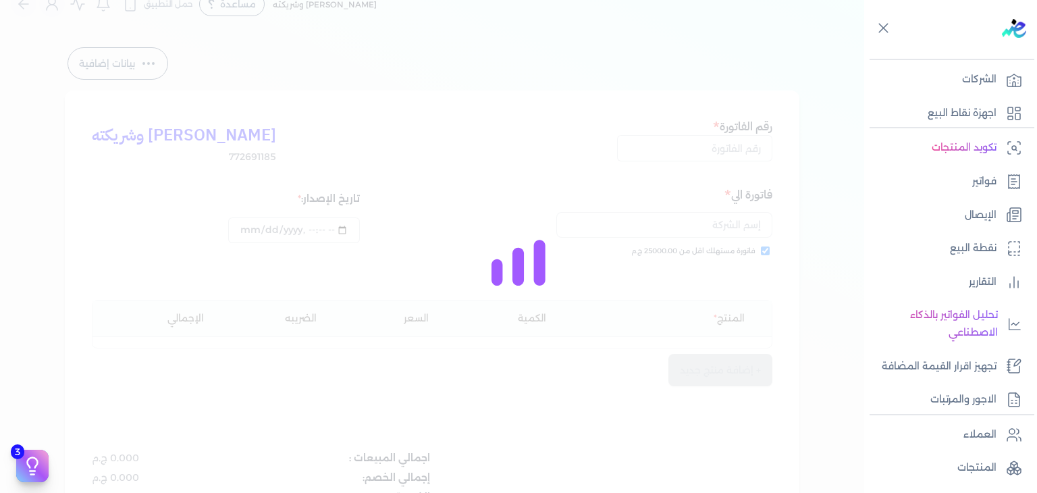
type input "EG3HLVOVR-GEIJ000005"
checkbox input "true"
type input "2025-10-01T20:00:25"
type input "2025-10-01"
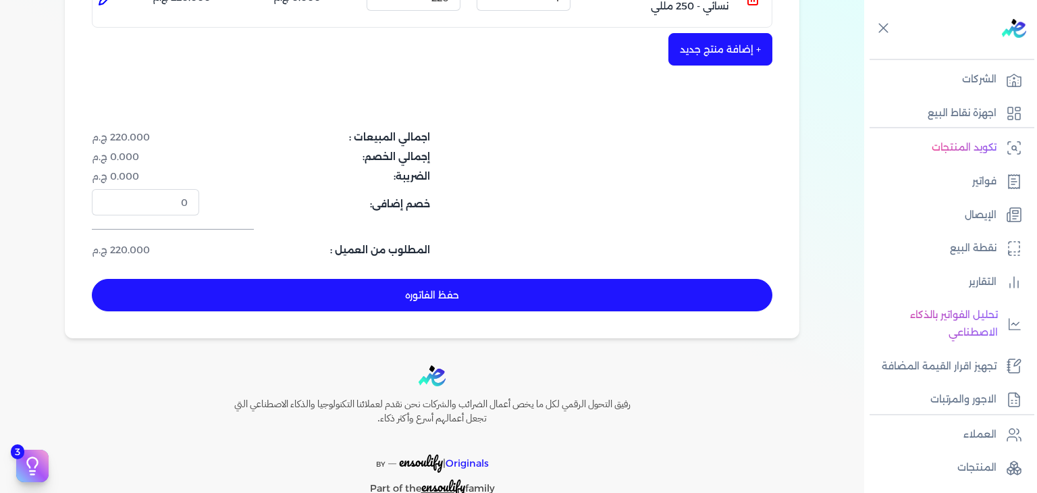
scroll to position [428, 0]
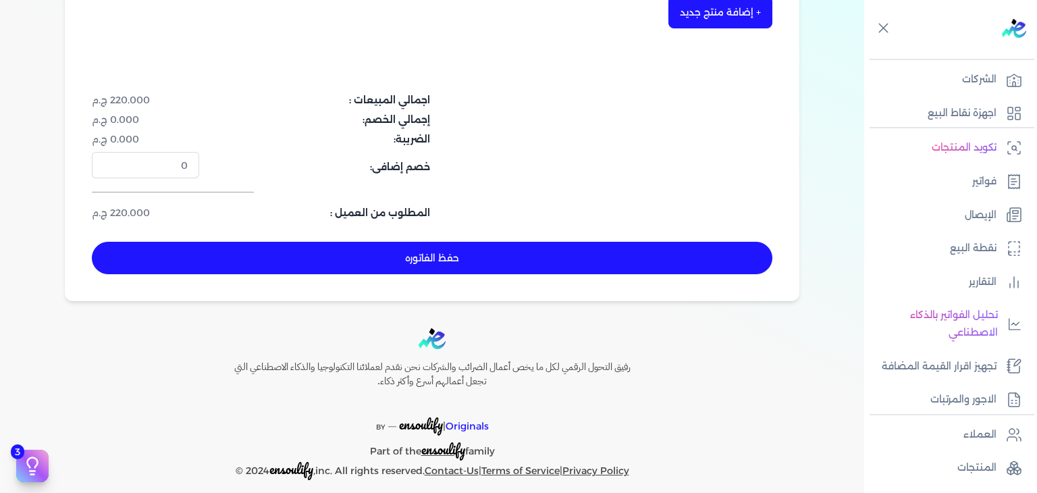
click at [493, 252] on button "حفظ الفاتوره" at bounding box center [432, 258] width 680 height 32
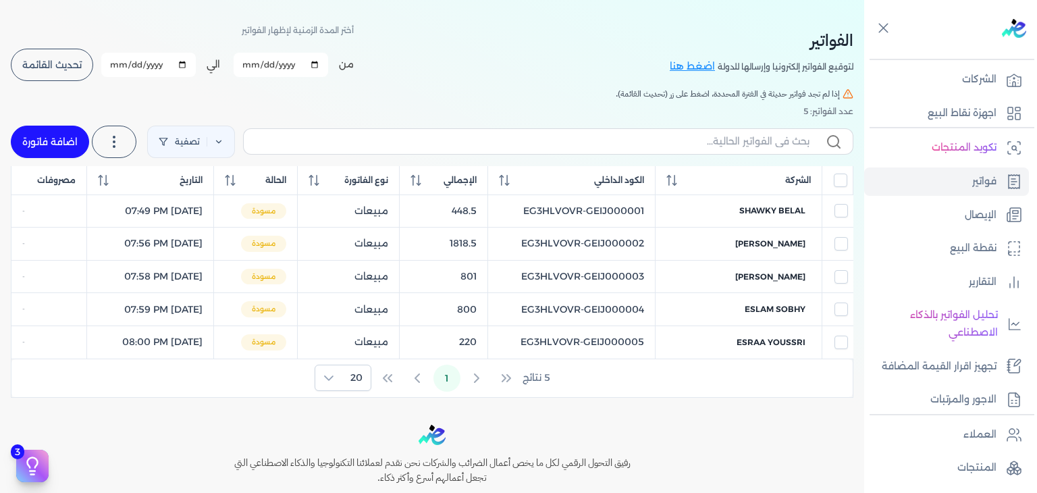
scroll to position [19, 0]
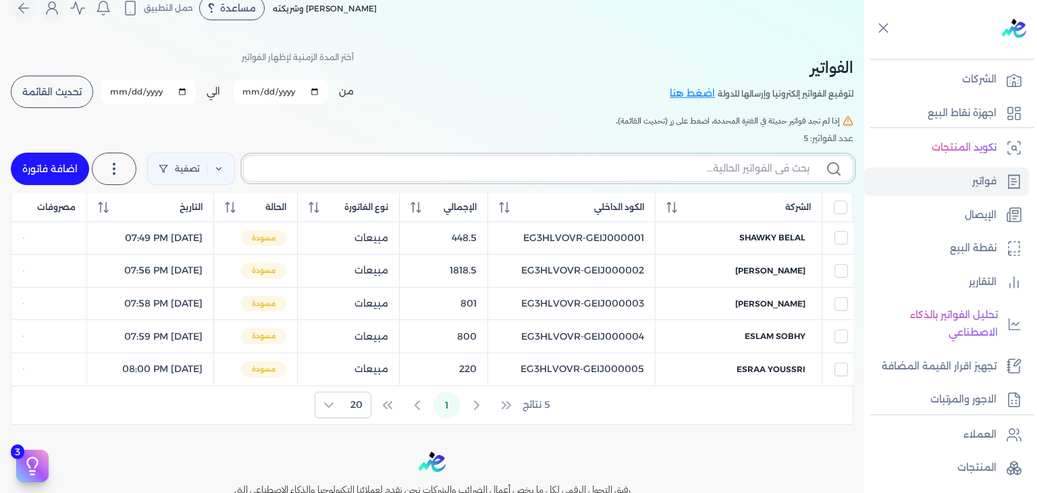
click at [739, 173] on input "text" at bounding box center [531, 168] width 555 height 14
paste input "EG3HLVOVR-GEIJ000006"
type input "EG3HLVOVR-GEIJ000006"
checkbox input "false"
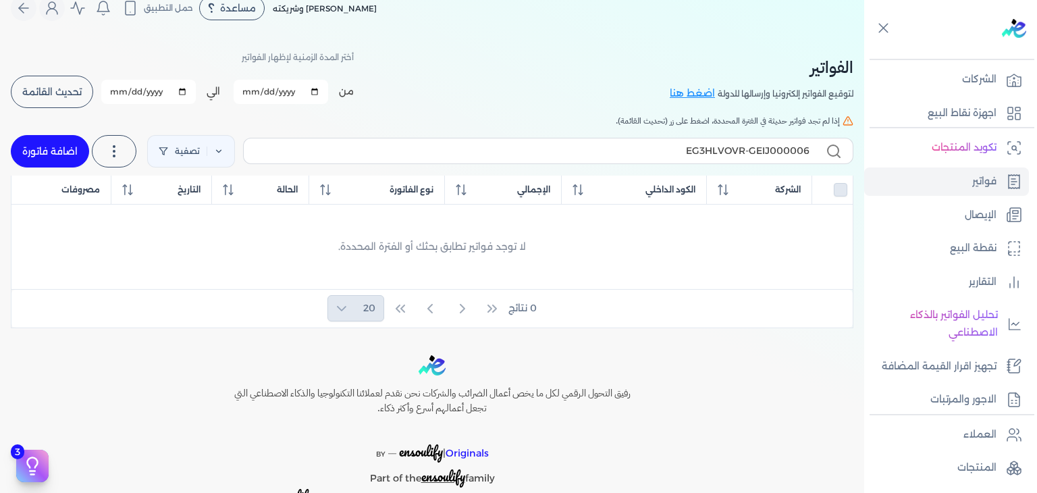
click at [70, 151] on link "اضافة فاتورة" at bounding box center [50, 151] width 78 height 32
select select "EGP"
select select "B"
select select "EGS"
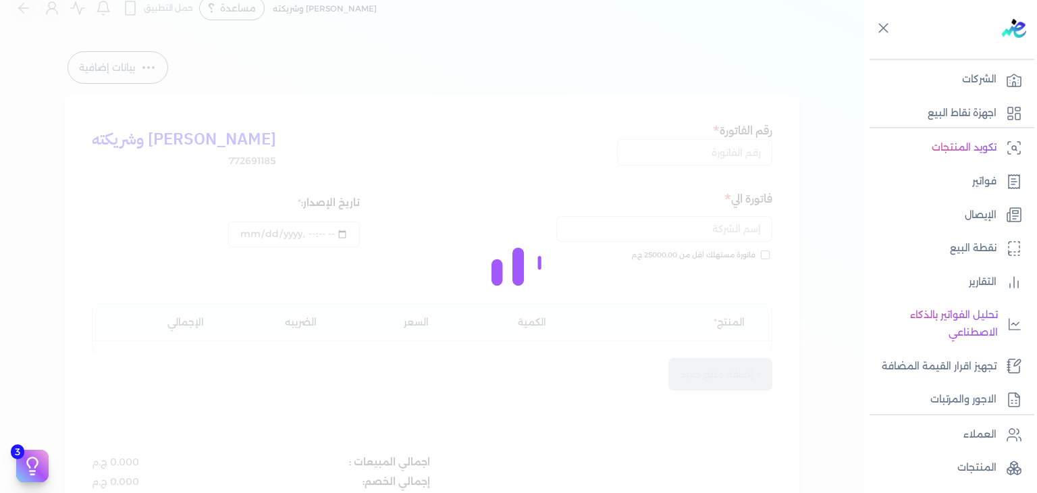
click at [730, 158] on div at bounding box center [518, 246] width 1037 height 493
click at [741, 152] on div at bounding box center [518, 246] width 1037 height 493
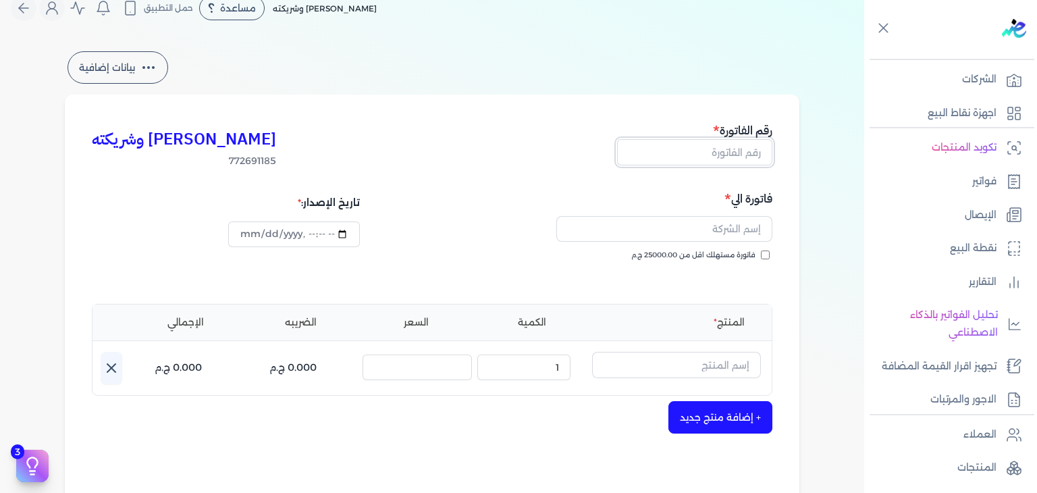
click at [726, 152] on input "text" at bounding box center [694, 152] width 155 height 26
paste input "EG3HLVOVR-GEIJ000006"
type input "EG3HLVOVR-GEIJ000006"
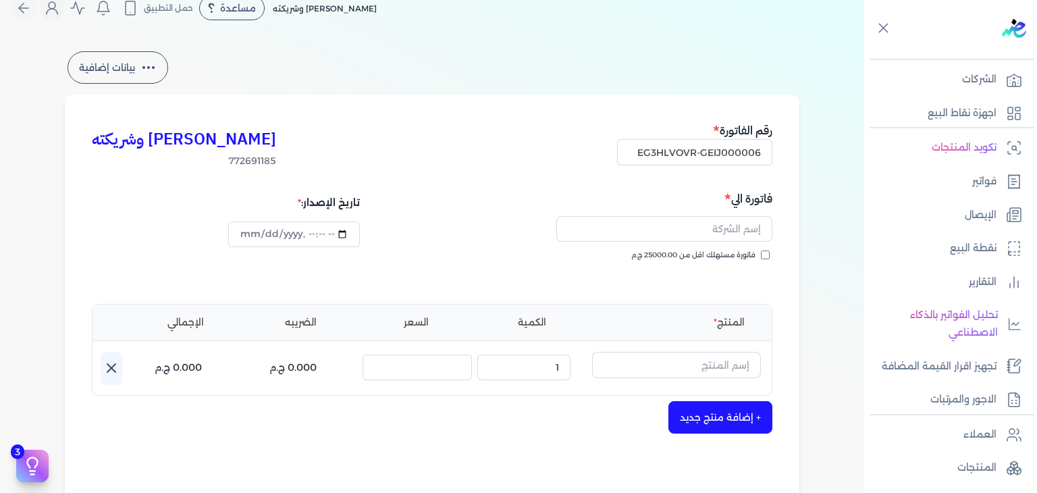
click at [769, 251] on input "فاتورة مستهلك اقل من 25000.00 ج.م" at bounding box center [765, 254] width 9 height 9
checkbox input "true"
click at [688, 231] on input "text" at bounding box center [664, 229] width 216 height 26
paste input "haneen mansoor"
type input "haneen mansoor"
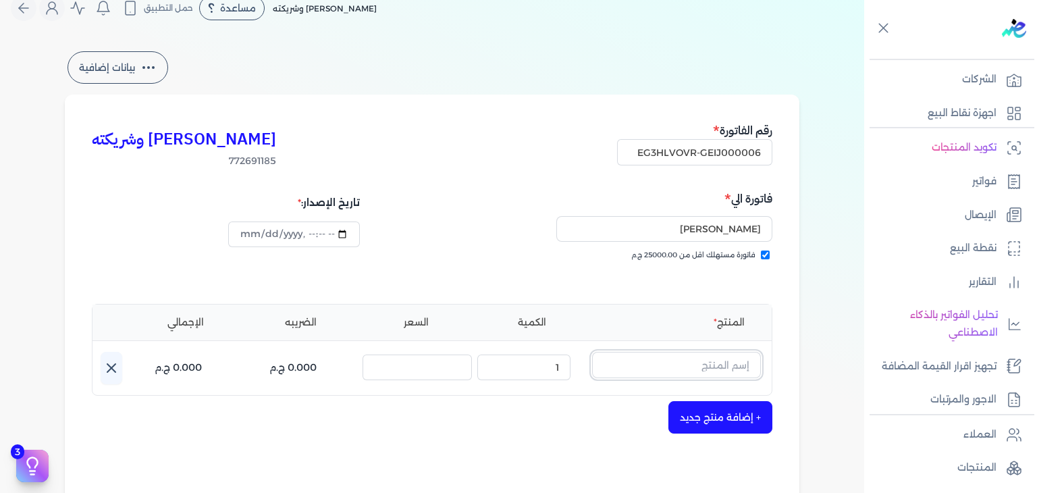
click at [691, 367] on input "text" at bounding box center [676, 365] width 169 height 26
paste input "إيديال رذاذ عطري منعش نسائي - 250 مللي"
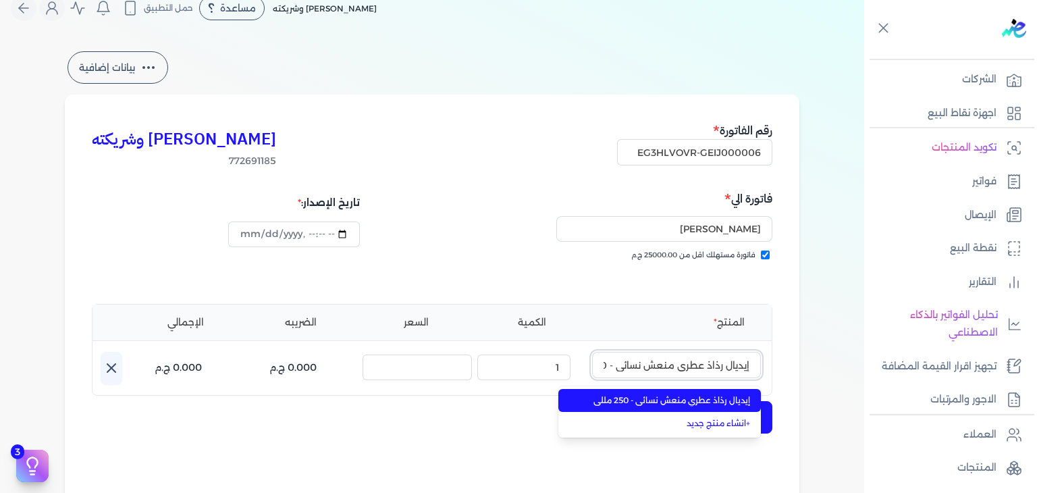
scroll to position [0, -38]
type input "إيديال رذاذ عطري منعش نسائي - 250 مللي"
click at [704, 402] on span "إيديال رذاذ عطري منعش نسائي - 250 مللي" at bounding box center [667, 400] width 165 height 12
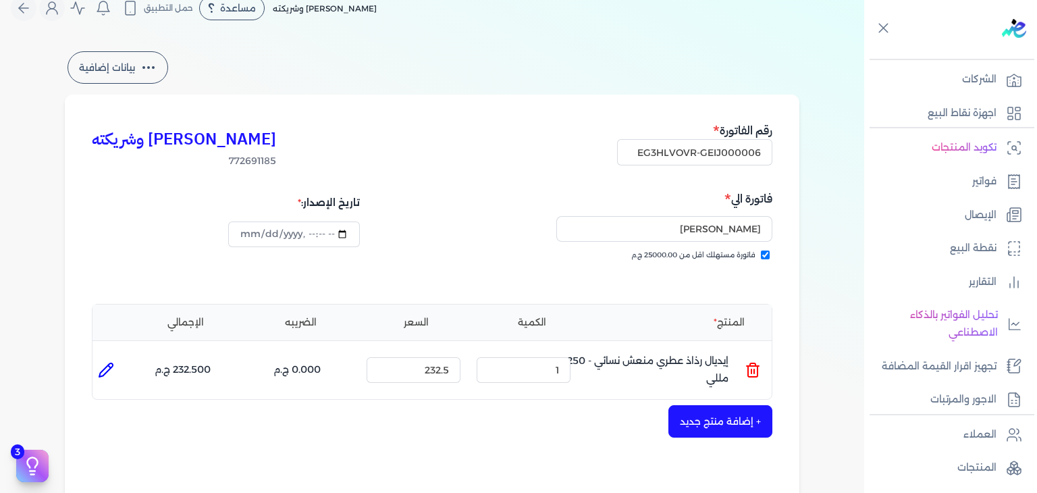
scroll to position [289, 0]
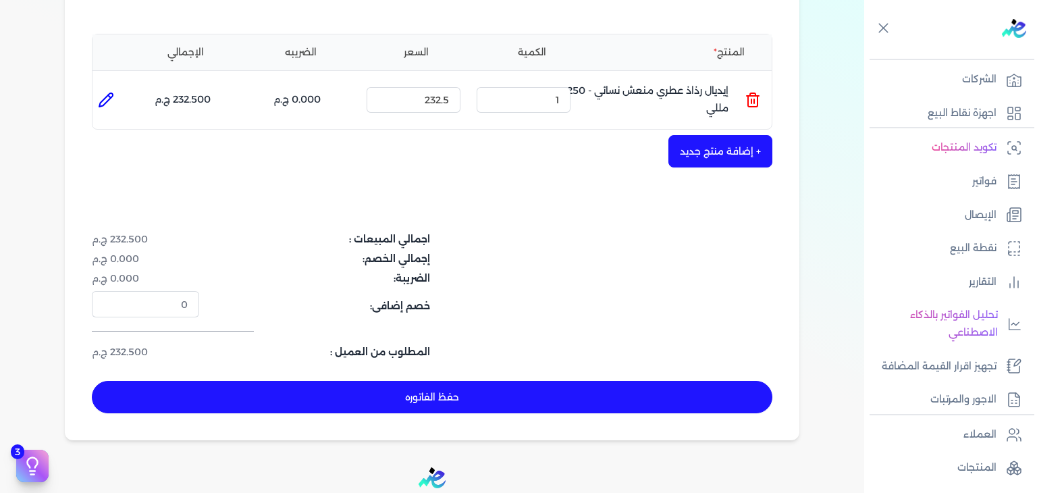
click at [618, 392] on button "حفظ الفاتوره" at bounding box center [432, 397] width 680 height 32
type input "2025-10-01"
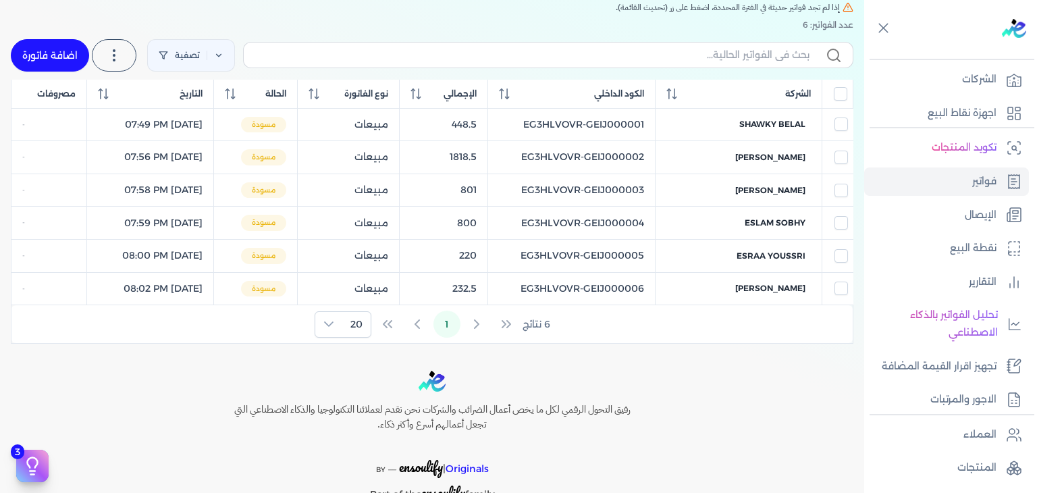
scroll to position [119, 0]
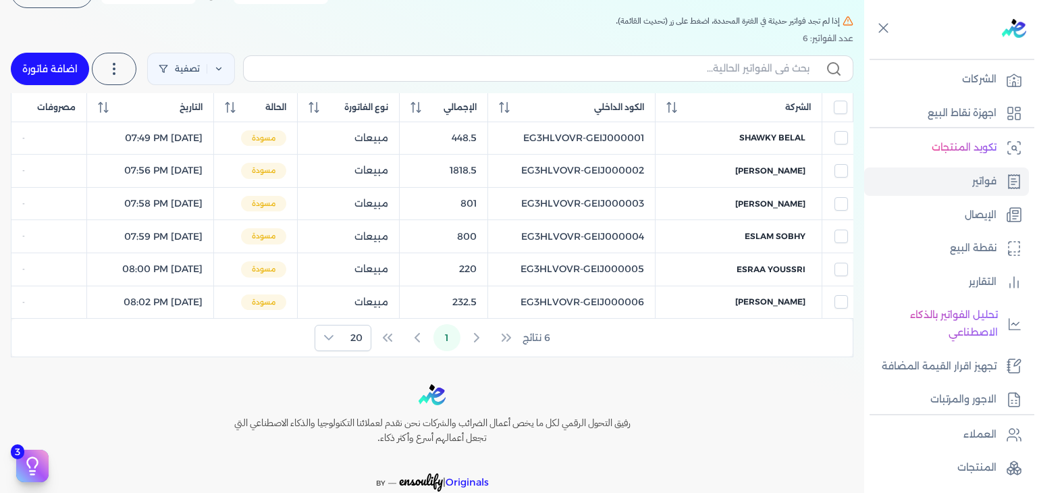
click at [745, 76] on label at bounding box center [548, 68] width 610 height 26
click at [745, 76] on input "text" at bounding box center [531, 68] width 555 height 14
paste input "EG3HLVOVR-GEIJ000006"
type input "EG3HLVOVR-GEIJ000006"
checkbox input "false"
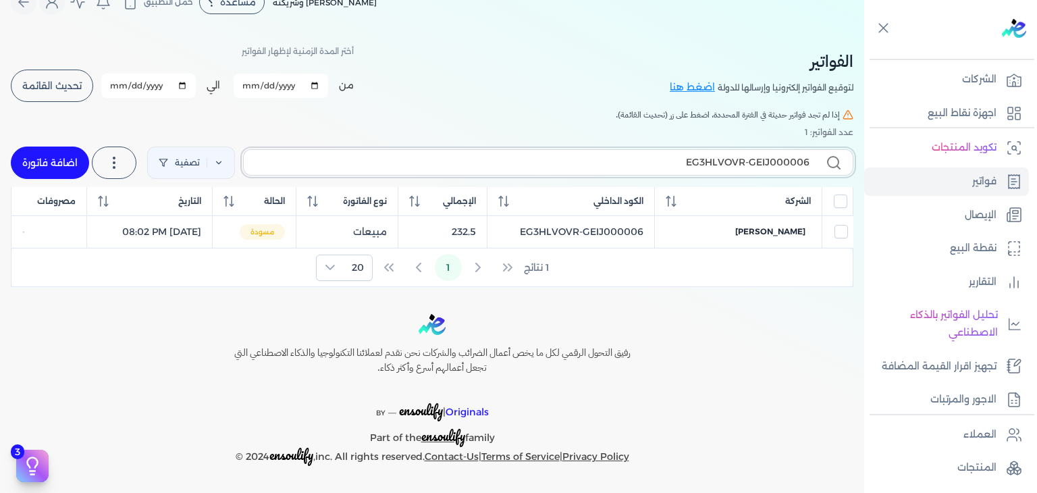
scroll to position [23, 0]
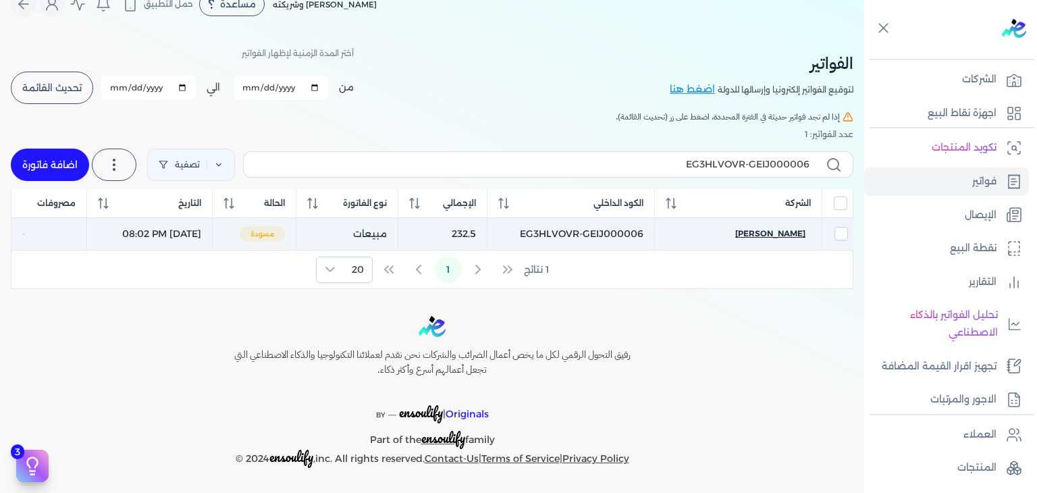
click at [767, 236] on span "haneen mansoor" at bounding box center [770, 233] width 70 height 12
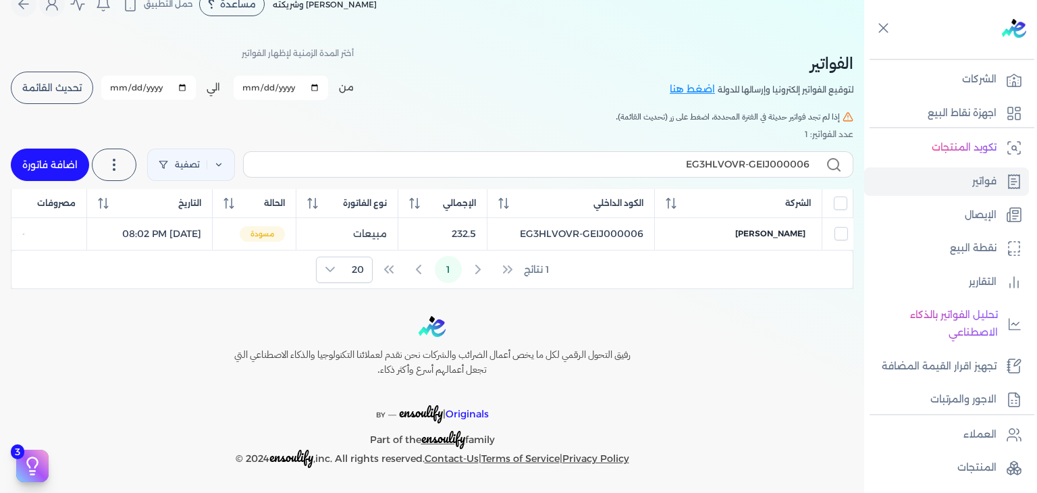
select select "EGP"
select select "B"
select select "EGS"
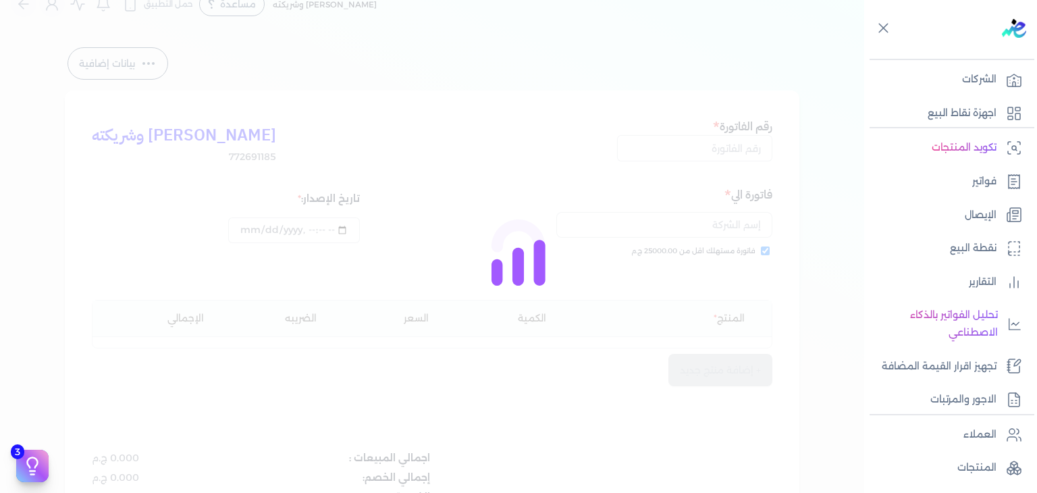
type input "EG3HLVOVR-GEIJ000006"
checkbox input "true"
type input "2025-10-01T20:02:26"
type input "2025-10-01"
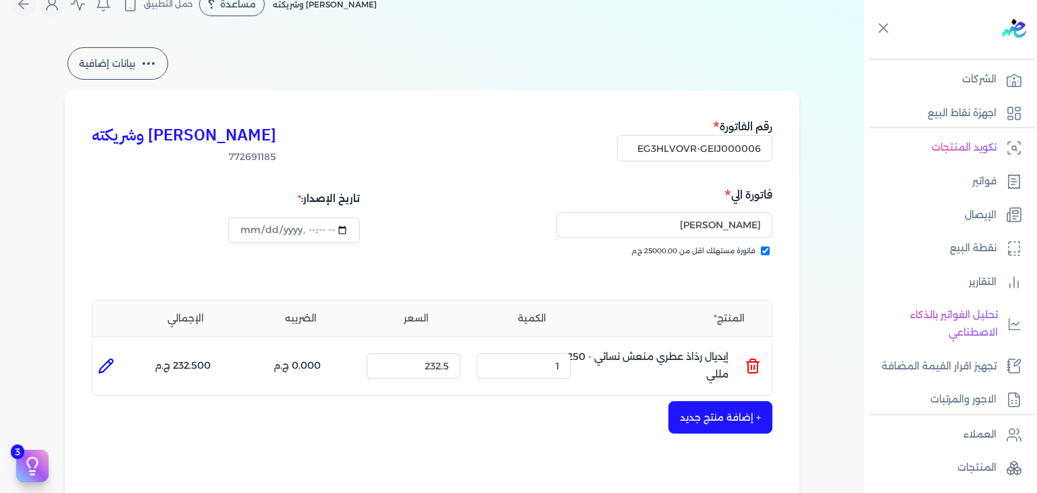
scroll to position [428, 0]
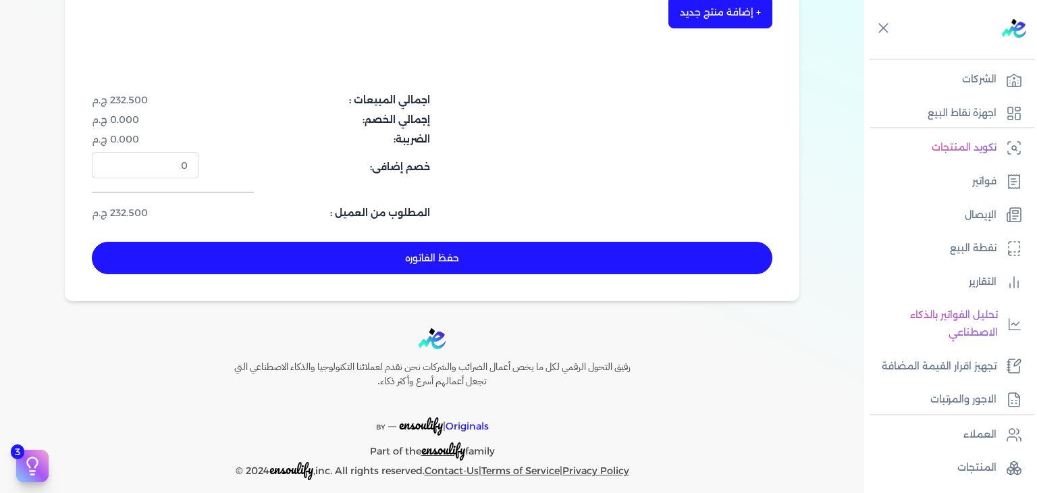
drag, startPoint x: 547, startPoint y: 251, endPoint x: 649, endPoint y: 279, distance: 105.6
click at [547, 252] on button "حفظ الفاتوره" at bounding box center [432, 258] width 680 height 32
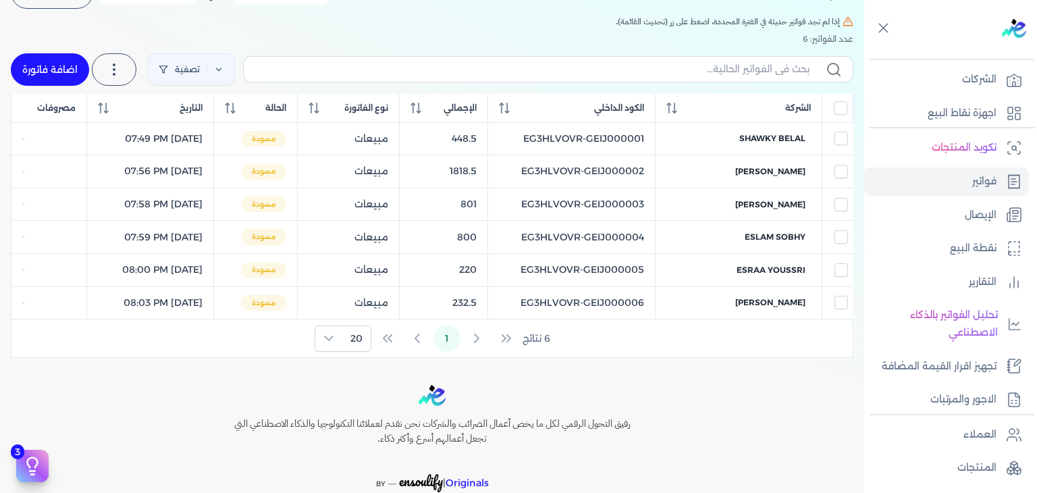
scroll to position [51, 0]
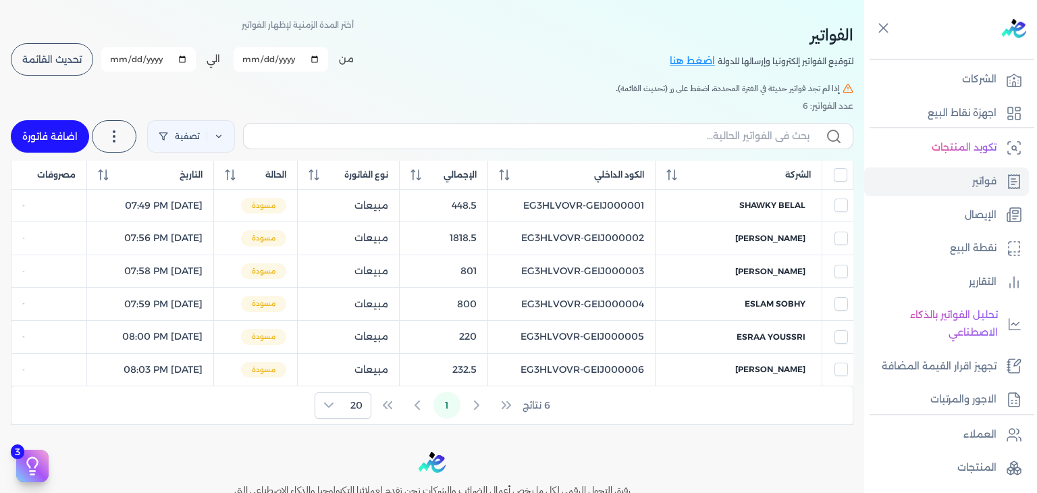
drag, startPoint x: 76, startPoint y: 126, endPoint x: 740, endPoint y: 145, distance: 664.5
click at [76, 127] on link "اضافة فاتورة" at bounding box center [50, 136] width 78 height 32
select select "EGP"
select select "B"
select select "EGS"
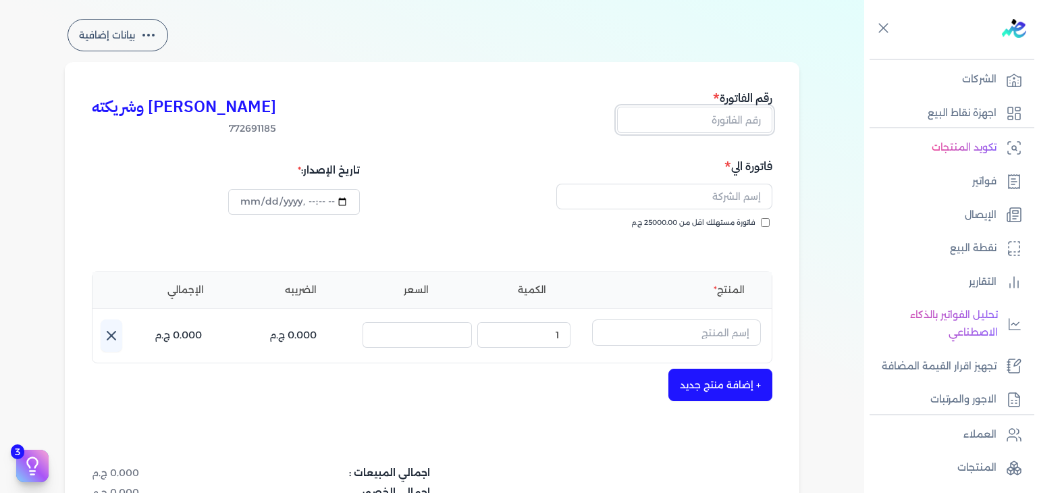
click at [722, 123] on input "text" at bounding box center [694, 120] width 155 height 26
paste input "EG3HLVOVR-GEIJ000007"
type input "EG3HLVOVR-GEIJ000007"
click at [764, 224] on input "فاتورة مستهلك اقل من 25000.00 ج.م" at bounding box center [765, 222] width 9 height 9
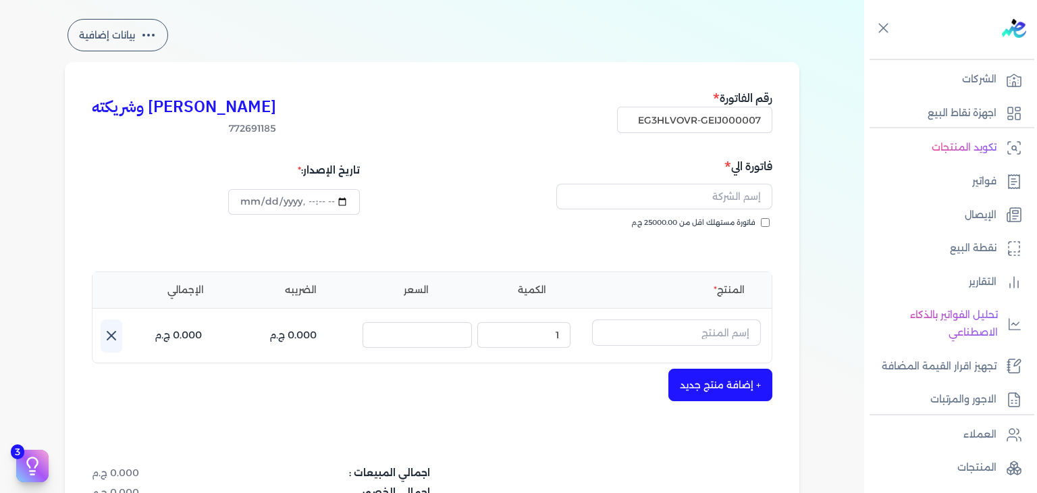
checkbox input "true"
click at [702, 189] on input "text" at bounding box center [664, 197] width 216 height 26
paste input "حسن فراج"
drag, startPoint x: 761, startPoint y: 194, endPoint x: 783, endPoint y: 192, distance: 21.6
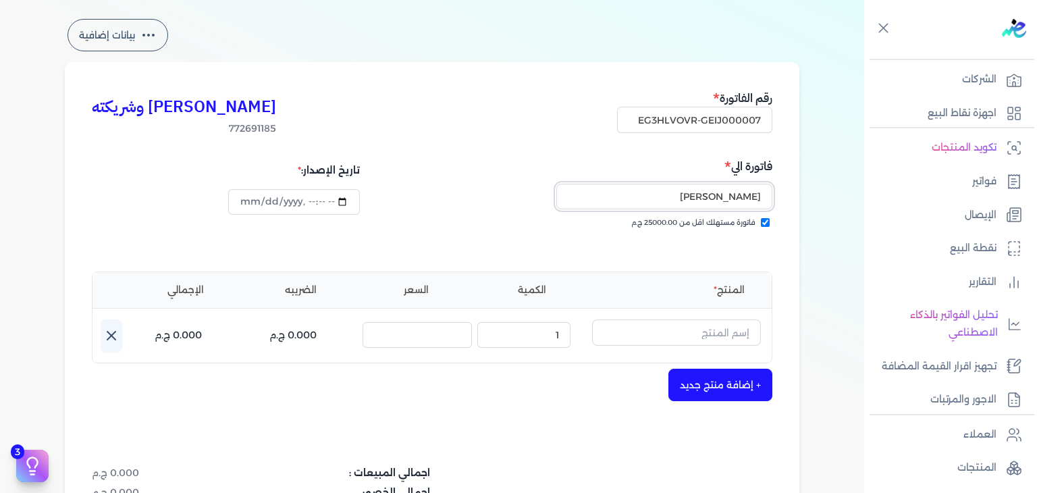
click at [783, 192] on div "كريم محمود ابراهيم الدقلة وشريكته 772691185 رقم الفاتورة EG3HLVOVR-GEIJ000007 ف…" at bounding box center [432, 367] width 734 height 611
type input "حسن فراج"
click at [715, 334] on input "text" at bounding box center [676, 332] width 169 height 26
paste input "[PERSON_NAME] إصدار خاص او دي بيرفيوم للجنسين - 100 مللي"
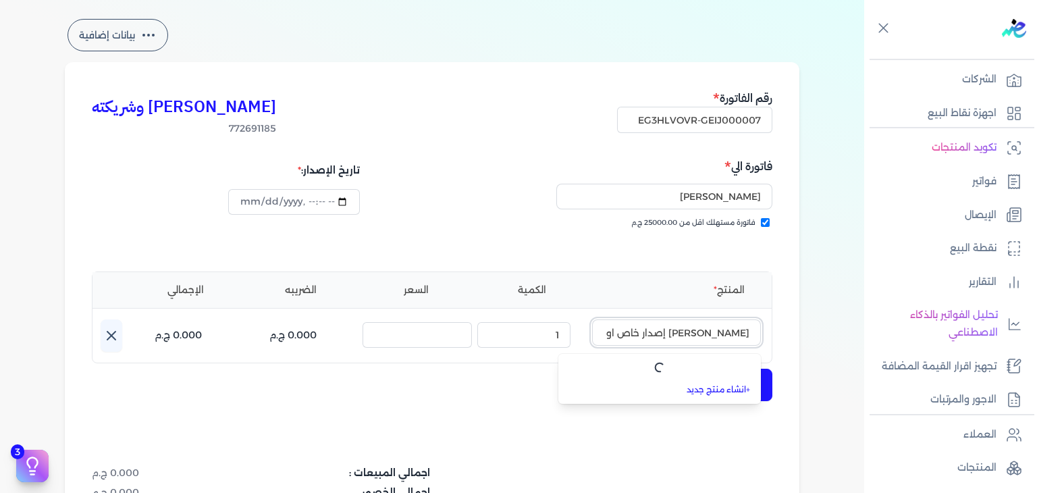
scroll to position [0, -100]
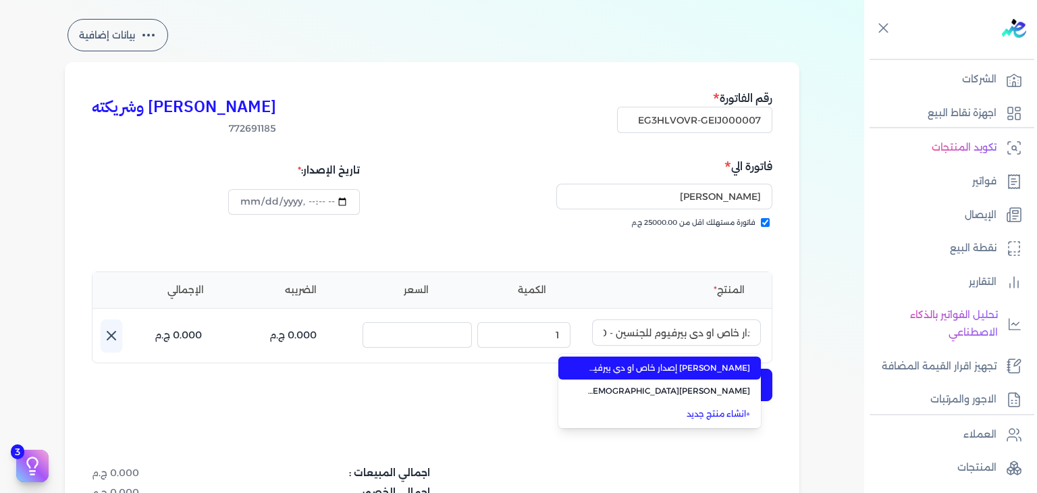
click at [721, 367] on span "[PERSON_NAME] إصدار خاص او دي بيرفيوم للجنسين من خالص - 100 مللي" at bounding box center [667, 368] width 165 height 12
type input "[PERSON_NAME] إصدار خاص او دي بيرفيوم للجنسين من خالص - 100 مللي"
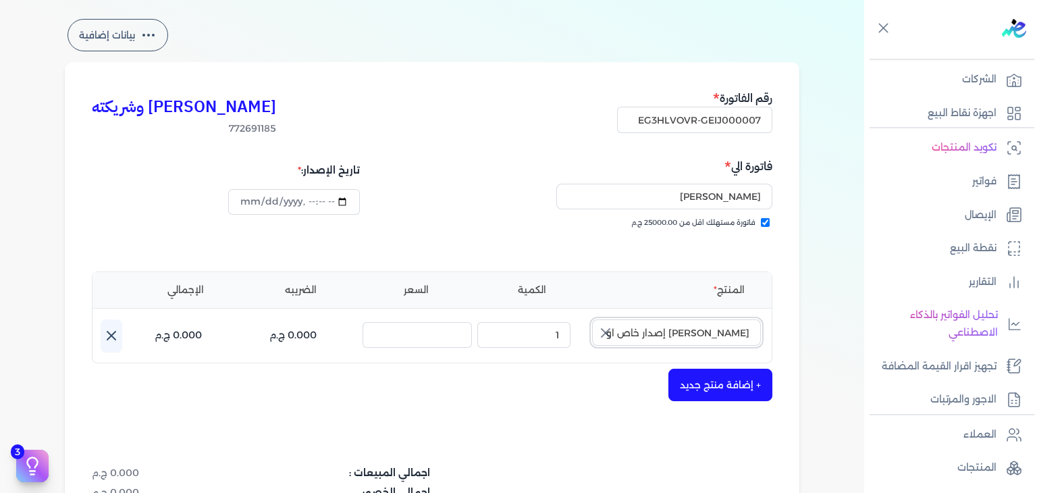
click at [674, 328] on input "[PERSON_NAME] إصدار خاص او دي بيرفيوم للجنسين من خالص - 100 مللي" at bounding box center [676, 332] width 169 height 26
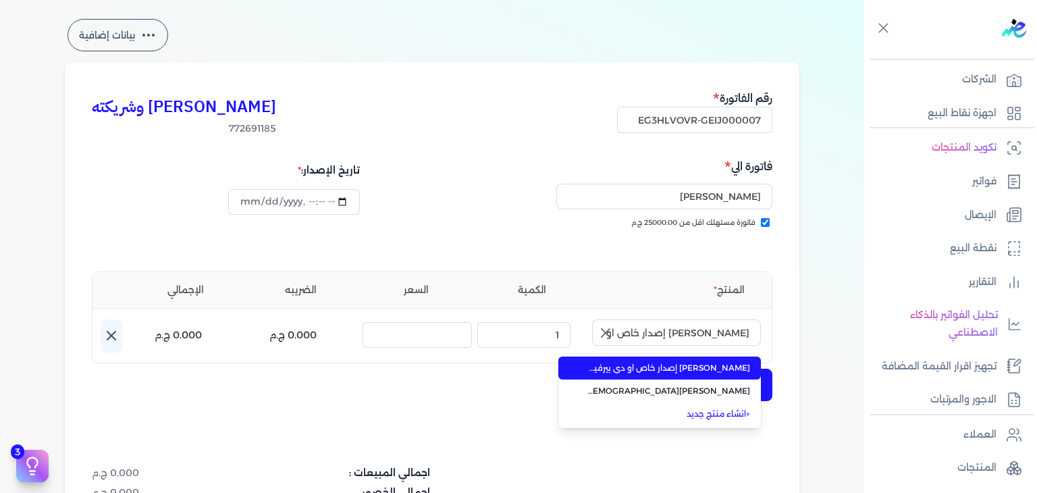
click at [607, 327] on icon "button" at bounding box center [605, 333] width 16 height 16
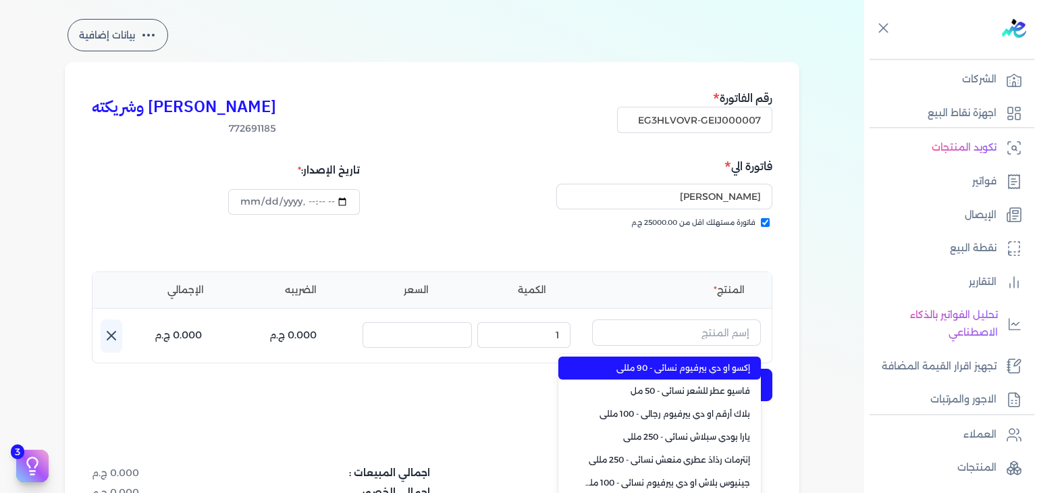
click at [666, 317] on div "المنتج الكمية السعر الضريبه الإجمالي اسم المنتج : إكسو او دي بيرفيوم نسائي - 90…" at bounding box center [432, 317] width 680 height 92
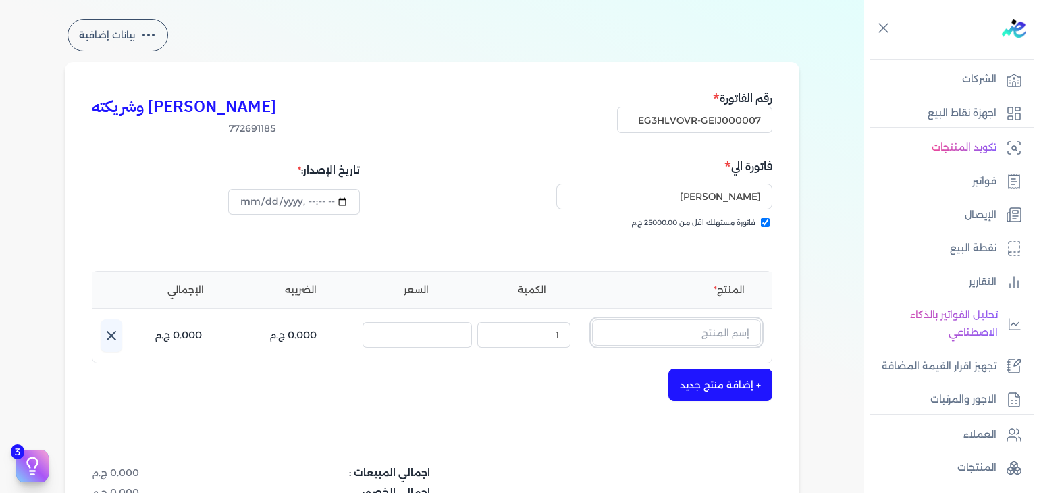
click at [661, 327] on input "text" at bounding box center [676, 332] width 169 height 26
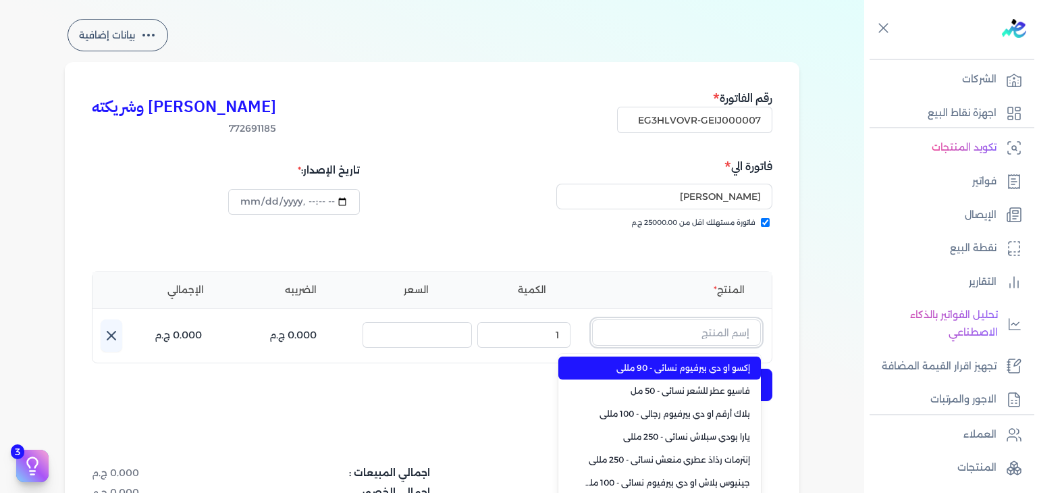
paste input "[PERSON_NAME] إصدار خاص او دي بيرفيوم للجنسين - 100 مللي"
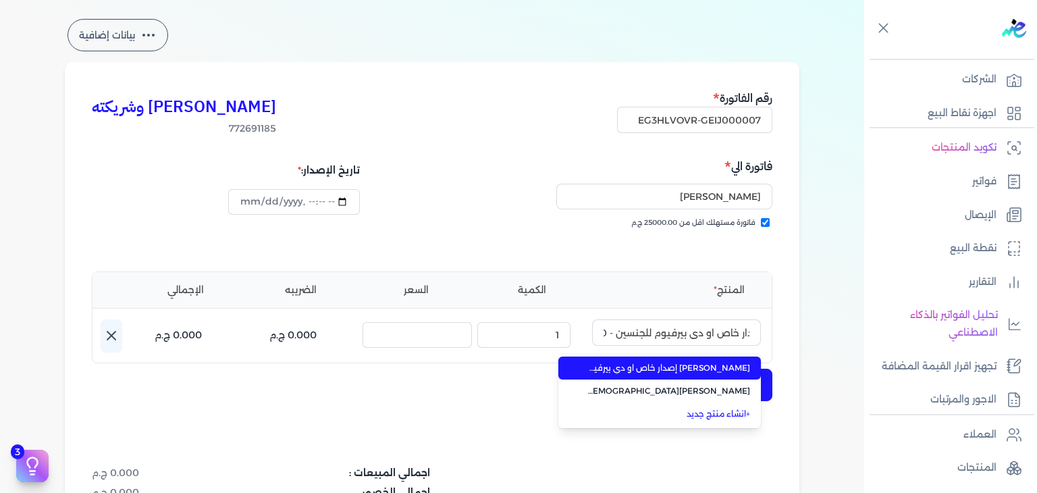
click at [698, 371] on span "[PERSON_NAME] إصدار خاص او دي بيرفيوم للجنسين من خالص - 100 مللي" at bounding box center [667, 368] width 165 height 12
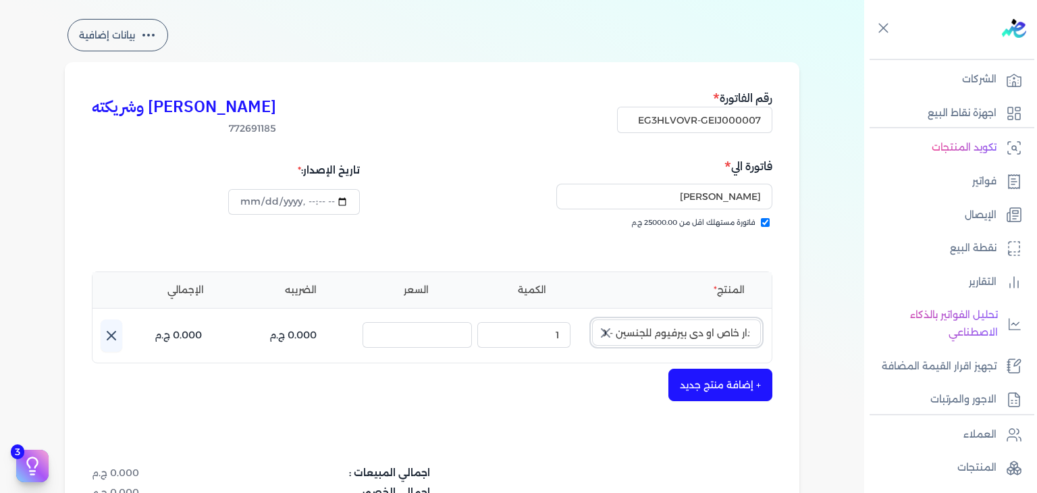
type input "[PERSON_NAME] إصدار خاص او دي بيرفيوم للجنسين من خالص - 100 مللي"
click at [610, 330] on icon "button" at bounding box center [605, 333] width 8 height 8
click at [668, 337] on input "text" at bounding box center [676, 332] width 169 height 26
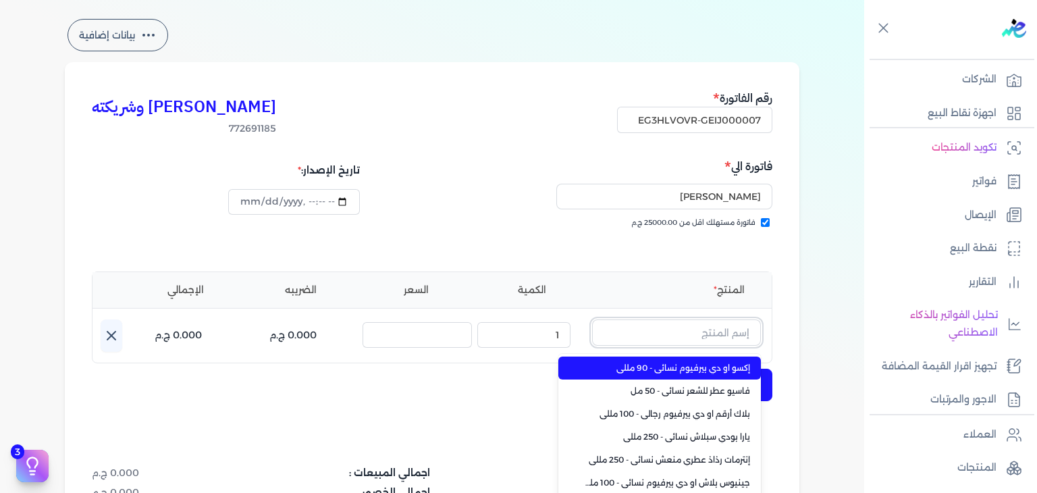
paste input "[PERSON_NAME] إصدار خاص او دي بيرفيوم للجنسين - 100 مللي"
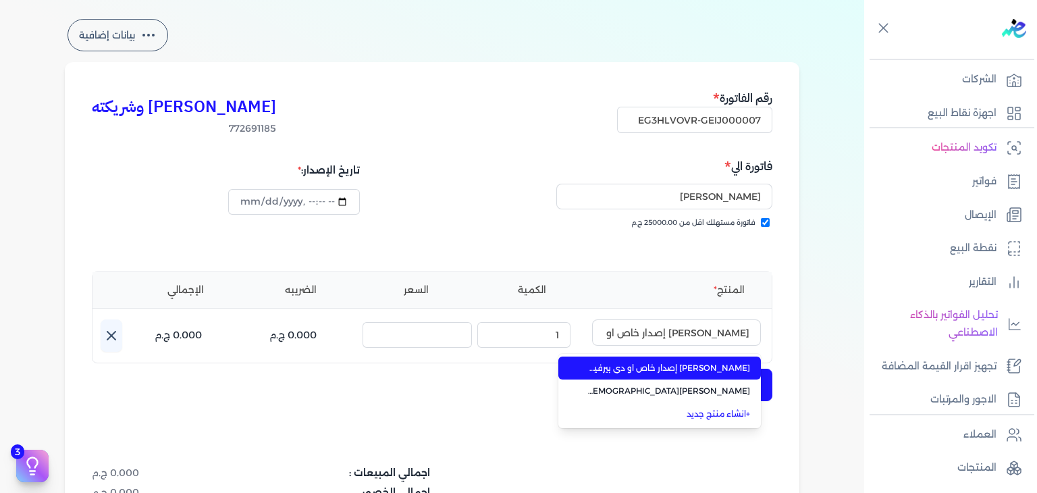
click at [704, 372] on span "[PERSON_NAME] إصدار خاص او دي بيرفيوم للجنسين من خالص - 100 مللي" at bounding box center [667, 368] width 165 height 12
type input "[PERSON_NAME] إصدار خاص او دي بيرفيوم للجنسين من خالص - 100 مللي"
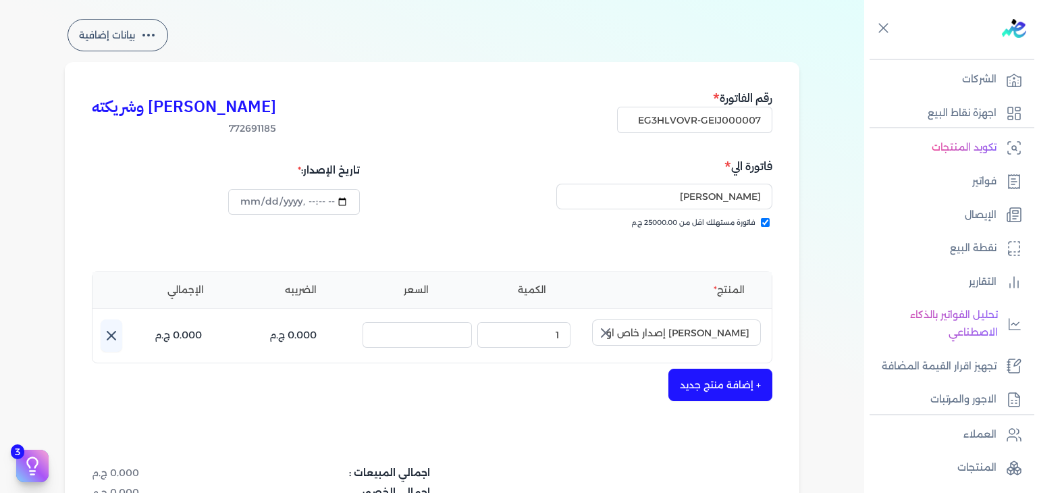
click at [607, 335] on icon "button" at bounding box center [605, 333] width 16 height 16
click at [715, 321] on input "text" at bounding box center [676, 332] width 169 height 26
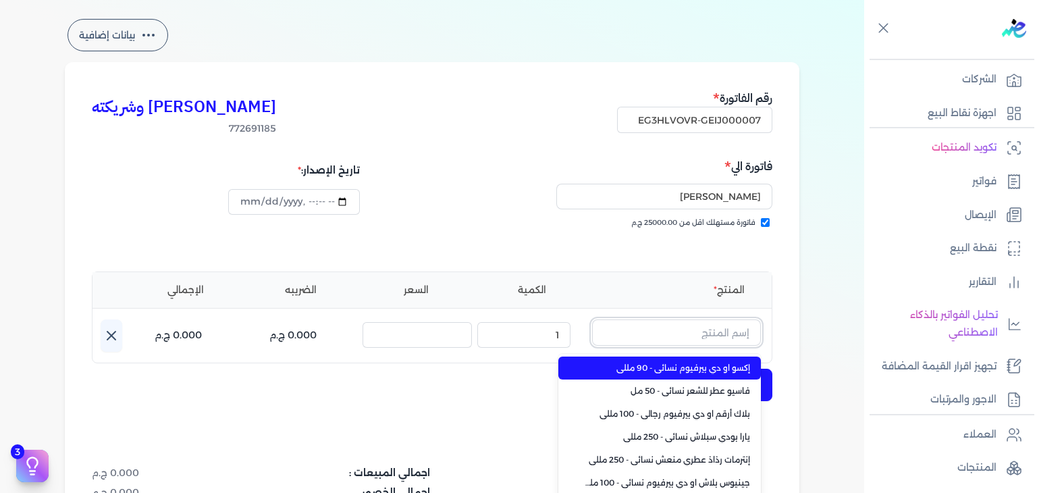
paste input "[PERSON_NAME] إصدار خاص او دي بيرفيوم للجنسين - 100 مللي"
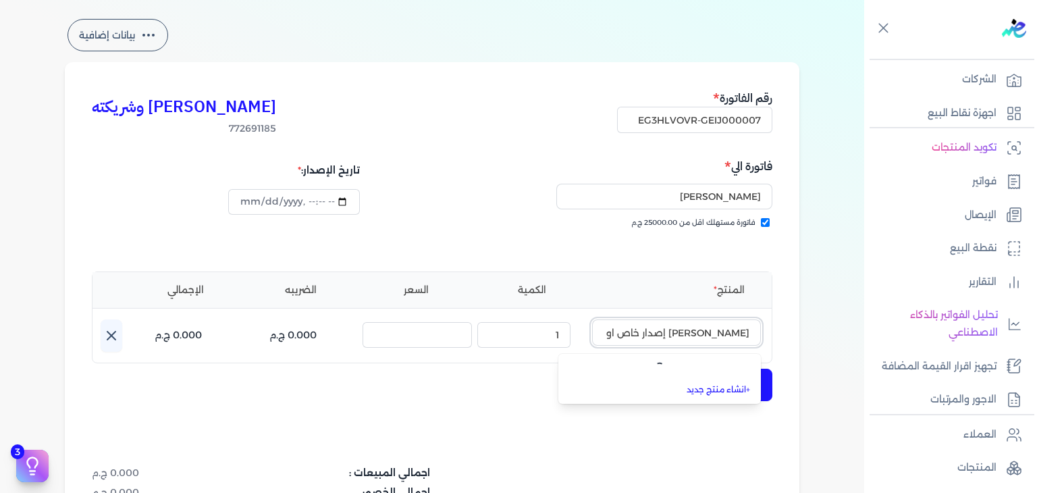
scroll to position [0, -100]
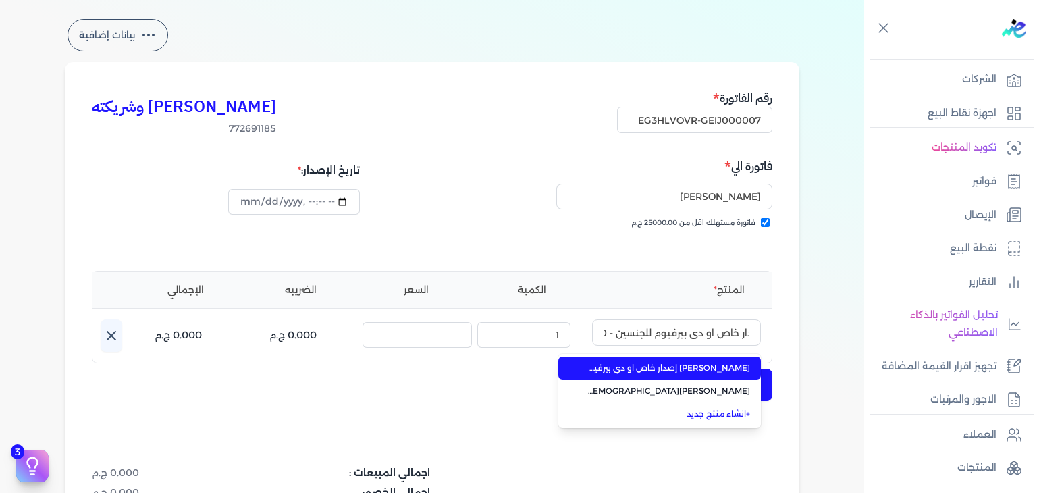
click at [689, 365] on span "[PERSON_NAME] إصدار خاص او دي بيرفيوم للجنسين من خالص - 100 مللي" at bounding box center [667, 368] width 165 height 12
type input "[PERSON_NAME] إصدار خاص او دي بيرفيوم للجنسين من خالص - 100 مللي"
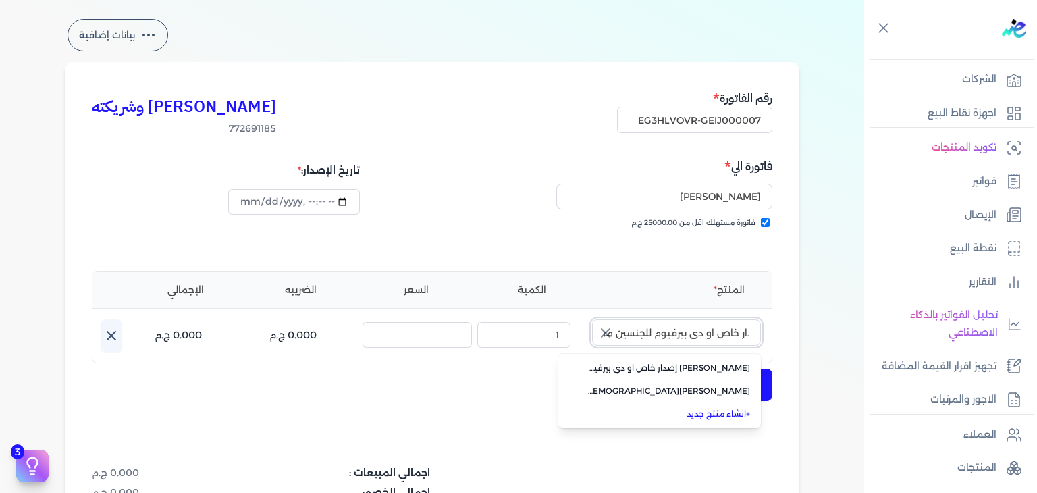
scroll to position [0, 0]
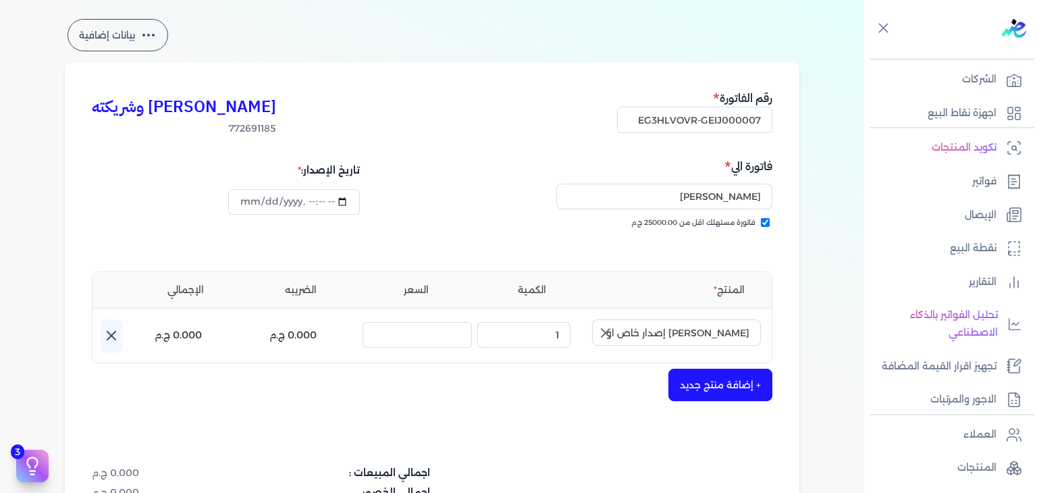
click at [614, 333] on icon "button" at bounding box center [605, 333] width 16 height 16
click at [686, 326] on input "text" at bounding box center [676, 332] width 169 height 26
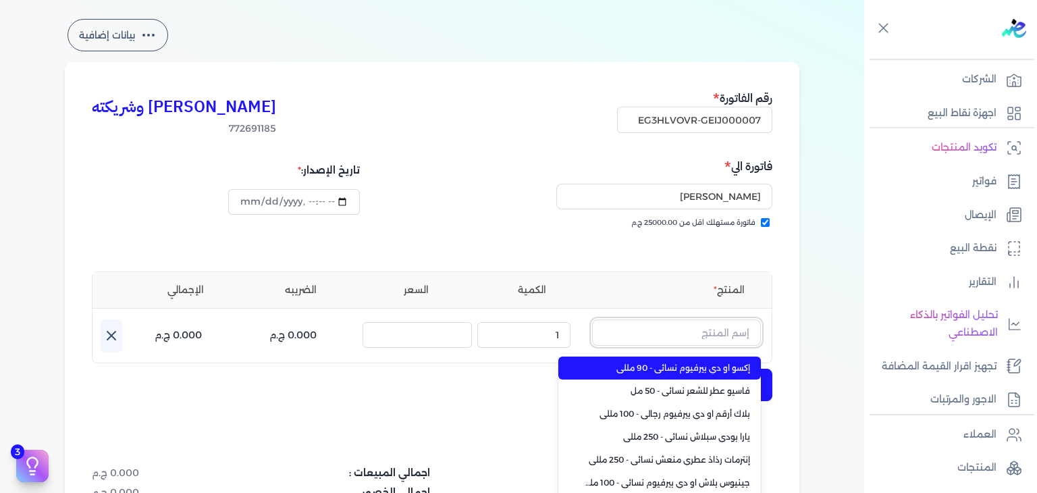
type input "["
type input "جوا"
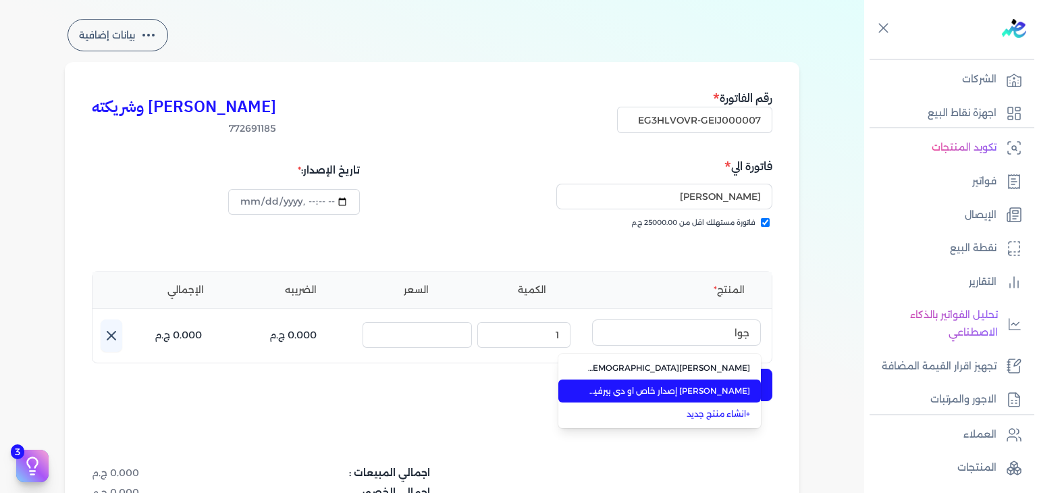
click at [673, 391] on span "[PERSON_NAME] إصدار خاص او دي بيرفيوم للجنسين من خالص - 100 مللي" at bounding box center [667, 391] width 165 height 12
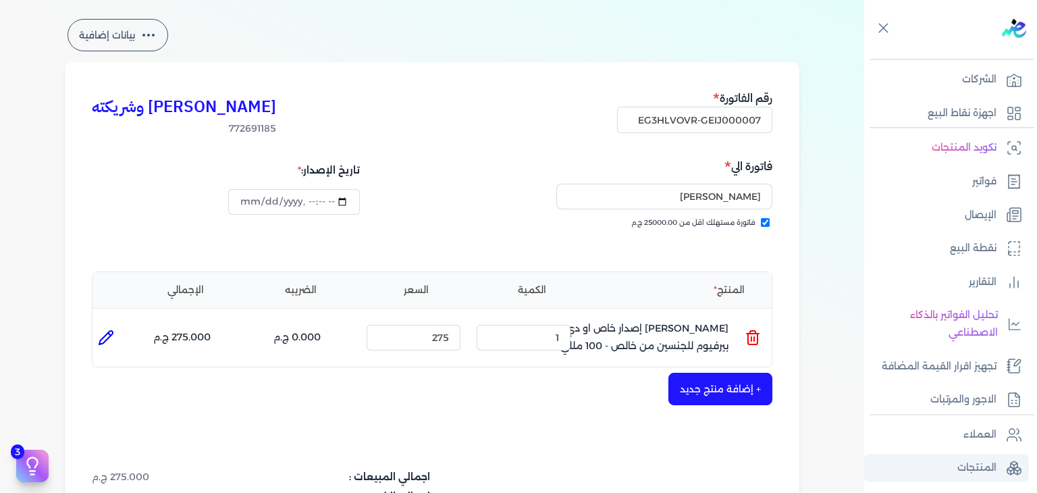
click at [971, 468] on p "المنتجات" at bounding box center [976, 468] width 39 height 18
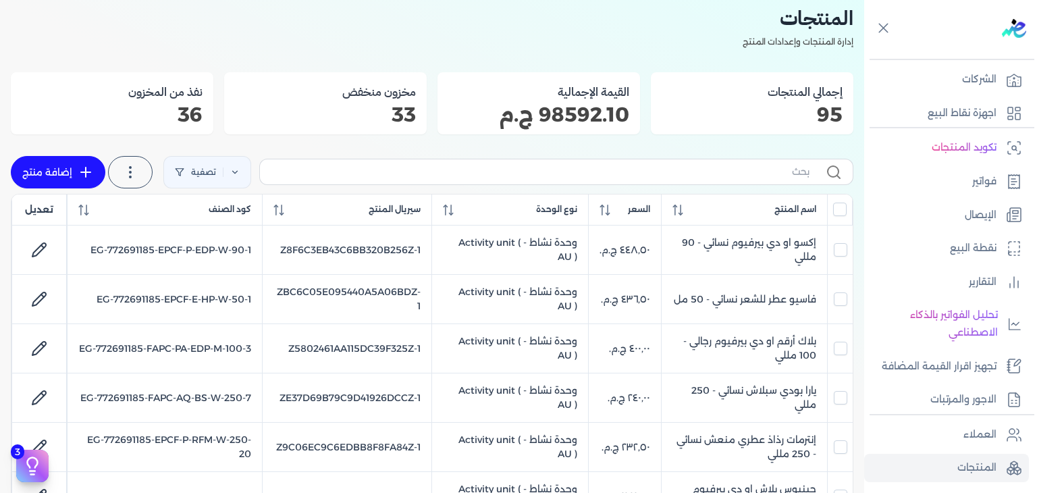
click at [53, 169] on link "إضافة منتج" at bounding box center [58, 172] width 94 height 32
select select "EGS"
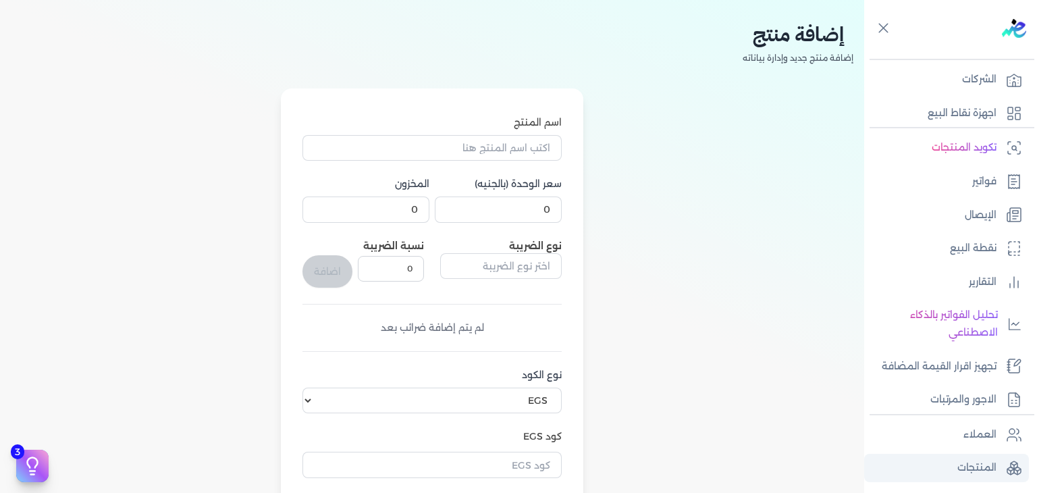
click at [948, 460] on link "المنتجات" at bounding box center [946, 468] width 165 height 28
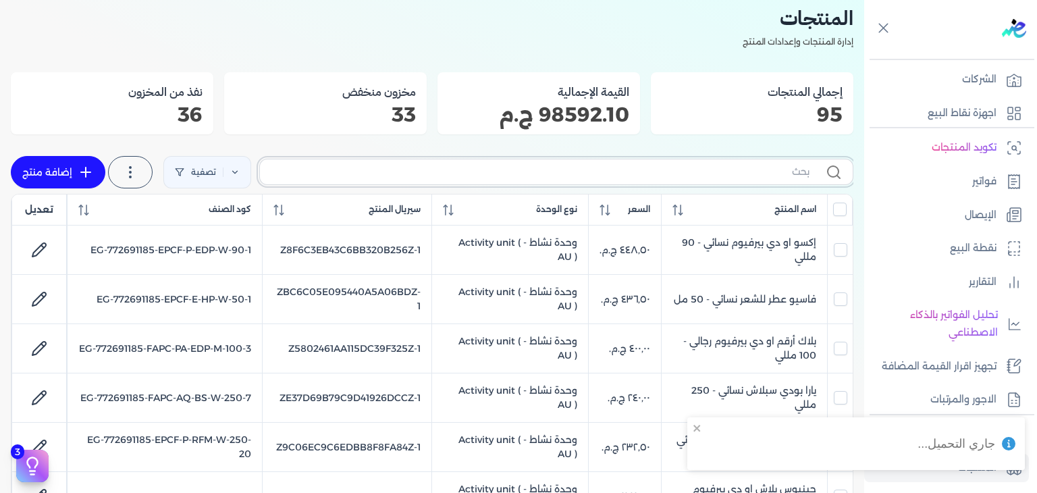
click at [702, 173] on input "text" at bounding box center [540, 172] width 539 height 14
paste input "[PERSON_NAME] إصدار خاص او دي بيرفيوم للجنسين - 100 مللي"
type input "[PERSON_NAME] إصدار خاص او دي بيرفيوم للجنسين - 100 مللي"
checkbox input "false"
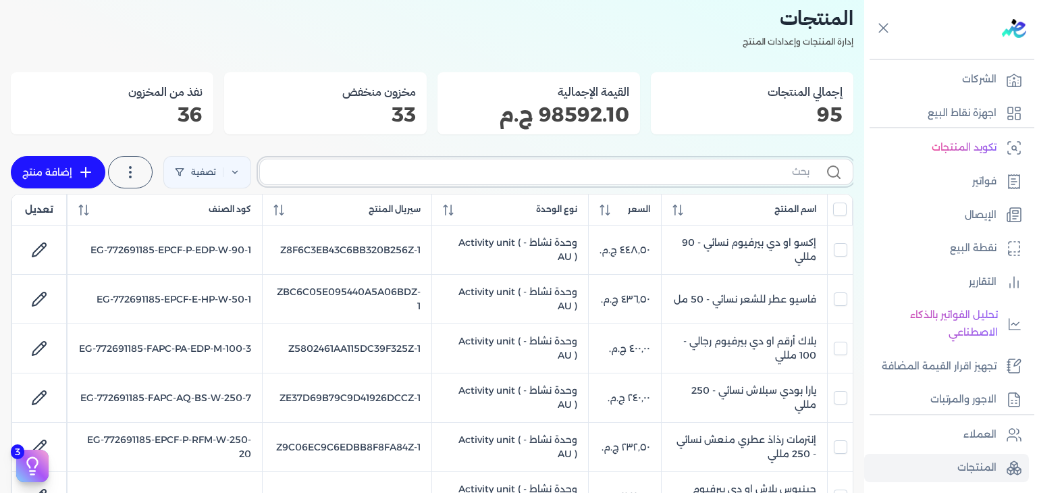
paste input "Z56818EB5BCC4472EC890Z-1"
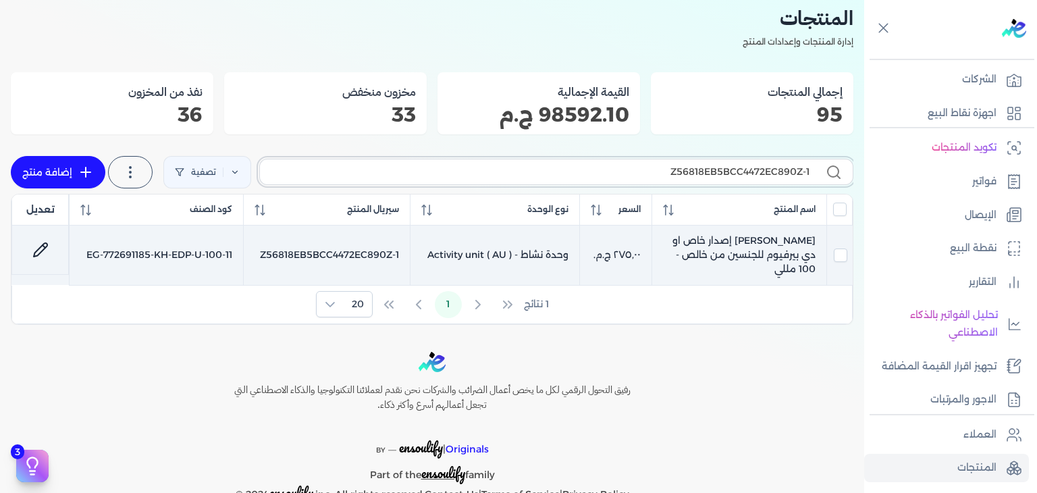
type input "Z56818EB5BCC4472EC890Z-1"
click at [757, 249] on td "[PERSON_NAME] إصدار خاص او دي بيرفيوم للجنسين من خالص - 100 مللي" at bounding box center [738, 254] width 175 height 59
checkbox input "true"
click at [842, 250] on input "checkbox" at bounding box center [840, 254] width 13 height 13
checkbox input "false"
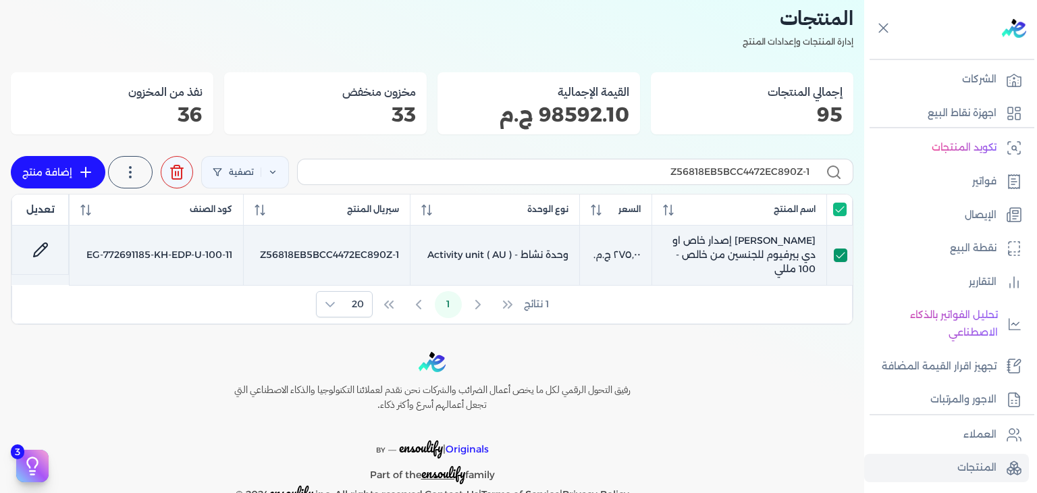
checkbox input "false"
click at [135, 251] on td "EG-772691185-KH-EDP-U-100-11" at bounding box center [157, 254] width 174 height 59
checkbox input "true"
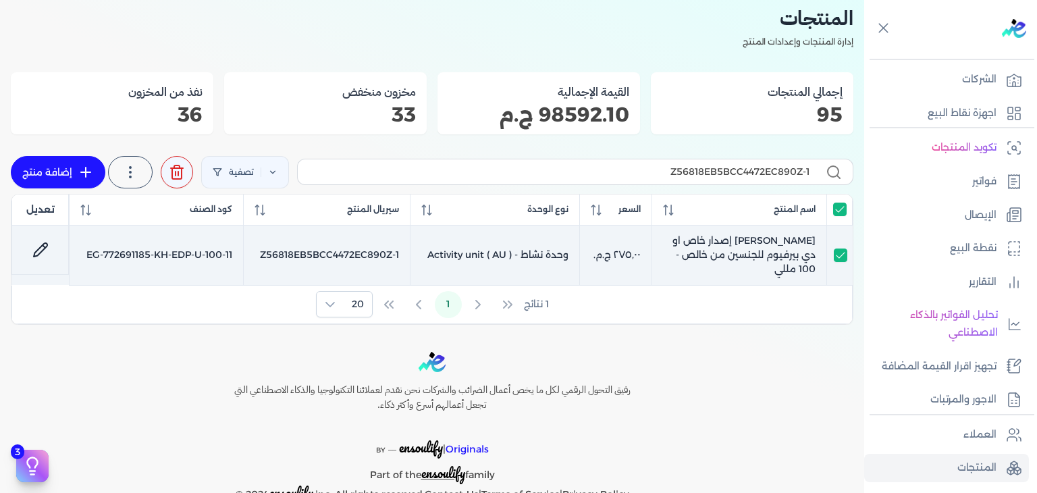
click at [45, 246] on icon at bounding box center [40, 250] width 16 height 16
select select "EGS"
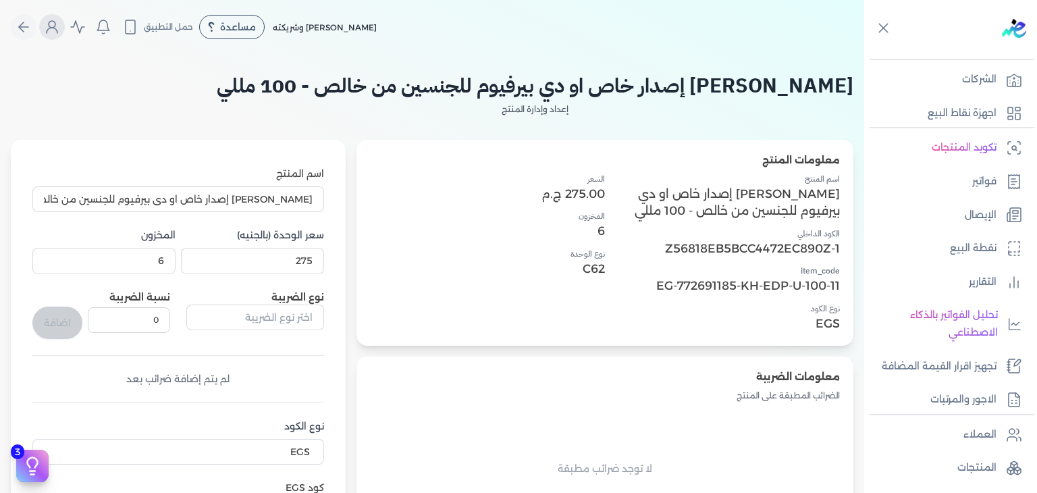
click at [45, 24] on button "Global" at bounding box center [52, 27] width 26 height 26
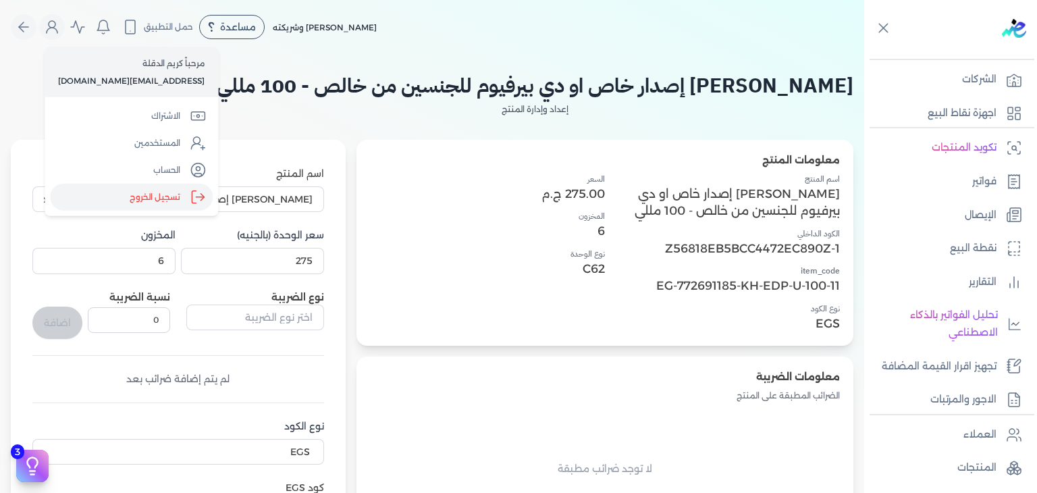
click at [198, 192] on icon "Global" at bounding box center [198, 197] width 16 height 16
click at [864, 54] on input "Close" at bounding box center [864, 54] width 0 height 0
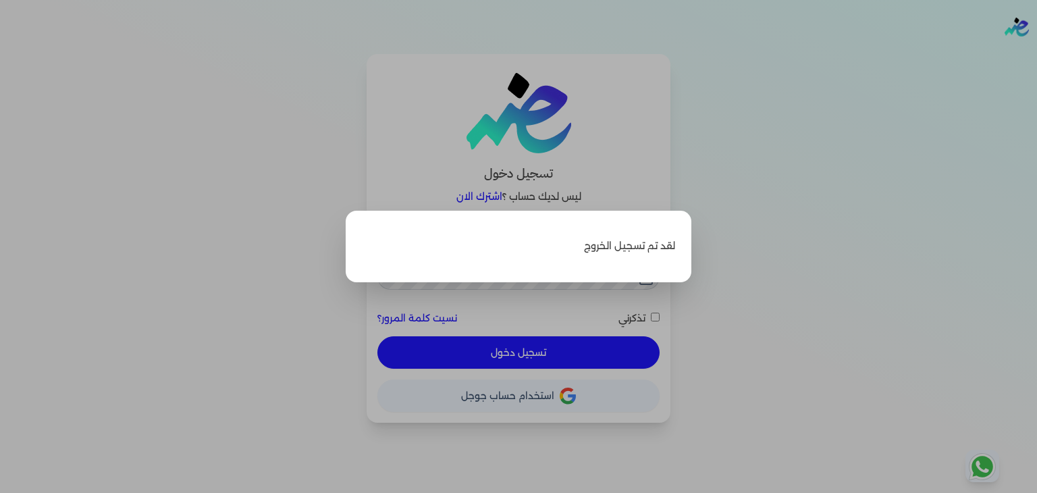
click at [367, 149] on label "Close" at bounding box center [518, 246] width 1037 height 493
click at [1036, 54] on input "Close" at bounding box center [1037, 54] width 0 height 0
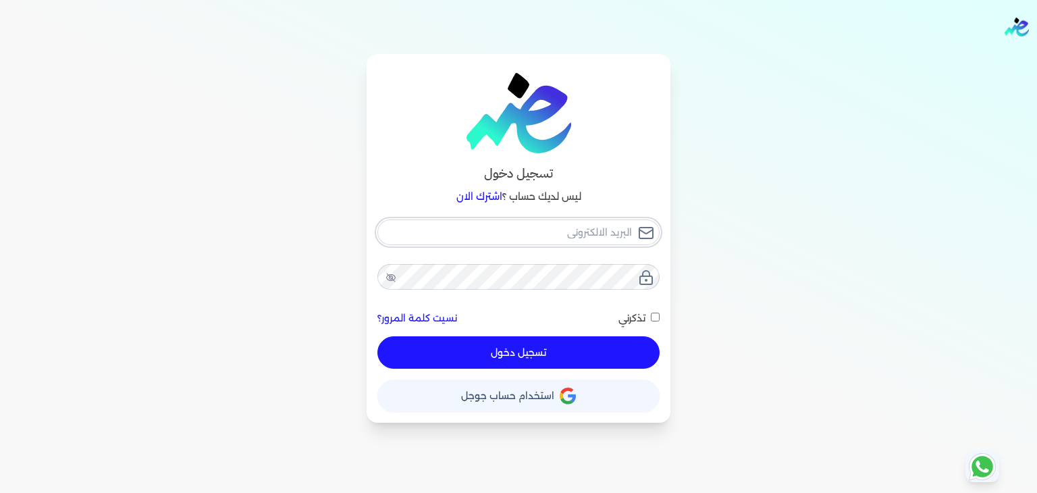
type input "[EMAIL_ADDRESS][DOMAIN_NAME]"
click at [645, 320] on span "تذكرني" at bounding box center [631, 318] width 27 height 12
click at [651, 320] on input "تذكرني" at bounding box center [655, 317] width 9 height 9
checkbox input "true"
click at [611, 358] on button "تسجيل دخول" at bounding box center [518, 352] width 282 height 32
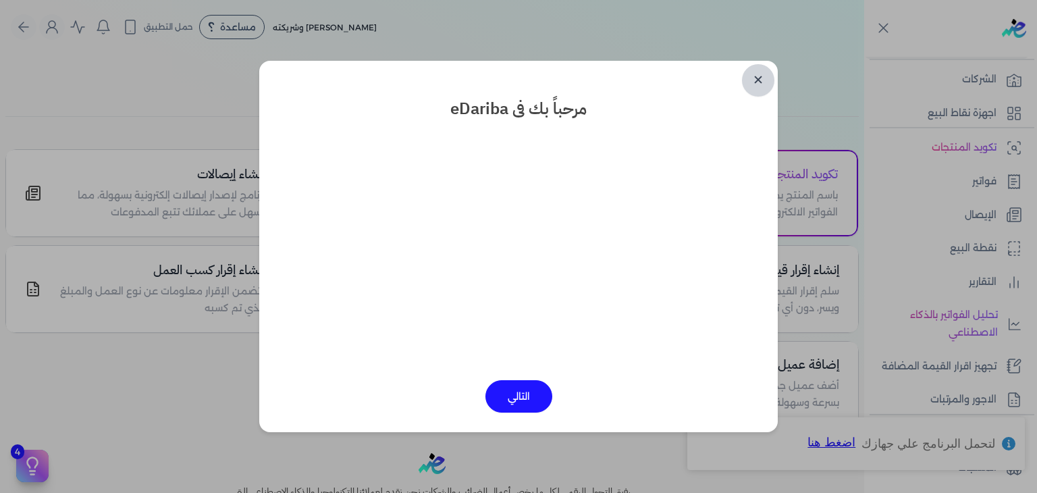
click at [759, 84] on link "✕" at bounding box center [758, 80] width 32 height 32
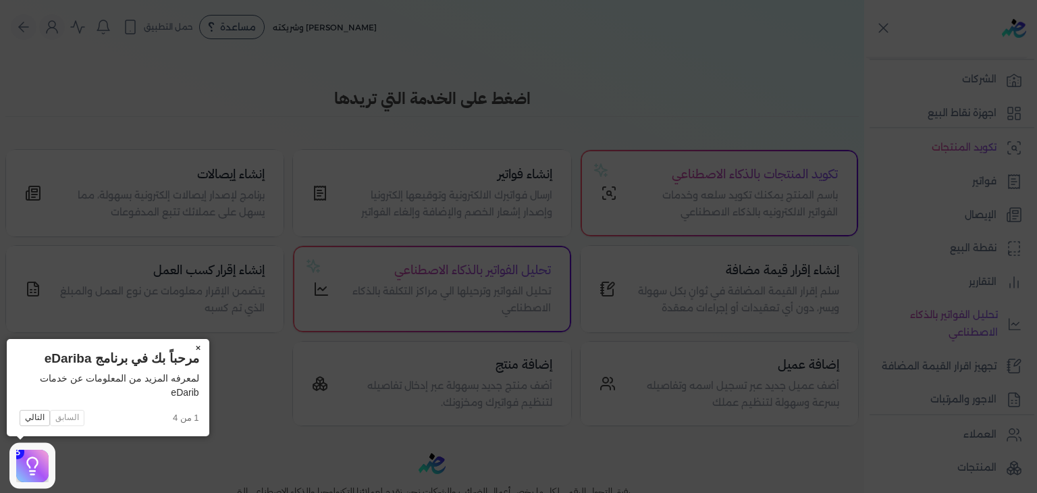
click at [965, 415] on icon at bounding box center [518, 246] width 1037 height 493
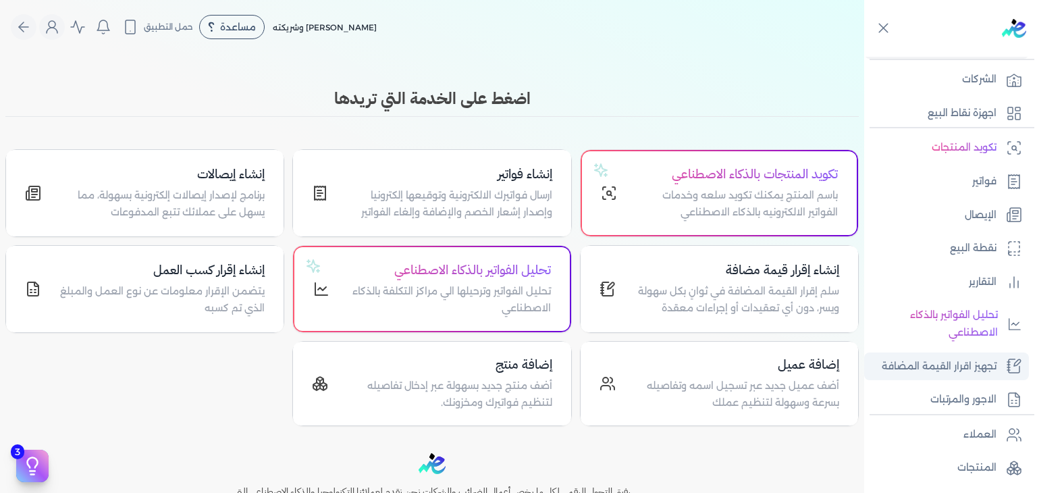
scroll to position [235, 0]
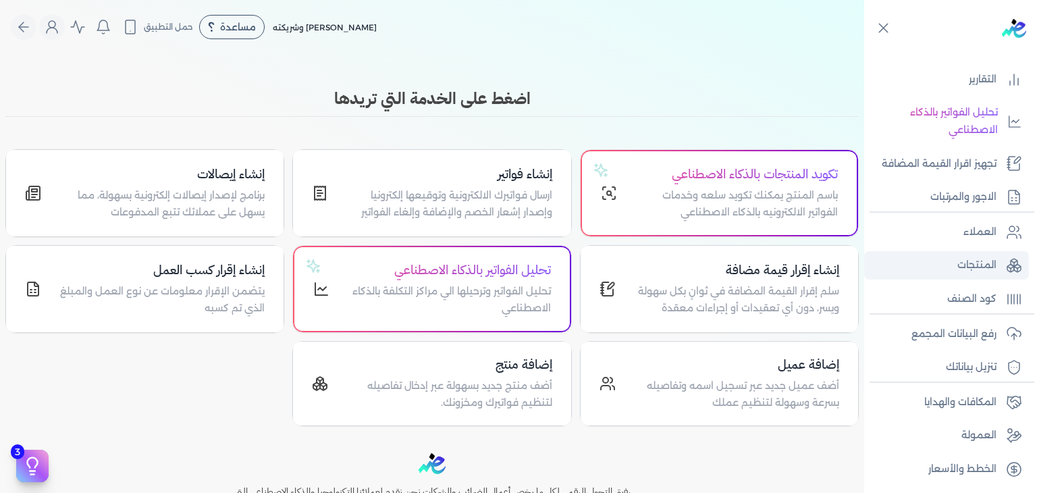
click at [987, 267] on p "المنتجات" at bounding box center [976, 265] width 39 height 18
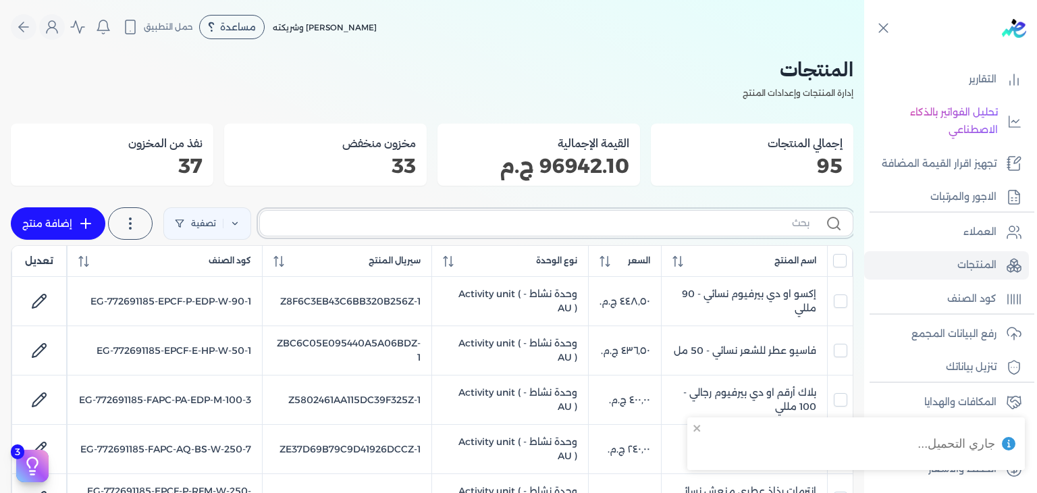
click at [726, 225] on input "text" at bounding box center [540, 223] width 539 height 14
paste input "[PERSON_NAME] إصدار خاص او دي بيرفيوم للجنسين - 100 مللي"
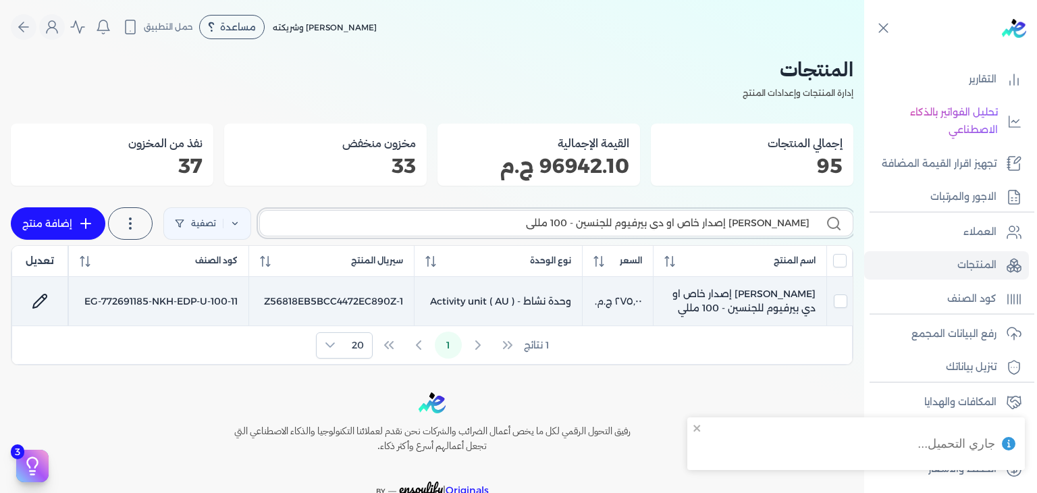
type input "[PERSON_NAME] إصدار خاص او دي بيرفيوم للجنسين - 100 مللي"
click at [788, 301] on td "[PERSON_NAME] إصدار خاص او دي بيرفيوم للجنسين - 100 مللي" at bounding box center [739, 301] width 173 height 49
checkbox input "true"
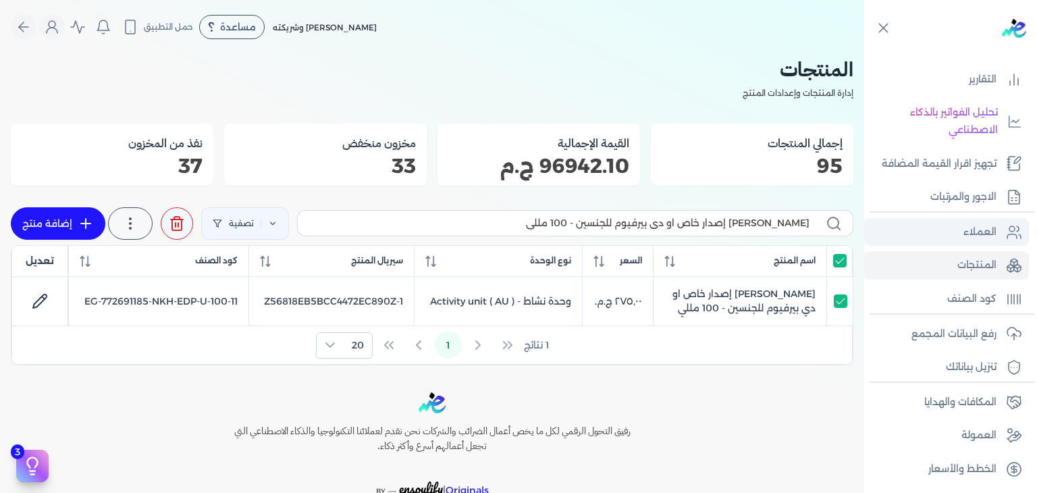
scroll to position [100, 0]
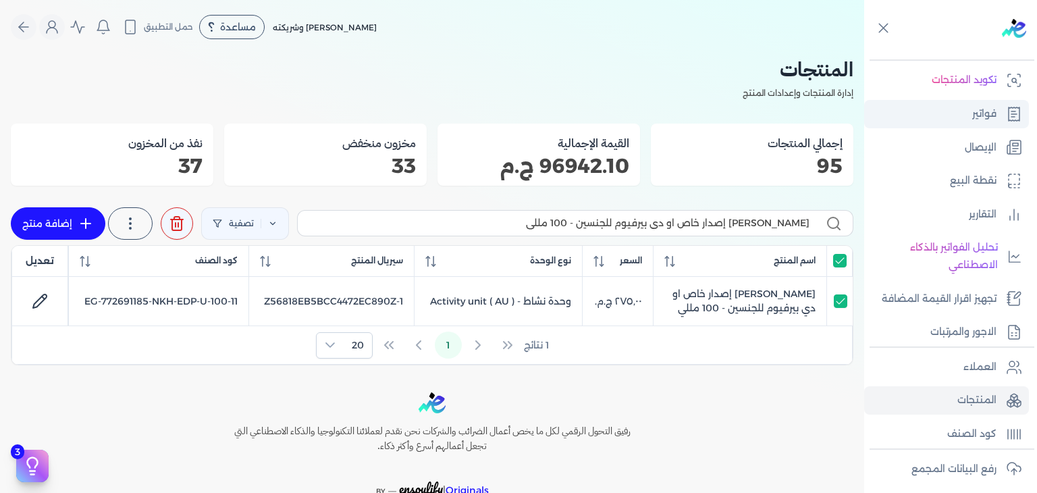
click at [988, 111] on p "فواتير" at bounding box center [984, 114] width 24 height 18
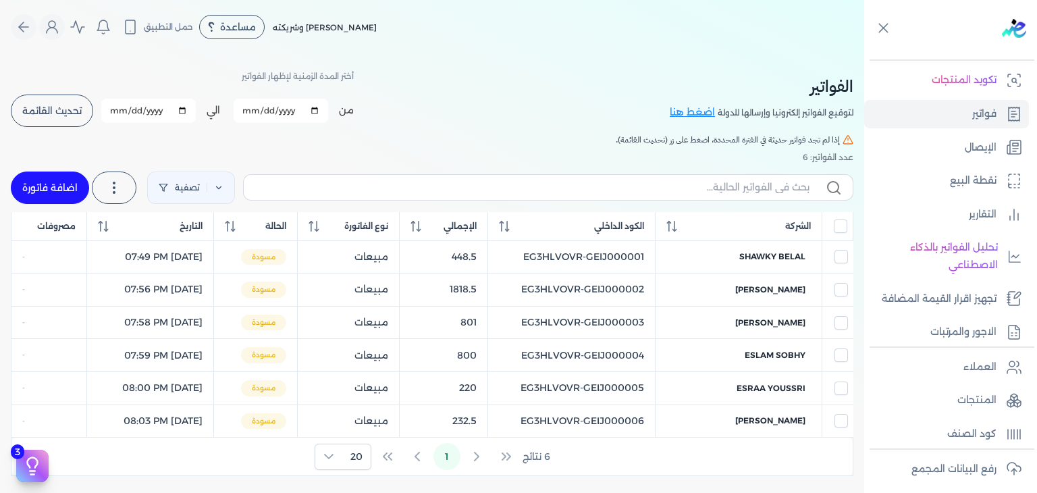
click at [49, 188] on link "اضافة فاتورة" at bounding box center [50, 187] width 78 height 32
select select "EGP"
select select "B"
select select "EGS"
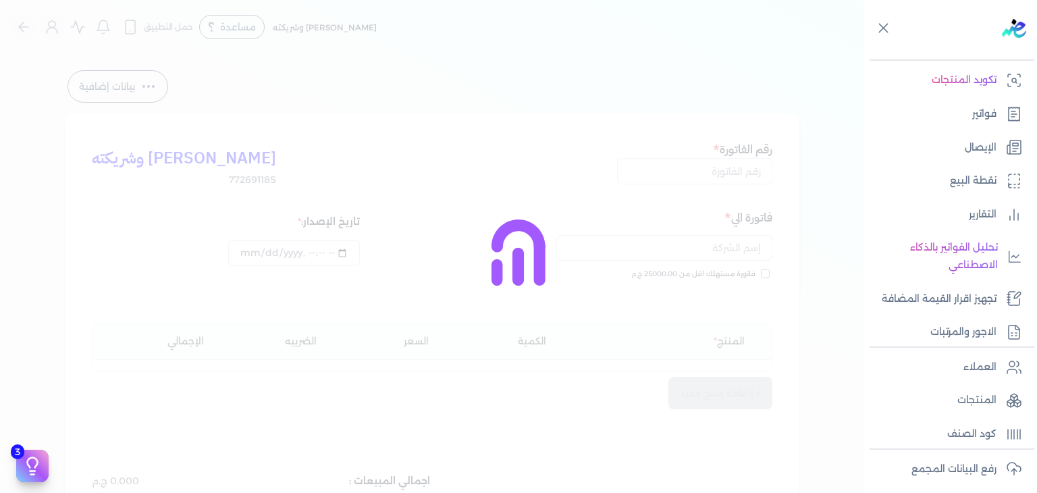
click at [736, 169] on div at bounding box center [518, 246] width 1037 height 493
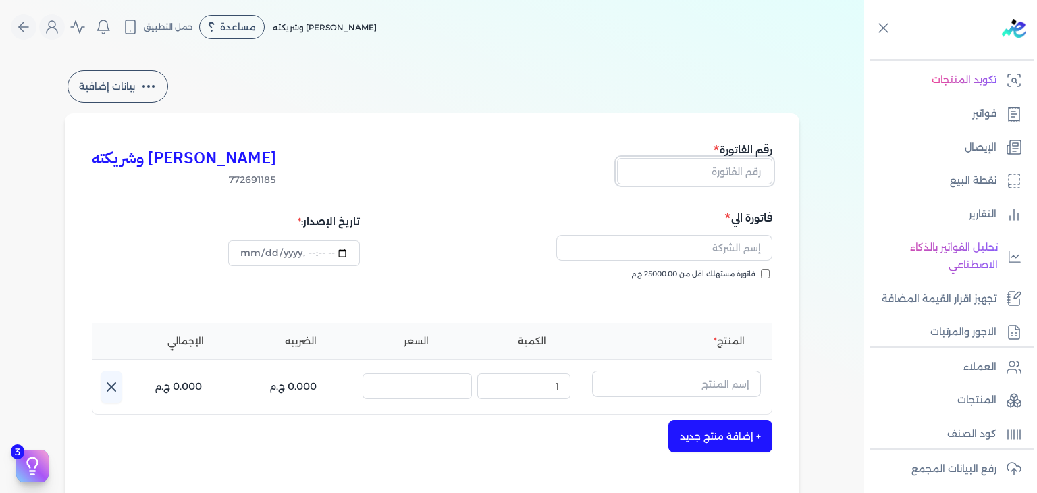
click at [728, 171] on input "text" at bounding box center [694, 171] width 155 height 26
paste input "EG3HLVOVR-GEIJ000007"
type input "EG3HLVOVR-GEIJ000007"
click at [765, 276] on input "فاتورة مستهلك اقل من 25000.00 ج.م" at bounding box center [765, 273] width 9 height 9
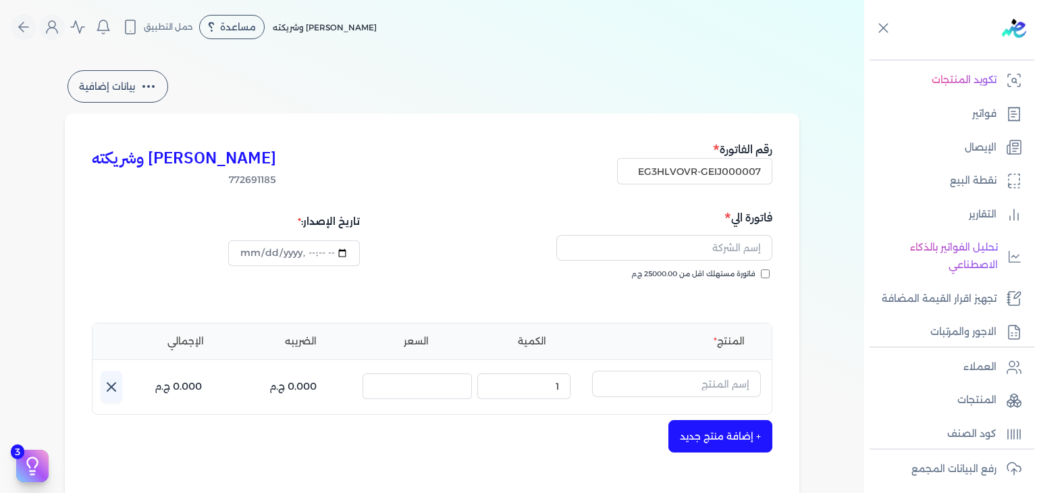
checkbox input "true"
click at [697, 248] on input "text" at bounding box center [664, 248] width 216 height 26
paste input "حسن فراج"
type input "حسن فراج"
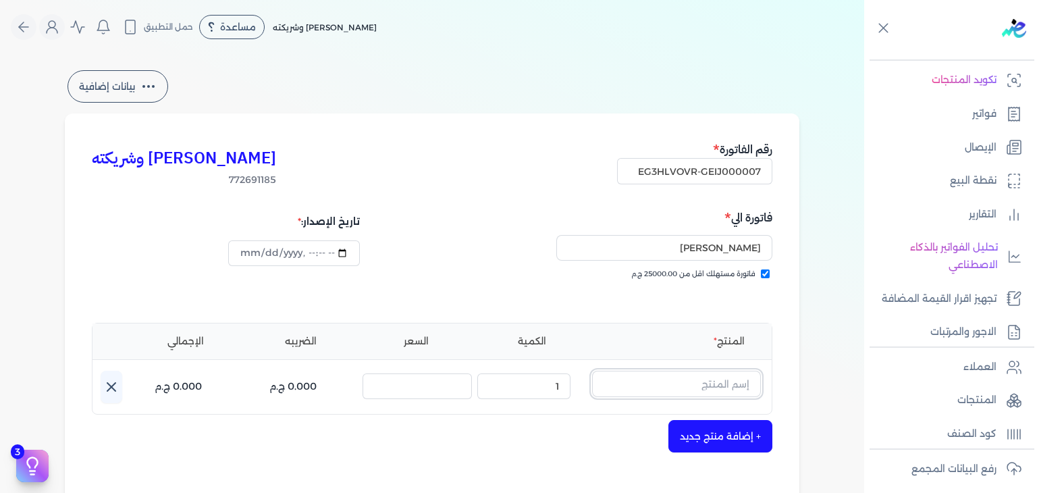
click at [709, 380] on input "text" at bounding box center [676, 384] width 169 height 26
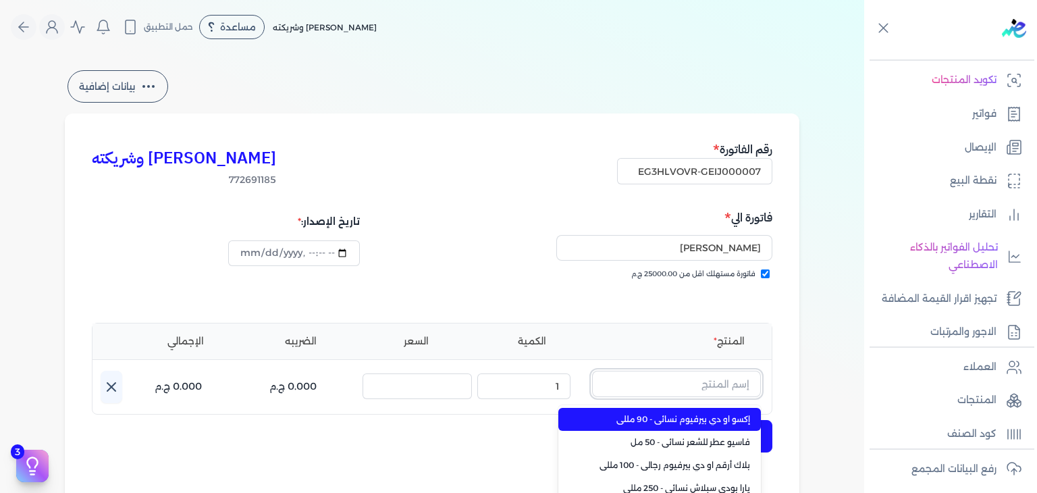
paste input "[PERSON_NAME] إصدار خاص او دي بيرفيوم للجنسين - 100 مللي"
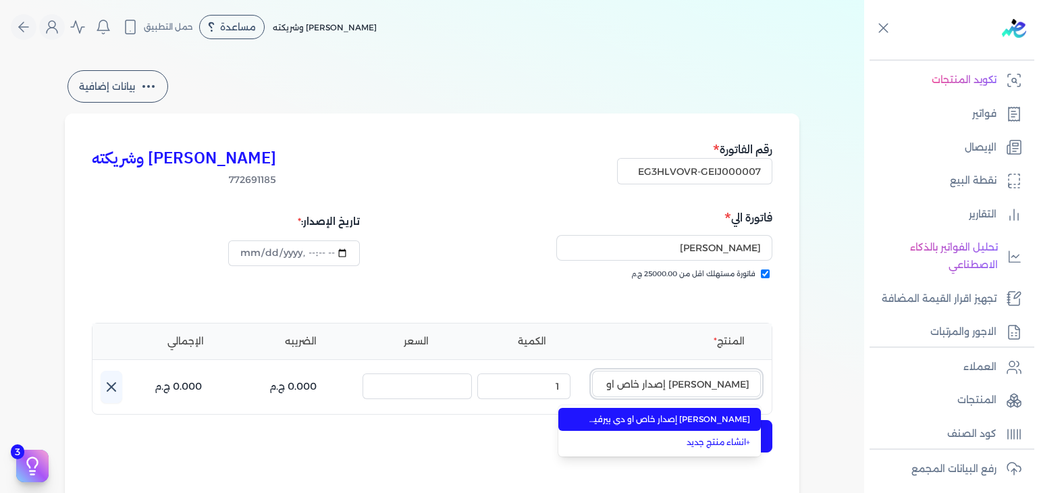
scroll to position [0, -100]
type input "[PERSON_NAME] إصدار خاص او دي بيرفيوم للجنسين - 100 مللي"
click at [690, 422] on span "[PERSON_NAME] إصدار خاص او دي بيرفيوم للجنسين - 100 مللي" at bounding box center [667, 419] width 165 height 12
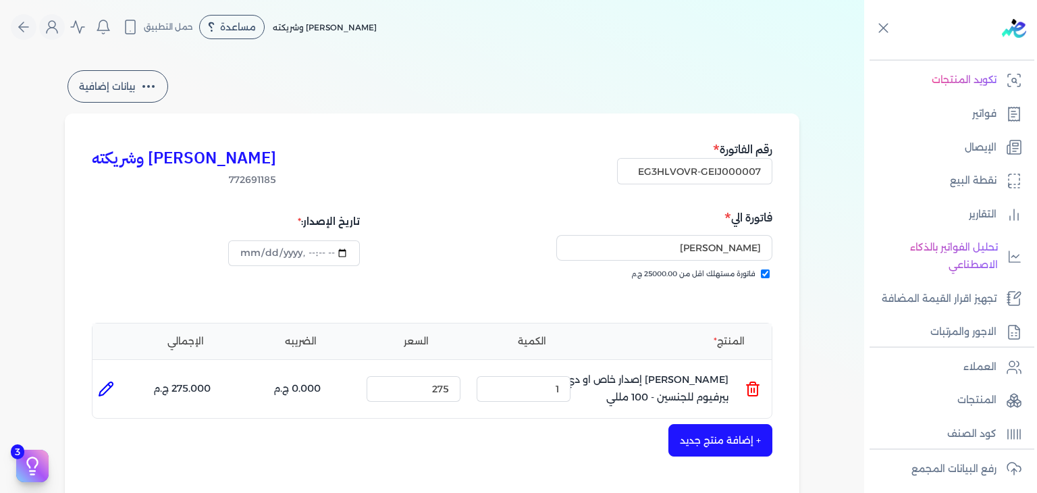
scroll to position [405, 0]
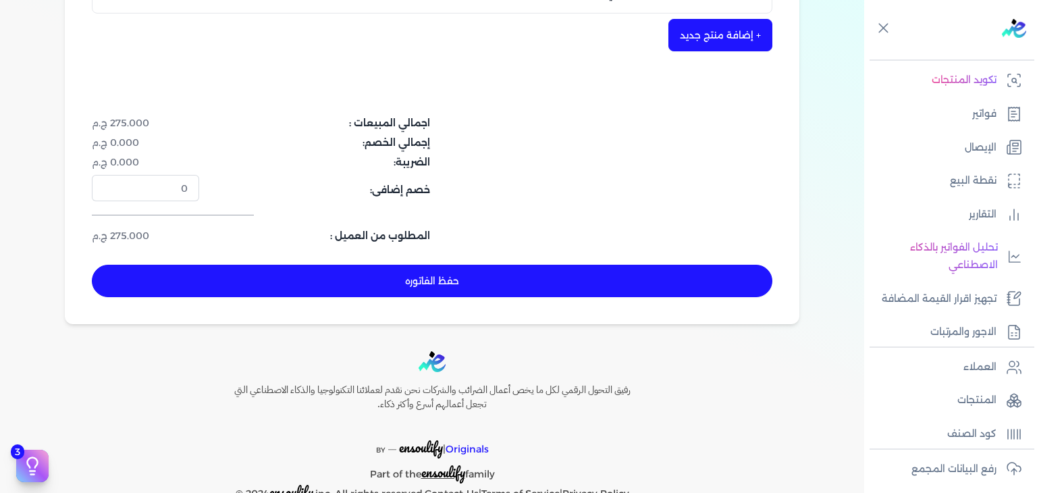
click at [492, 284] on button "حفظ الفاتوره" at bounding box center [432, 281] width 680 height 32
type input "2025-10-01"
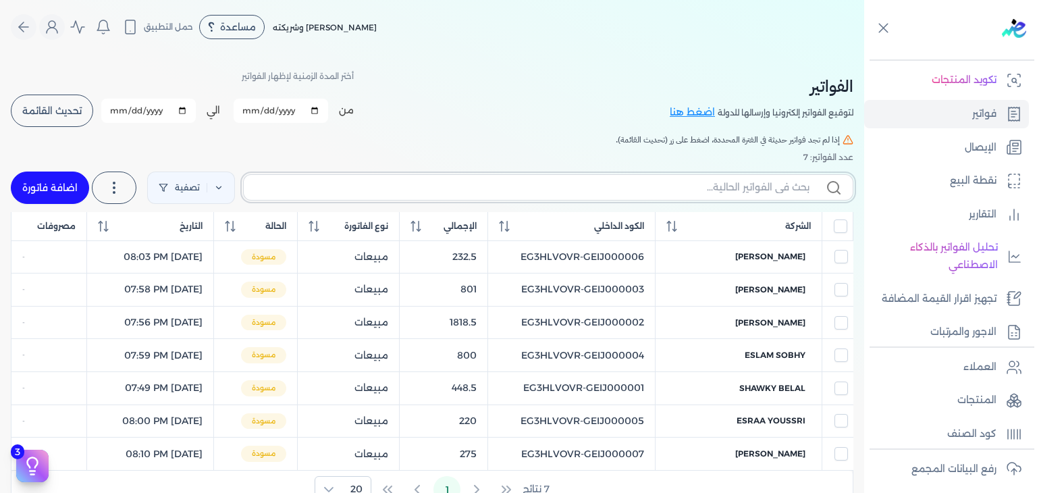
click at [637, 187] on input "text" at bounding box center [531, 187] width 555 height 14
paste input "EG3HLVOVR-GEIJ000007"
type input "EG3HLVOVR-GEIJ000007"
checkbox input "false"
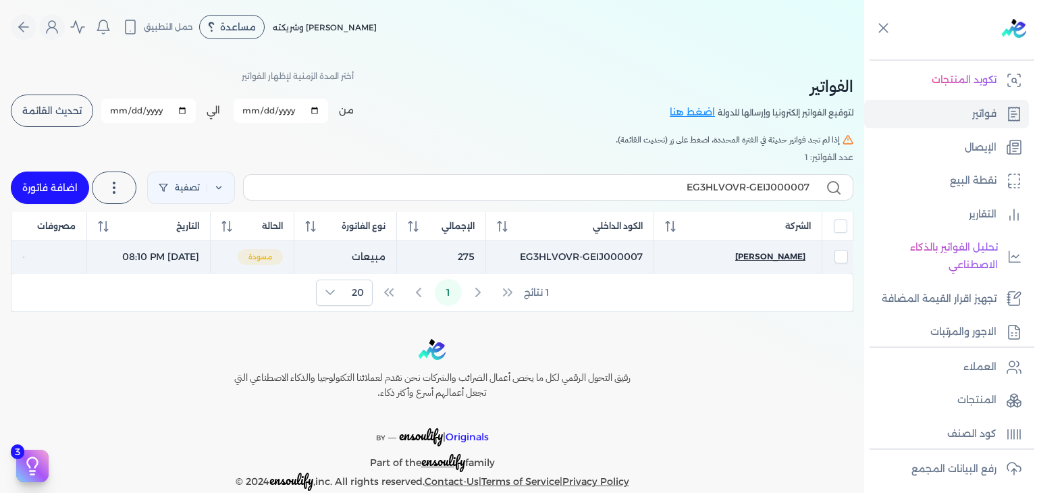
click at [782, 261] on span "حسن فراج" at bounding box center [770, 256] width 70 height 12
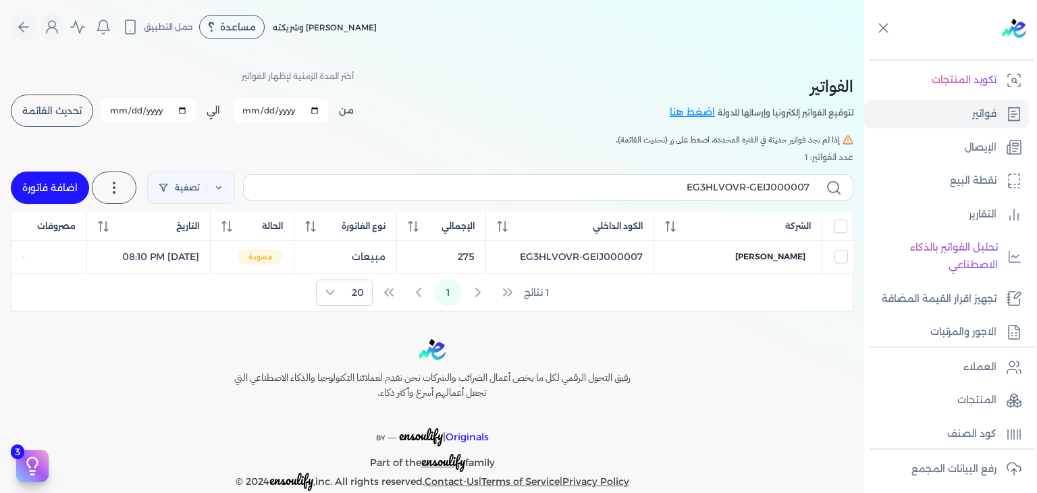
select select "EGP"
select select "B"
select select "EGS"
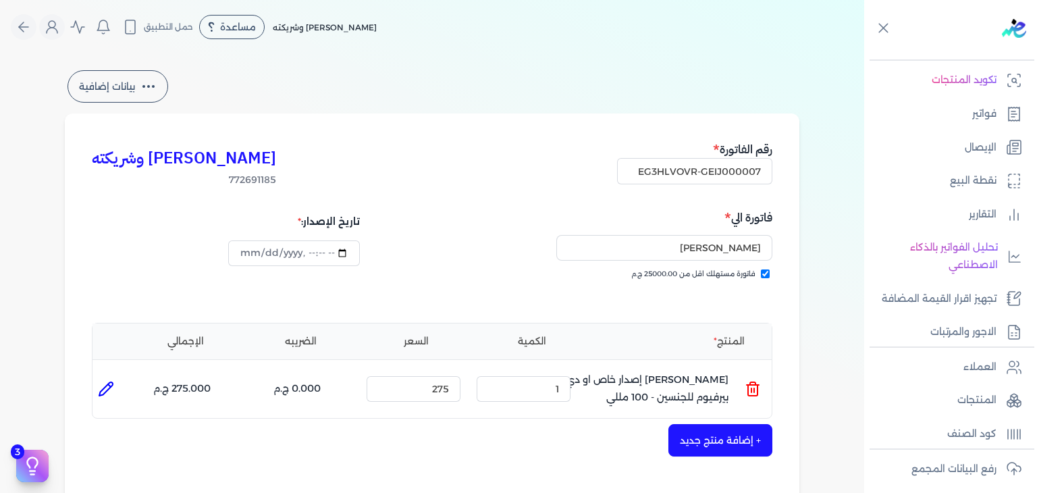
scroll to position [337, 0]
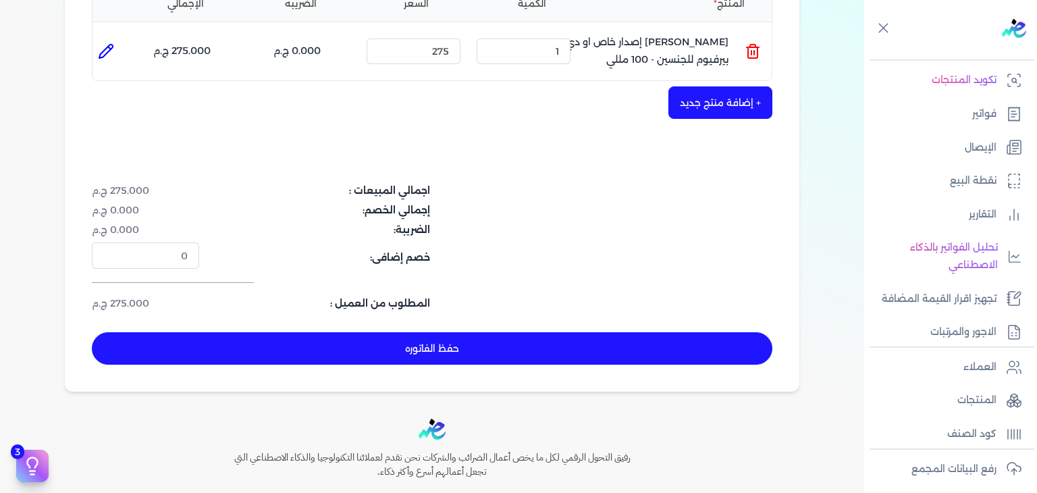
click at [470, 352] on button "حفظ الفاتوره" at bounding box center [432, 348] width 680 height 32
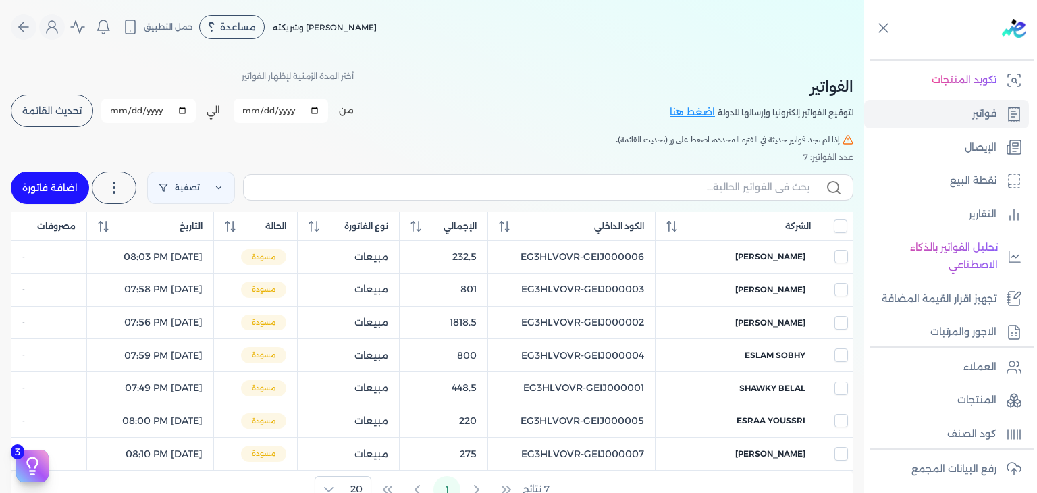
click at [48, 186] on link "اضافة فاتورة" at bounding box center [50, 187] width 78 height 32
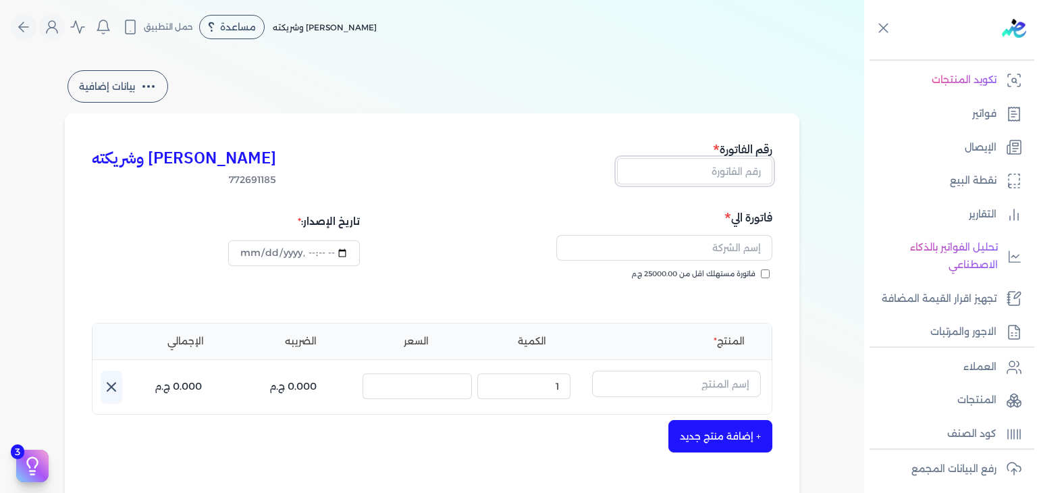
click at [741, 168] on input "text" at bounding box center [694, 171] width 155 height 26
paste input "EG3HLVOVR-GEIJ000008"
click at [769, 276] on input "فاتورة مستهلك اقل من 25000.00 ج.م" at bounding box center [765, 273] width 9 height 9
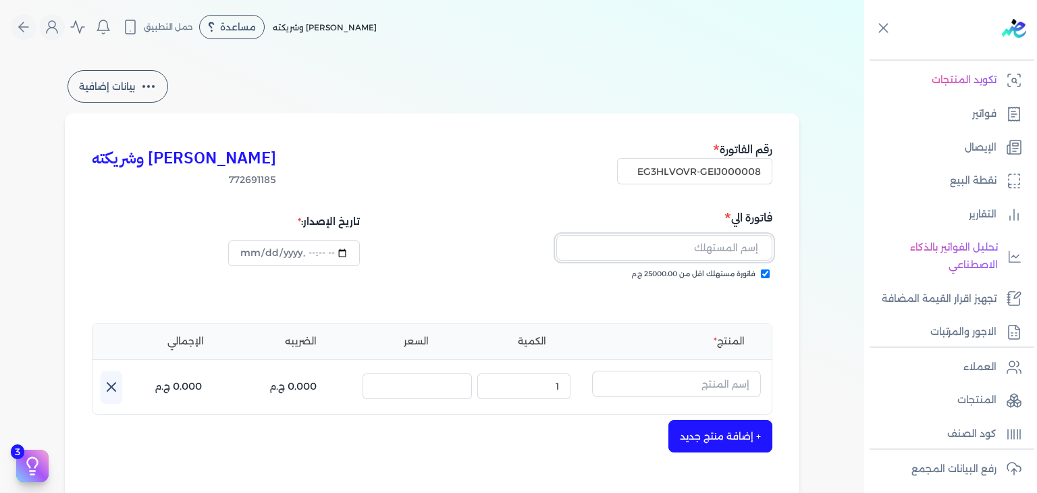
click at [710, 251] on input "text" at bounding box center [664, 248] width 216 height 26
paste input "احمد عبدالمنعم بدوي"
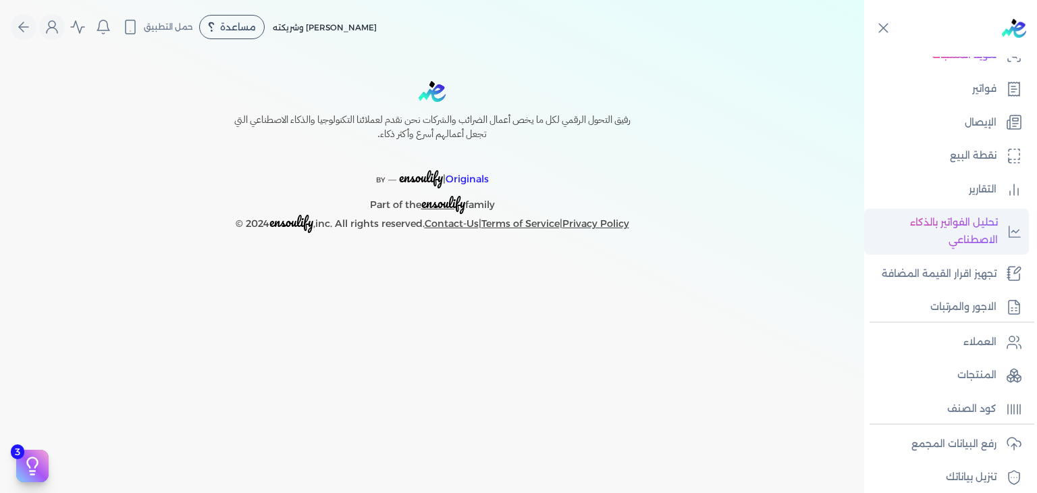
scroll to position [235, 0]
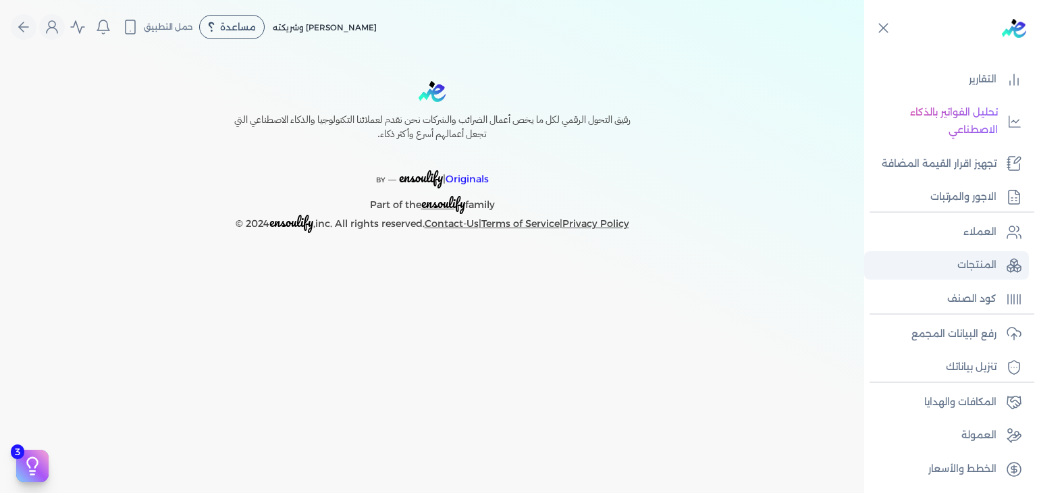
click at [972, 269] on p "المنتجات" at bounding box center [976, 265] width 39 height 18
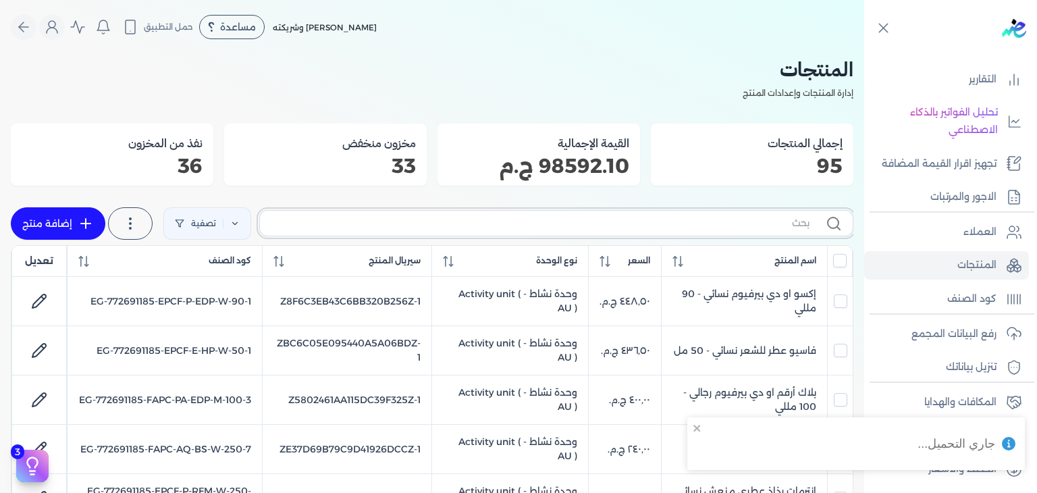
click at [670, 225] on input "text" at bounding box center [540, 223] width 539 height 14
paste input "[PERSON_NAME] إصدار خاص او دي بيرفيوم للجنسين - 100 مللي"
type input "[PERSON_NAME] إصدار خاص او دي بيرفيوم للجنسين - 100 مللي"
checkbox input "false"
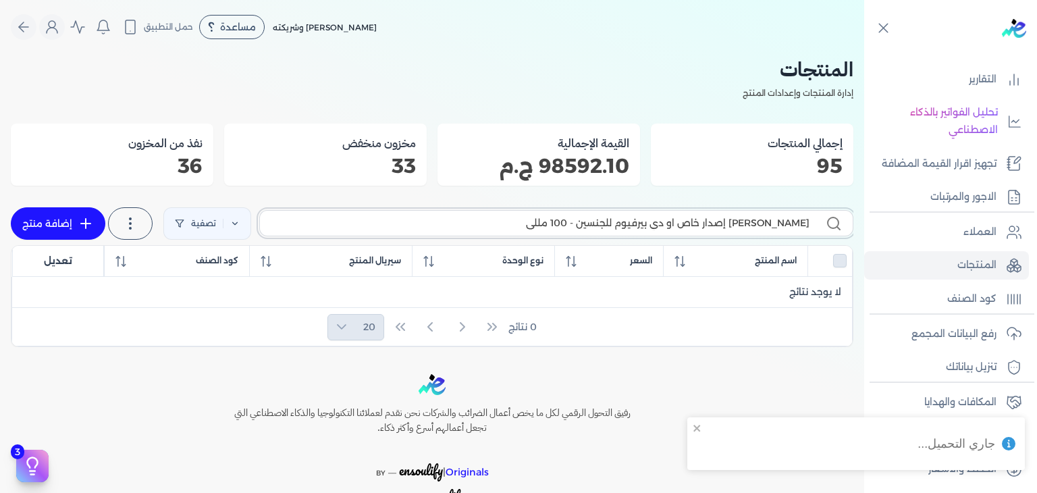
type input "[PERSON_NAME] إصدار خاص او دي بيرفيوم للجنسين - 100 مللي"
click at [82, 217] on icon at bounding box center [86, 223] width 16 height 16
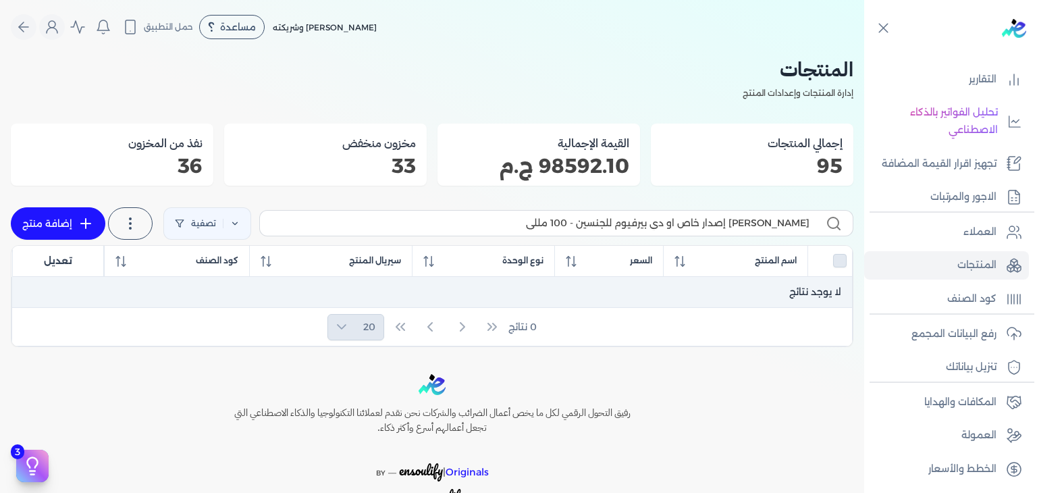
select select "EGS"
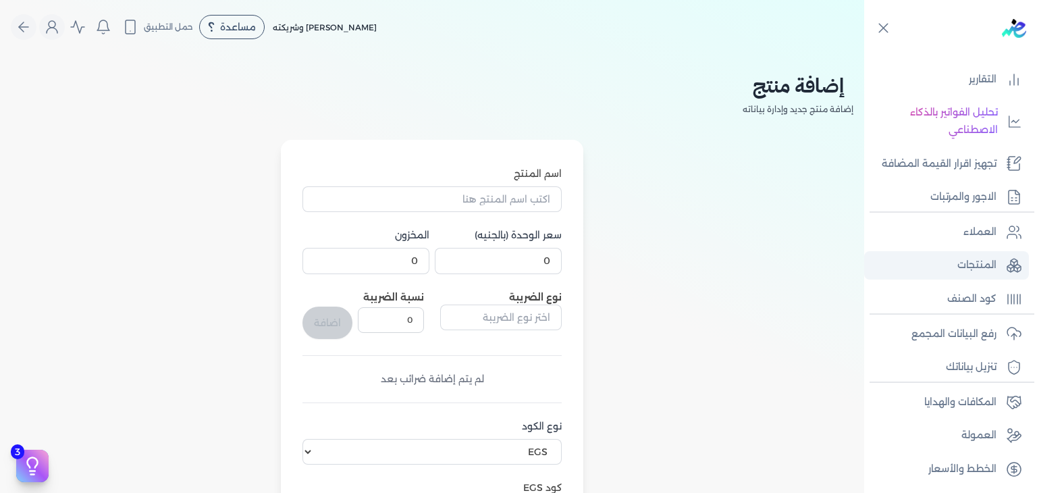
click at [954, 261] on link "المنتجات" at bounding box center [946, 265] width 165 height 28
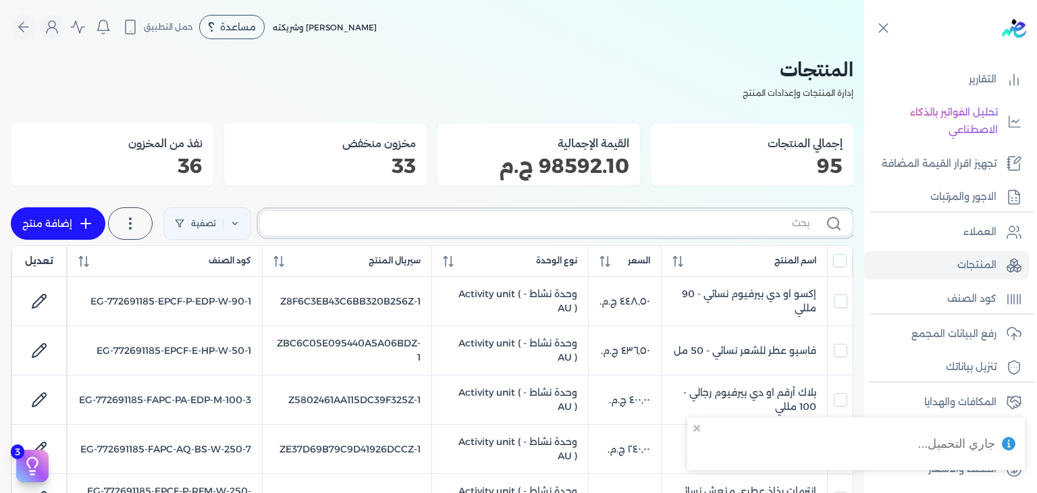
click at [723, 225] on input "text" at bounding box center [540, 223] width 539 height 14
paste input "EG-772691185-NKH-EDP-U-100-11"
type input "EG-772691185-NKH-EDP-U-100-11"
checkbox input "false"
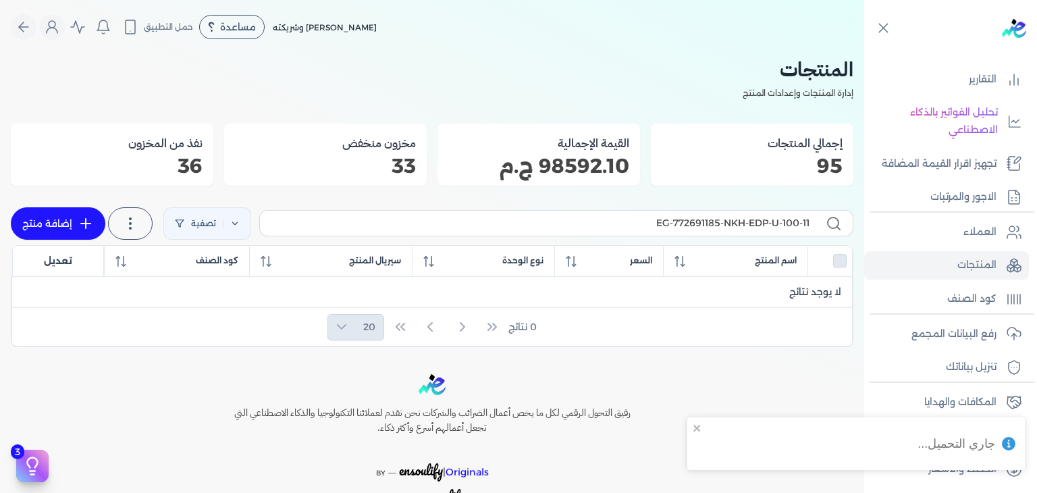
click at [53, 225] on link "إضافة منتج" at bounding box center [58, 223] width 94 height 32
select select "EGS"
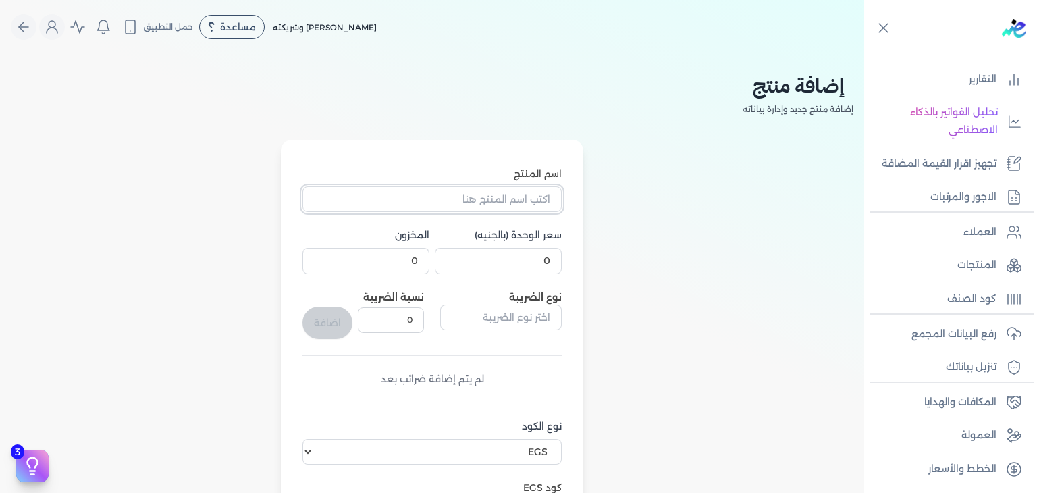
click at [485, 198] on input "اسم المنتج" at bounding box center [431, 199] width 259 height 26
paste input "Z56818EB5BCC4472EC890Z-1"
type input "Z56818EB5BCC4472EC890Z-1"
click at [501, 200] on input "Z56818EB5BCC4472EC890Z-1" at bounding box center [431, 199] width 259 height 26
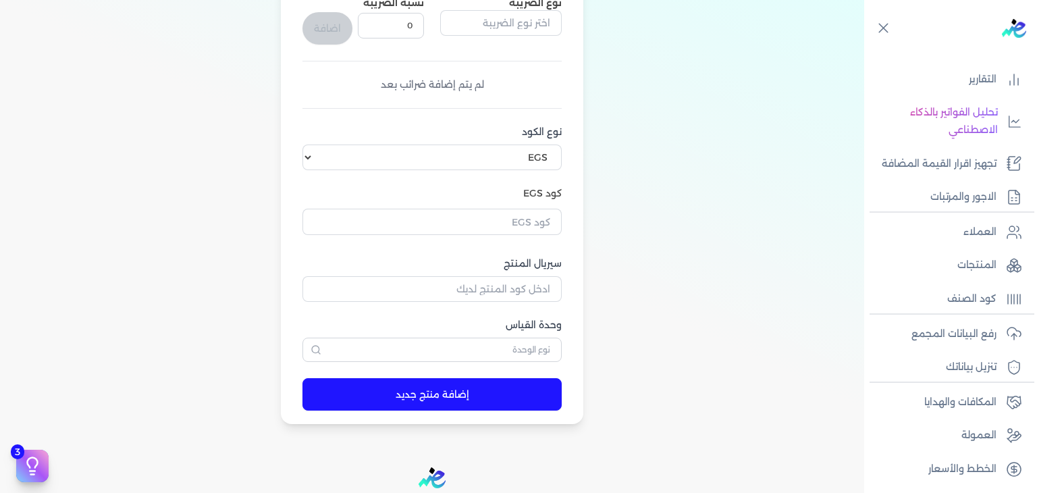
scroll to position [445, 0]
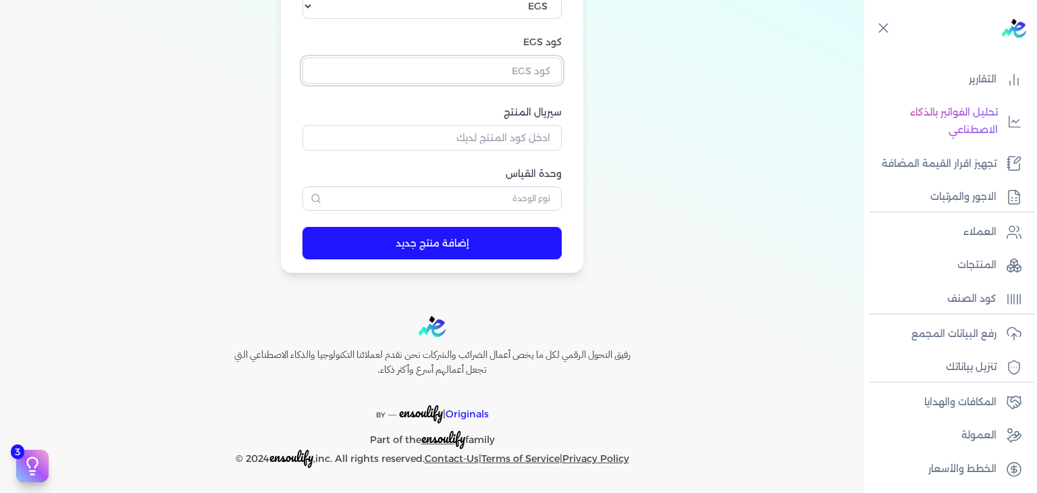
click at [540, 79] on input "text" at bounding box center [431, 70] width 259 height 26
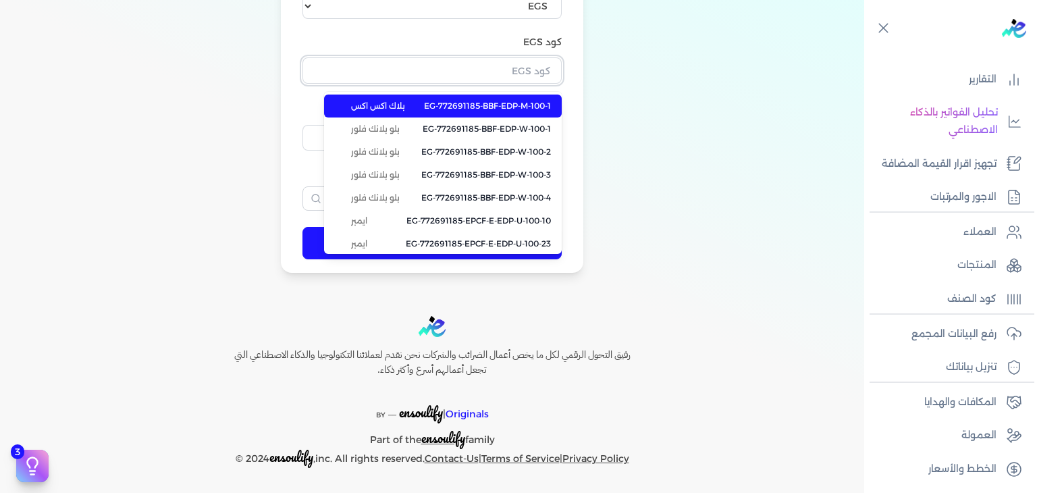
paste input "EG-772691185-NKH-EDP-U-100-11"
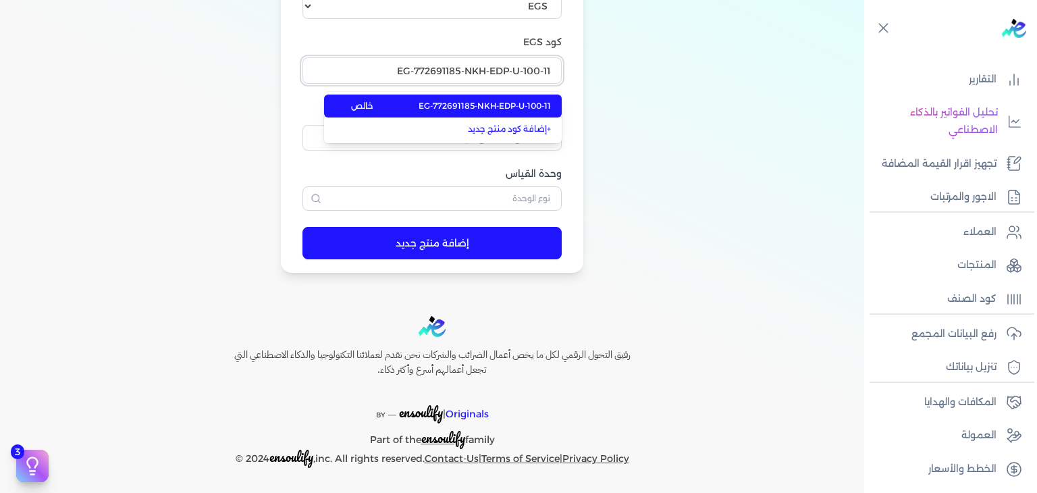
type input "EG-772691185-NKH-EDP-U-100-11"
click at [516, 103] on span "EG-772691185-NKH-EDP-U-100-11" at bounding box center [484, 106] width 132 height 12
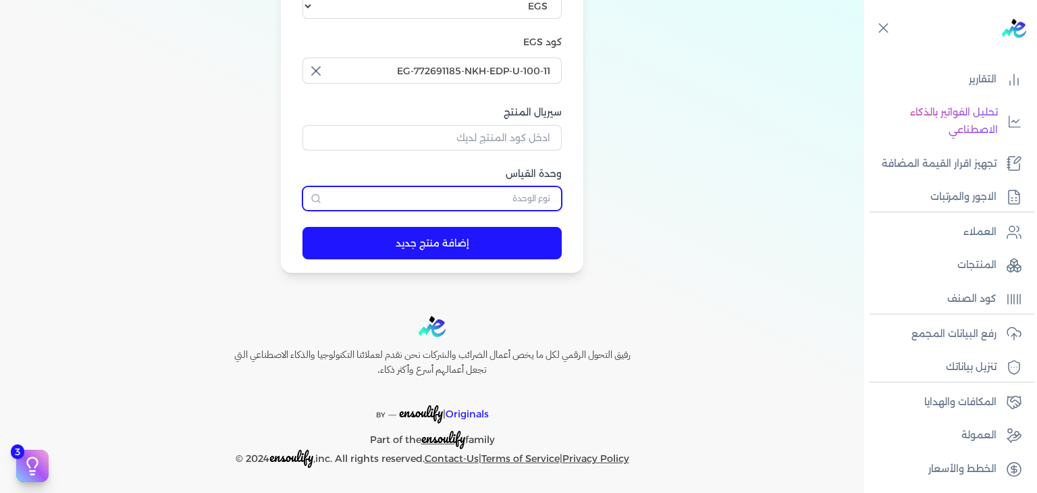
click at [528, 202] on input "text" at bounding box center [431, 198] width 259 height 24
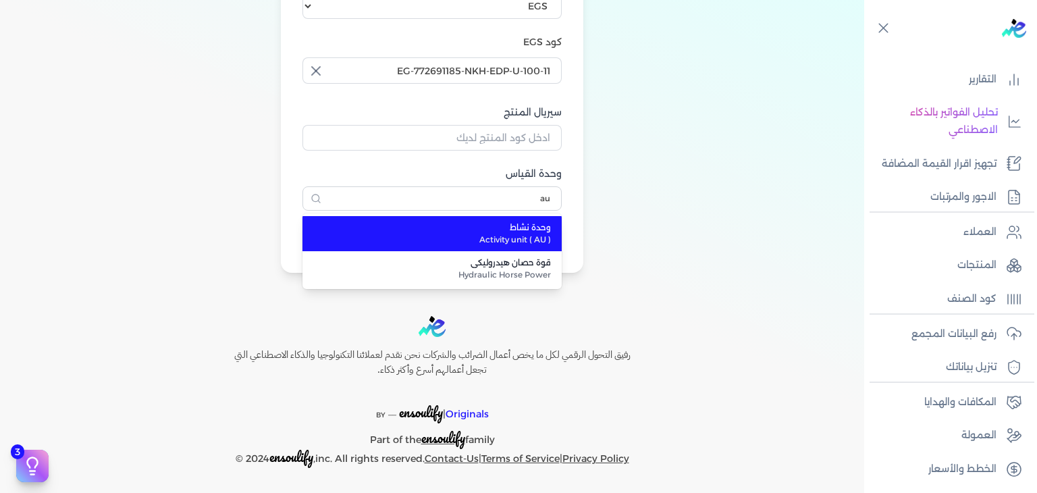
click at [511, 229] on span "وحدة نشاط" at bounding box center [439, 227] width 221 height 12
type input "وحدة نشاط"
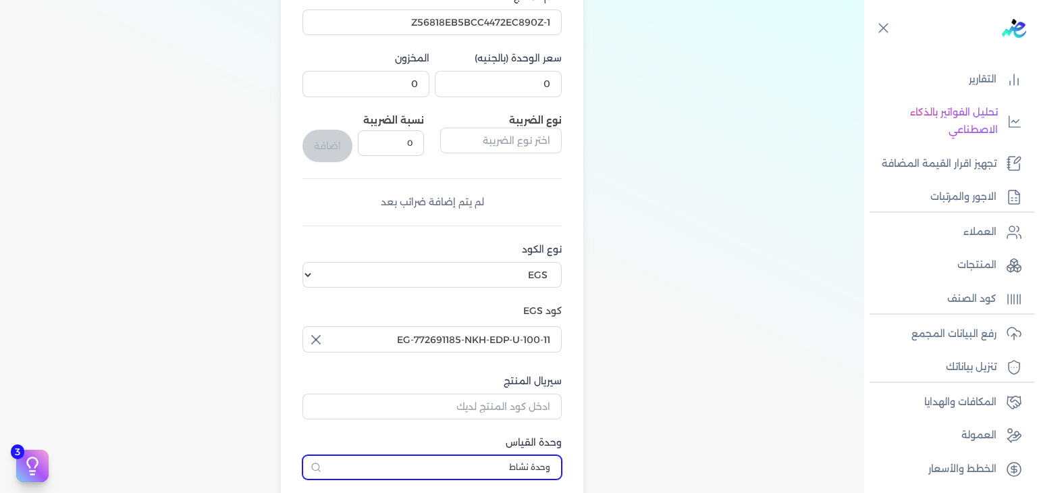
scroll to position [175, 0]
click at [533, 90] on input "0" at bounding box center [498, 85] width 127 height 26
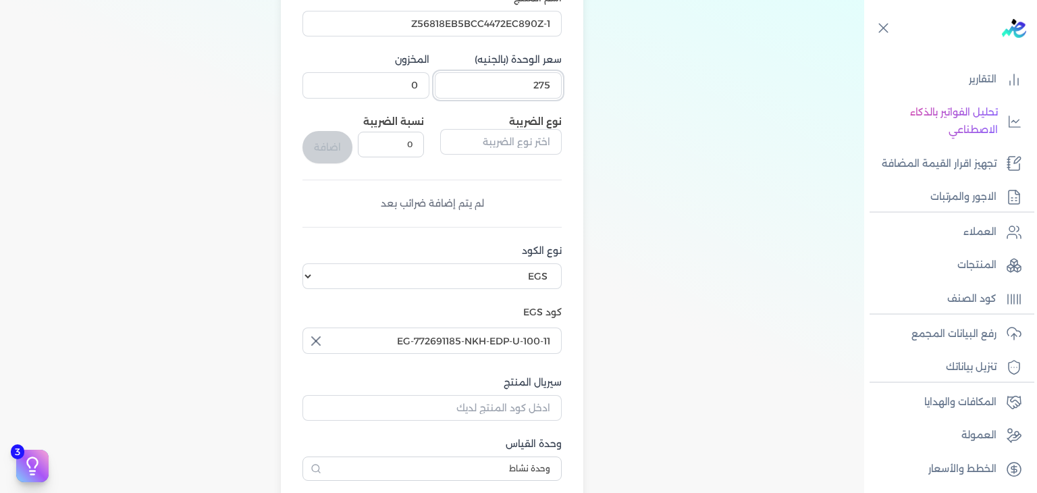
type input "275"
click at [516, 408] on input "سيريال المنتج" at bounding box center [431, 408] width 259 height 26
paste input "Z56818EB5BCC4472EC890Z-1"
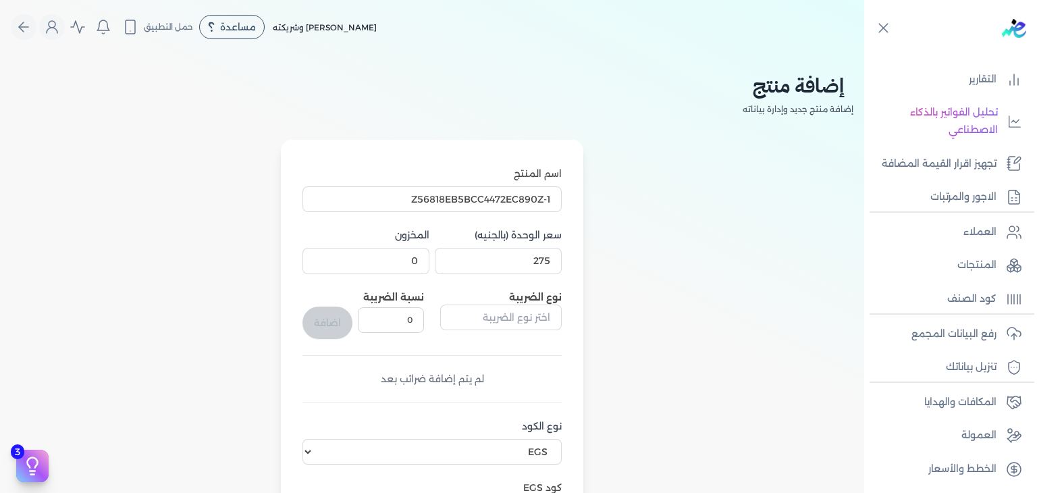
type input "Z56818EB5BCC4472EC890Z-1"
click at [514, 202] on input "Z56818EB5BCC4472EC890Z-1" at bounding box center [431, 199] width 259 height 26
paste input "[PERSON_NAME] إصدار خاص او دي بيرفيوم للجنسين - 100 مللي"
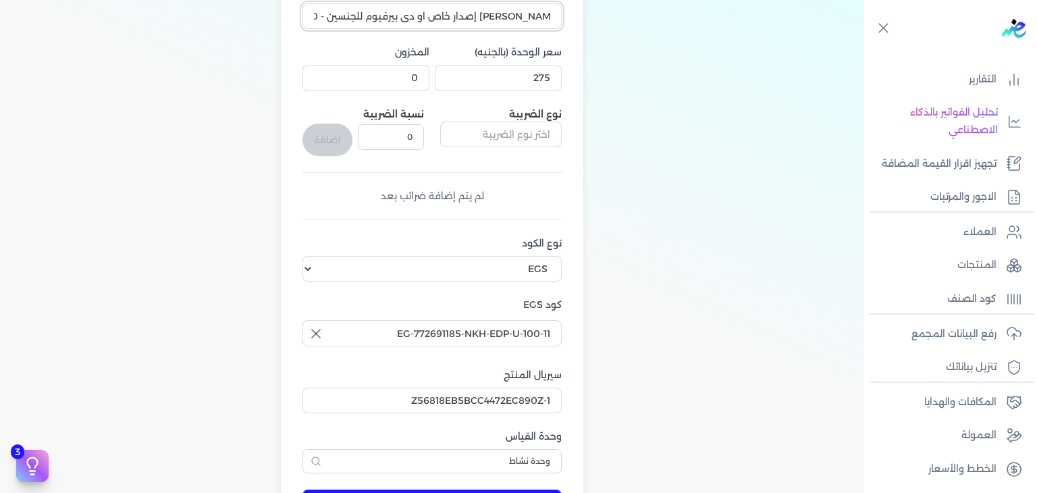
scroll to position [337, 0]
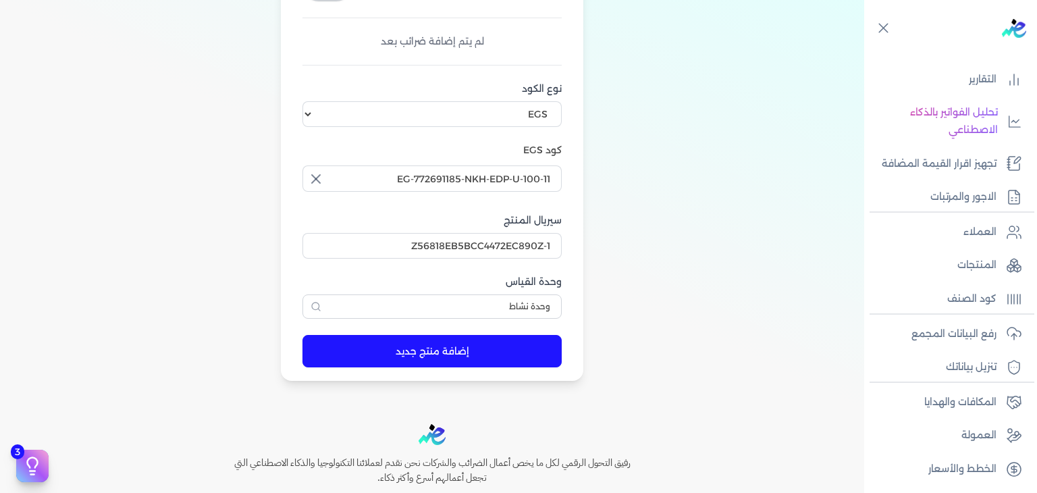
type input "[PERSON_NAME] إصدار خاص او دي بيرفيوم للجنسين - 100 مللي"
click at [489, 346] on button "إضافة منتج جديد" at bounding box center [431, 351] width 259 height 32
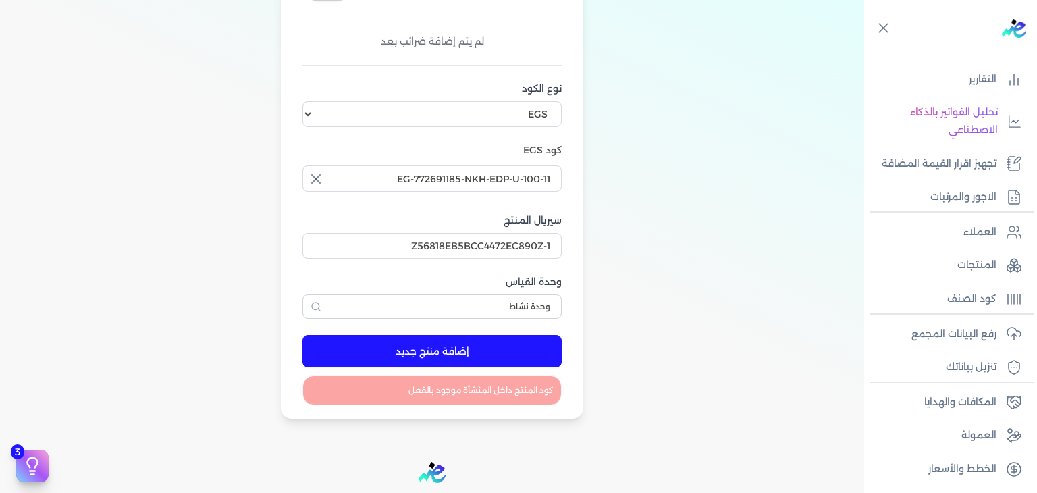
scroll to position [0, 0]
click at [540, 176] on input "EG-772691185-NKH-EDP-U-100-11" at bounding box center [431, 178] width 259 height 26
type input "EG-772691185-NKH-EDP-U-100-11"
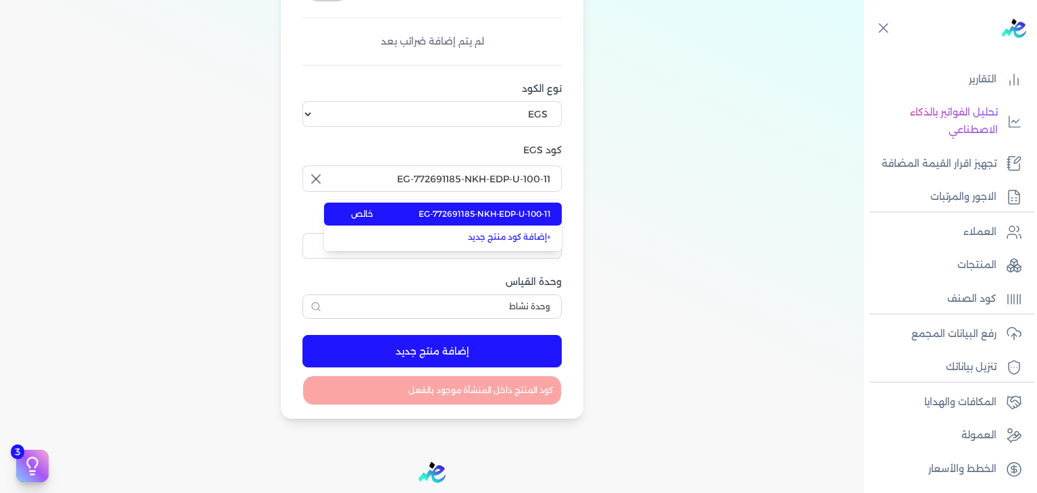
click at [516, 220] on li "EG-772691185-NKH-EDP-U-100-11 خالص" at bounding box center [443, 213] width 238 height 23
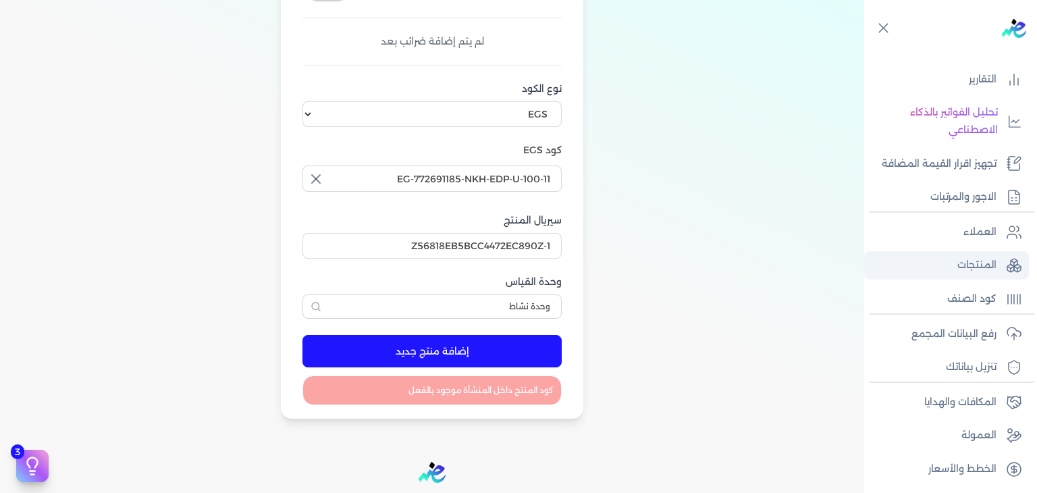
click at [981, 268] on p "المنتجات" at bounding box center [976, 265] width 39 height 18
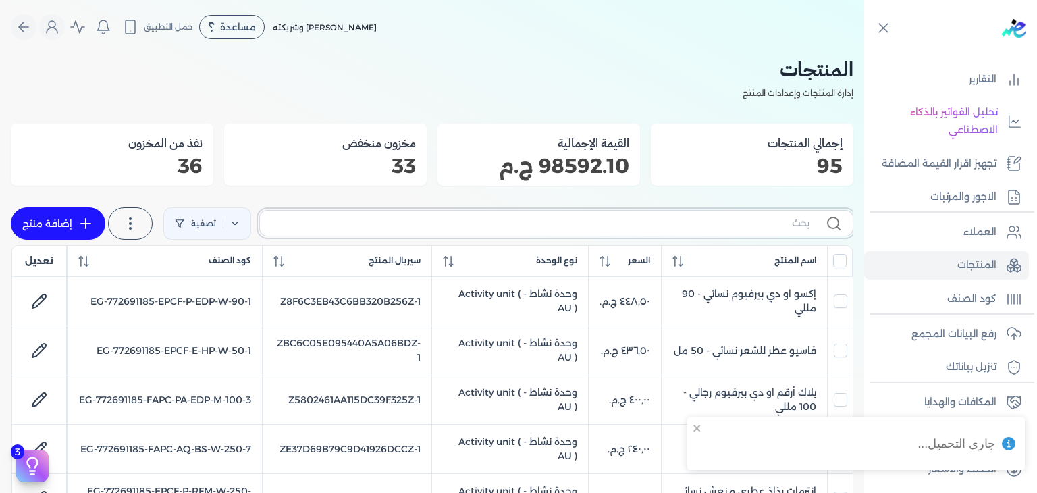
click at [668, 219] on input "text" at bounding box center [540, 223] width 539 height 14
paste input "EG-772691185-NKH-EDP-U-100-11"
type input "EG-772691185-NKH-EDP-U-100-11"
checkbox input "false"
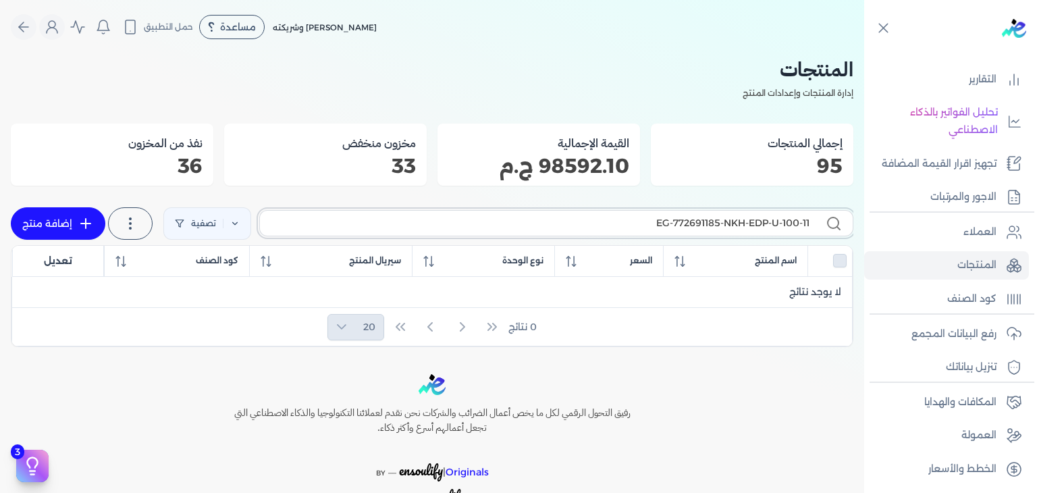
click at [722, 228] on input "EG-772691185-NKH-EDP-U-100-11" at bounding box center [540, 223] width 539 height 14
paste input "Z56818EB5BCC4472EC890Z-"
type input "Z56818EB5BCC4472EC890Z-1"
checkbox input "false"
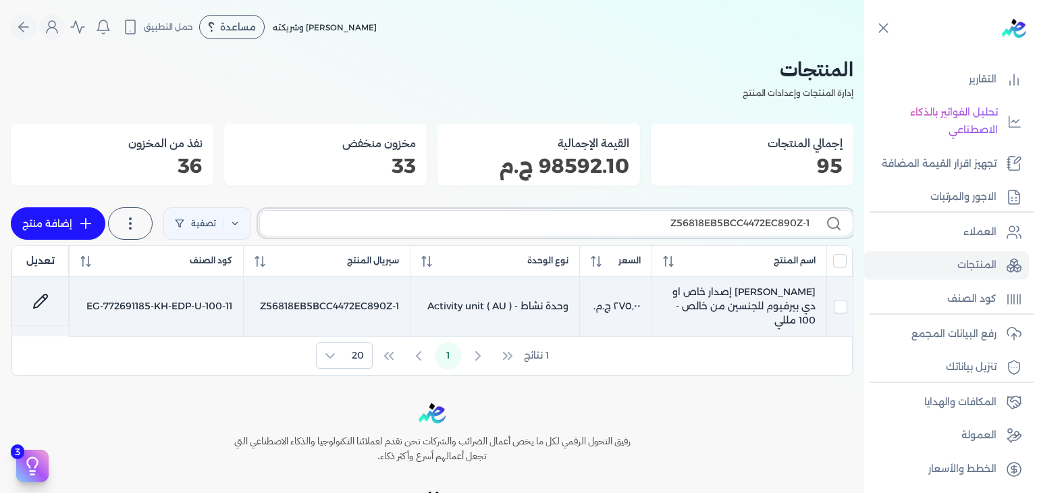
type input "Z56818EB5BCC4472EC890Z-1"
click at [45, 298] on icon at bounding box center [40, 300] width 13 height 13
select select "EGS"
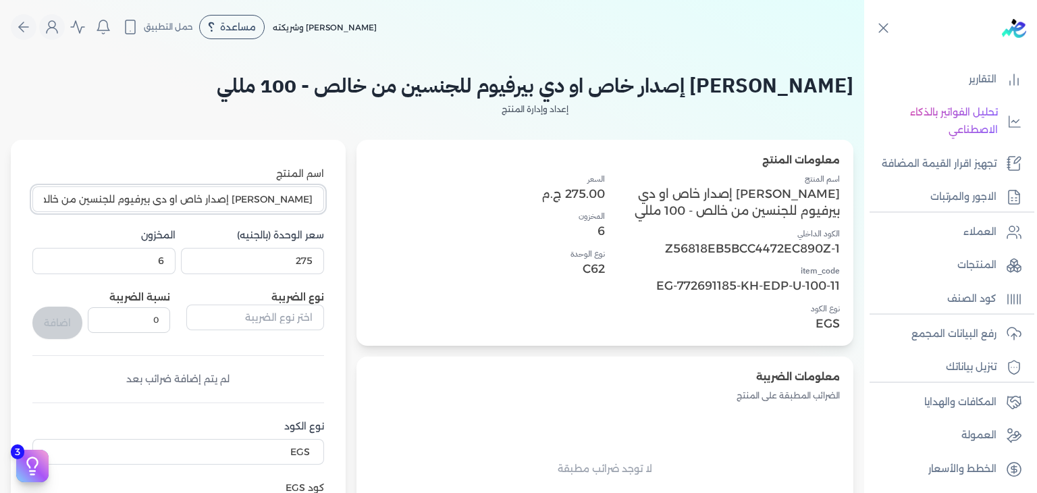
click at [206, 199] on input "[PERSON_NAME] إصدار خاص او دي بيرفيوم للجنسين من خالص - 100 مللي" at bounding box center [178, 199] width 292 height 26
paste input "text"
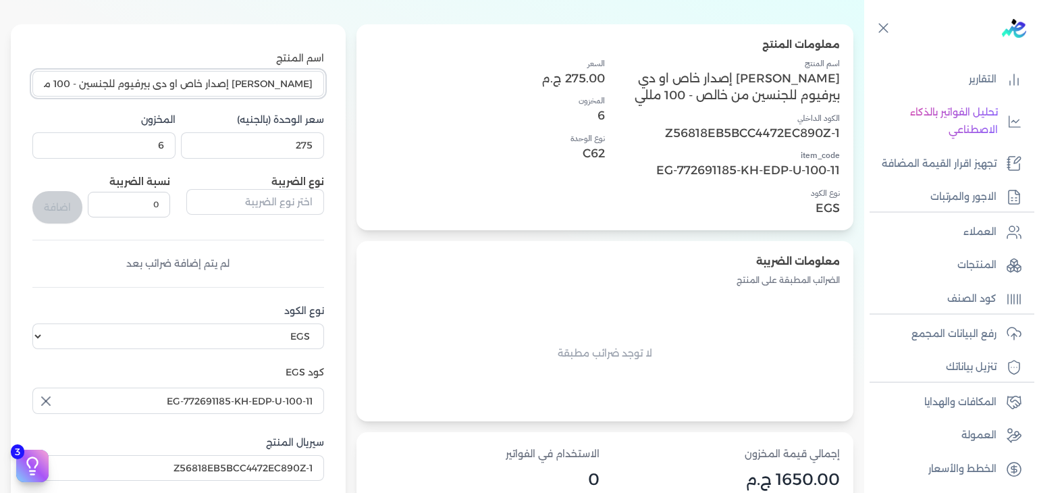
scroll to position [135, 0]
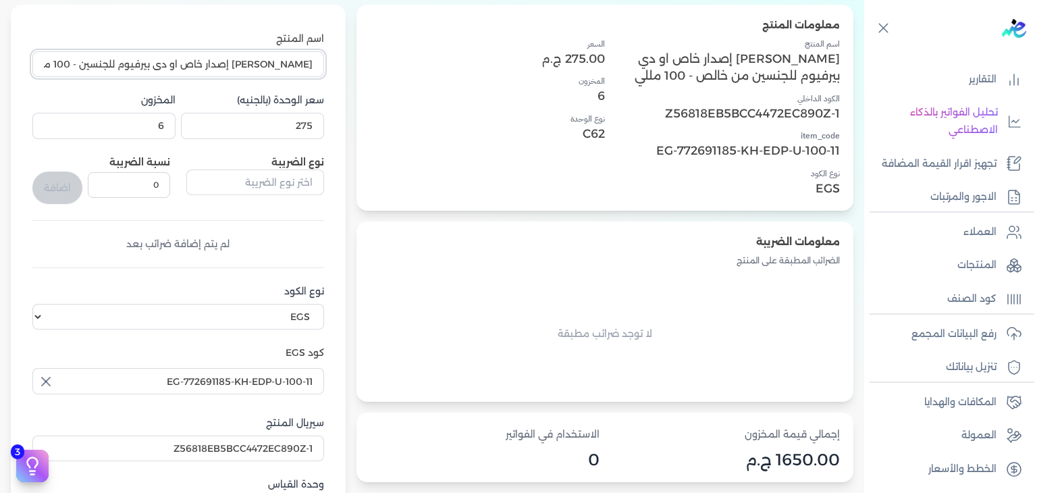
type input "[PERSON_NAME] إصدار خاص او دي بيرفيوم للجنسين - 100 مللي"
click at [159, 124] on input "6" at bounding box center [103, 126] width 143 height 26
click at [163, 130] on input "6" at bounding box center [103, 126] width 143 height 26
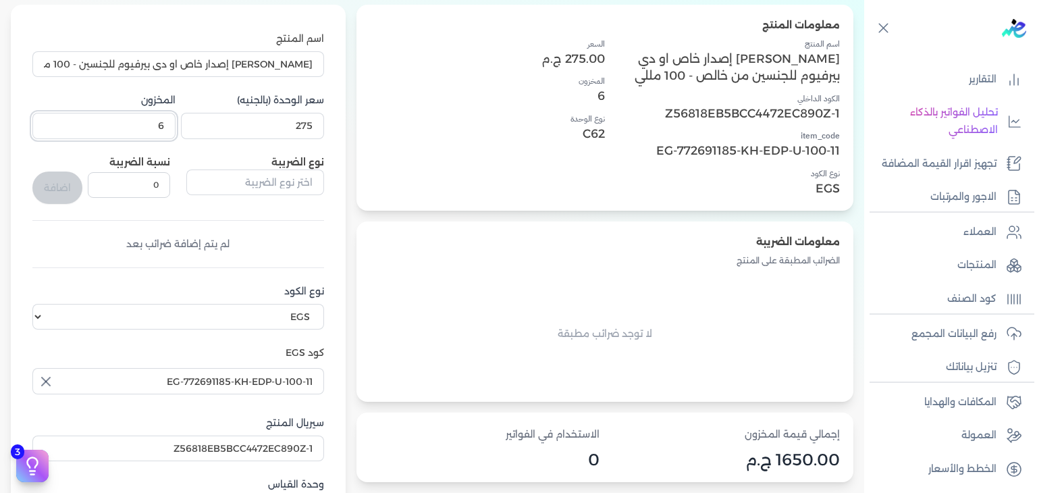
click at [163, 130] on input "6" at bounding box center [103, 126] width 143 height 26
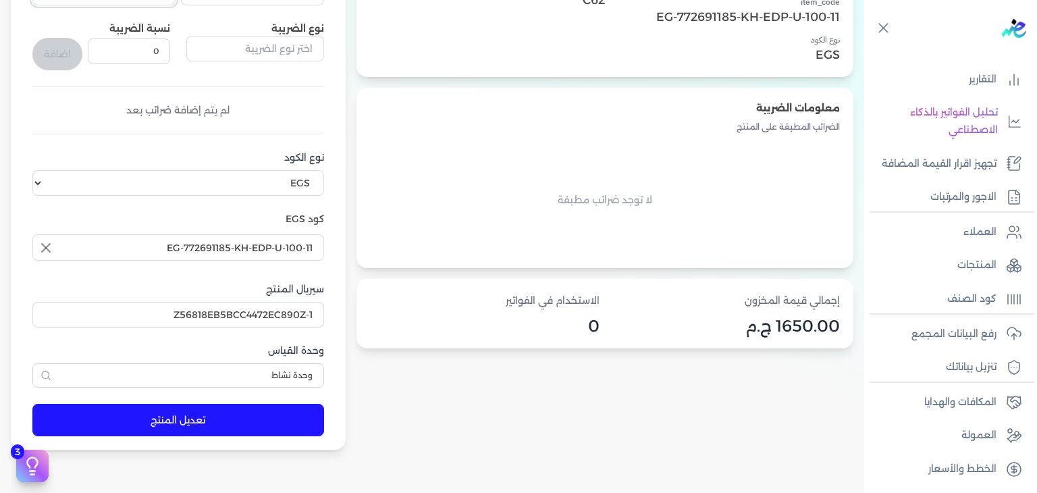
scroll to position [270, 0]
type input "0"
click at [273, 247] on input "EG-772691185-KH-EDP-U-100-11" at bounding box center [178, 246] width 292 height 26
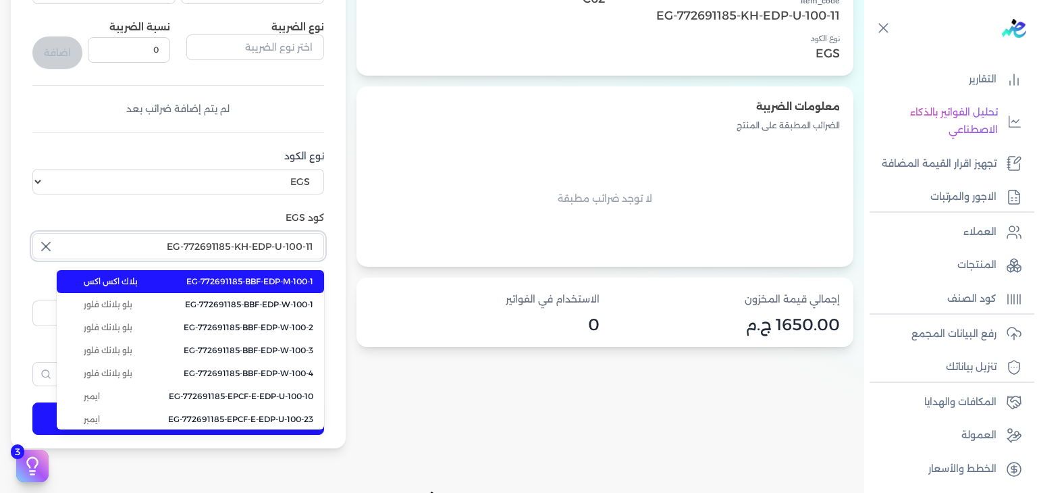
paste input "N"
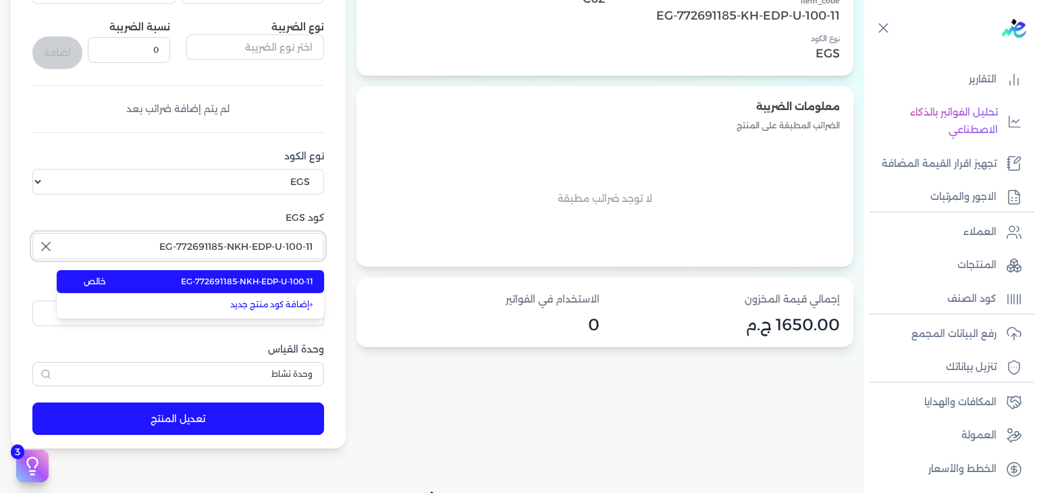
type input "EG-772691185-NKH-EDP-U-100-11"
click at [304, 280] on span "EG-772691185-NKH-EDP-U-100-11" at bounding box center [247, 281] width 132 height 12
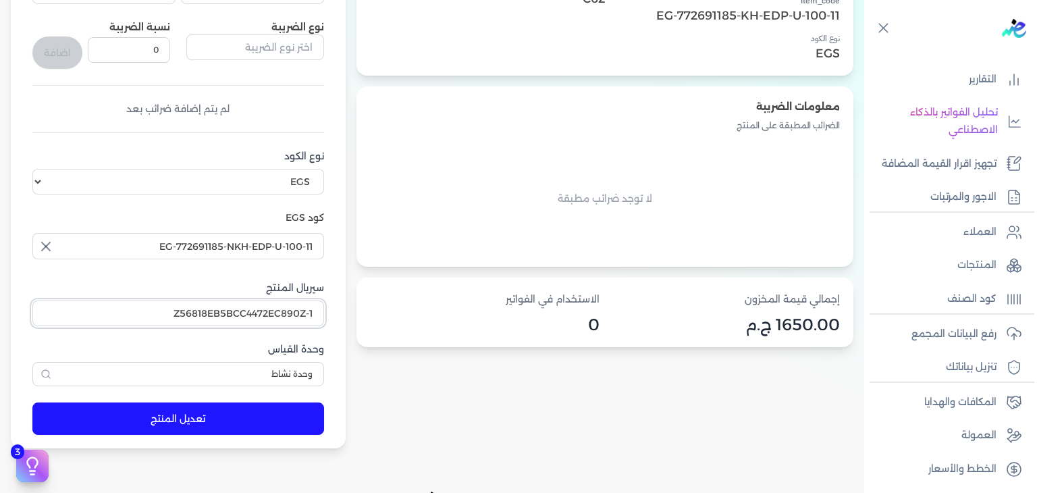
click at [302, 310] on input "Z56818EB5BCC4472EC890Z-1" at bounding box center [178, 313] width 292 height 26
click at [267, 429] on button "تعديل المنتج" at bounding box center [178, 418] width 292 height 32
click at [977, 268] on p "المنتجات" at bounding box center [976, 265] width 39 height 18
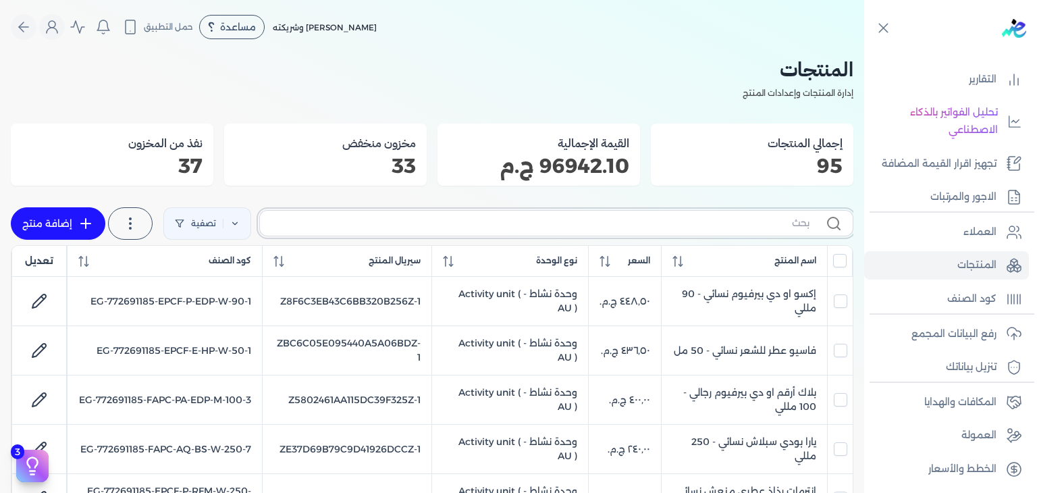
click at [749, 227] on input "text" at bounding box center [540, 223] width 539 height 14
paste input "Z56818EB5BCC4472EC890Z-1"
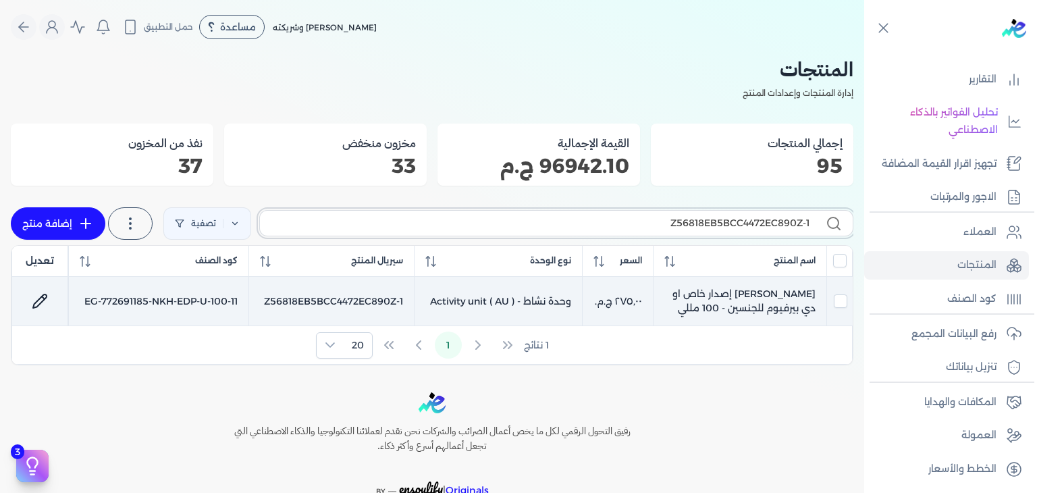
type input "Z56818EB5BCC4472EC890Z-1"
click at [784, 300] on td "[PERSON_NAME] إصدار خاص او دي بيرفيوم للجنسين - 100 مللي" at bounding box center [739, 301] width 173 height 49
checkbox input "true"
